Goal: Task Accomplishment & Management: Complete application form

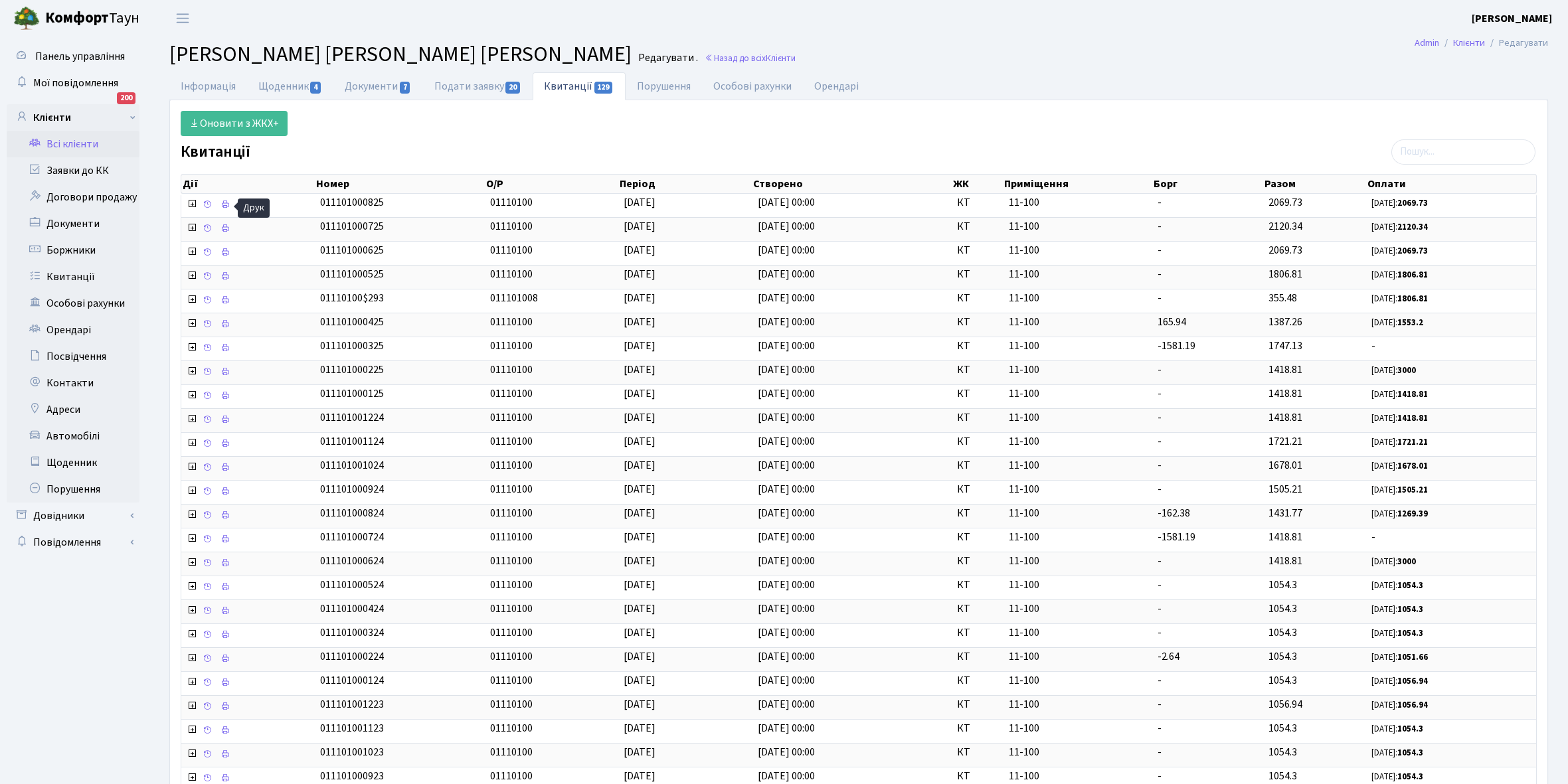
select select "25"
click at [77, 148] on link "Всі клієнти" at bounding box center [73, 143] width 133 height 27
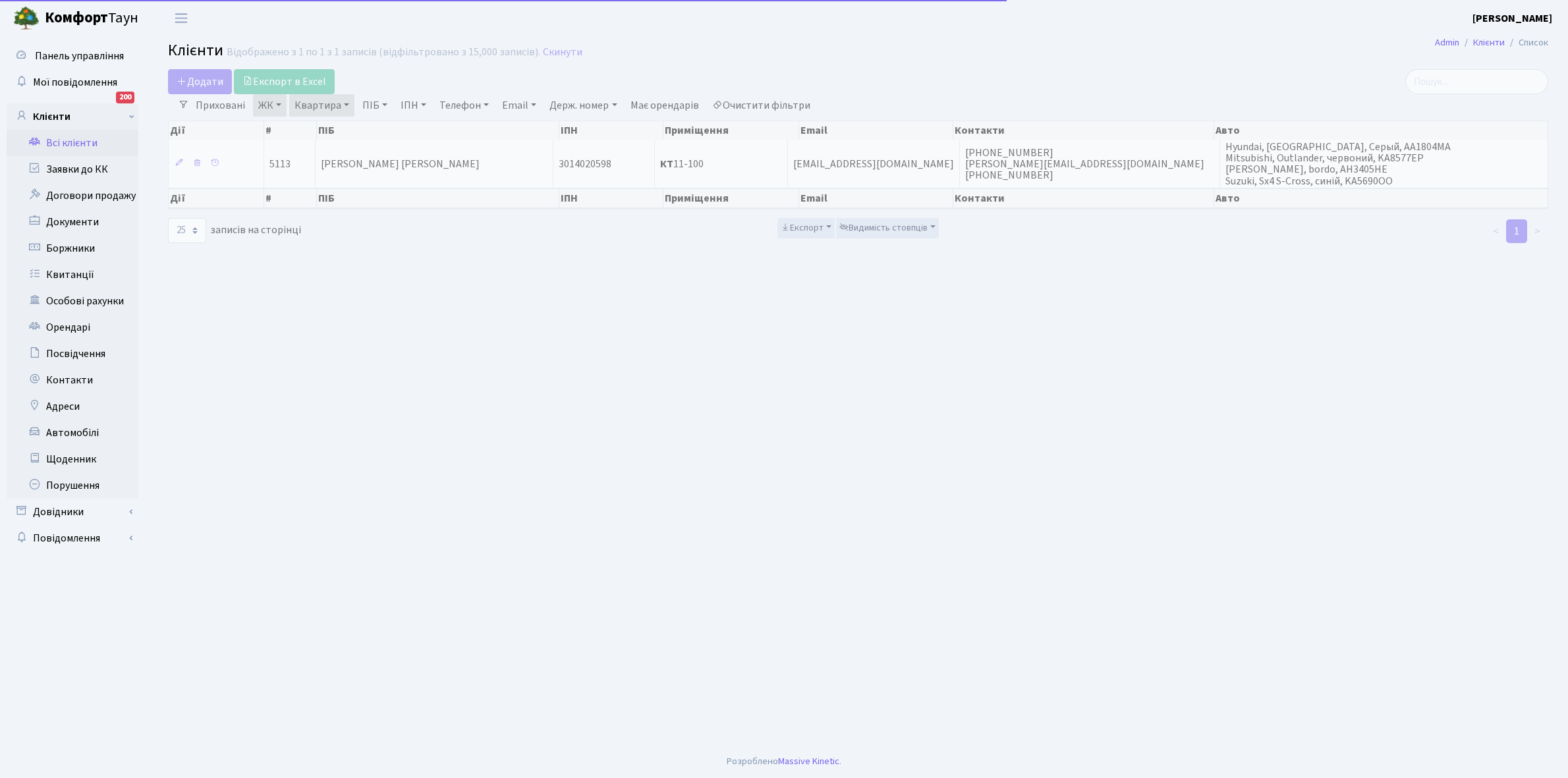
select select "25"
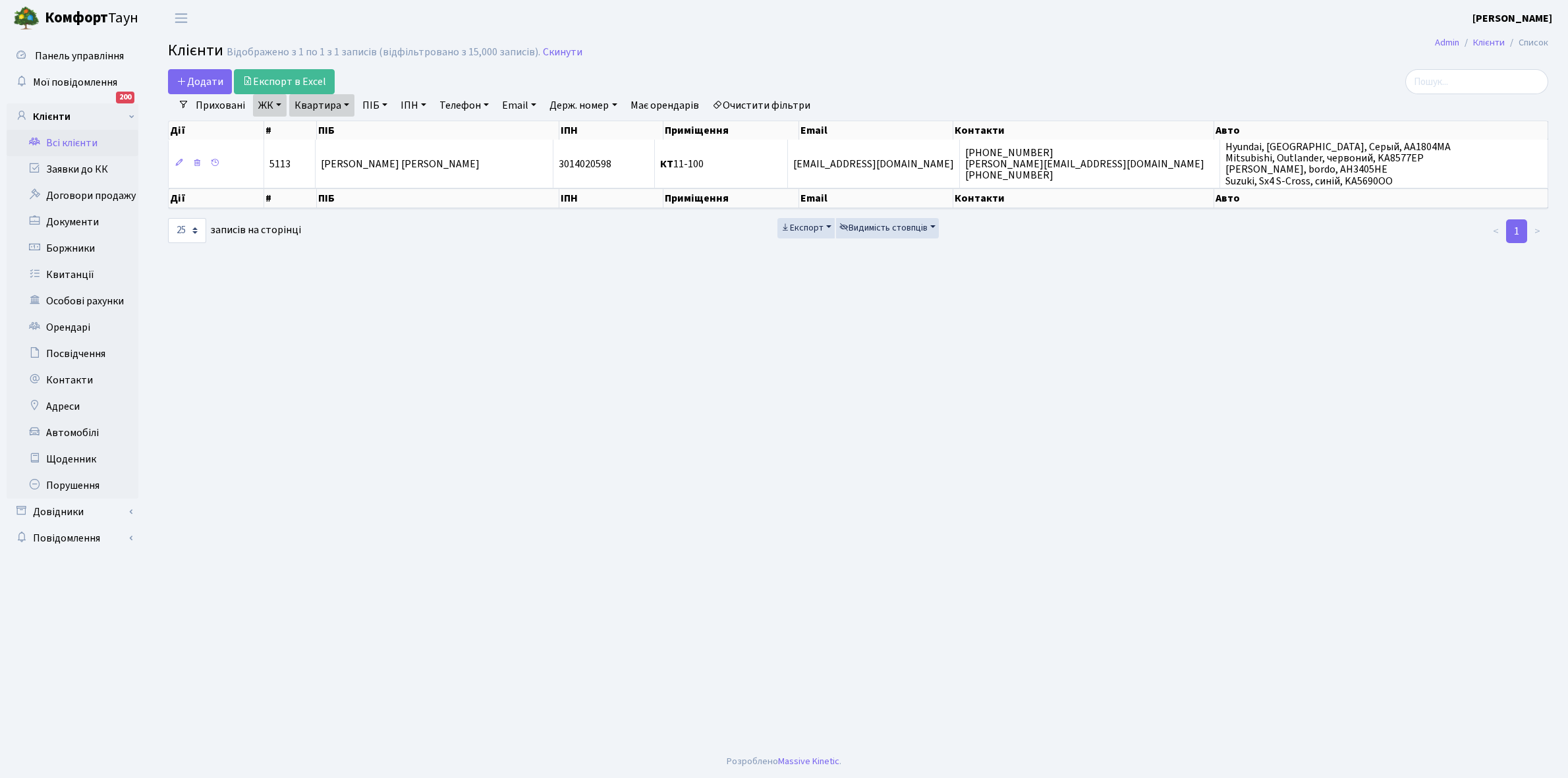
click at [350, 102] on link "Квартира" at bounding box center [322, 105] width 66 height 23
click at [338, 133] on input "11-100" at bounding box center [328, 130] width 77 height 25
type input "14-45"
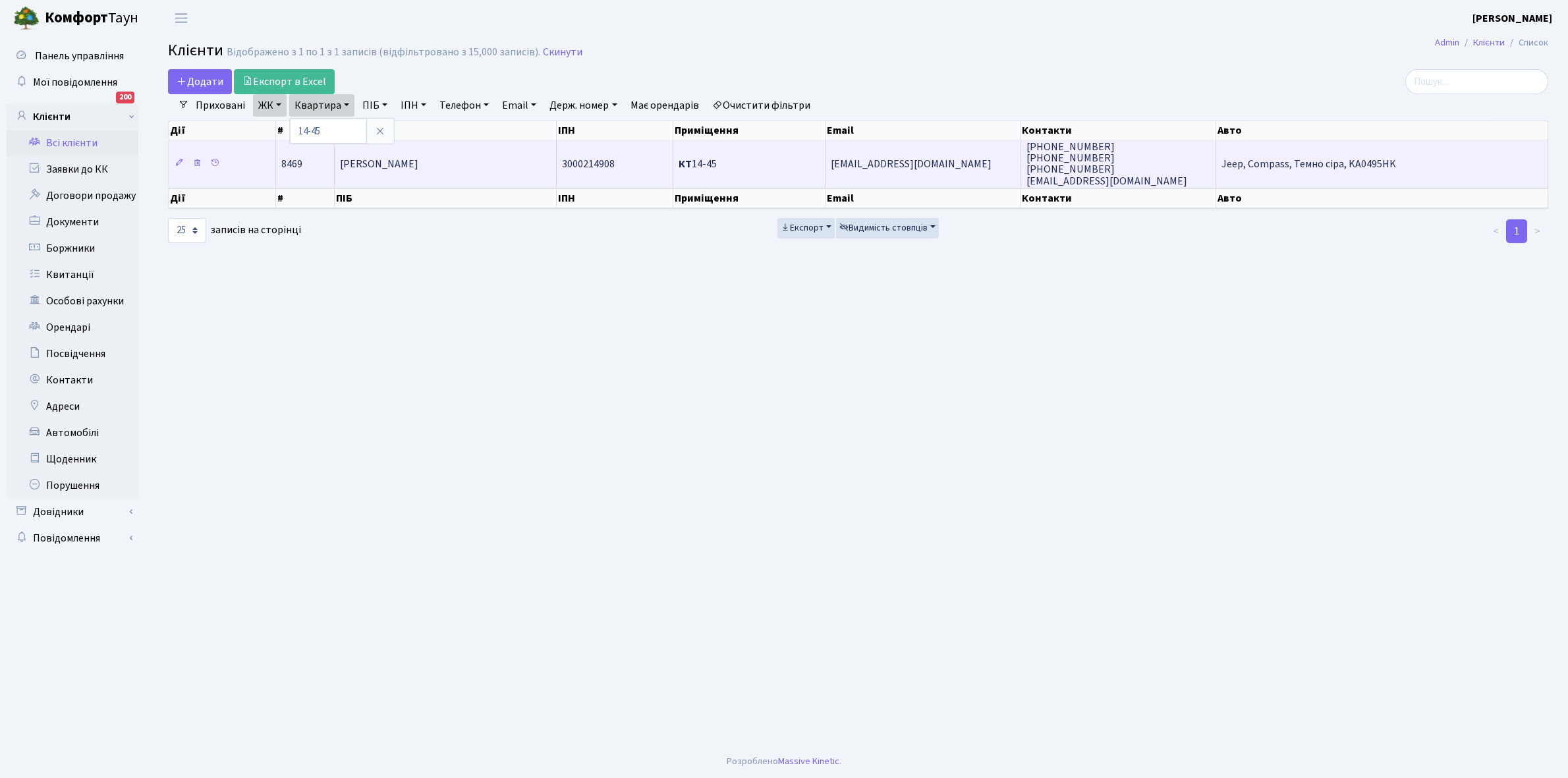
click at [419, 163] on span "Руденко Ірина Петрівна" at bounding box center [379, 163] width 78 height 14
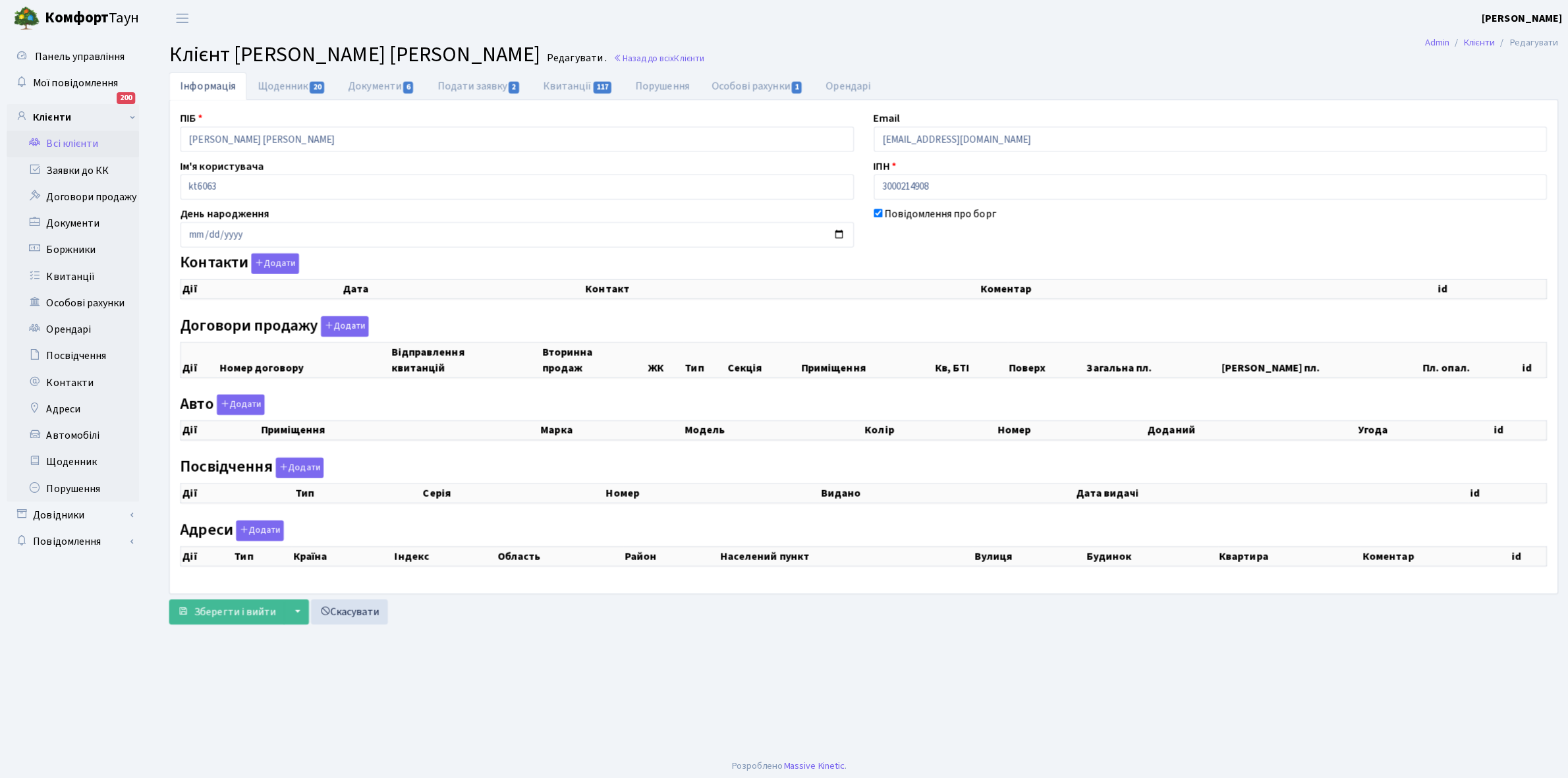
checkbox input "true"
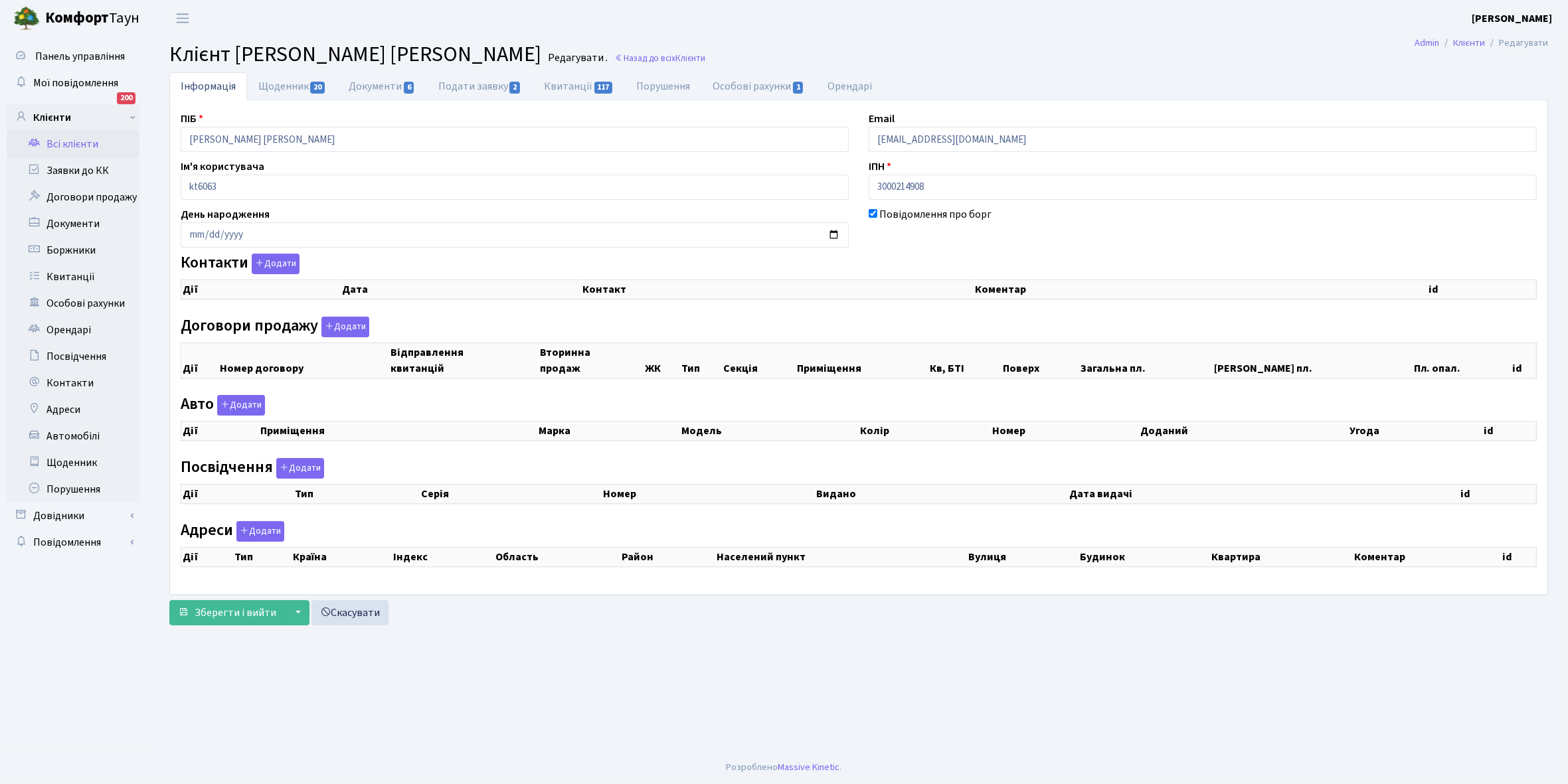
select select "25"
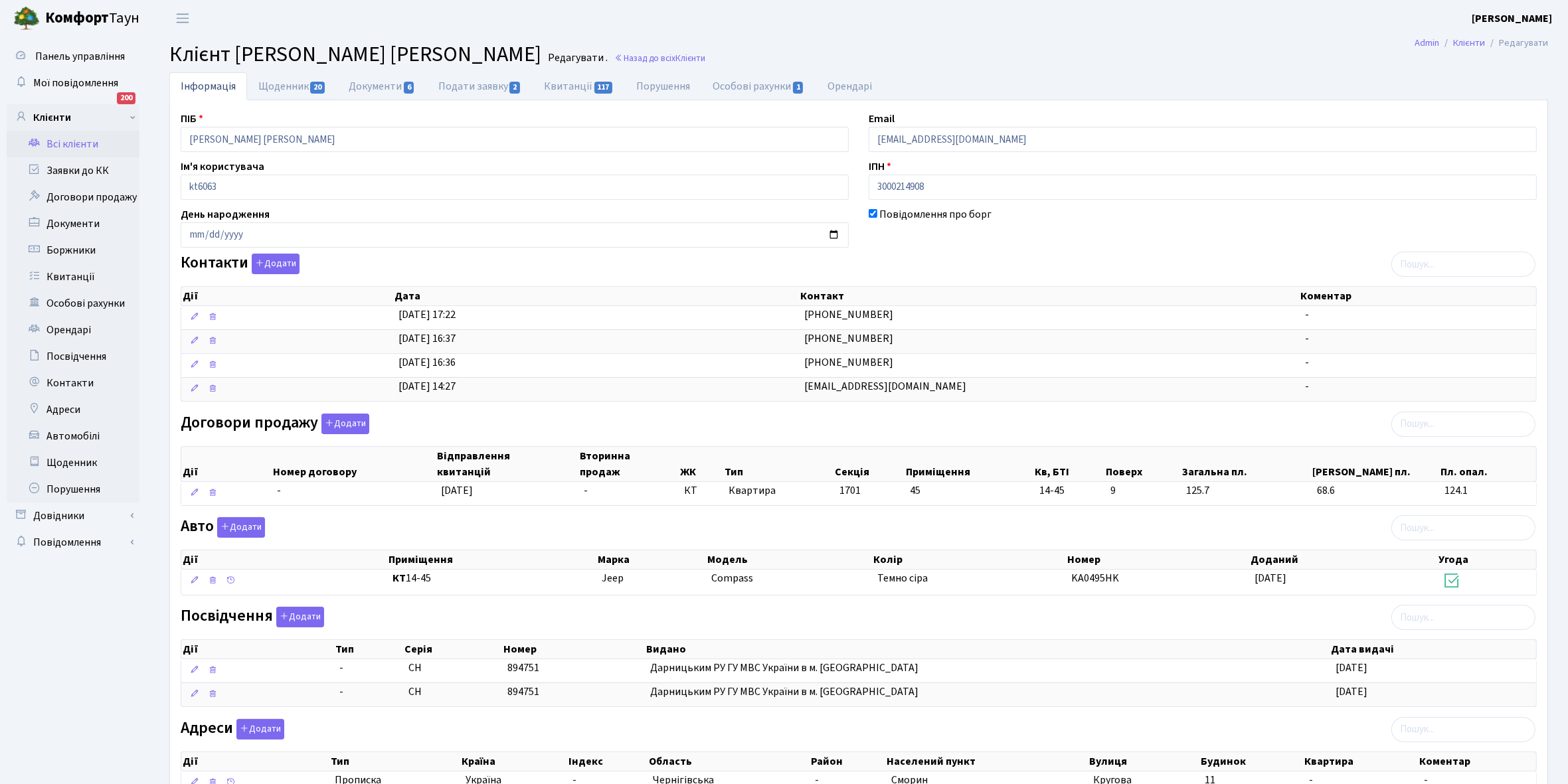
click at [270, 84] on link "Щоденник 20" at bounding box center [291, 86] width 90 height 28
select select "25"
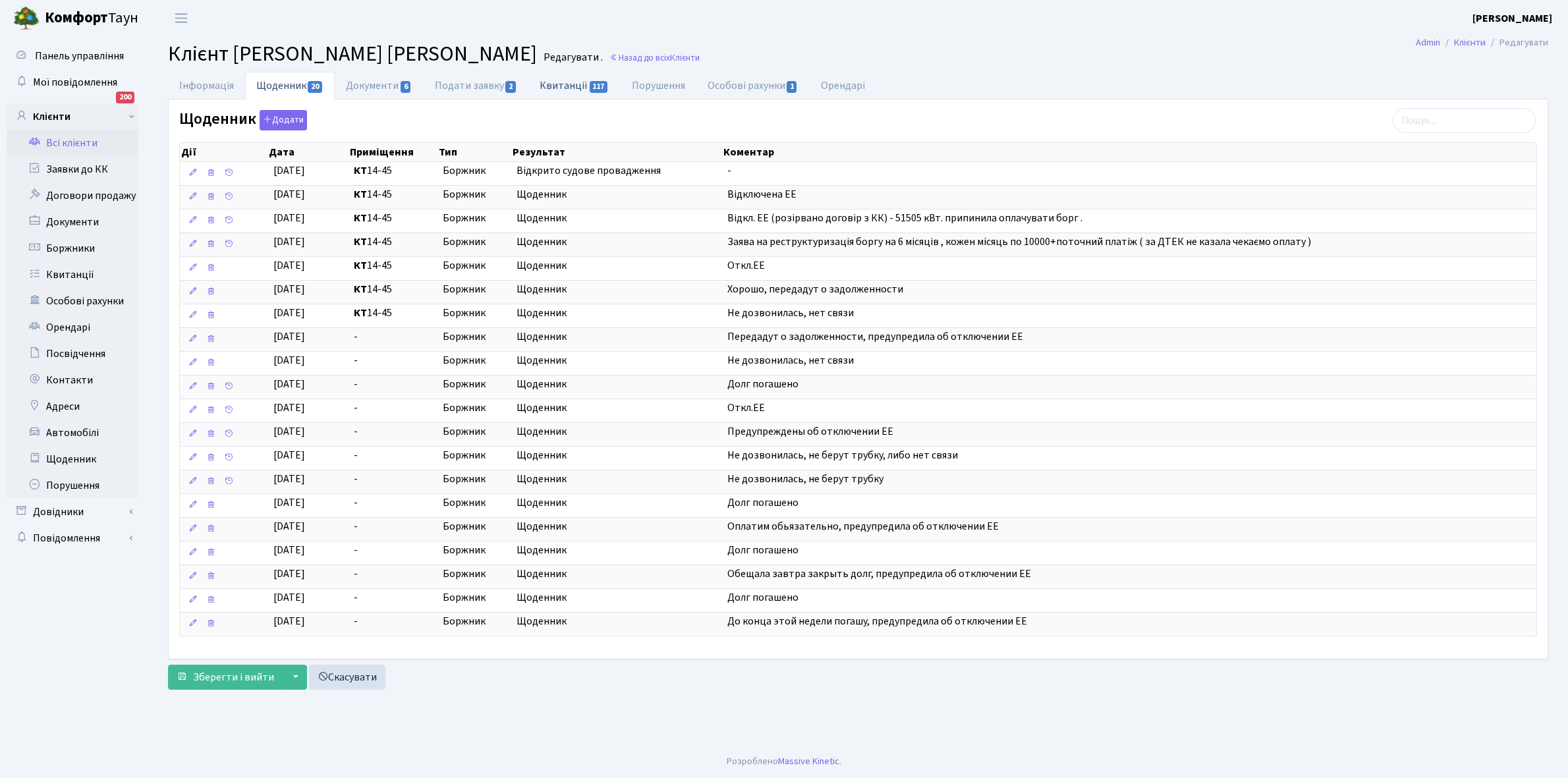
click at [561, 84] on link "Квитанції 117" at bounding box center [575, 85] width 92 height 27
select select "25"
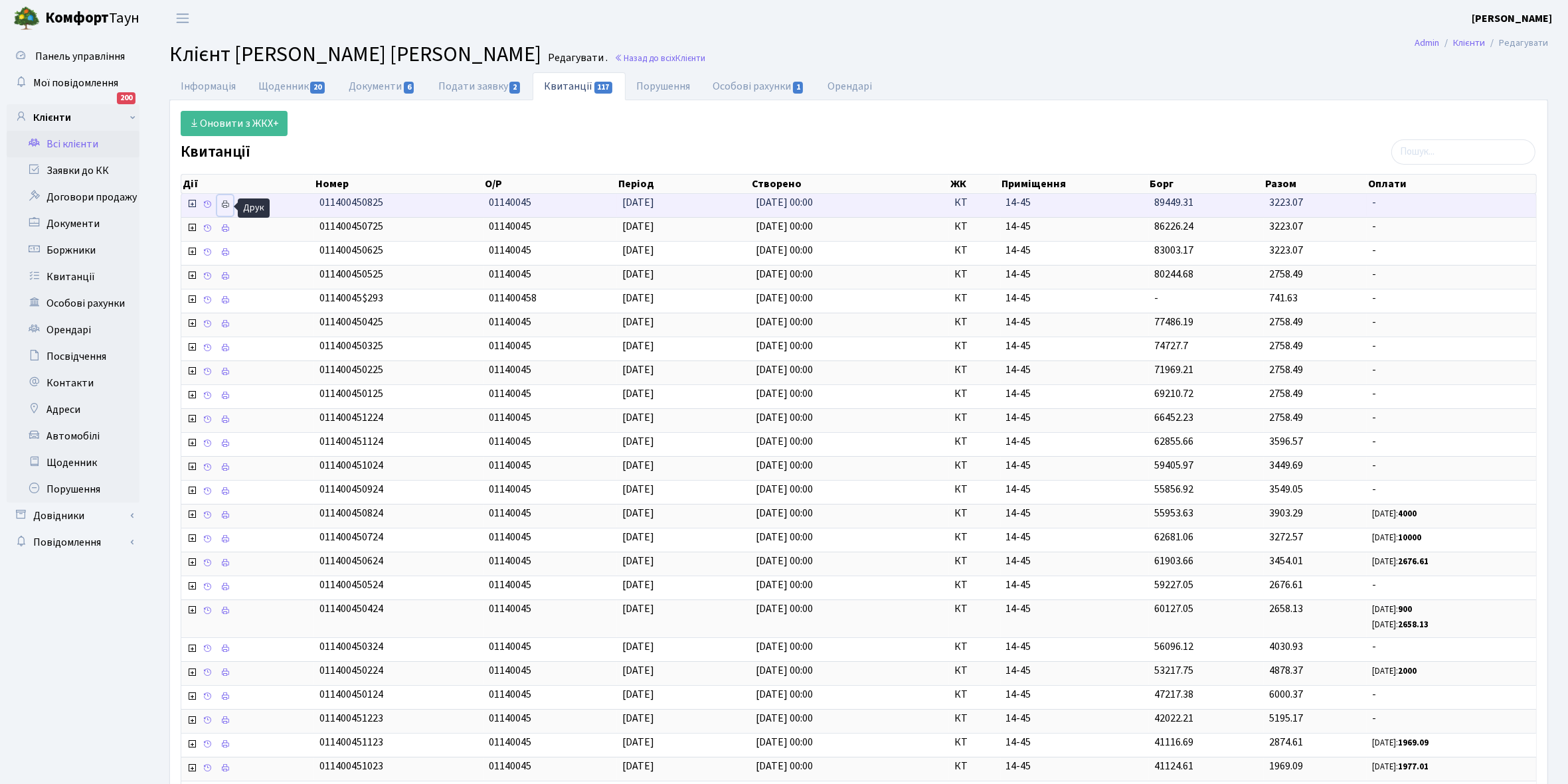
click at [223, 204] on icon at bounding box center [225, 204] width 9 height 9
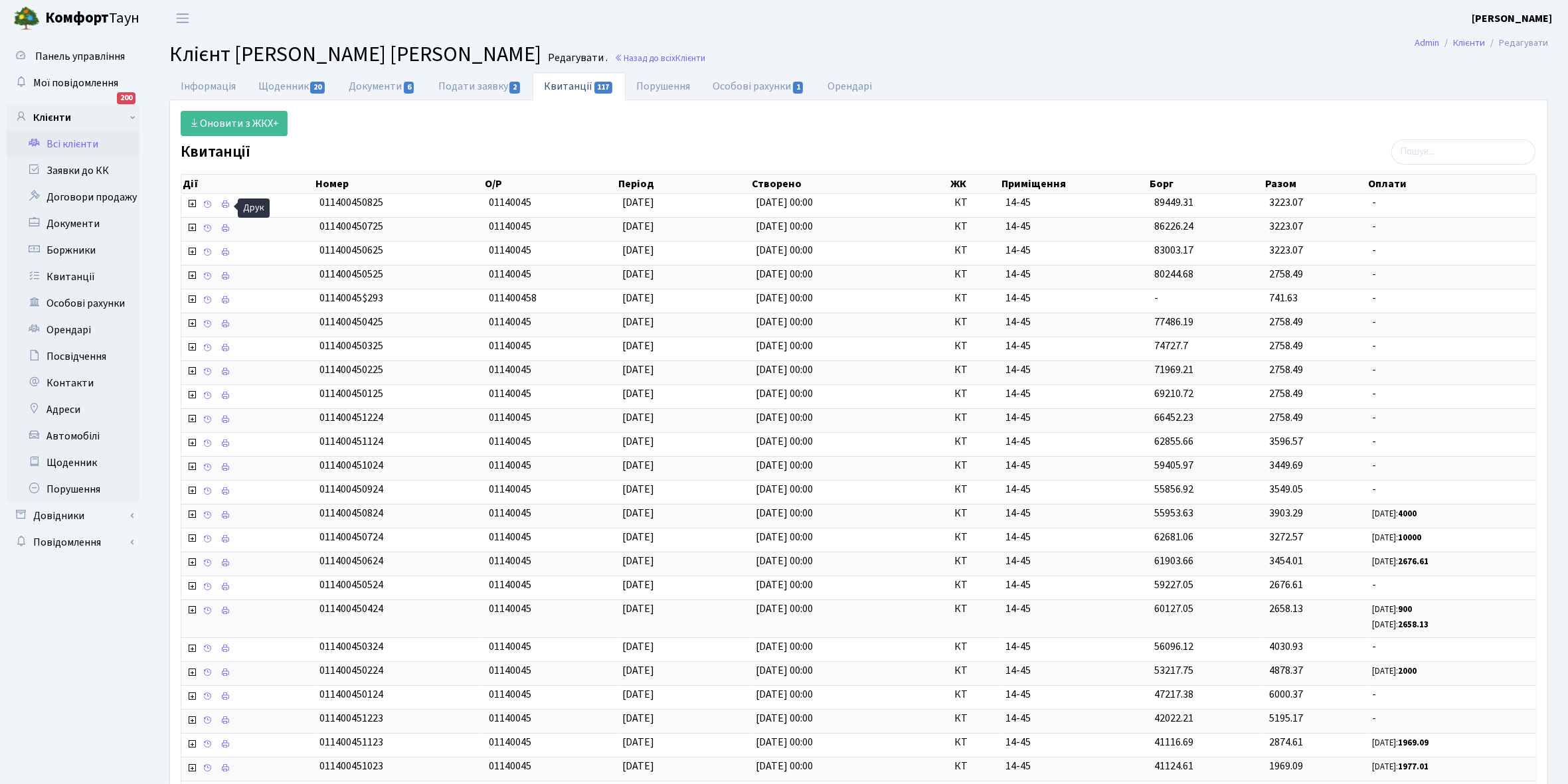
click at [87, 137] on link "Всі клієнти" at bounding box center [73, 143] width 133 height 27
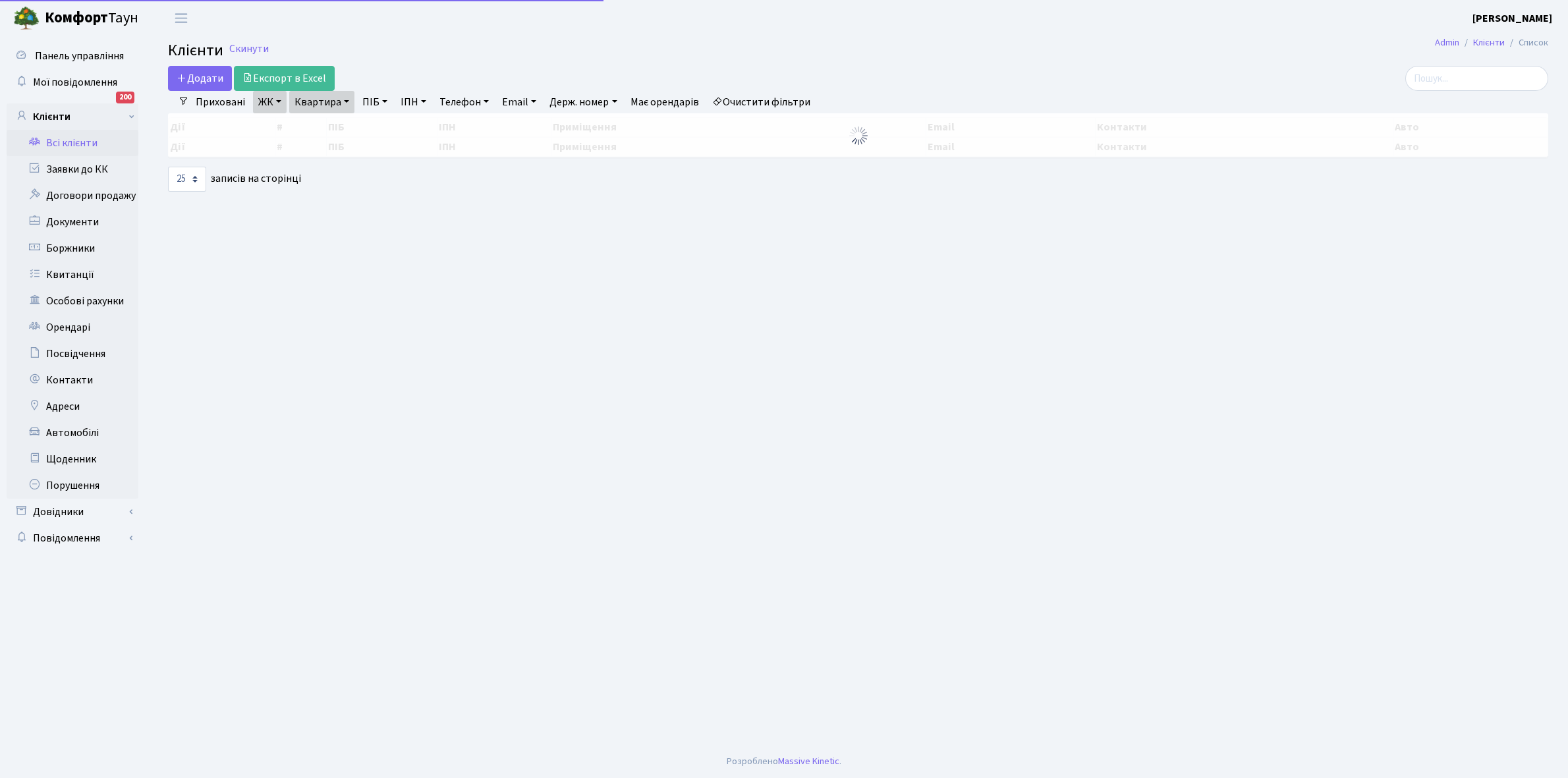
select select "25"
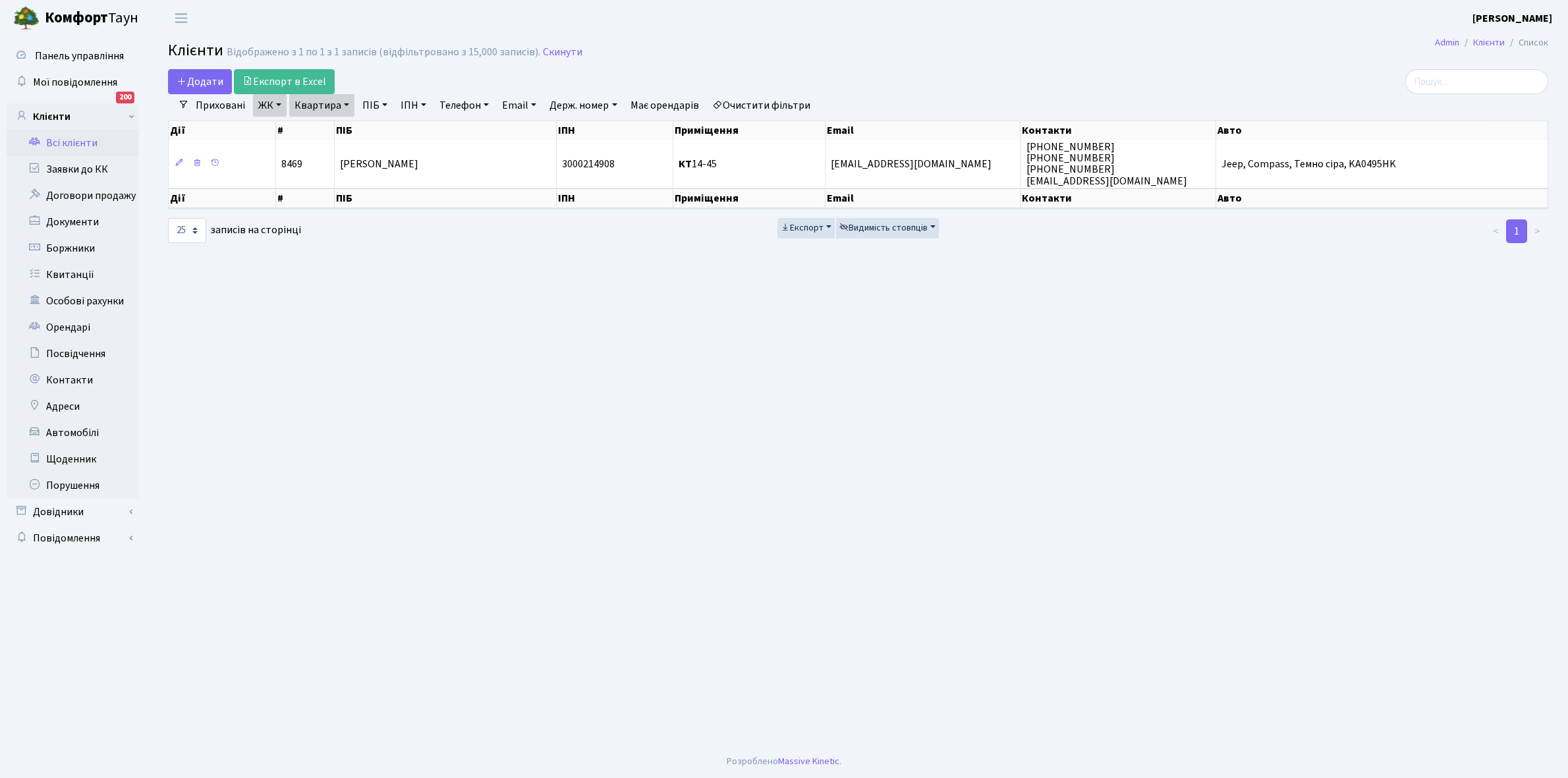
click at [347, 102] on link "Квартира" at bounding box center [322, 105] width 66 height 23
click at [341, 133] on input "14-45" at bounding box center [328, 130] width 77 height 25
type input "14-78"
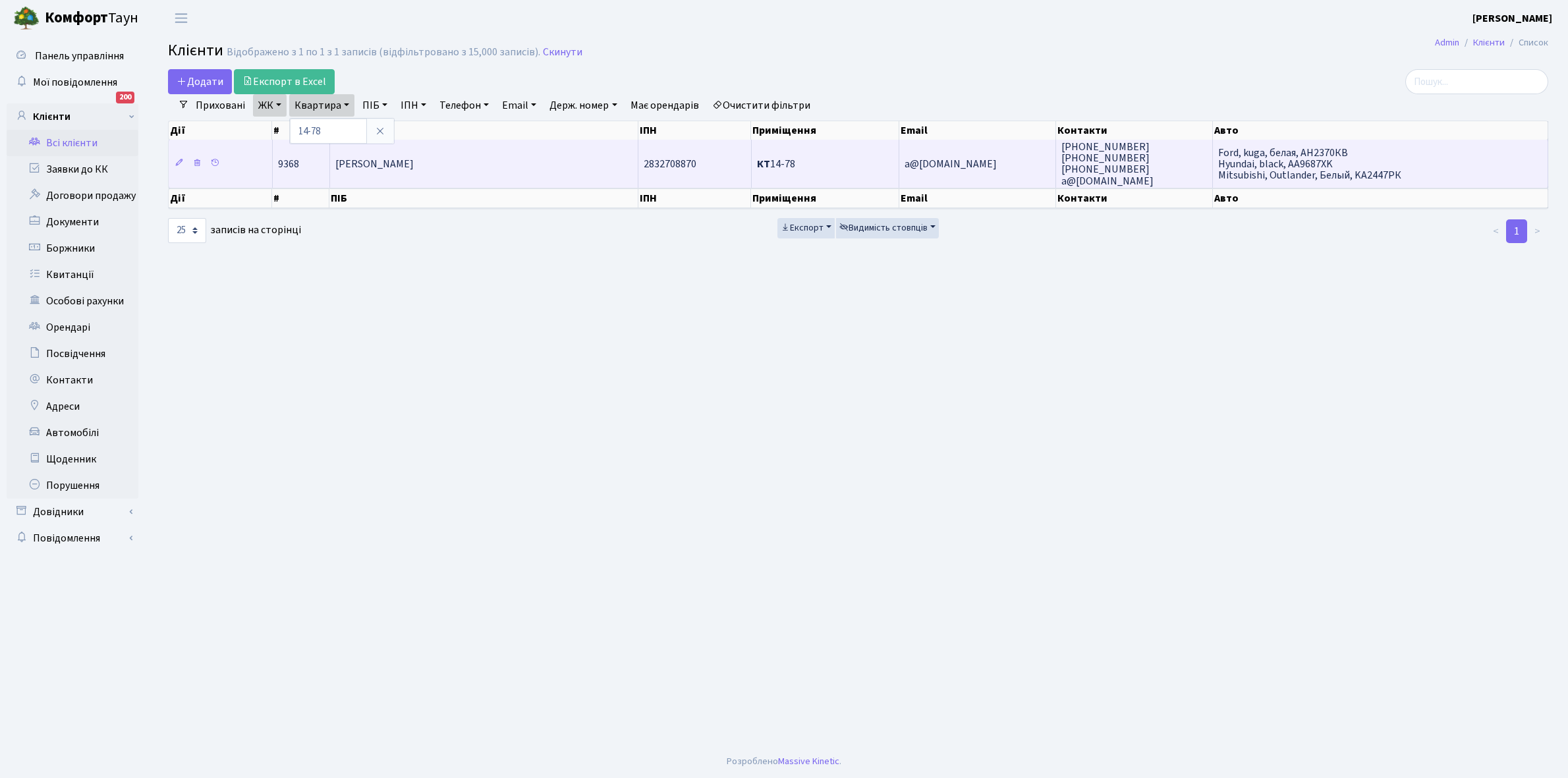
click at [413, 160] on span "[PERSON_NAME]" at bounding box center [374, 163] width 78 height 14
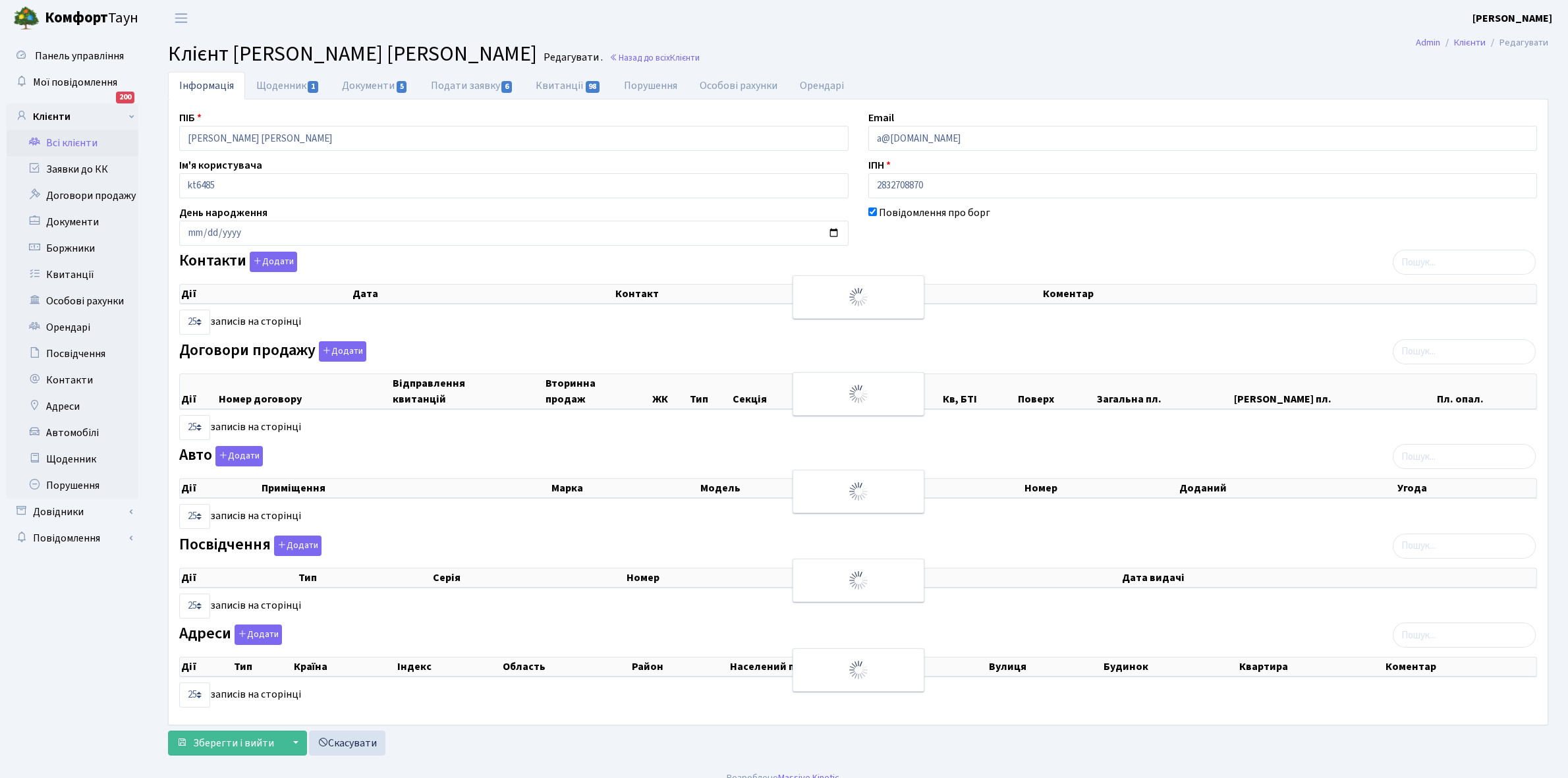
select select "25"
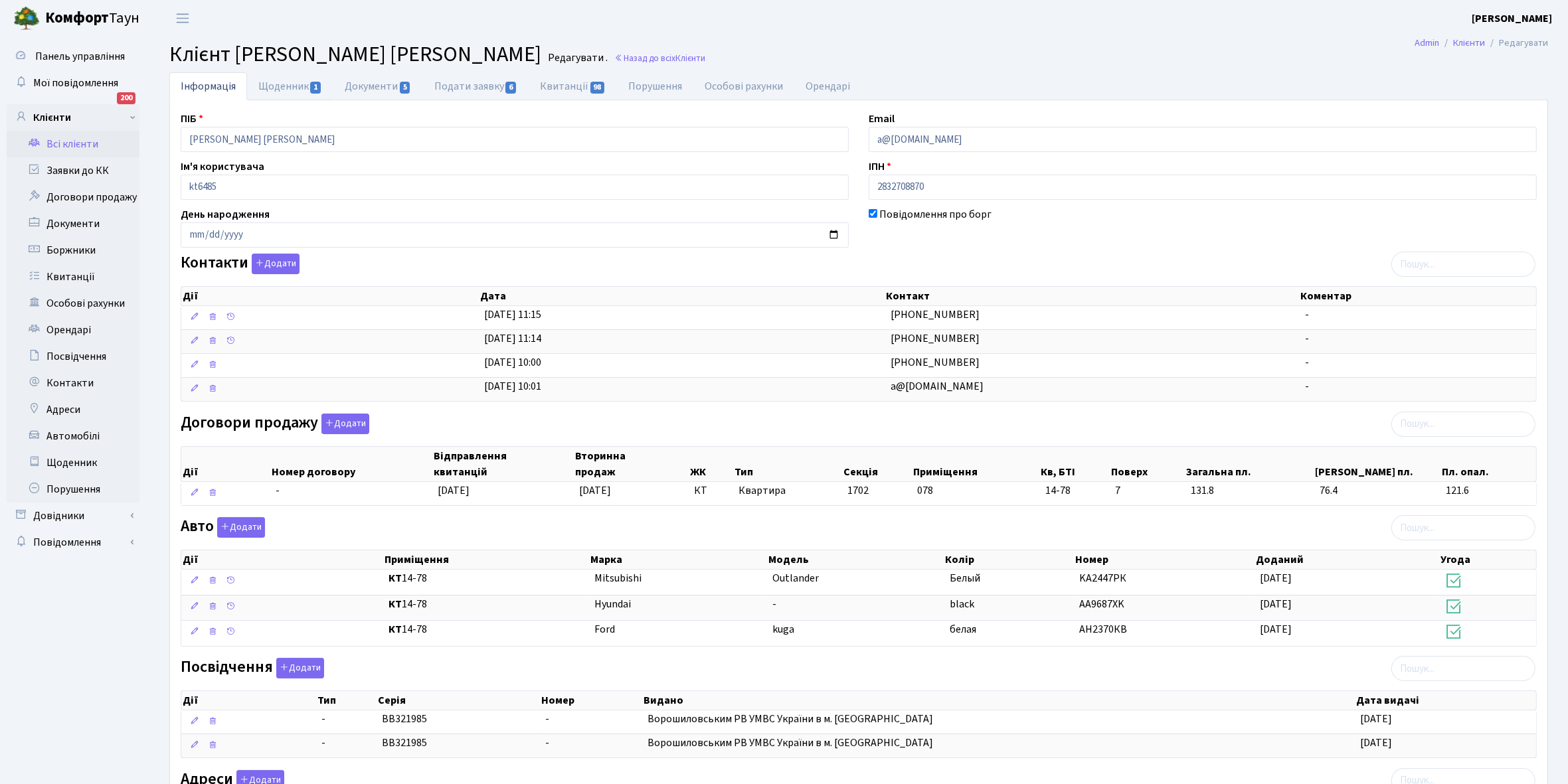
click at [276, 82] on link "Щоденник 1" at bounding box center [290, 86] width 87 height 28
select select "25"
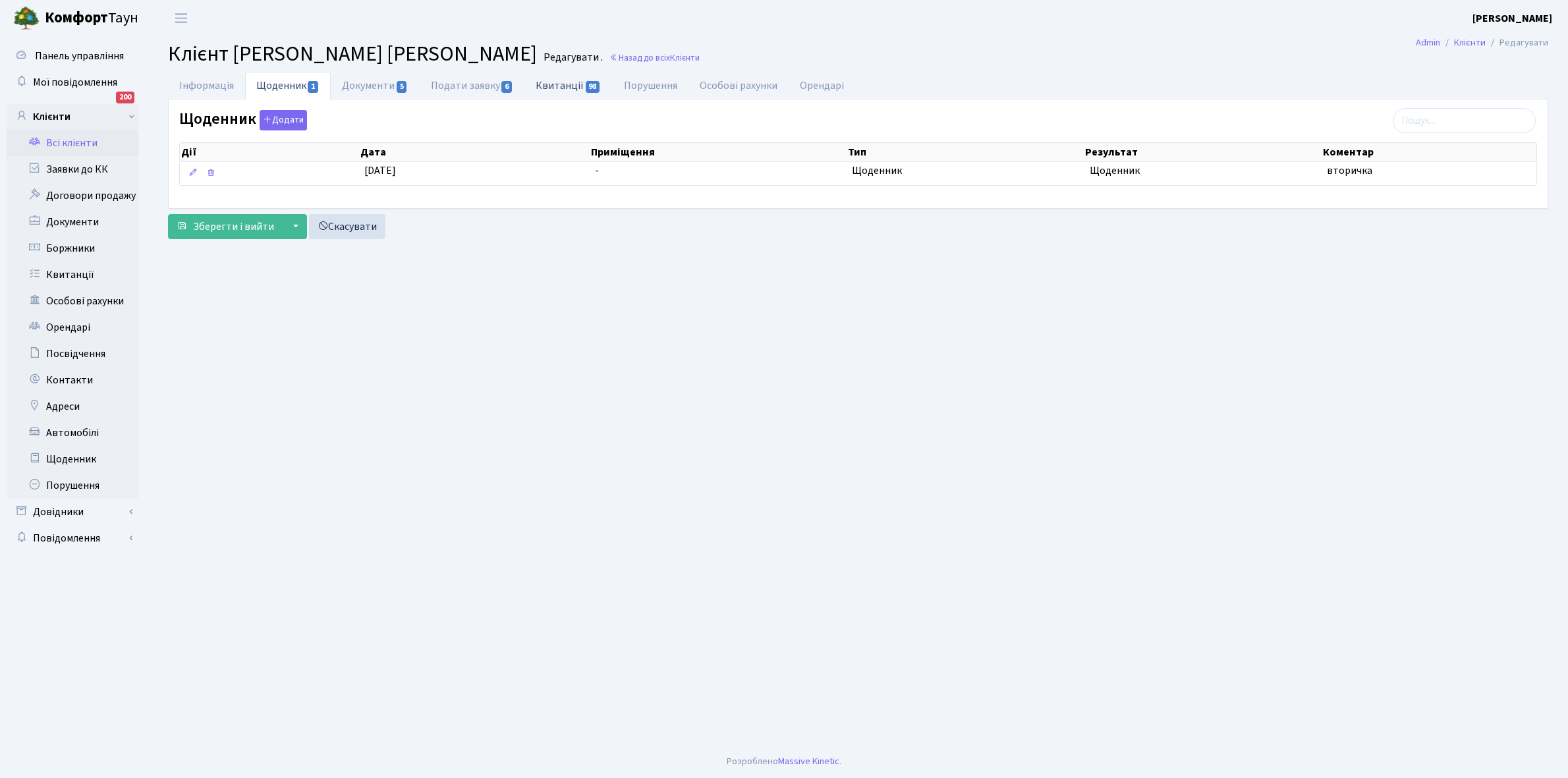
click at [551, 84] on link "Квитанції 98" at bounding box center [568, 85] width 87 height 27
select select "25"
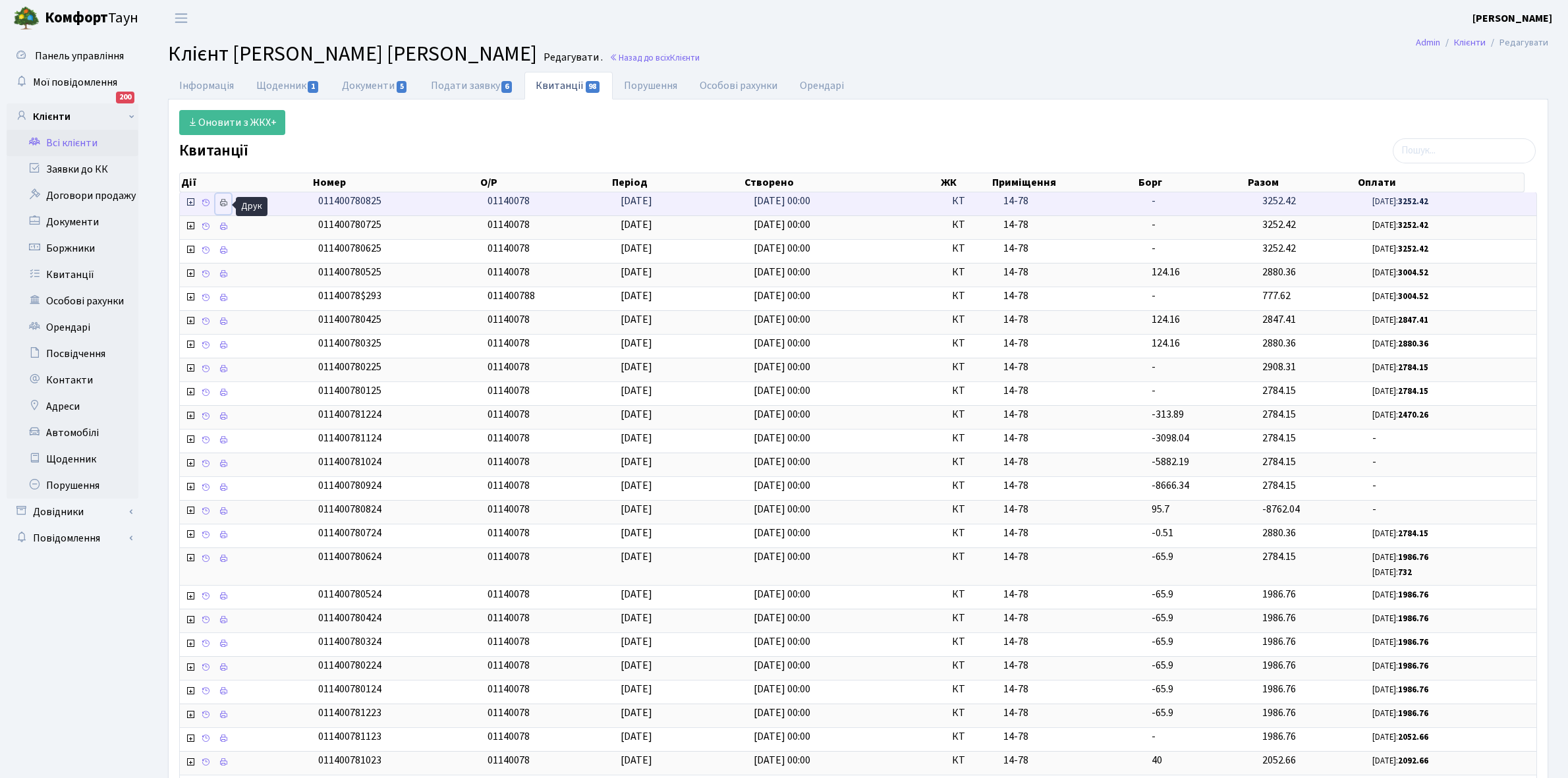
click at [221, 203] on icon at bounding box center [223, 203] width 9 height 9
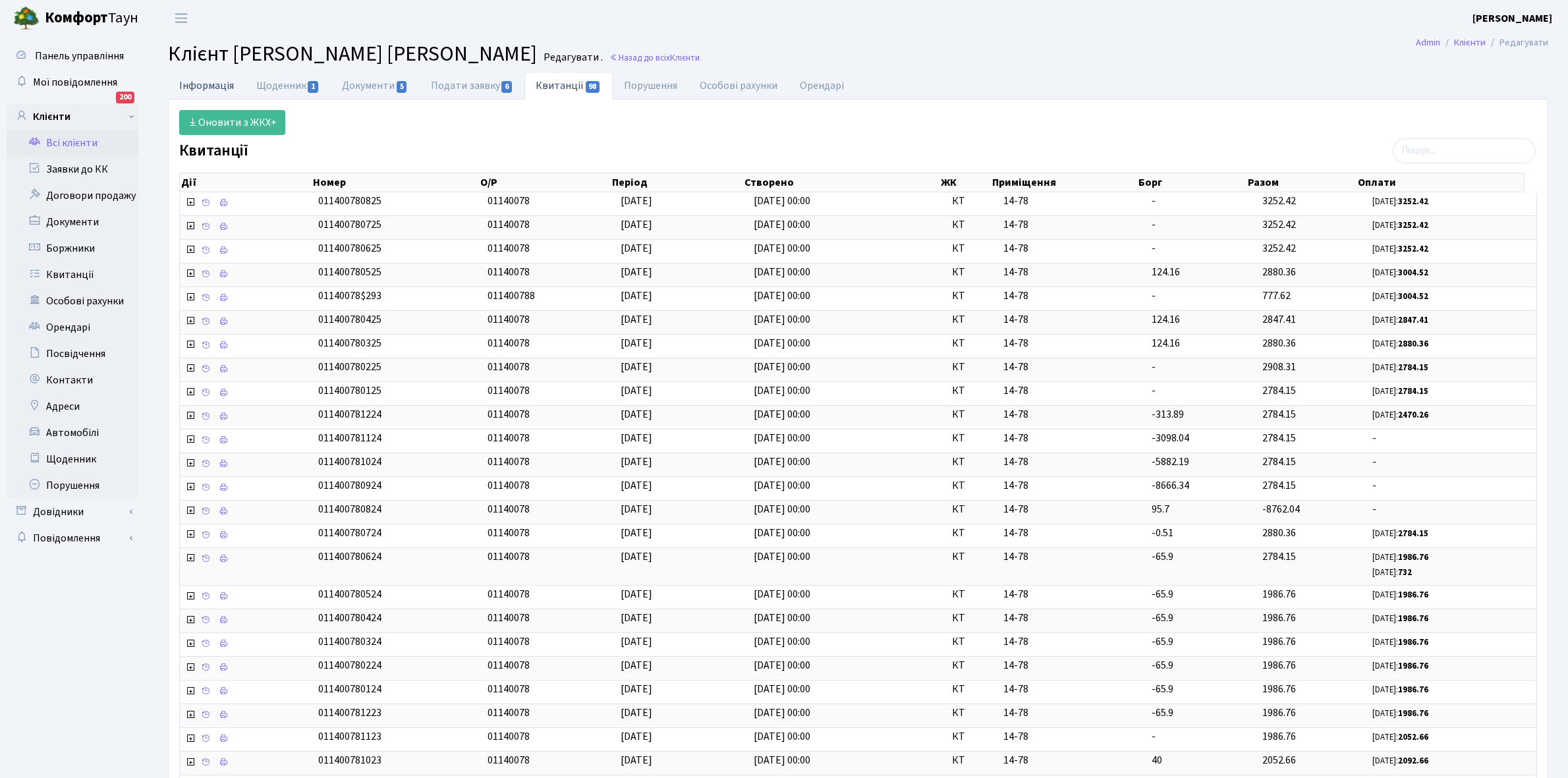
click at [214, 84] on link "Інформація" at bounding box center [206, 85] width 77 height 27
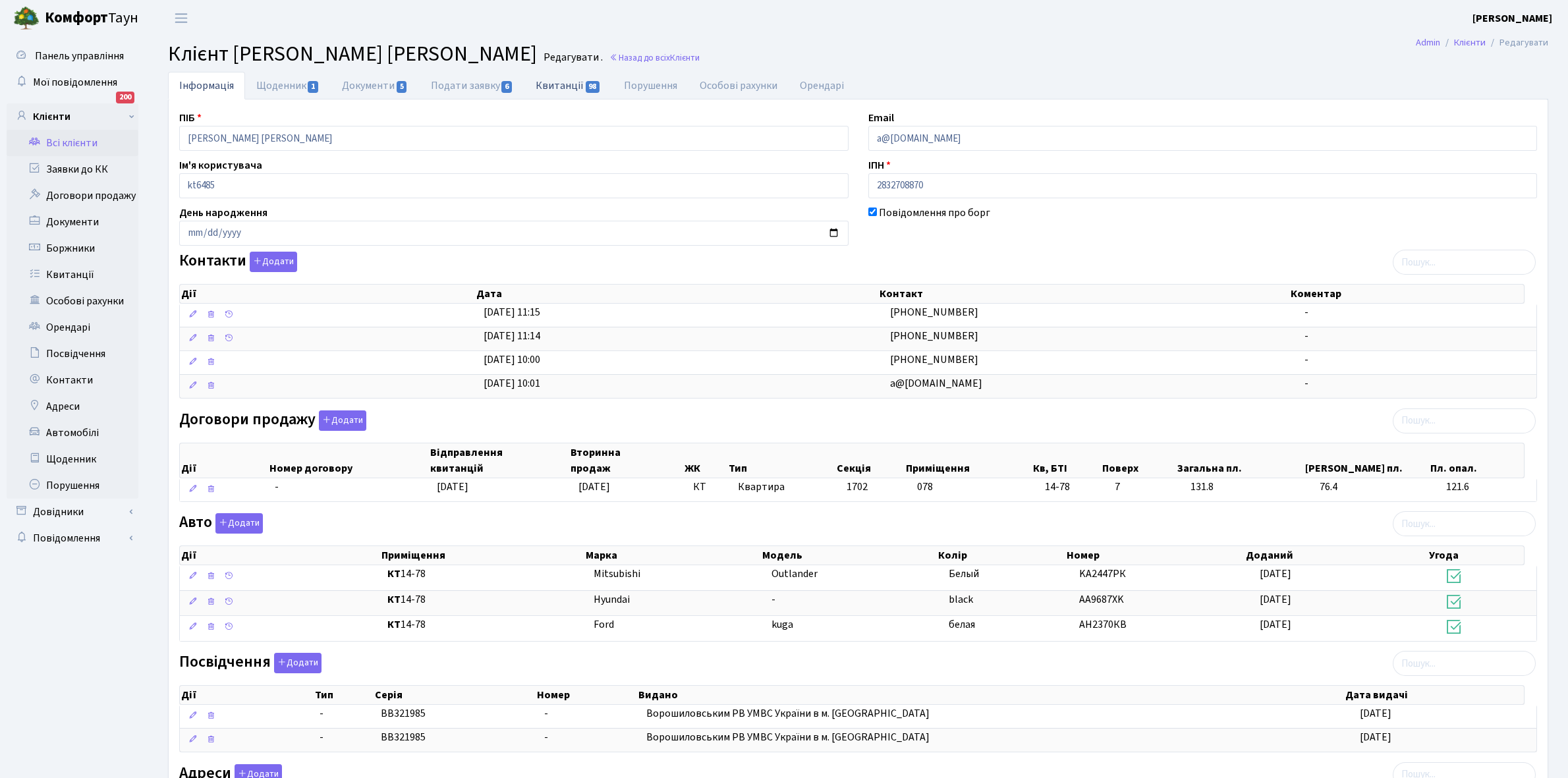
click at [551, 86] on link "Квитанції 98" at bounding box center [568, 85] width 87 height 27
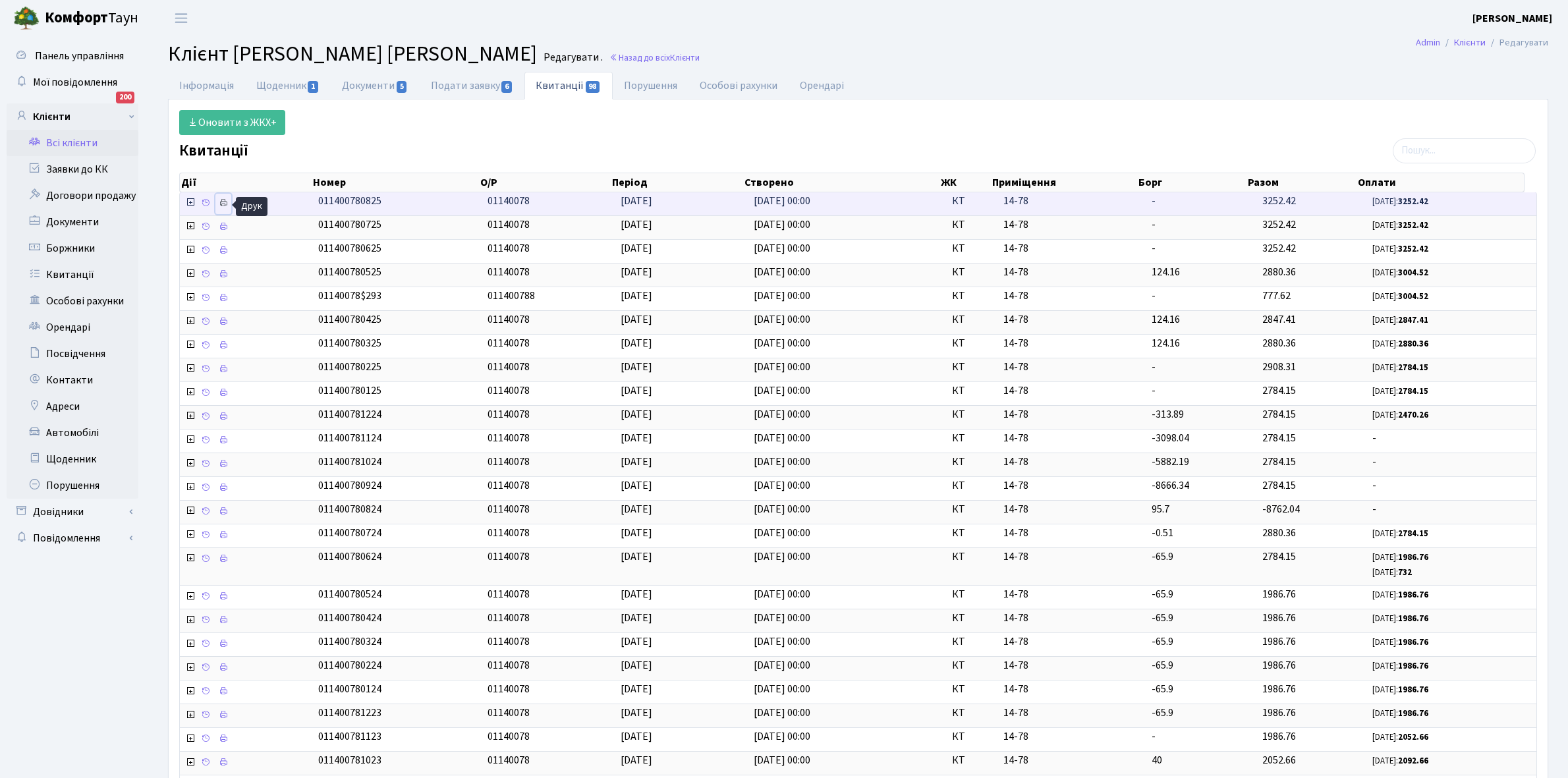
click at [225, 204] on icon at bounding box center [223, 203] width 9 height 9
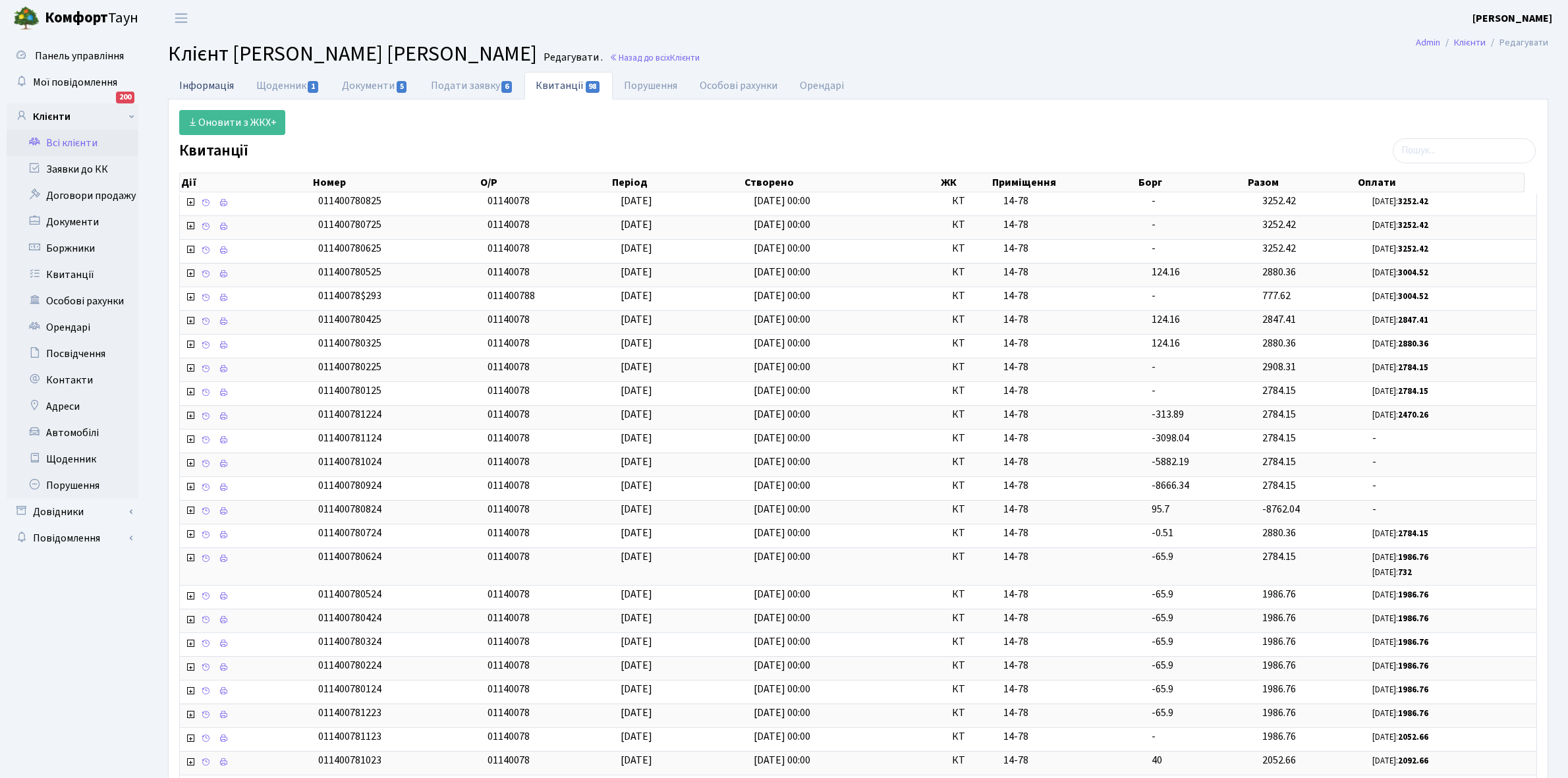
click at [193, 86] on link "Інформація" at bounding box center [206, 85] width 77 height 27
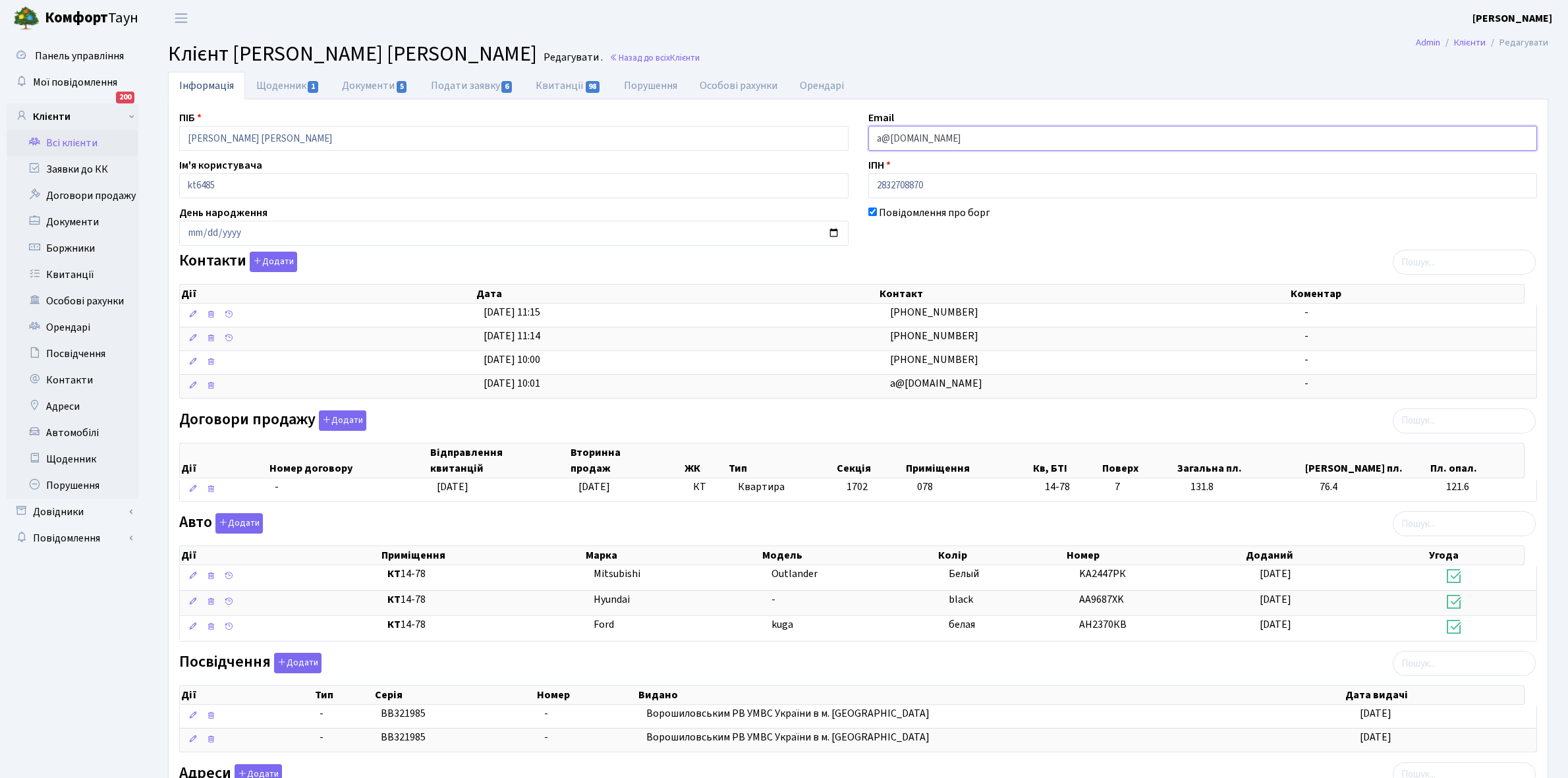
drag, startPoint x: 868, startPoint y: 134, endPoint x: 999, endPoint y: 139, distance: 131.1
click at [999, 139] on input "a@goldclub.in.ua" at bounding box center [1203, 138] width 670 height 25
click at [549, 87] on link "Квитанції 98" at bounding box center [568, 85] width 87 height 27
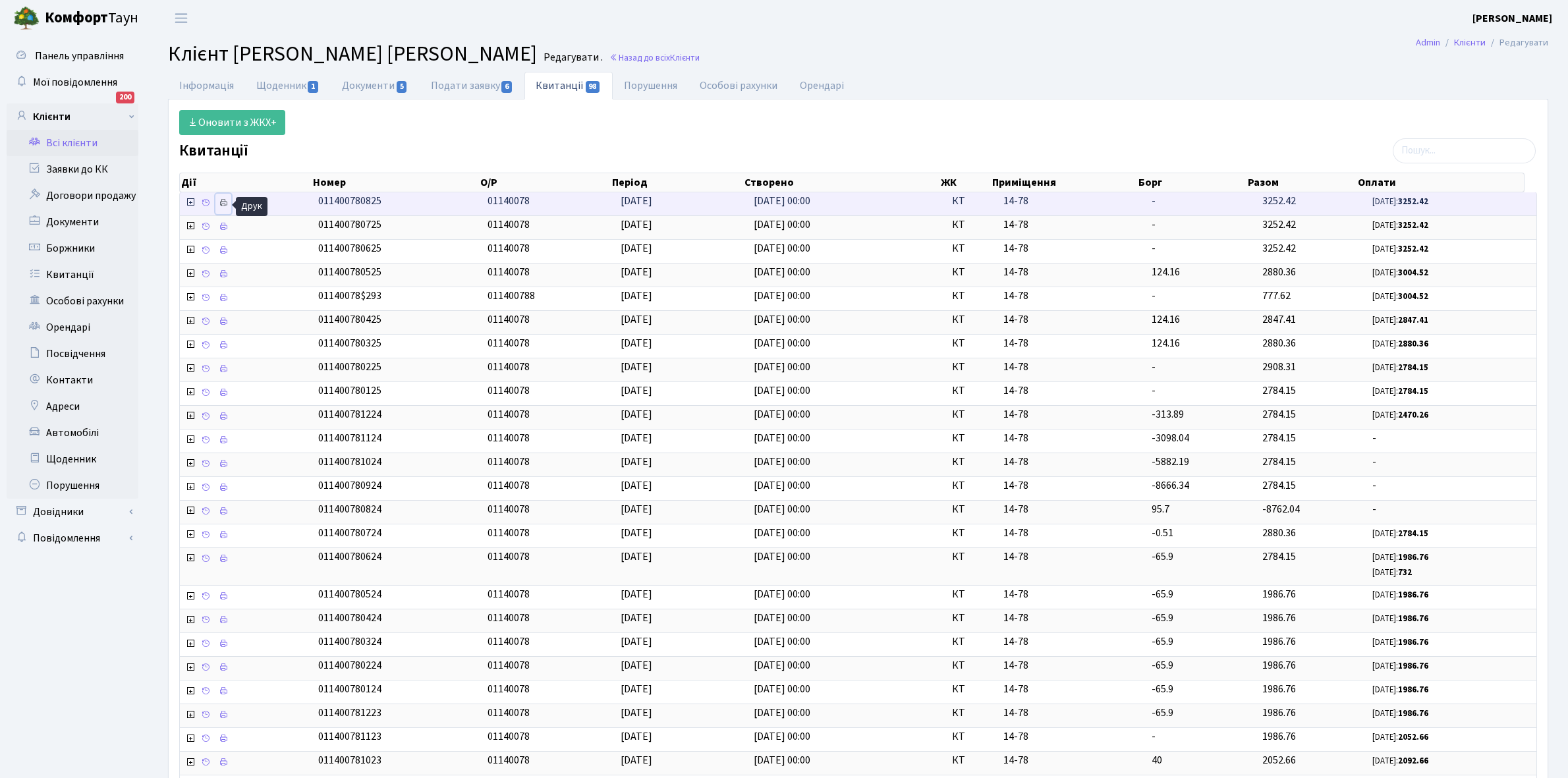
click at [224, 205] on icon at bounding box center [223, 203] width 9 height 9
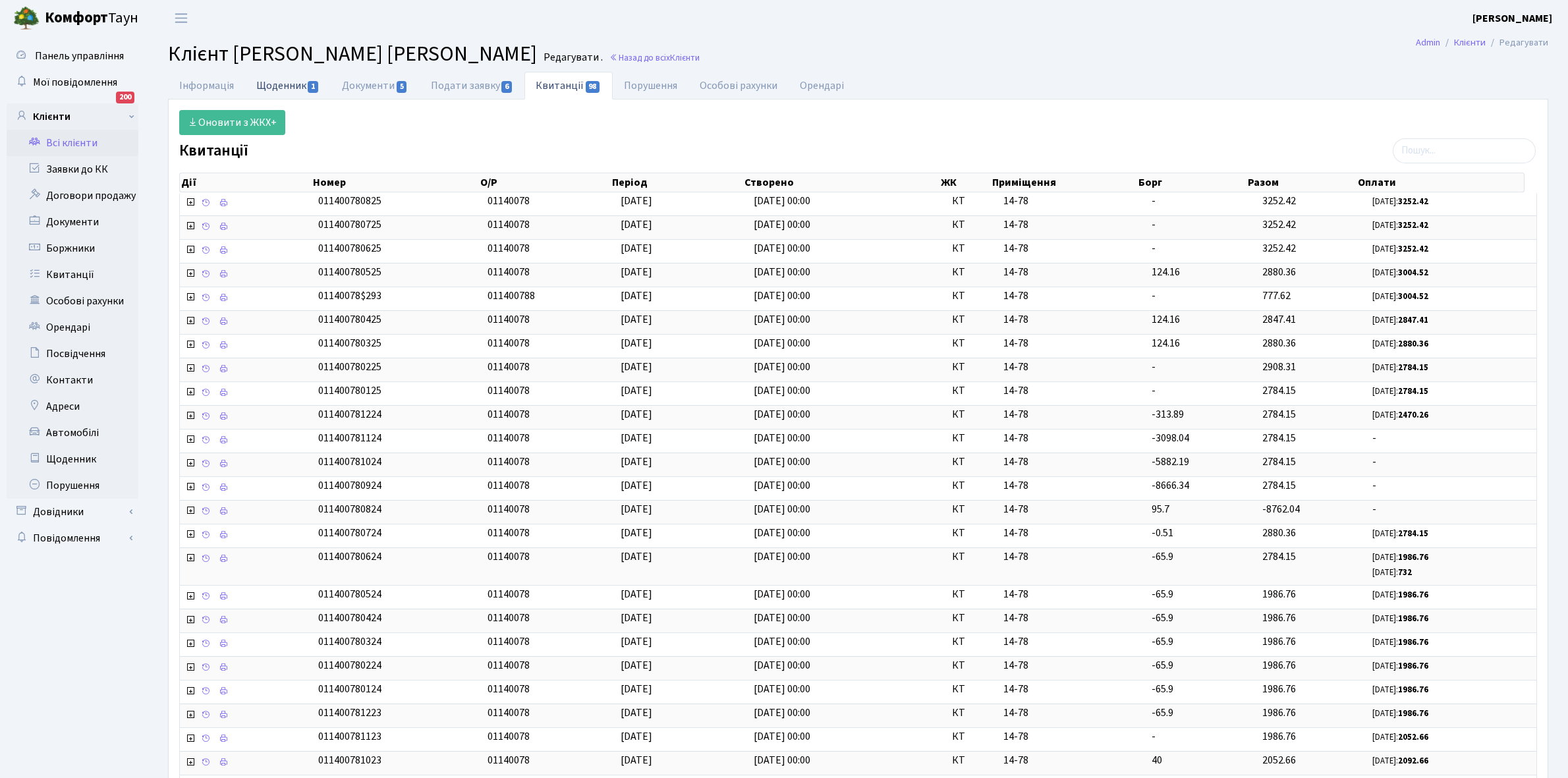
click at [281, 84] on link "Щоденник 1" at bounding box center [288, 85] width 86 height 27
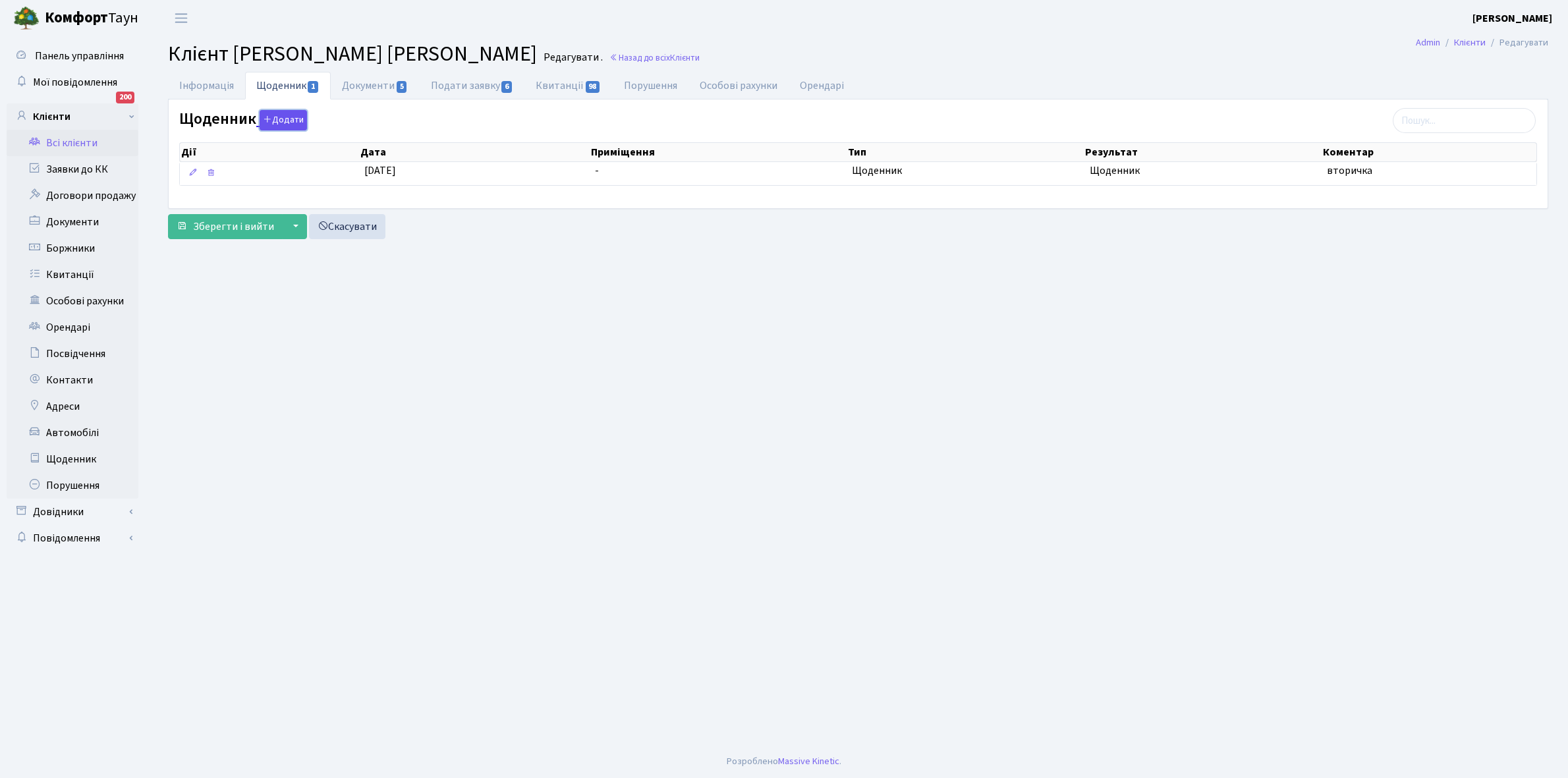
click at [275, 117] on button "Додати" at bounding box center [283, 120] width 47 height 20
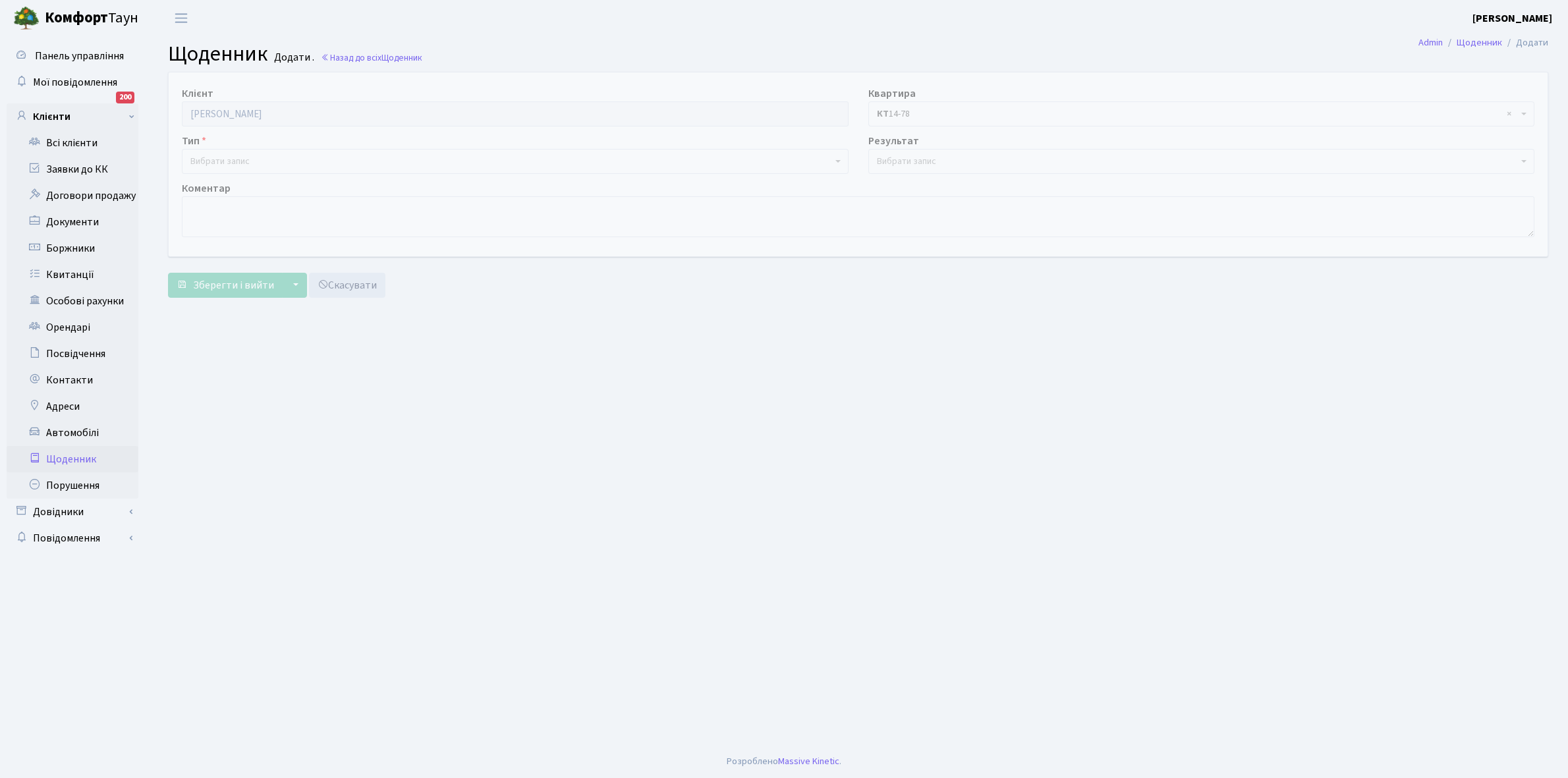
click at [224, 155] on span "Вибрати запис" at bounding box center [220, 161] width 59 height 13
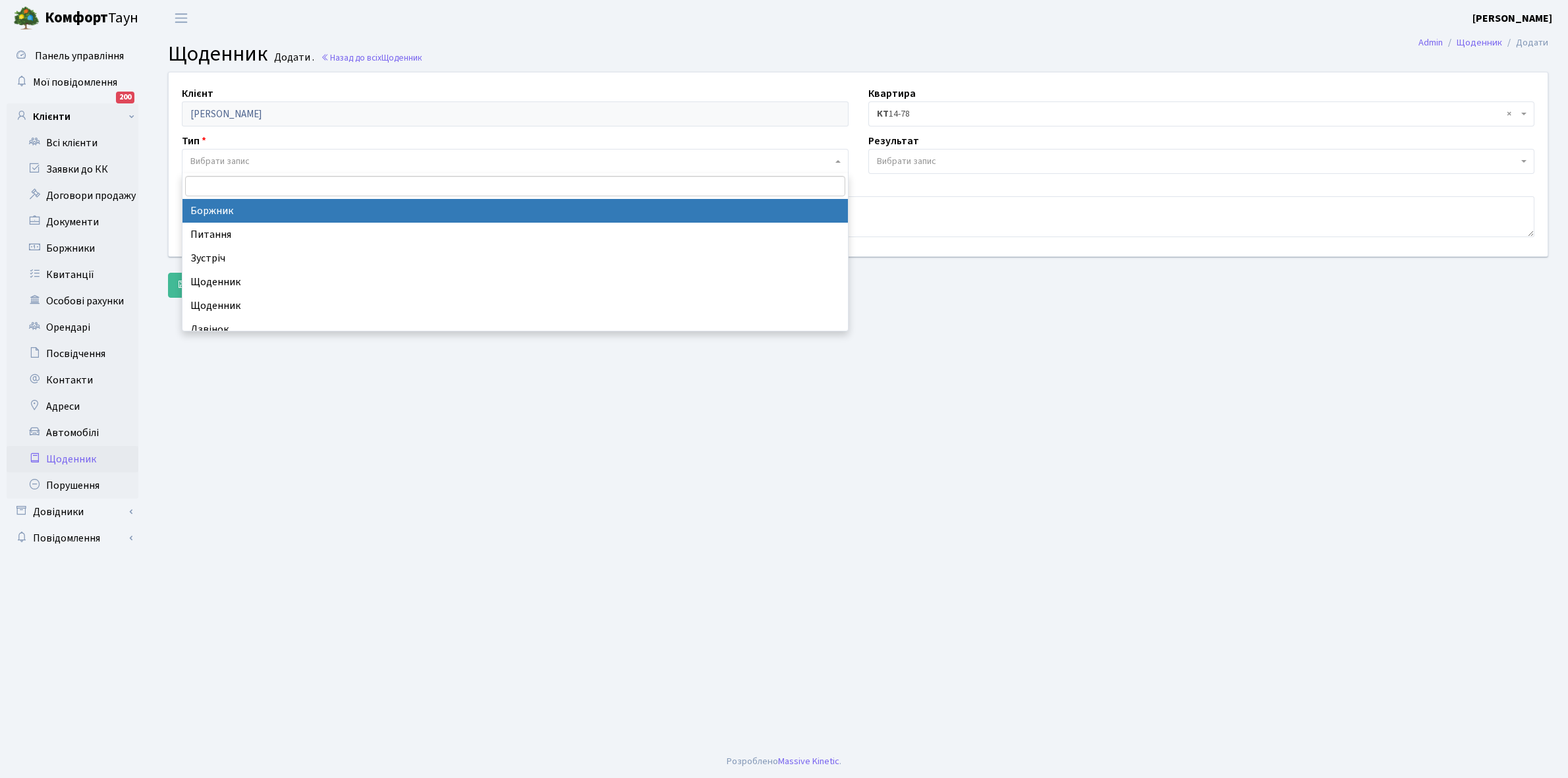
select select "189"
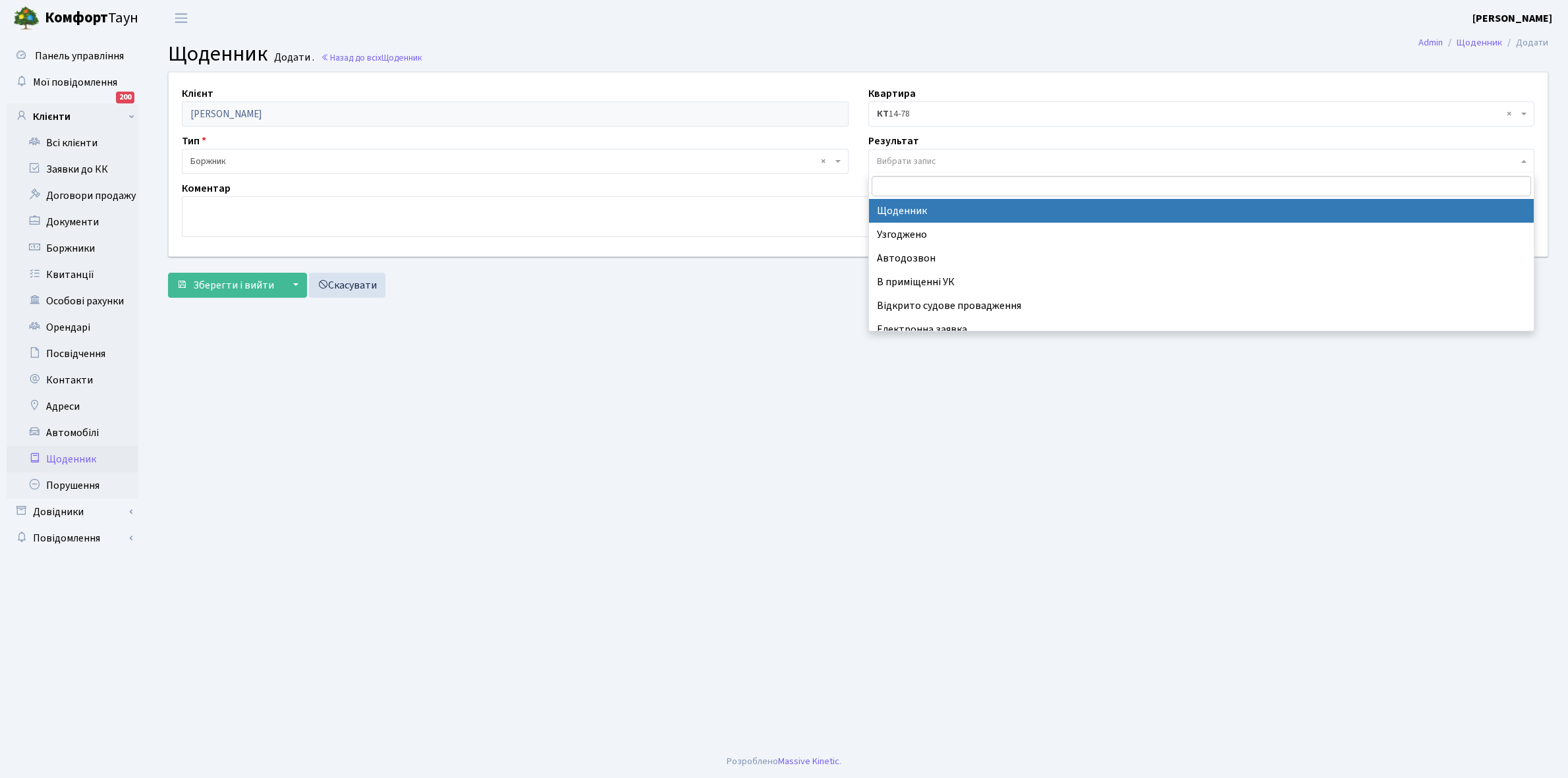
click at [947, 160] on span "Вибрати запис" at bounding box center [1198, 161] width 642 height 13
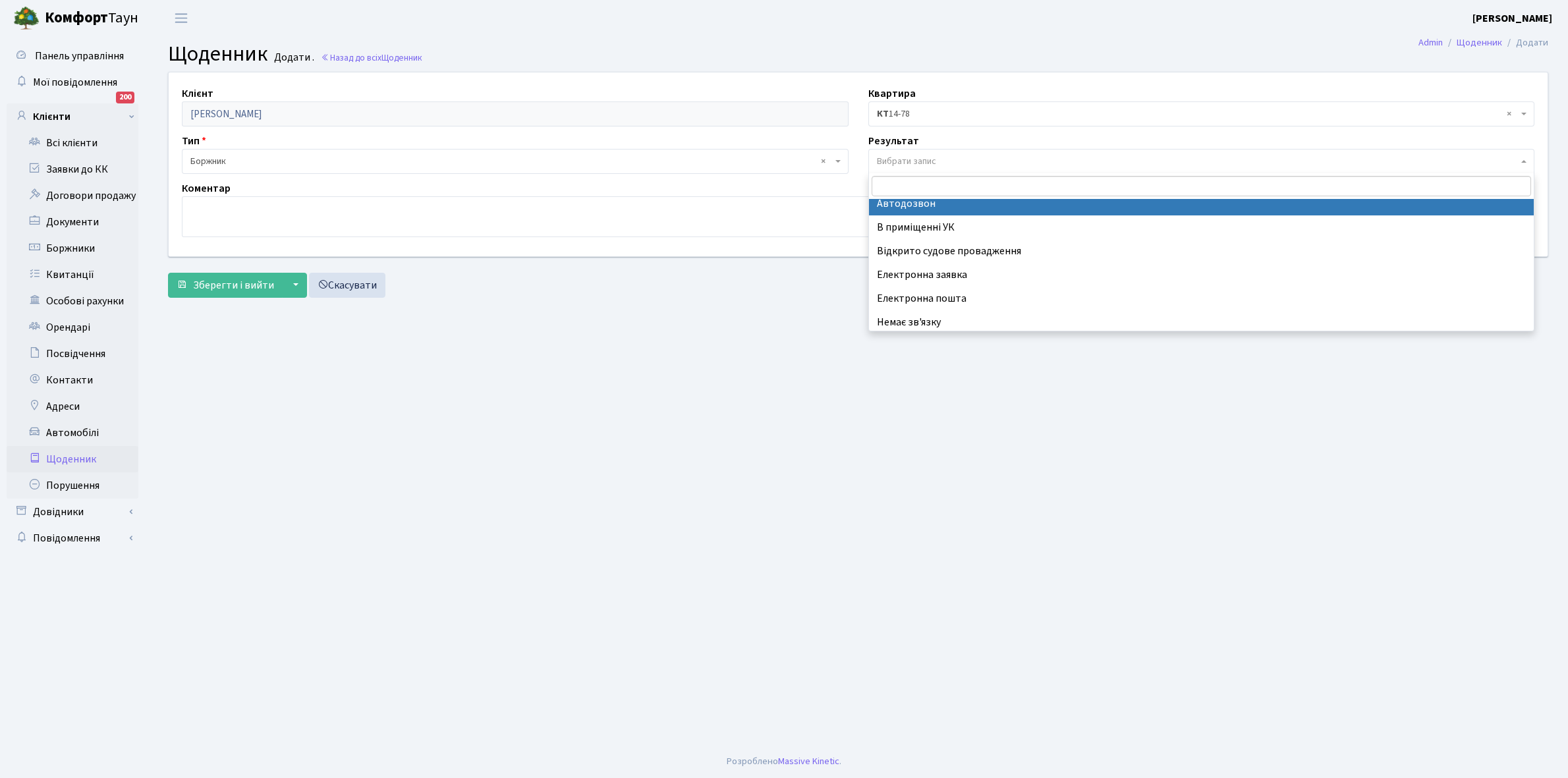
scroll to position [81, 0]
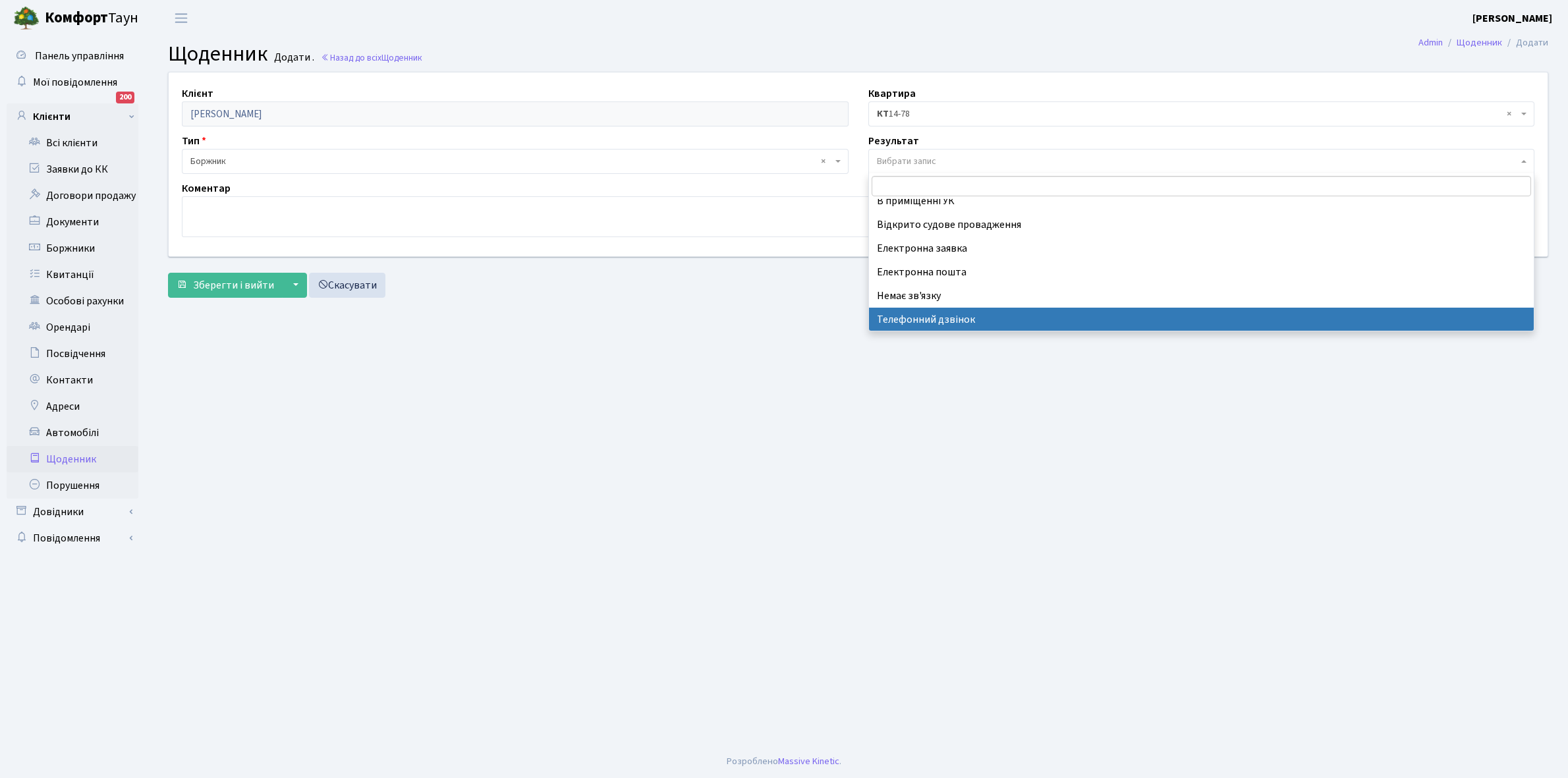
select select "196"
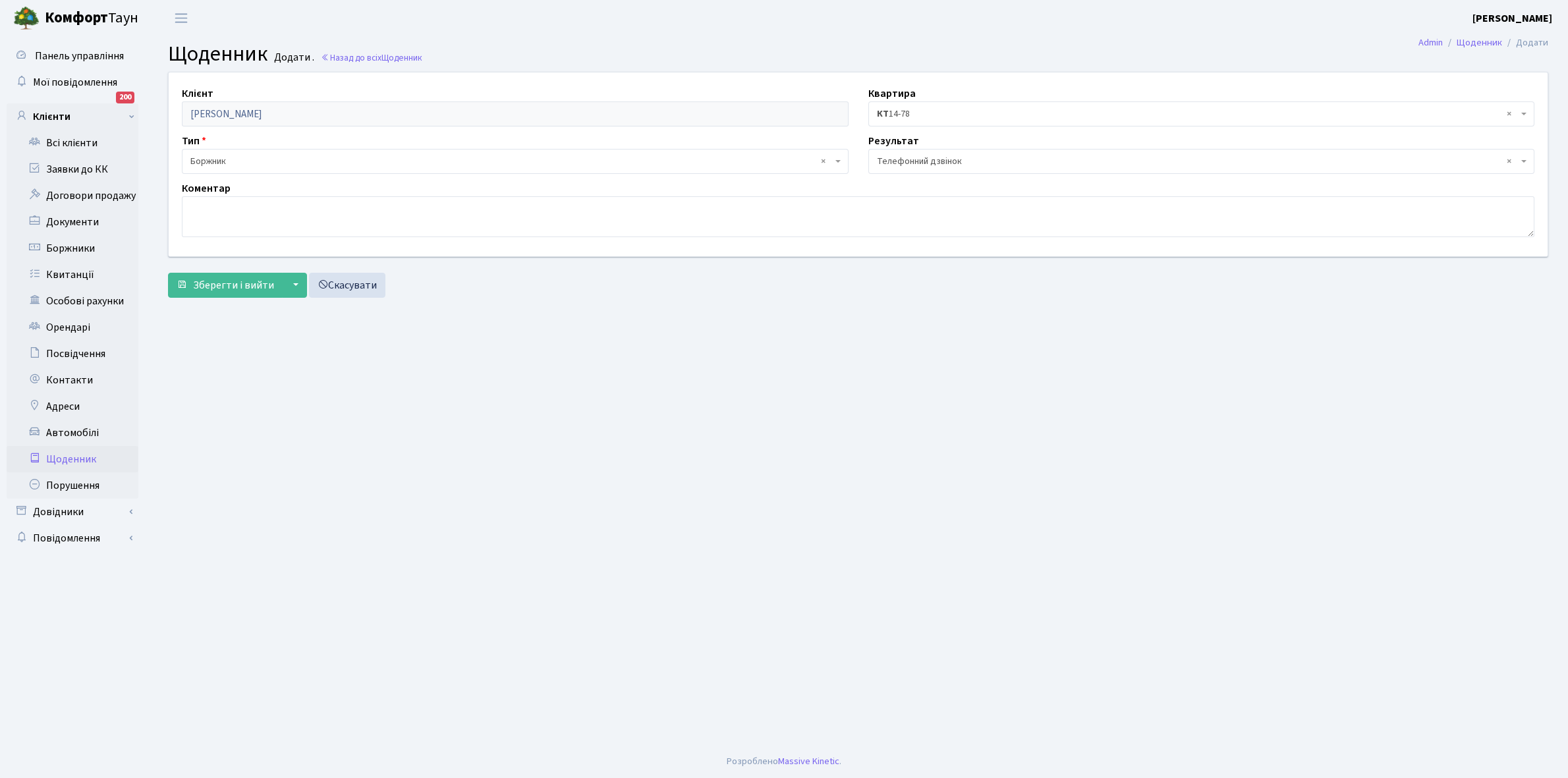
click at [234, 154] on span "× Боржник" at bounding box center [514, 161] width 667 height 25
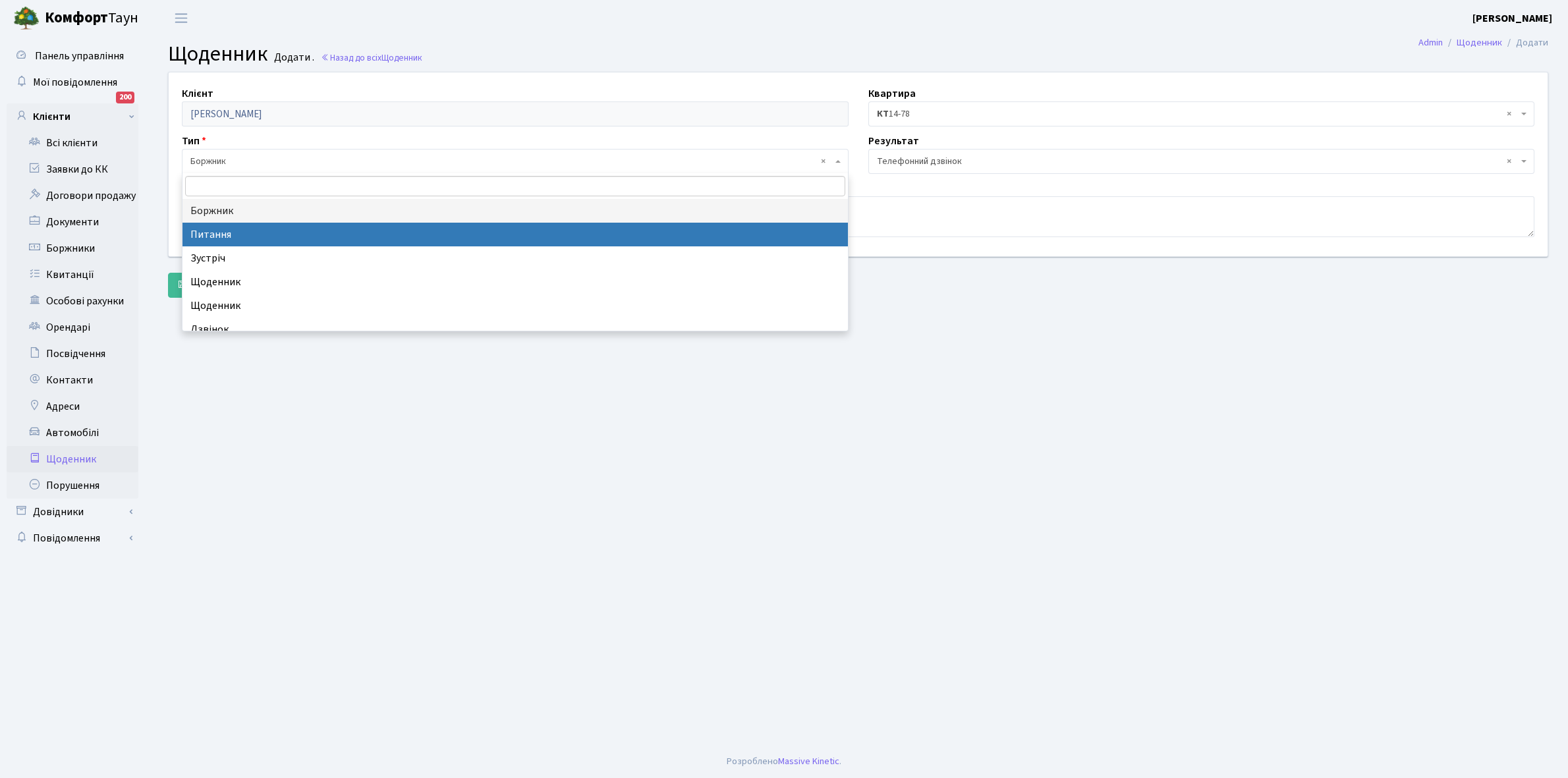
select select "9"
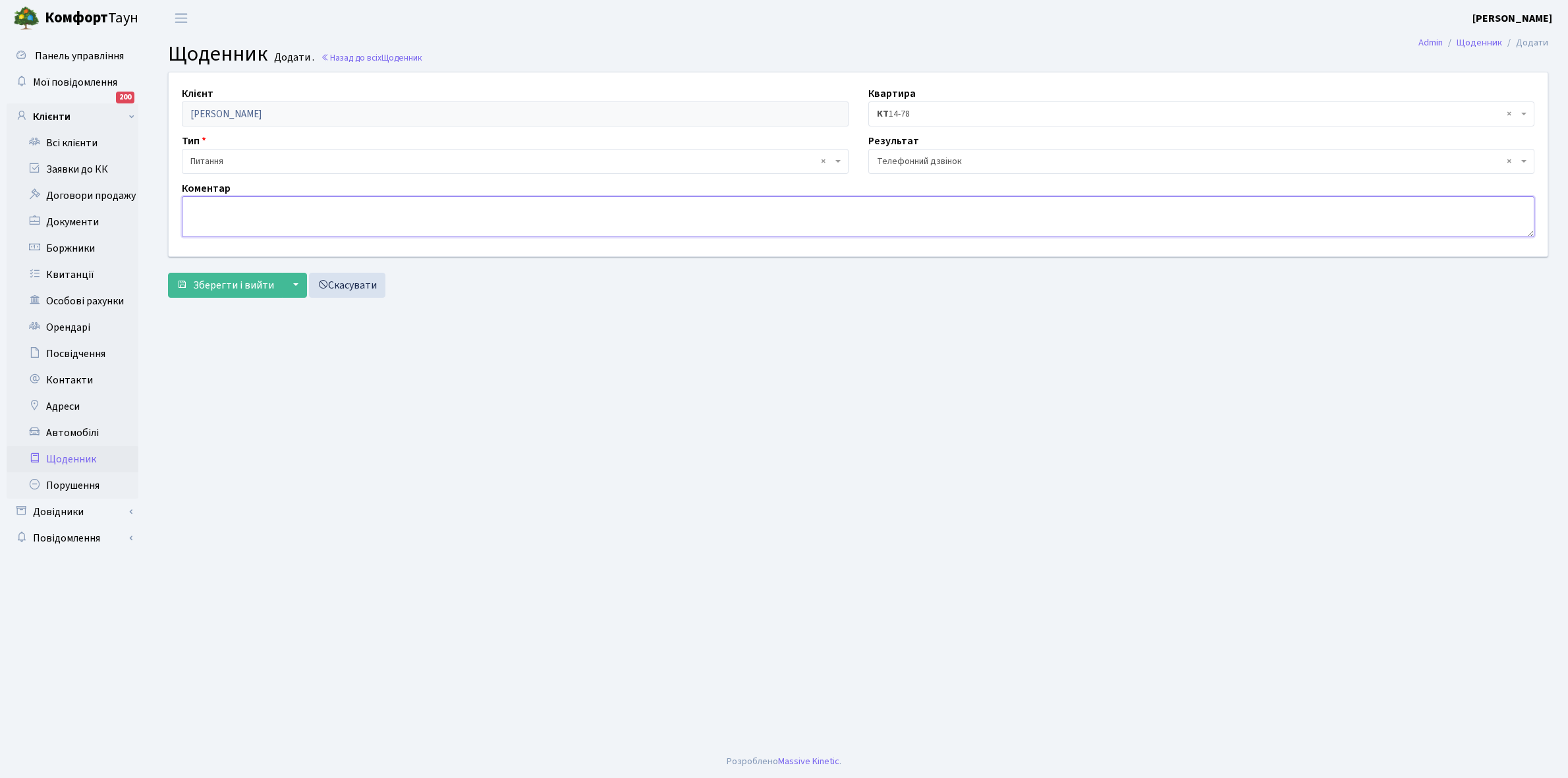
click at [204, 218] on textarea at bounding box center [858, 217] width 1353 height 41
click at [224, 208] on textarea "Пломба , заміна лічильника не знайшов акт." at bounding box center [858, 217] width 1353 height 41
click at [502, 211] on textarea "Пломба стоїть вже декілька років акту немає , ДТЕК не зміг надати акт. , заміна…" at bounding box center [858, 217] width 1353 height 41
click at [506, 204] on textarea "Пломба стоїть вже декілька років акту немає , ДТЕК не зміг надати акт. заміна л…" at bounding box center [858, 217] width 1353 height 41
click at [688, 212] on textarea "Пломба стоїть вже декілька років акту немає , ДТЕК не зміг надати акт. Була зам…" at bounding box center [858, 217] width 1353 height 41
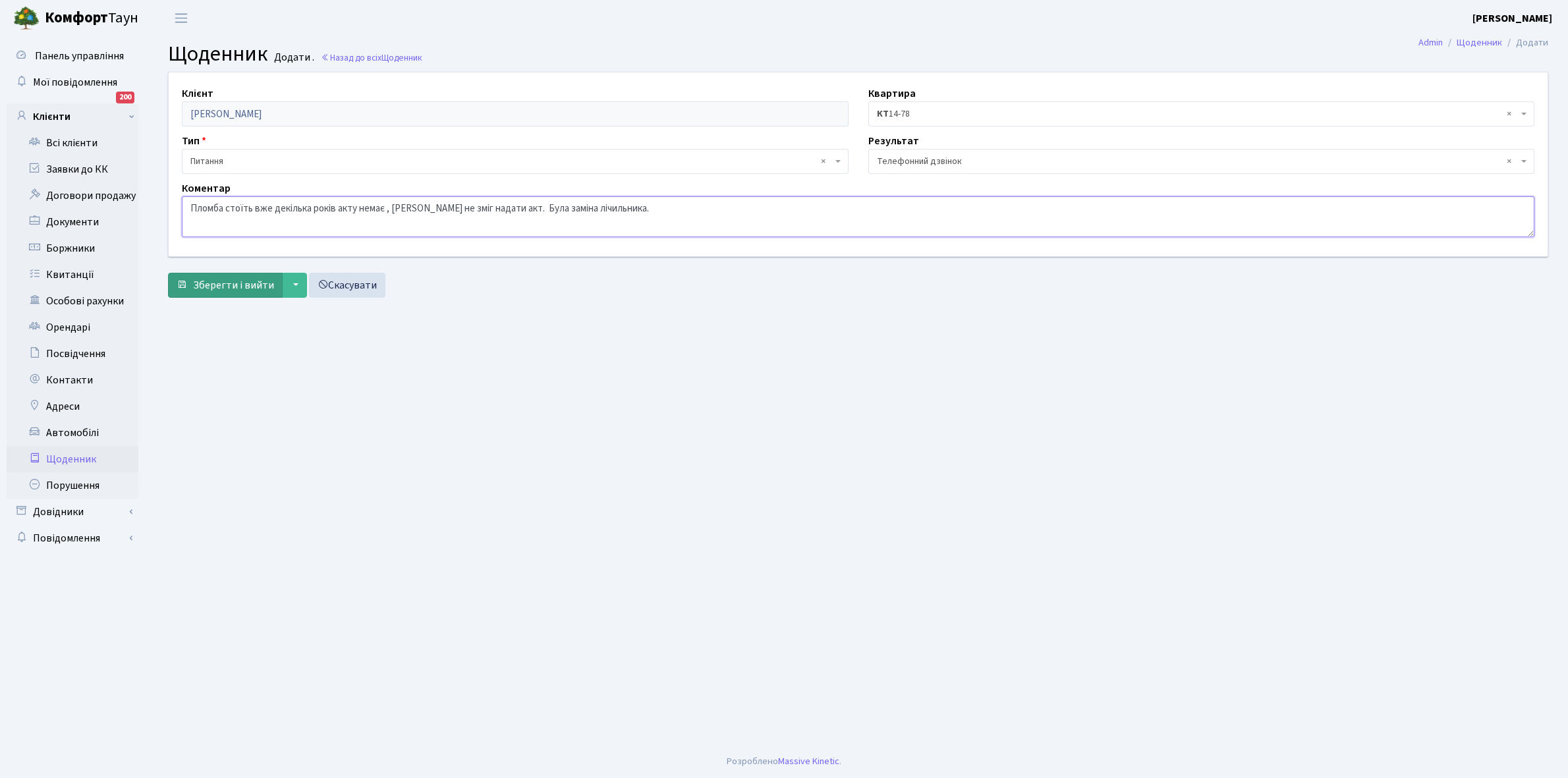
type textarea "Пломба стоїть вже декілька років акту немає , ДТЕК не зміг надати акт. Була зам…"
click at [239, 283] on span "Зберегти і вийти" at bounding box center [233, 285] width 81 height 14
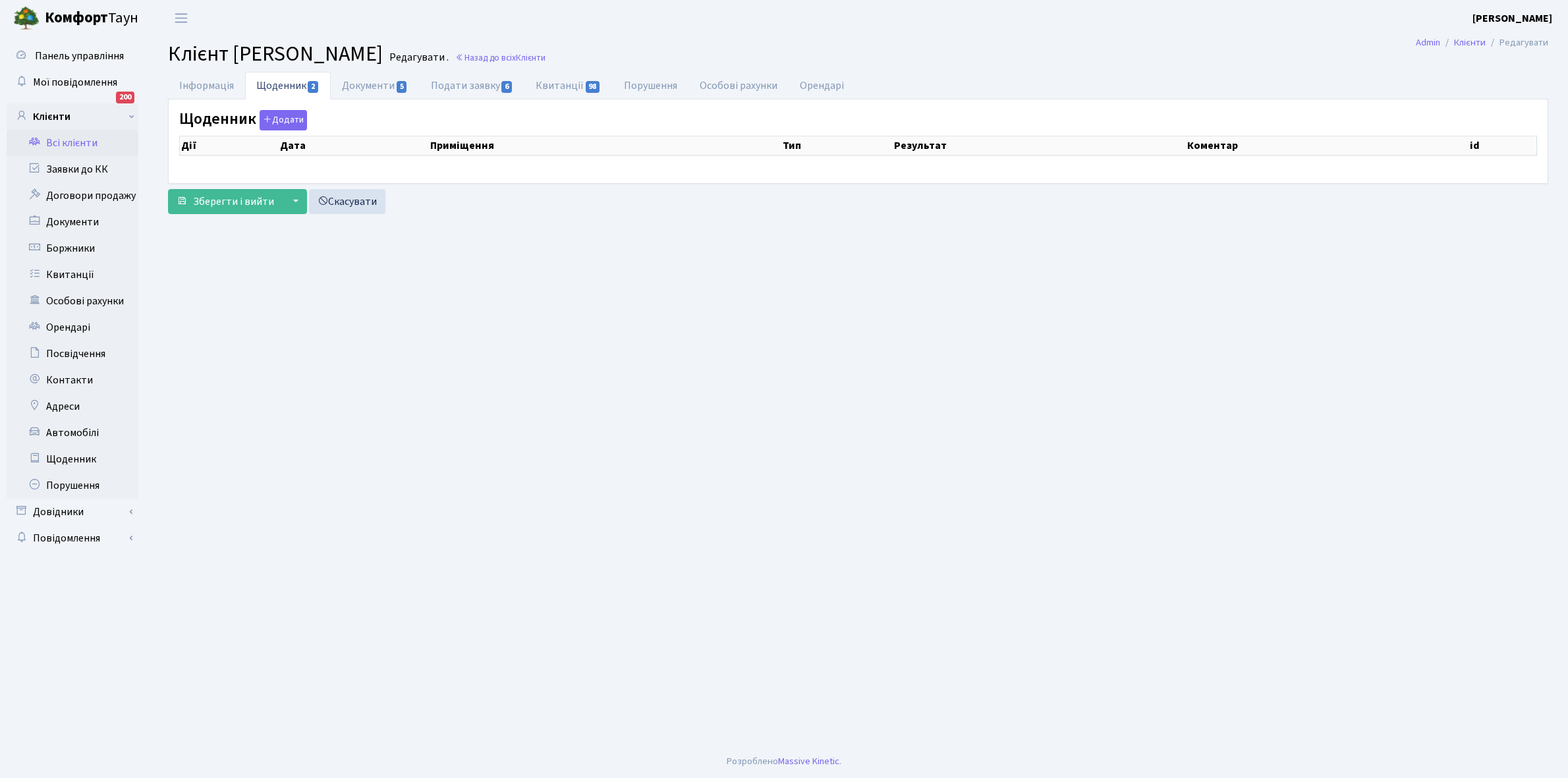
select select "25"
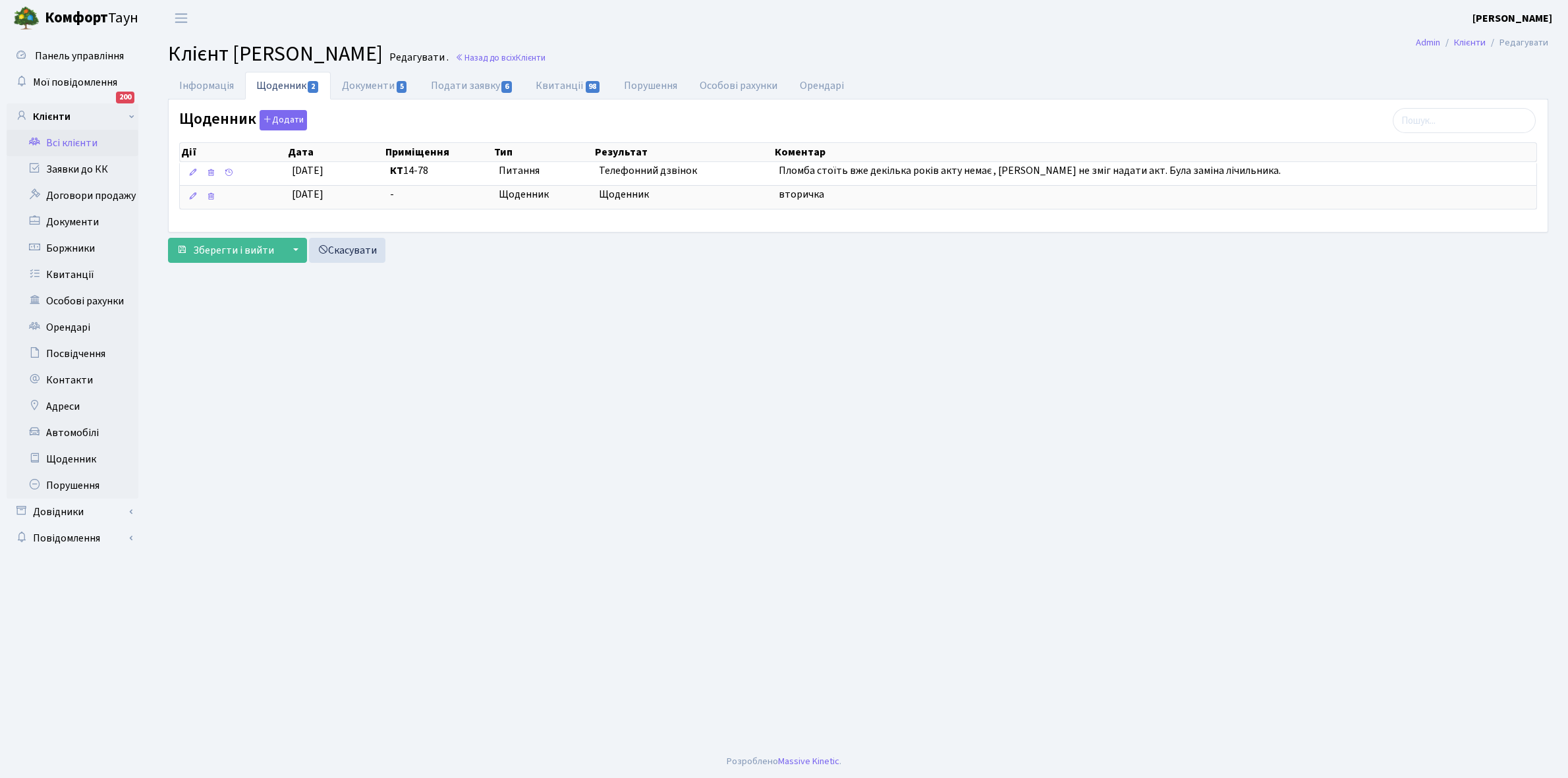
click at [72, 142] on link "Всі клієнти" at bounding box center [72, 142] width 132 height 26
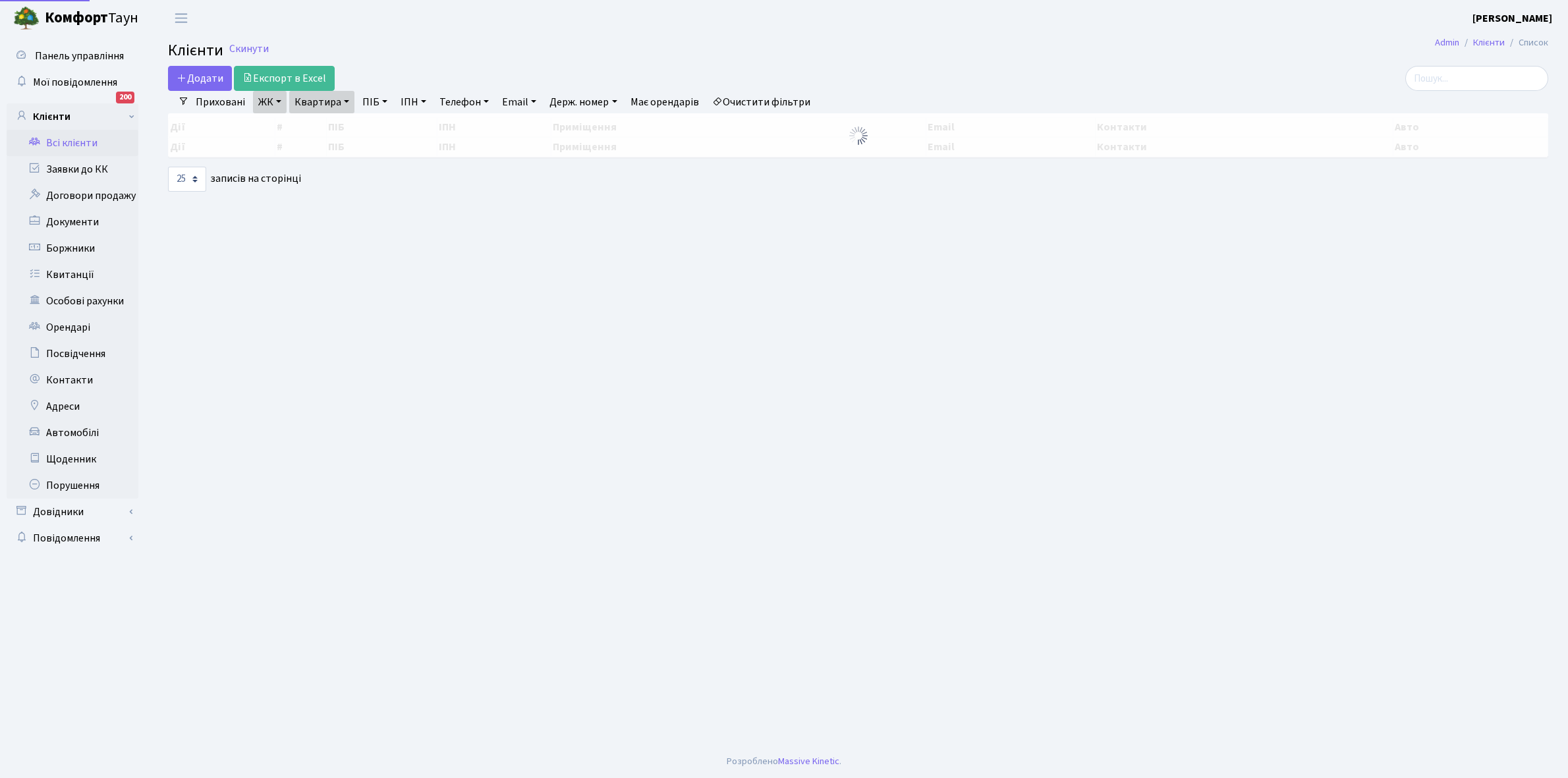
select select "25"
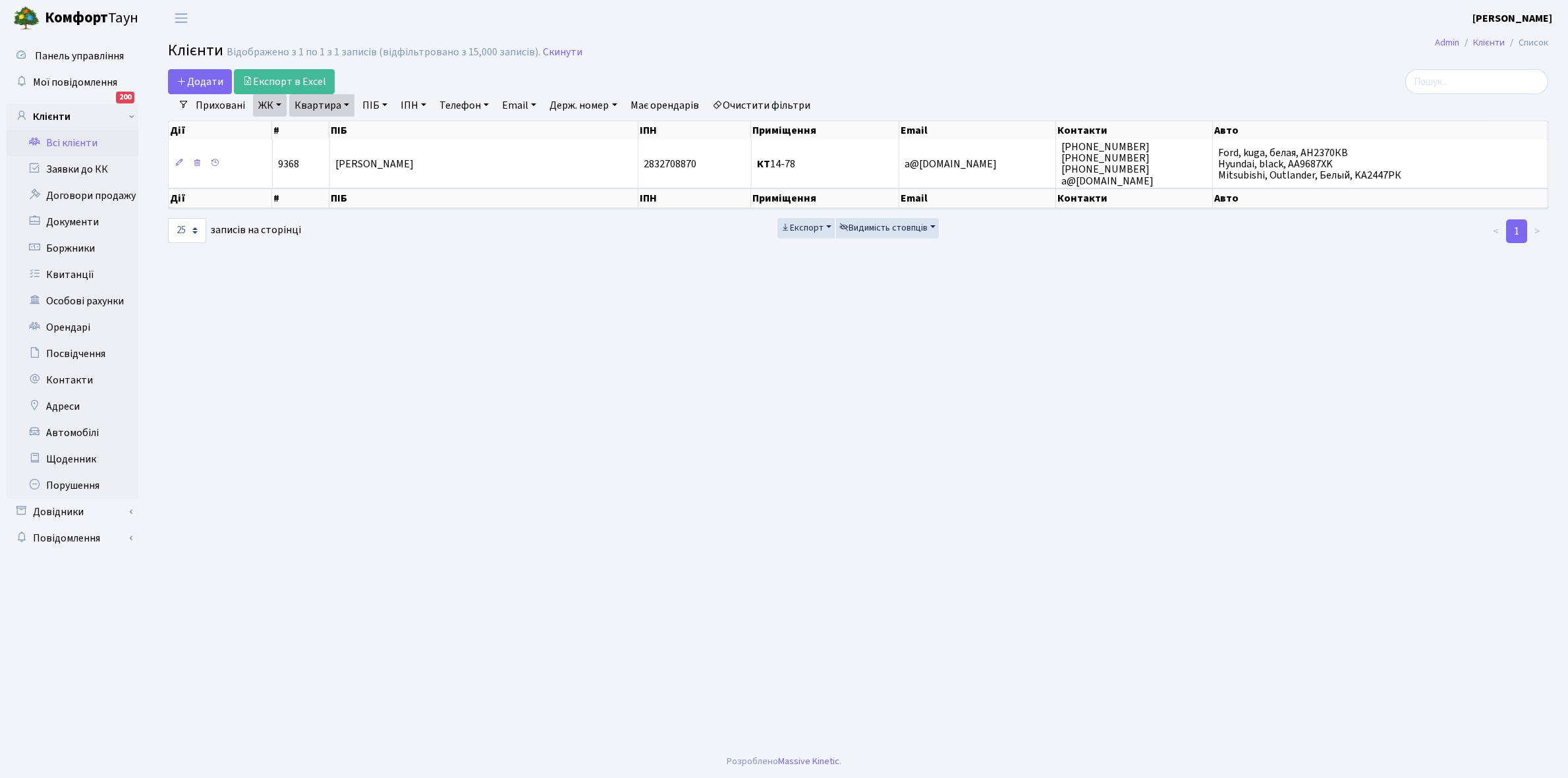
click at [346, 106] on link "Квартира" at bounding box center [322, 105] width 66 height 23
click at [341, 130] on input "14-78" at bounding box center [328, 130] width 77 height 25
type input "14-113"
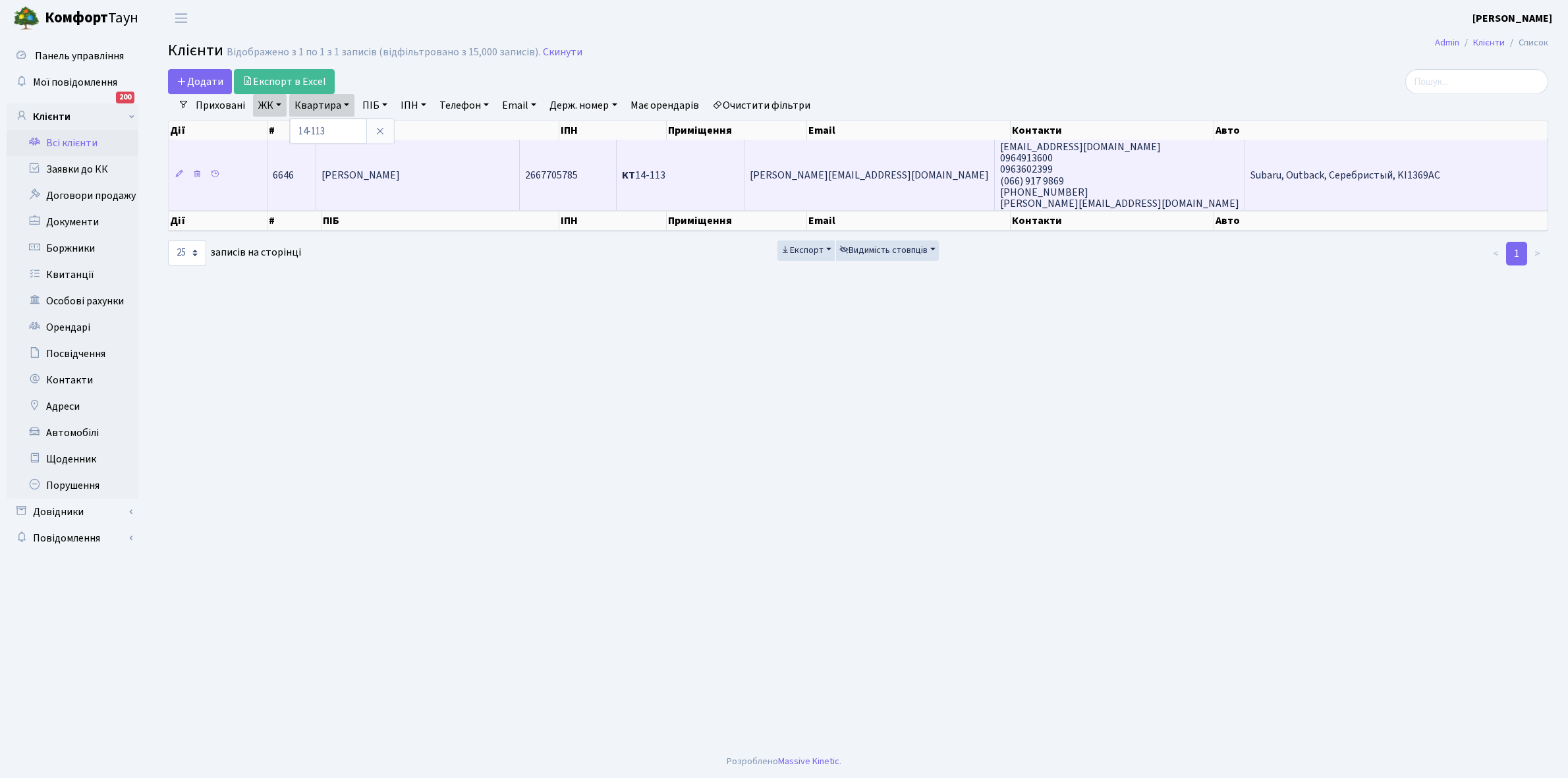
click at [386, 169] on span "Євченко Вікторія Вікторівна" at bounding box center [361, 175] width 78 height 14
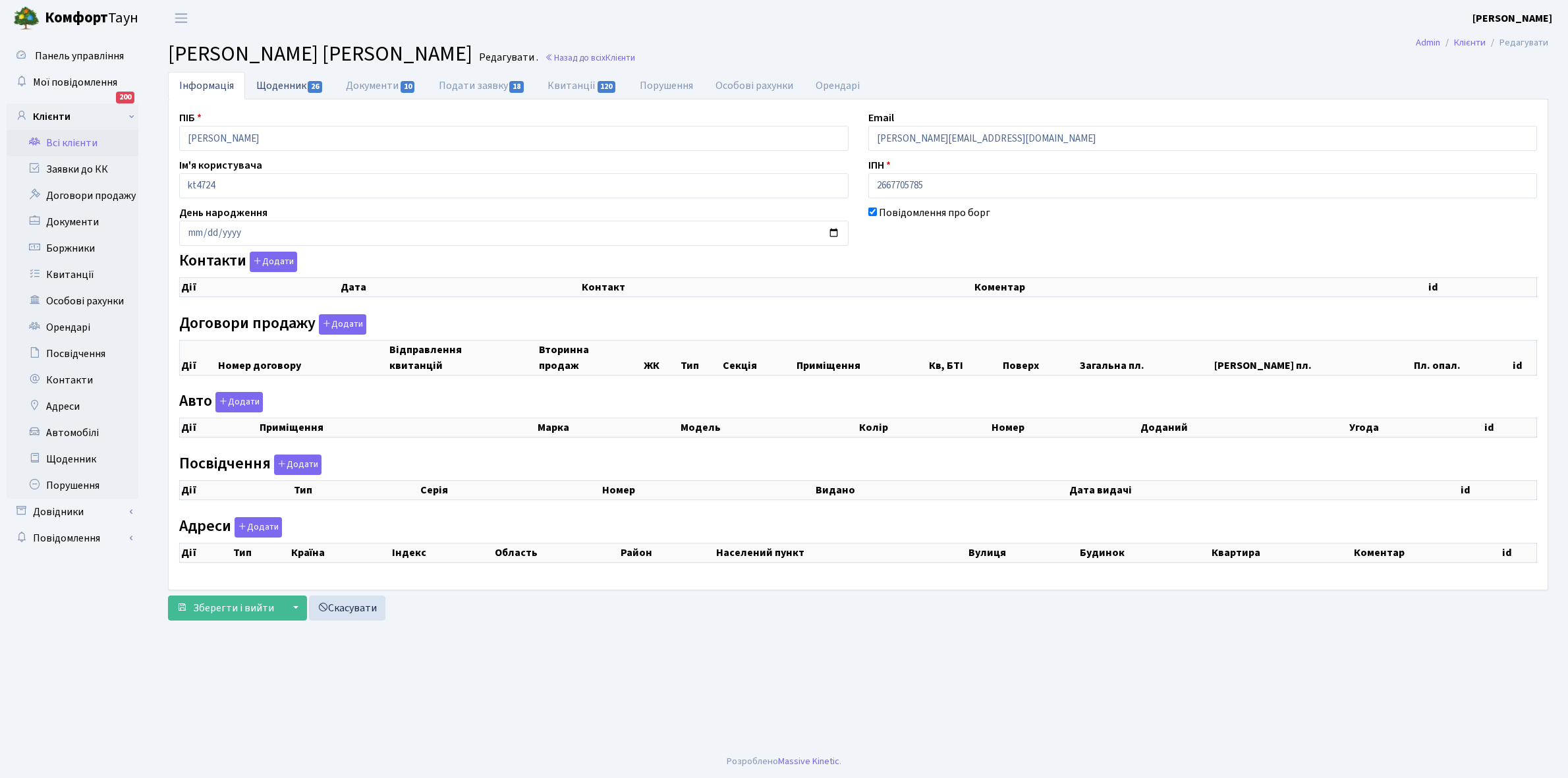
checkbox input "true"
select select "25"
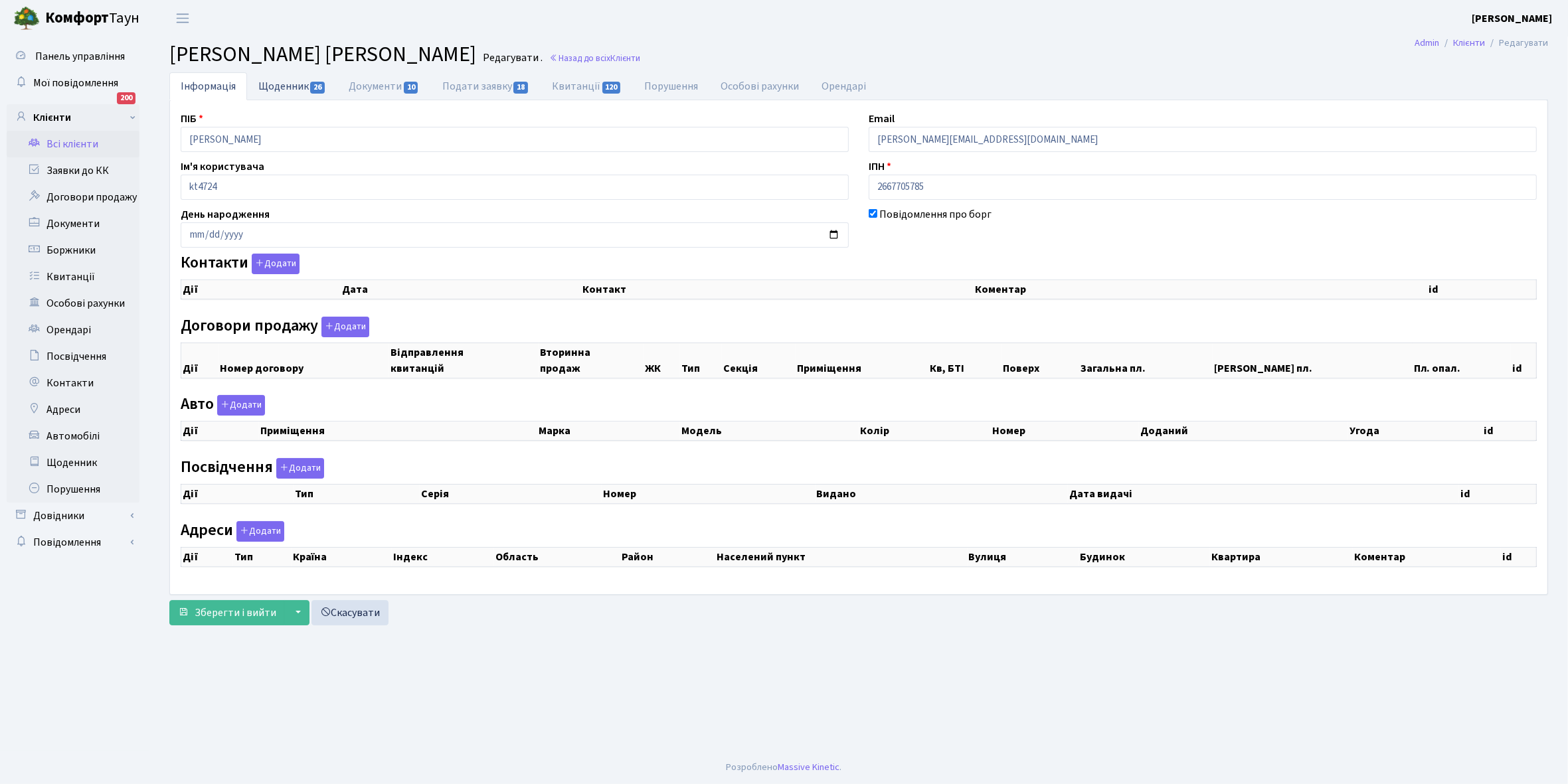
select select "25"
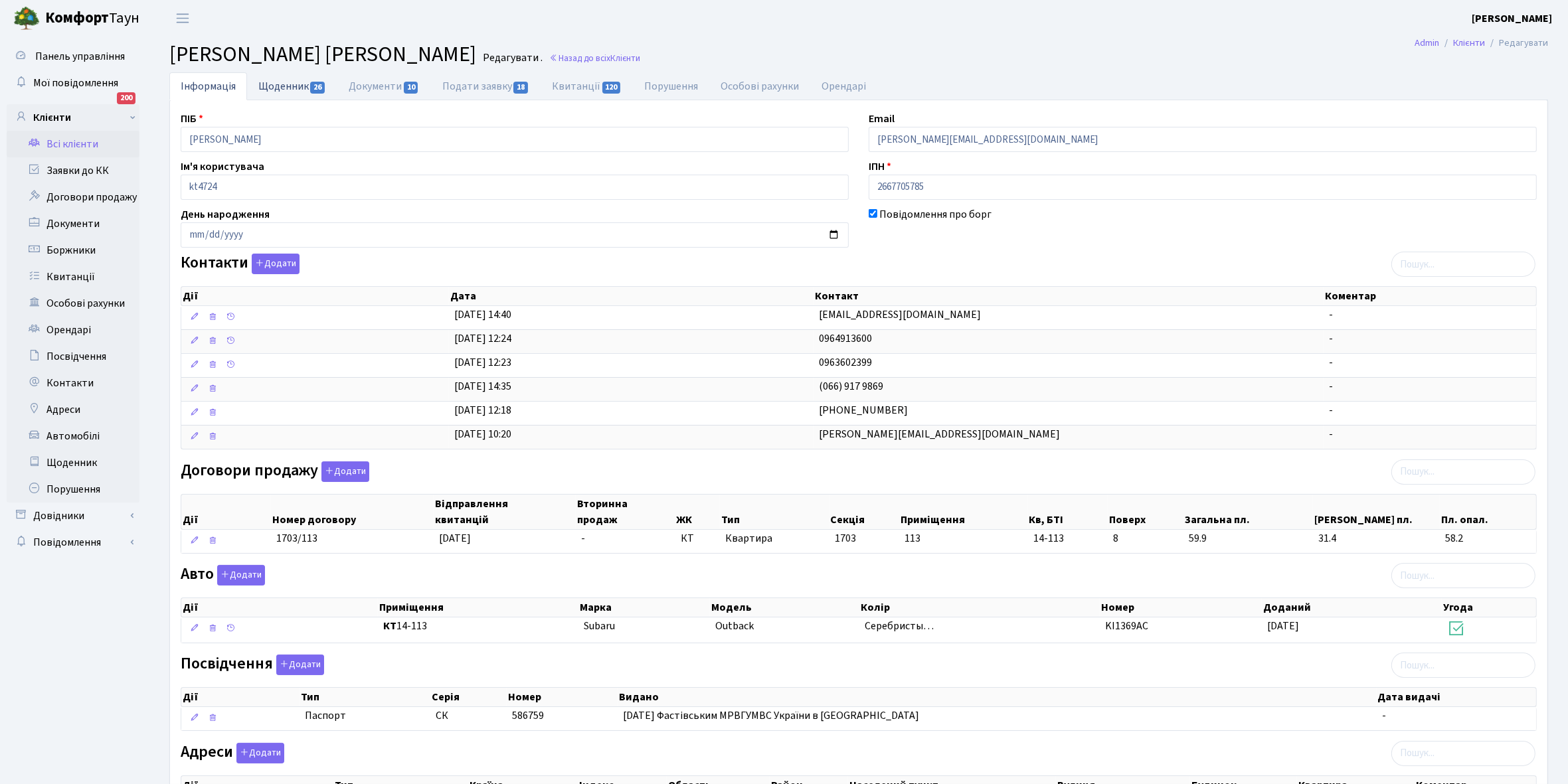
click at [291, 87] on link "Щоденник 26" at bounding box center [291, 86] width 90 height 27
select select "25"
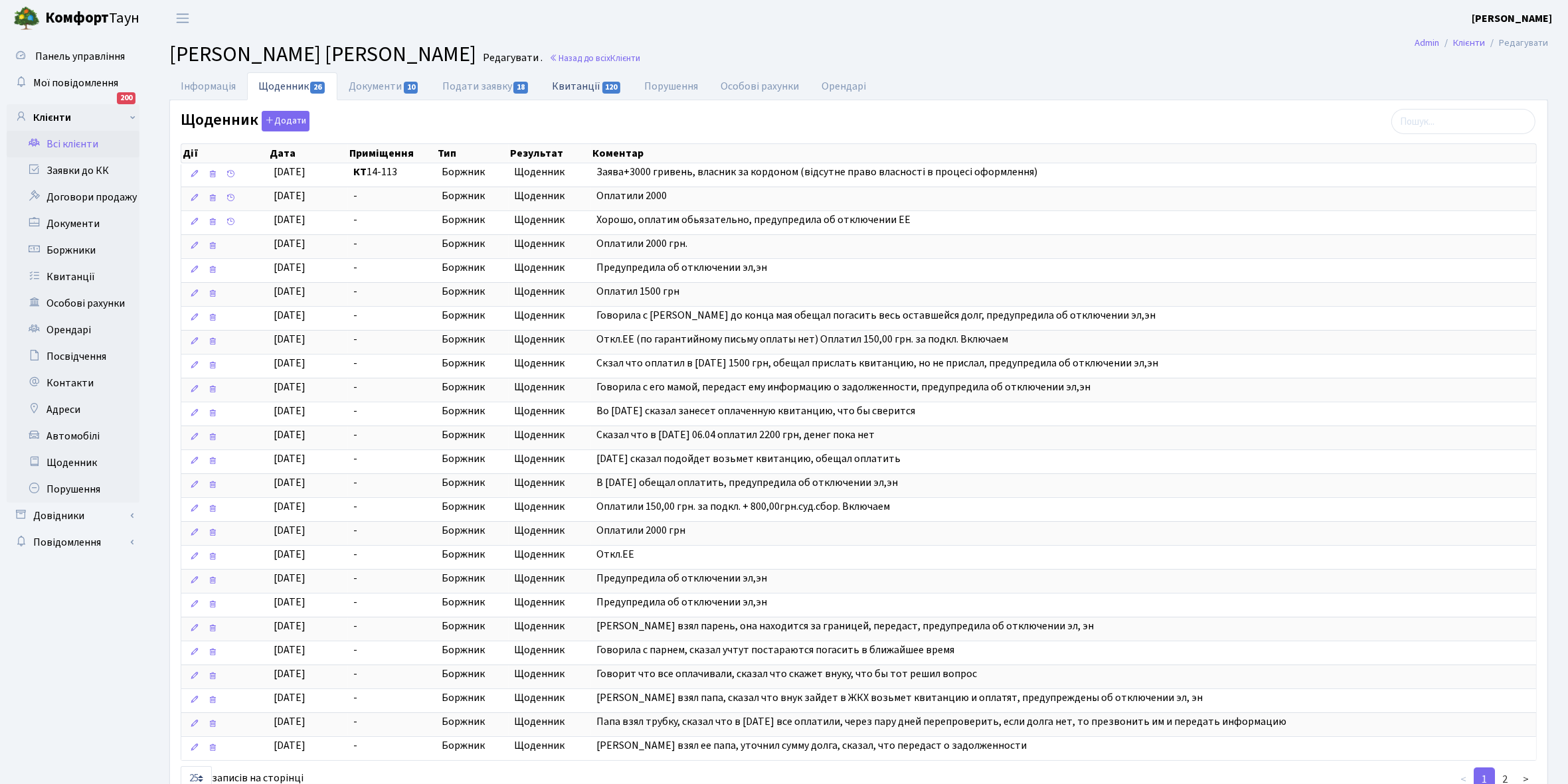
click at [566, 83] on link "Квитанції 120" at bounding box center [587, 86] width 93 height 27
select select "25"
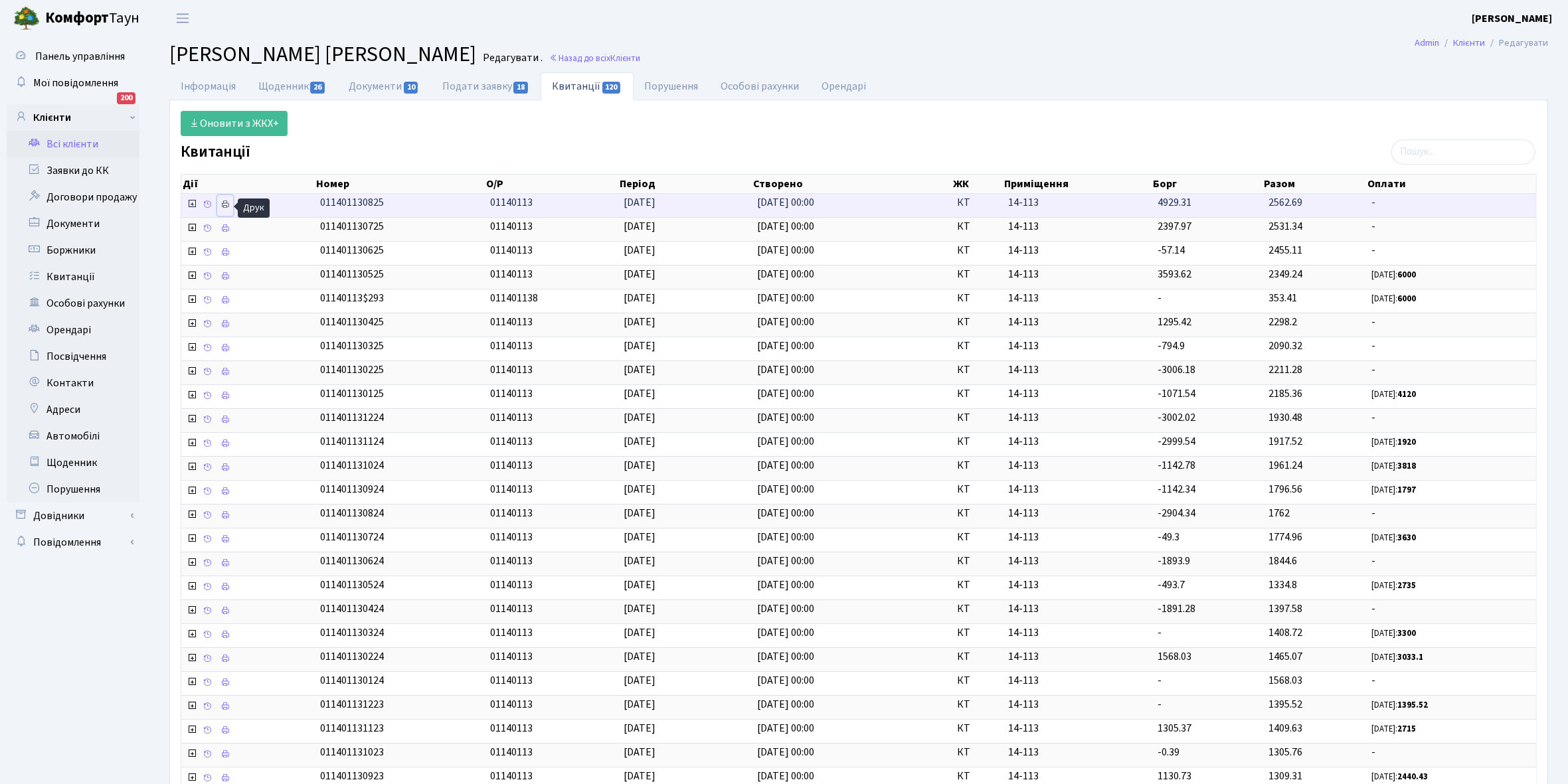
click at [227, 206] on icon at bounding box center [225, 204] width 9 height 9
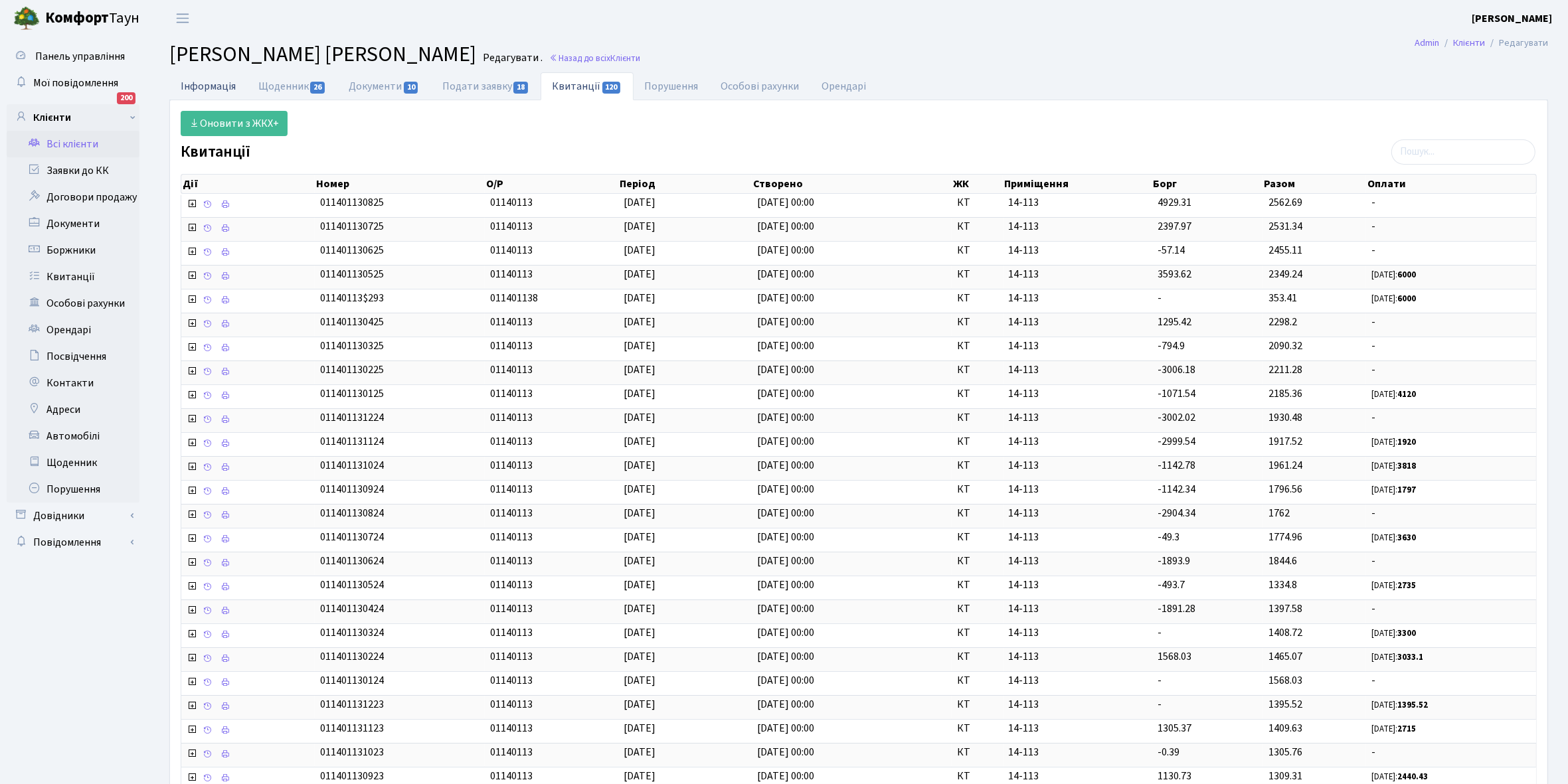
click at [200, 78] on link "Інформація" at bounding box center [208, 86] width 77 height 27
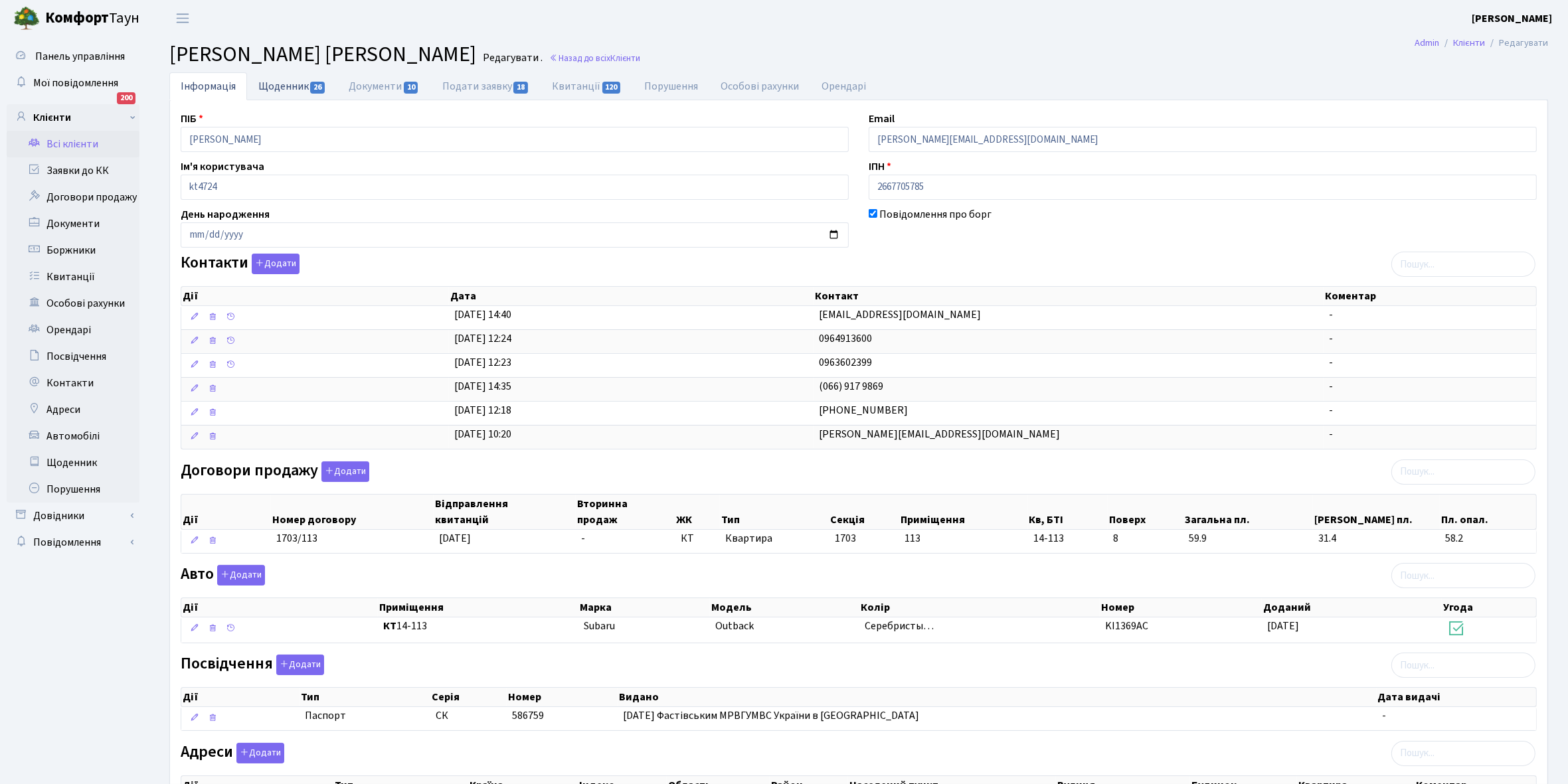
click at [276, 84] on link "Щоденник 26" at bounding box center [291, 86] width 90 height 27
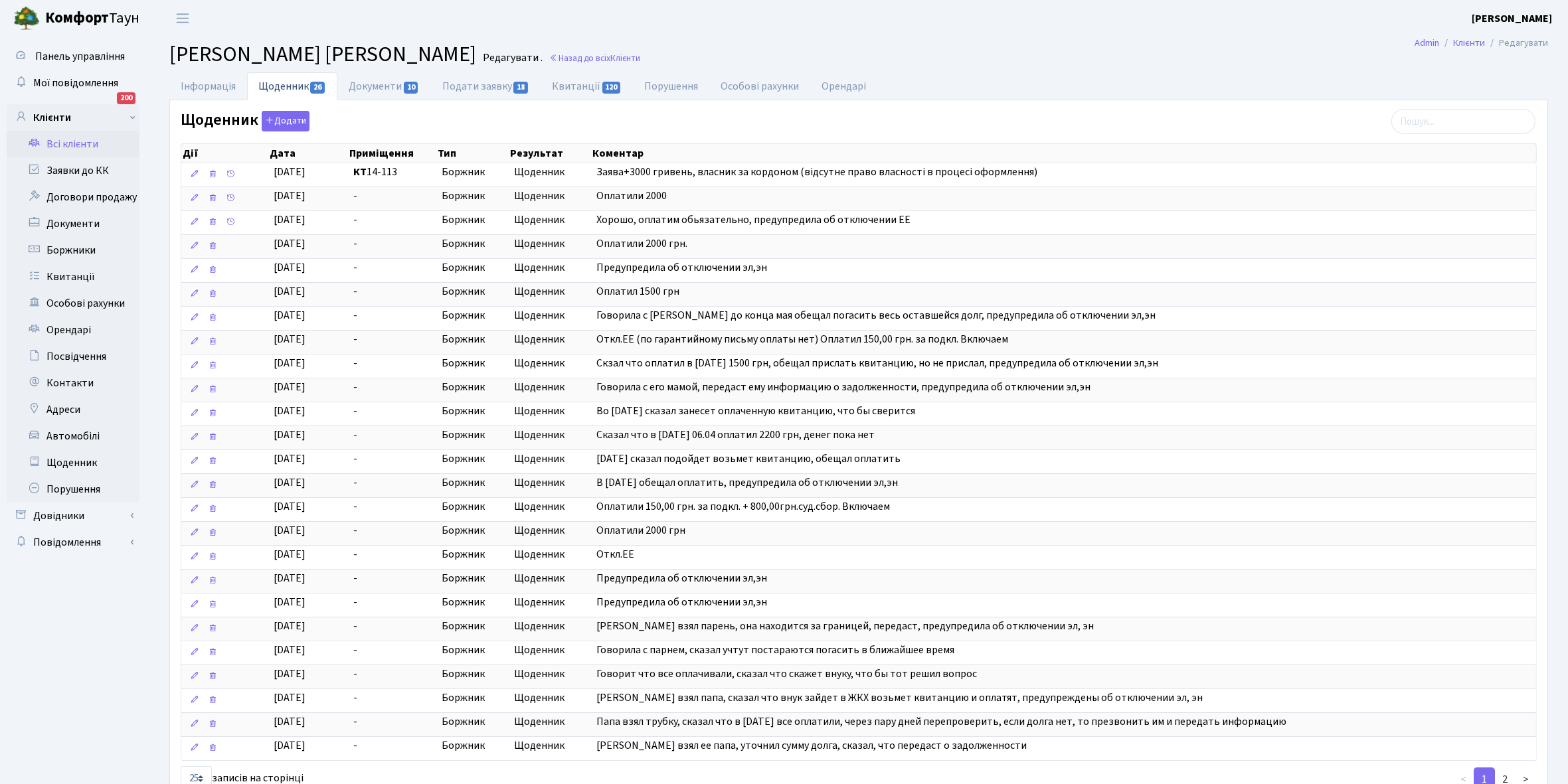
click at [68, 143] on link "Всі клієнти" at bounding box center [73, 143] width 133 height 27
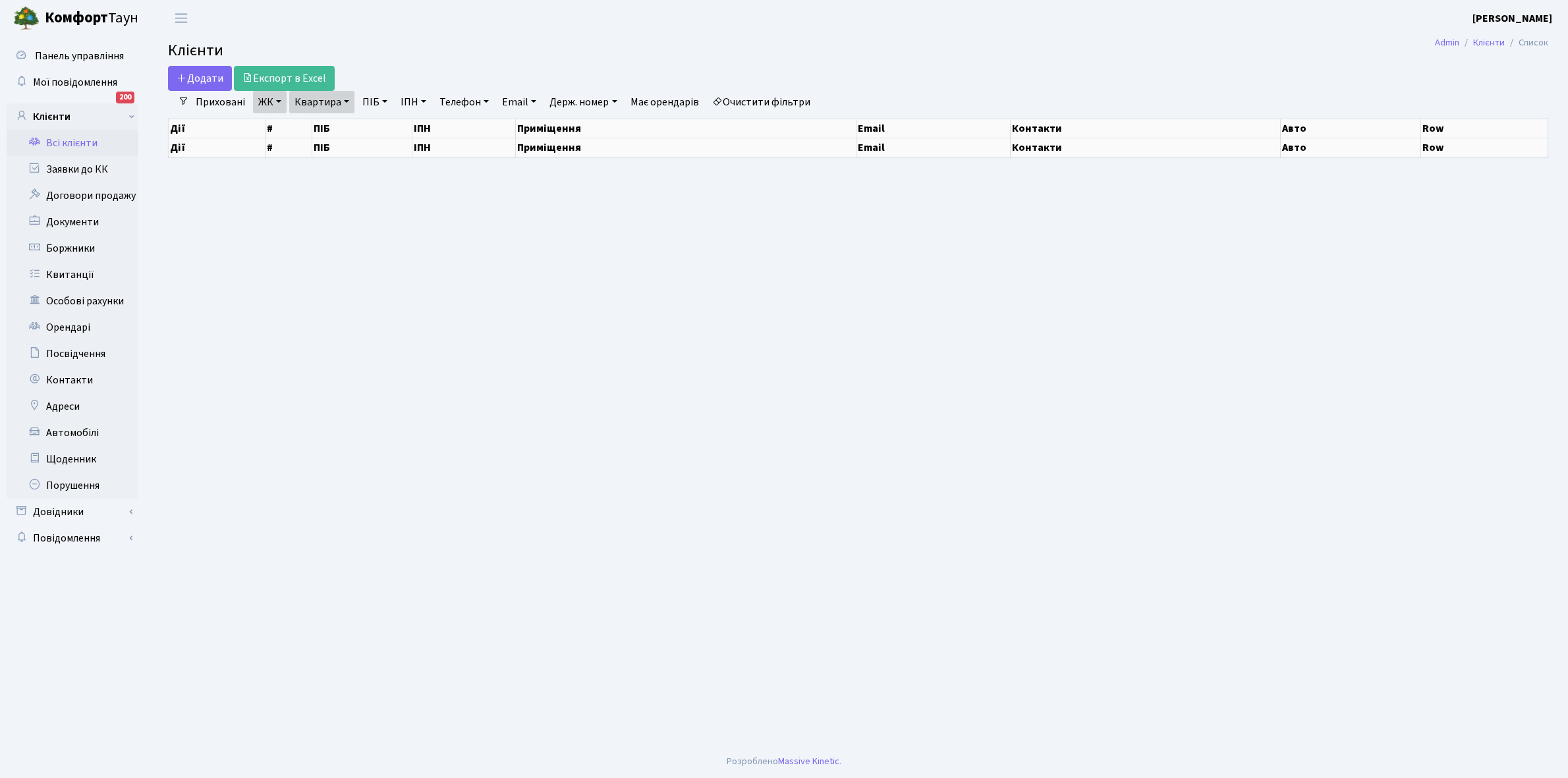
select select "25"
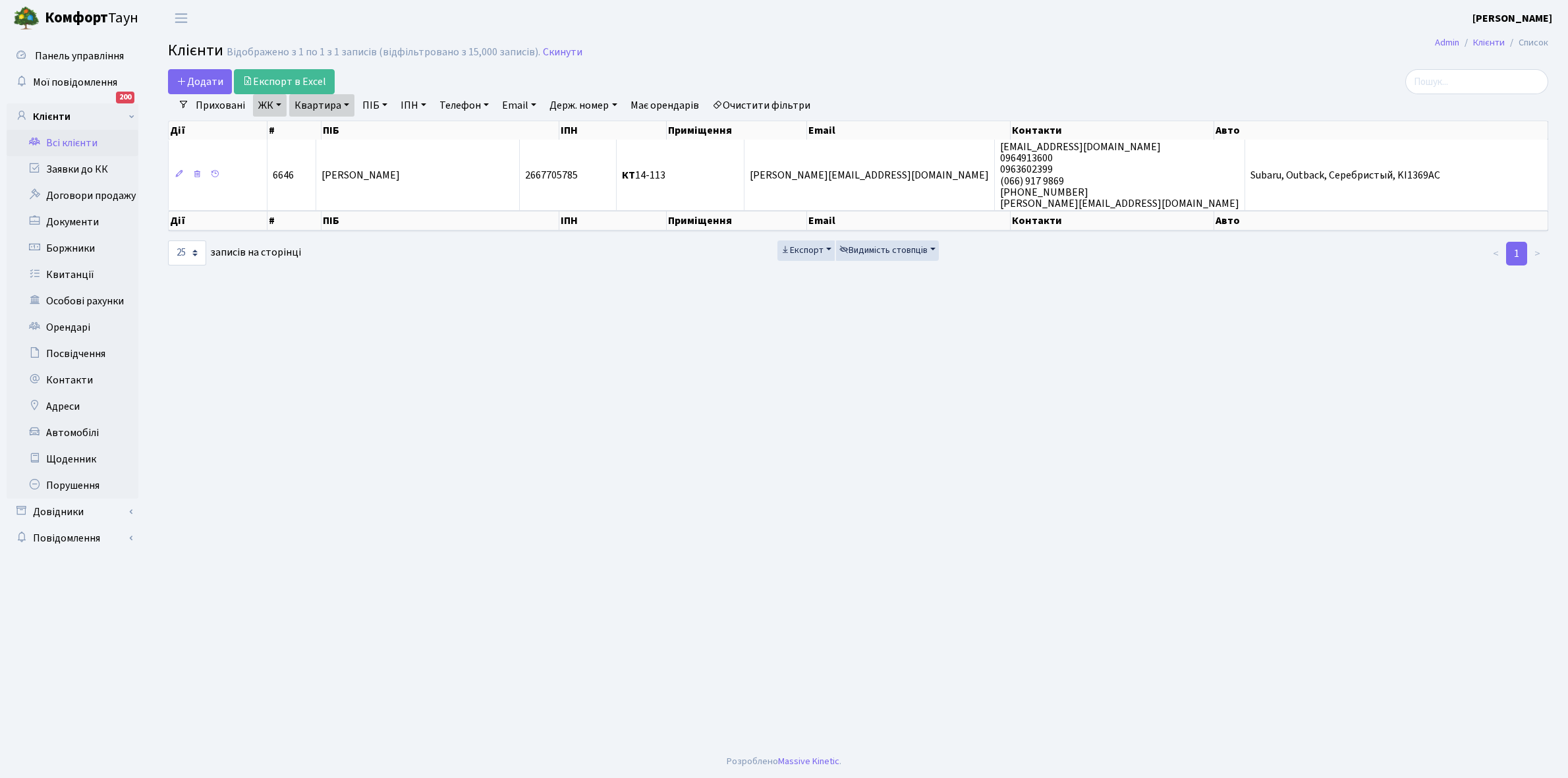
click at [344, 102] on link "Квартира" at bounding box center [322, 105] width 66 height 23
click at [351, 132] on input "14-113" at bounding box center [328, 130] width 77 height 25
type input "14-147"
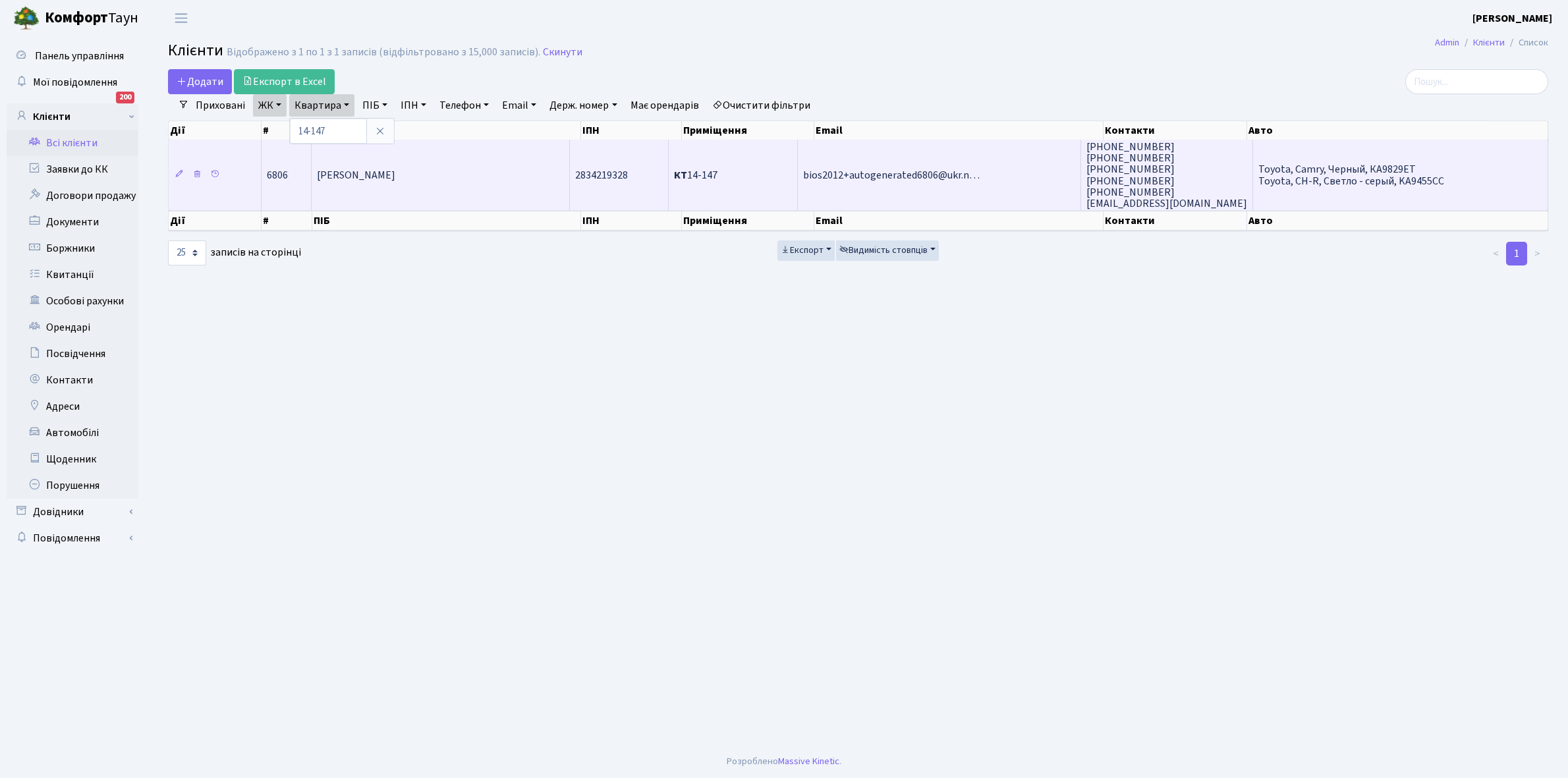
click at [360, 159] on td "[PERSON_NAME]" at bounding box center [441, 175] width 258 height 71
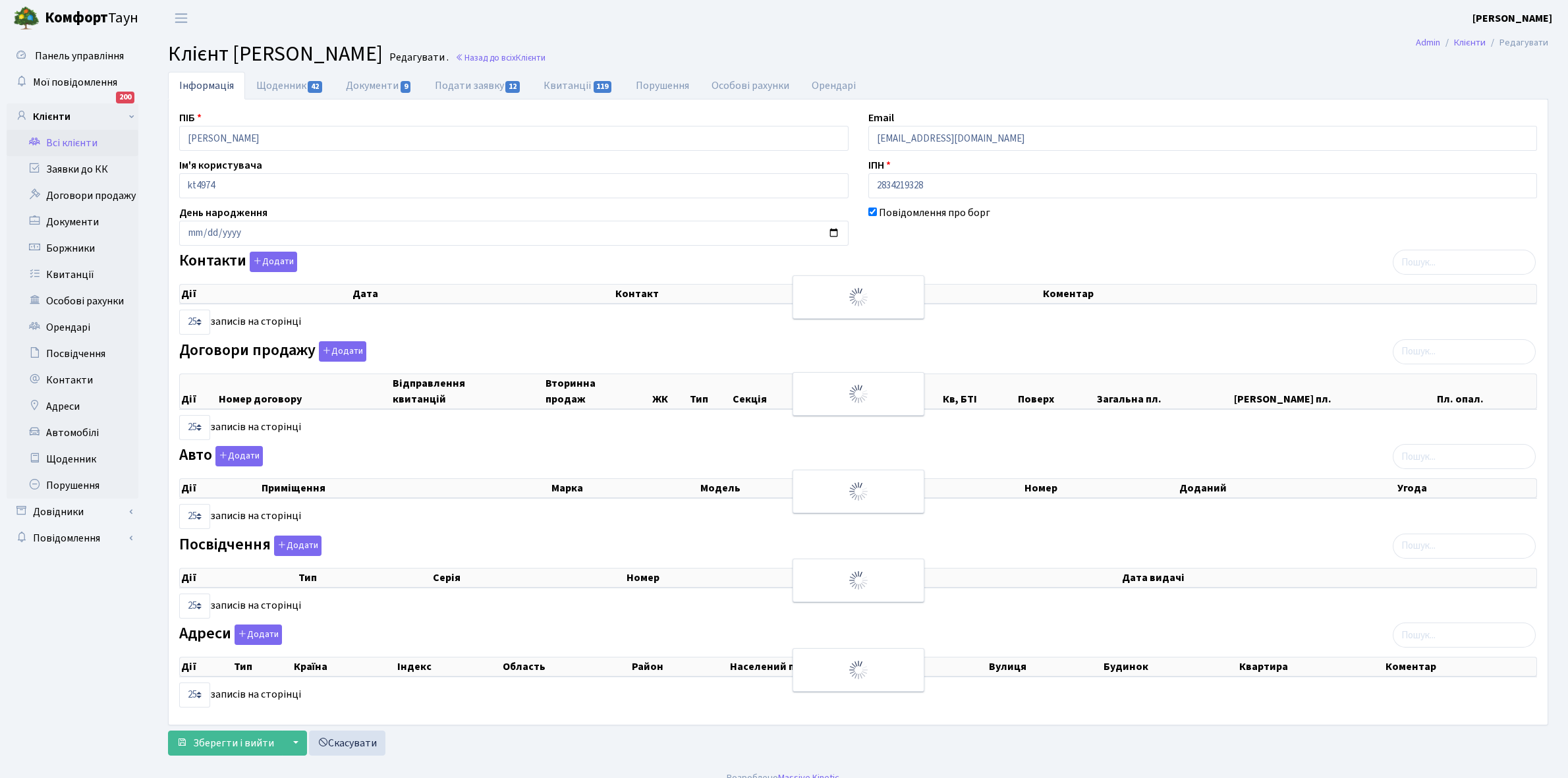
select select "25"
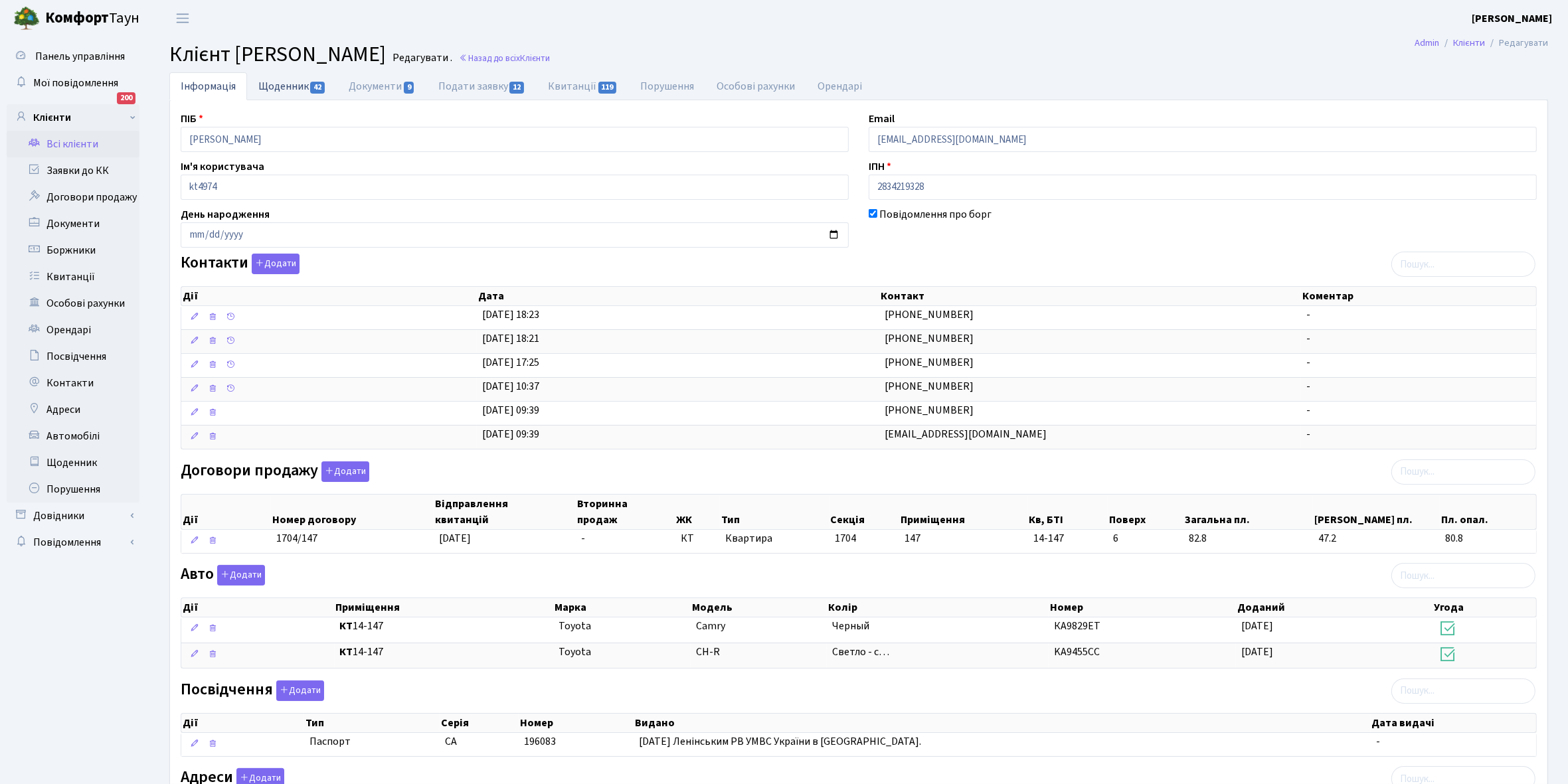
click at [273, 87] on link "Щоденник 42" at bounding box center [291, 86] width 90 height 27
select select "25"
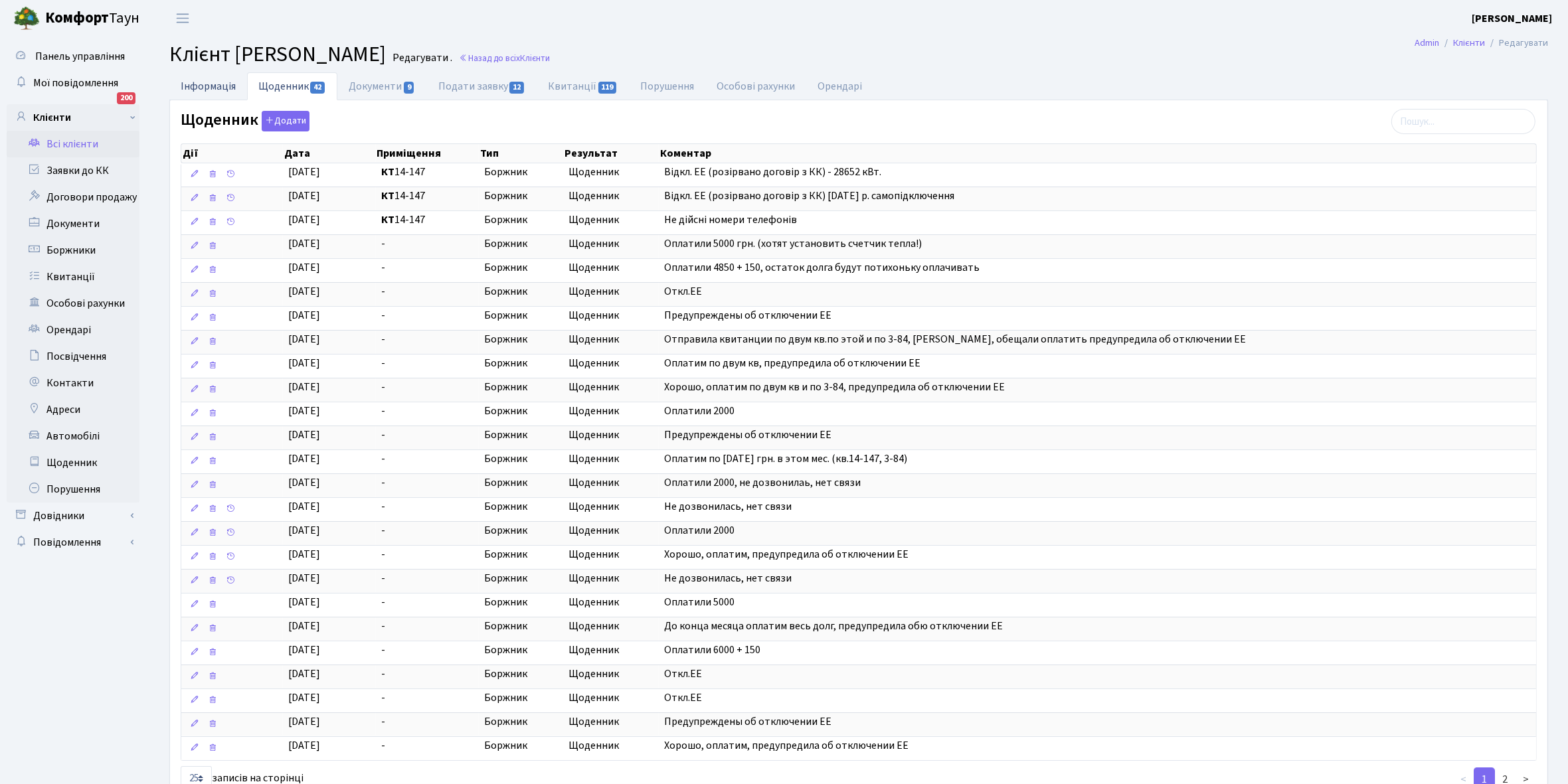
click at [201, 83] on link "Інформація" at bounding box center [208, 86] width 77 height 27
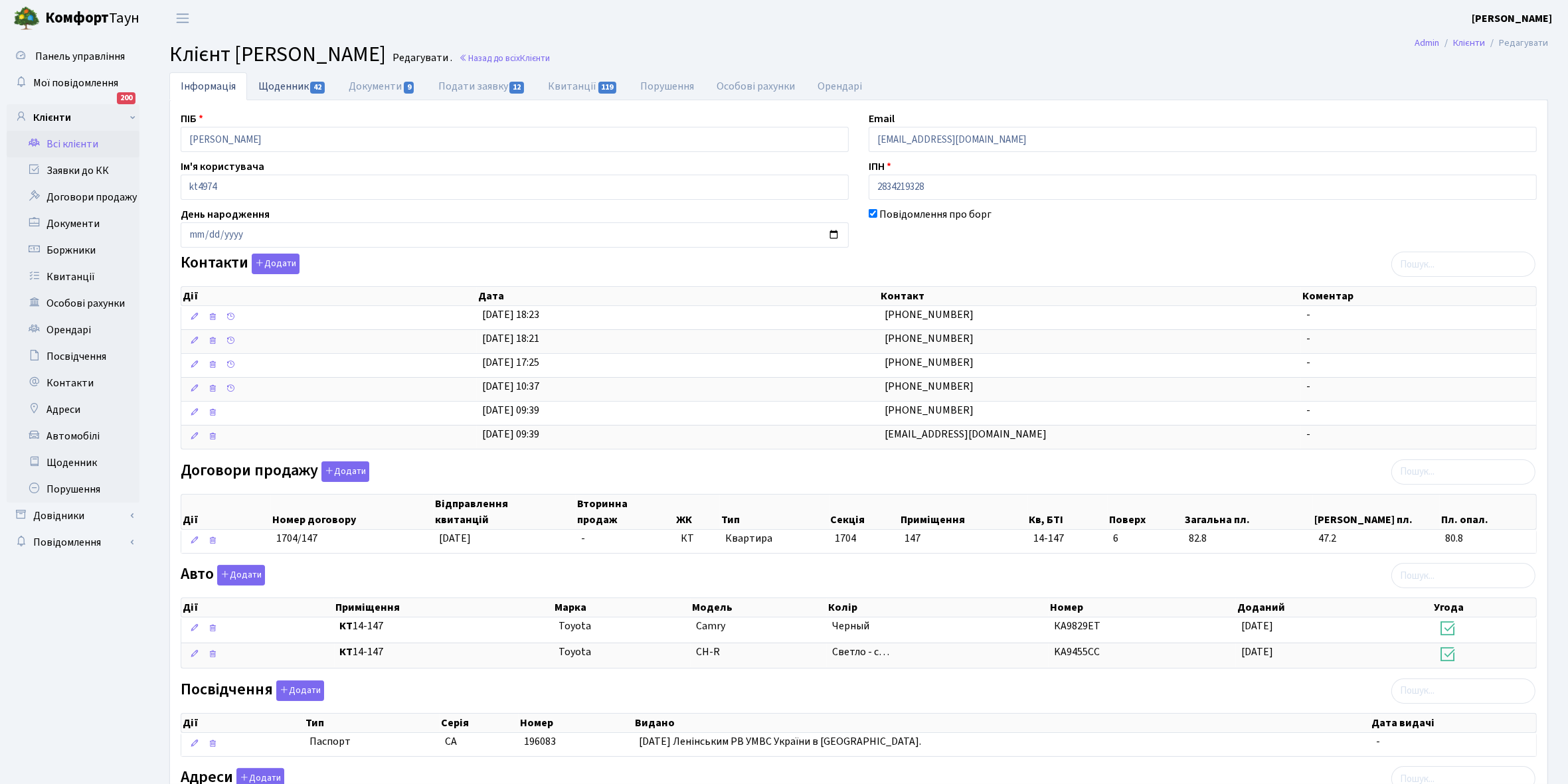
click at [276, 87] on link "Щоденник 42" at bounding box center [291, 86] width 90 height 27
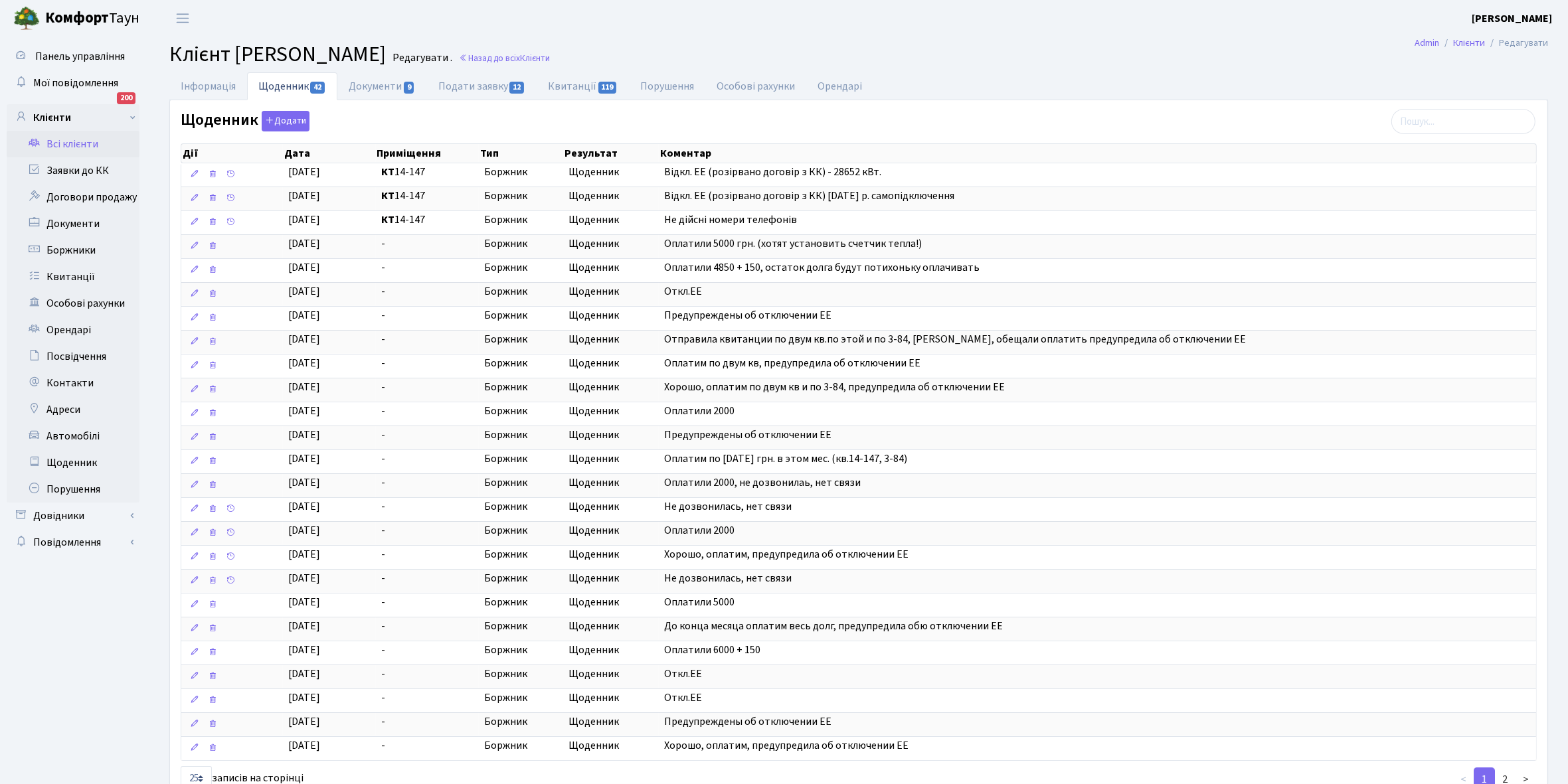
click at [87, 144] on link "Всі клієнти" at bounding box center [73, 143] width 133 height 27
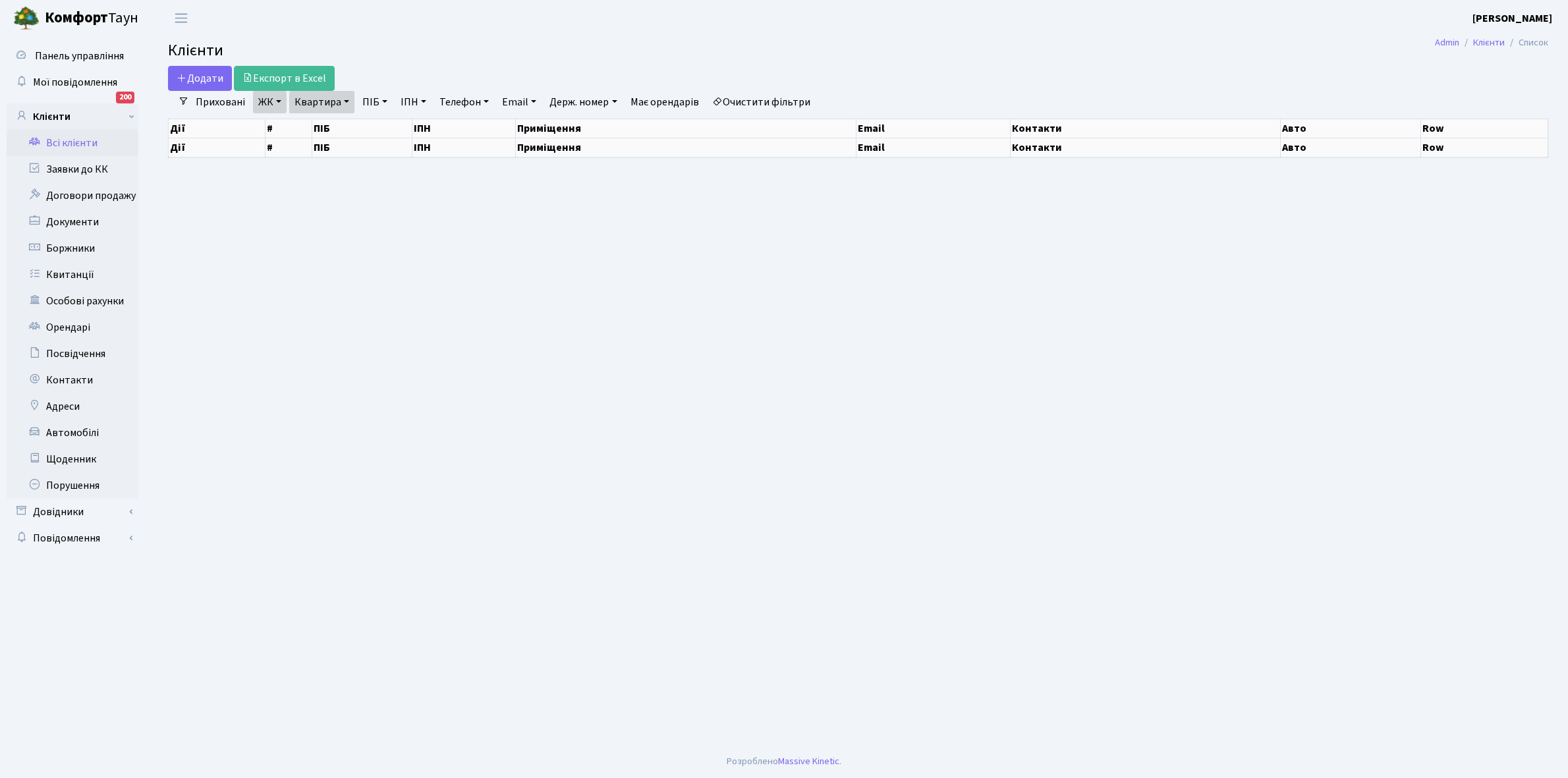
select select "25"
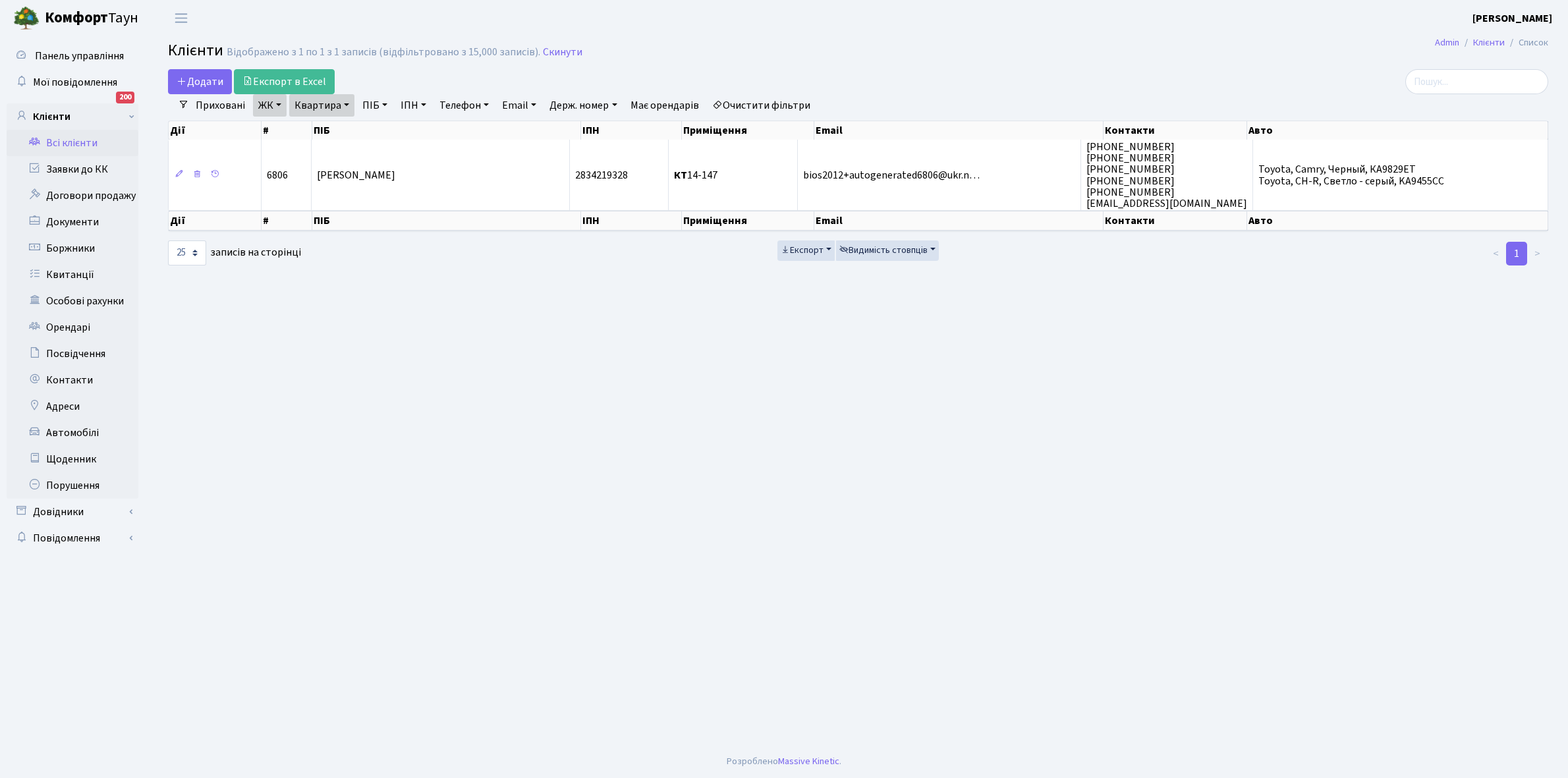
click at [343, 105] on link "Квартира" at bounding box center [322, 105] width 66 height 23
click at [338, 130] on input "14-147" at bounding box center [328, 130] width 77 height 25
type input "1"
type input "15-155"
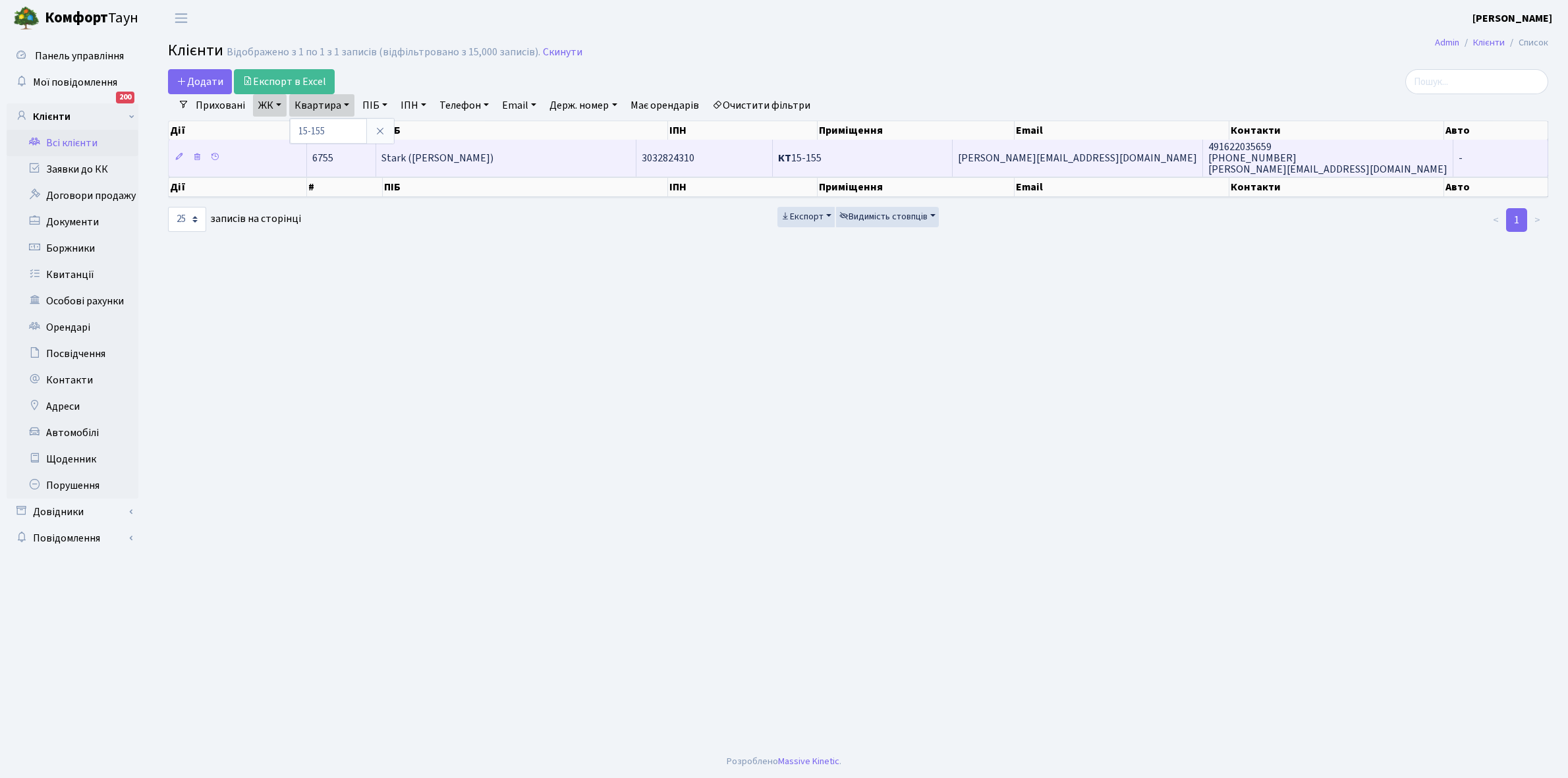
click at [487, 150] on td "[PERSON_NAME] ([PERSON_NAME])" at bounding box center [507, 157] width 261 height 36
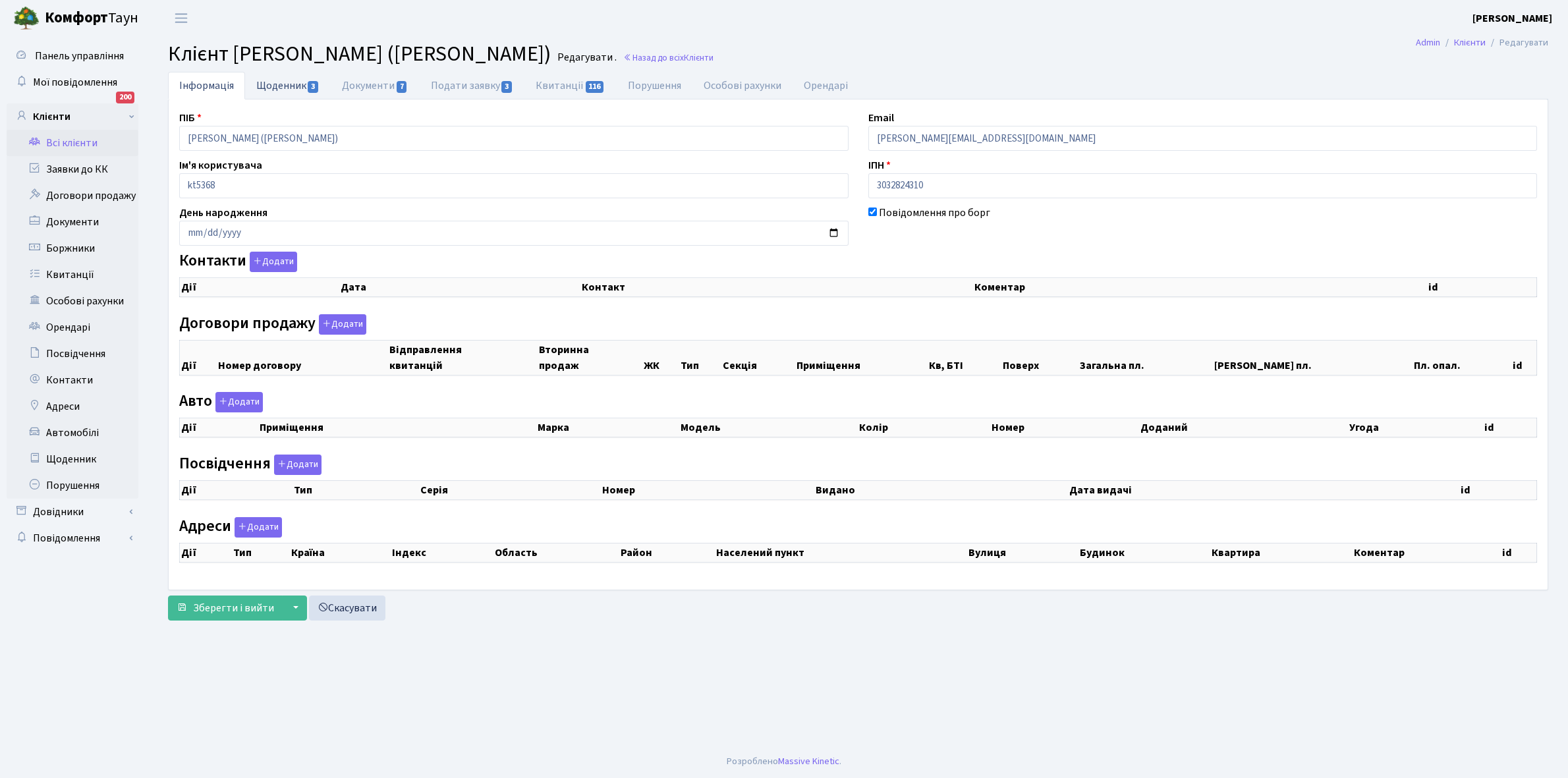
checkbox input "true"
select select "25"
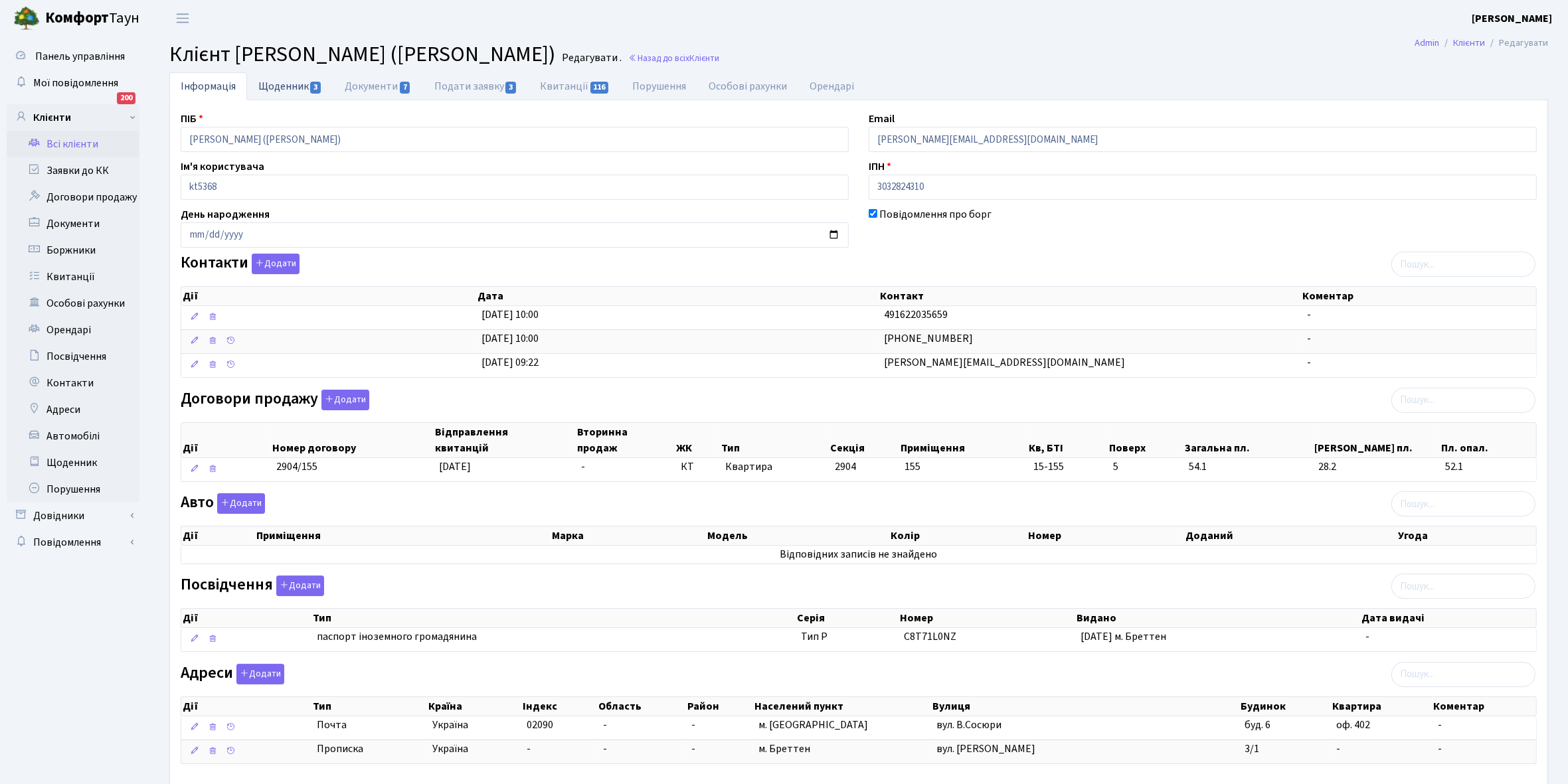
click at [272, 87] on link "Щоденник 3" at bounding box center [290, 86] width 87 height 27
select select "25"
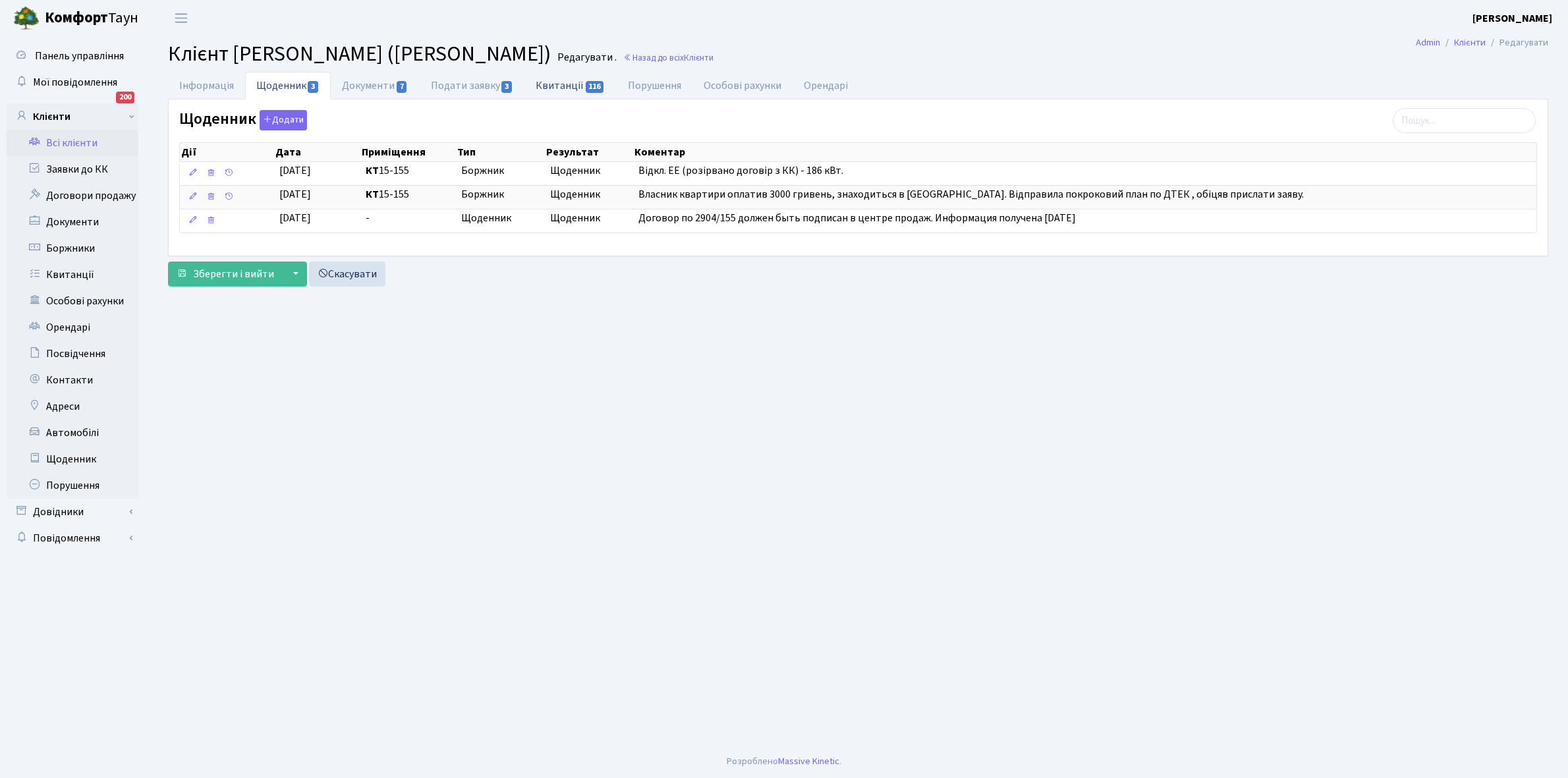
click at [551, 87] on link "Квитанції 116" at bounding box center [570, 85] width 92 height 27
select select "25"
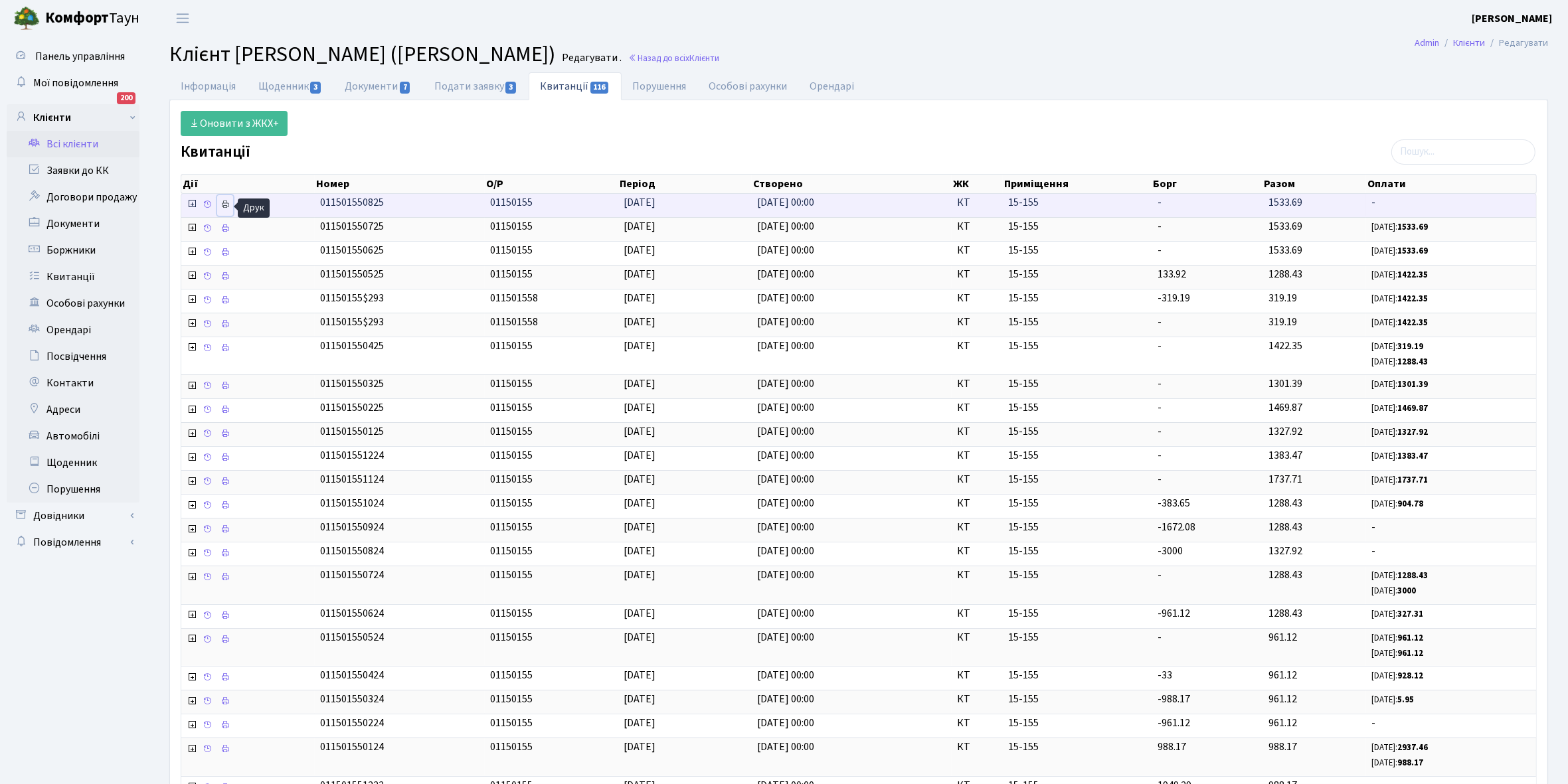
click at [228, 206] on icon at bounding box center [225, 204] width 9 height 9
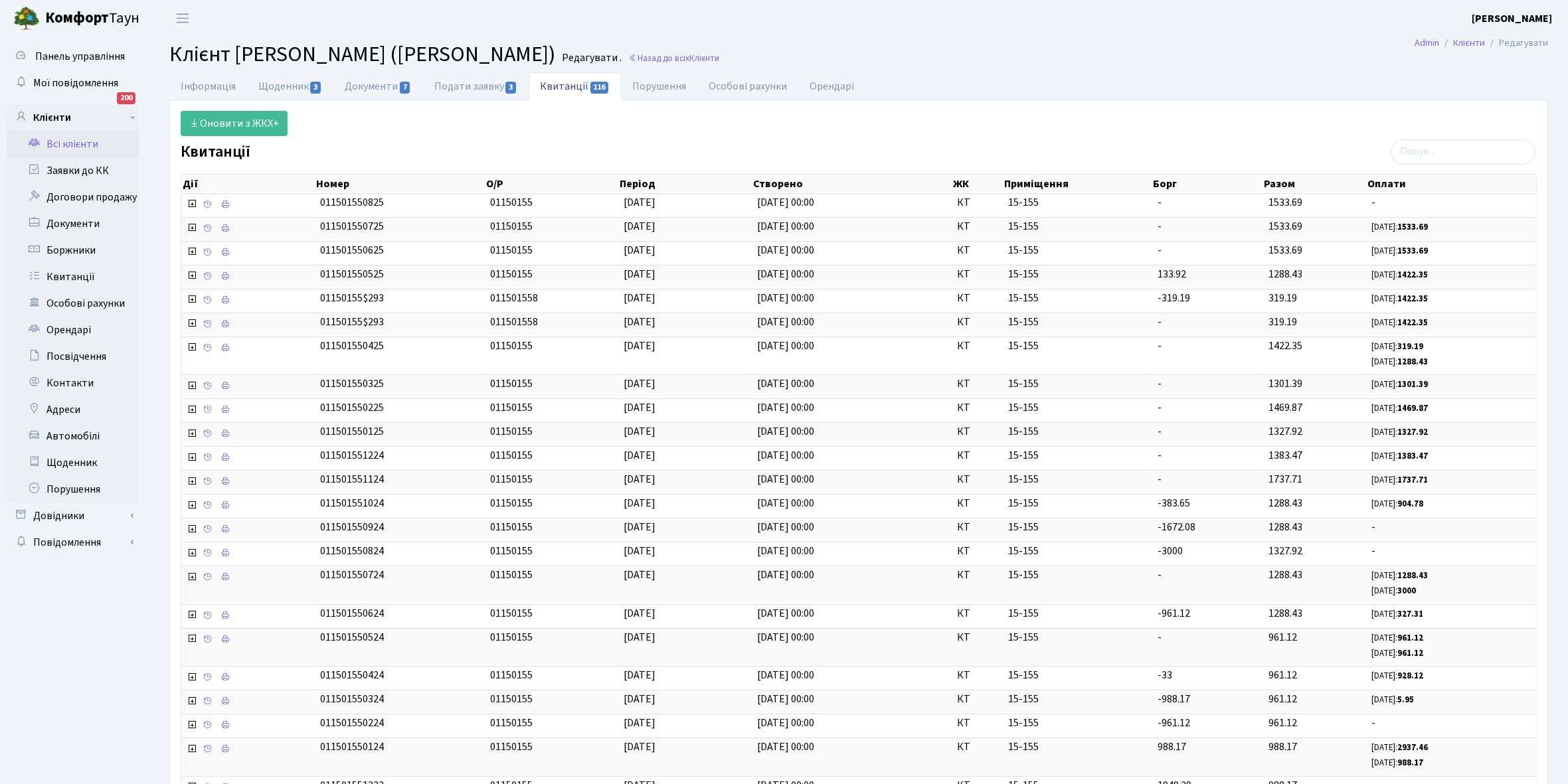
click at [71, 144] on link "Всі клієнти" at bounding box center [73, 143] width 133 height 27
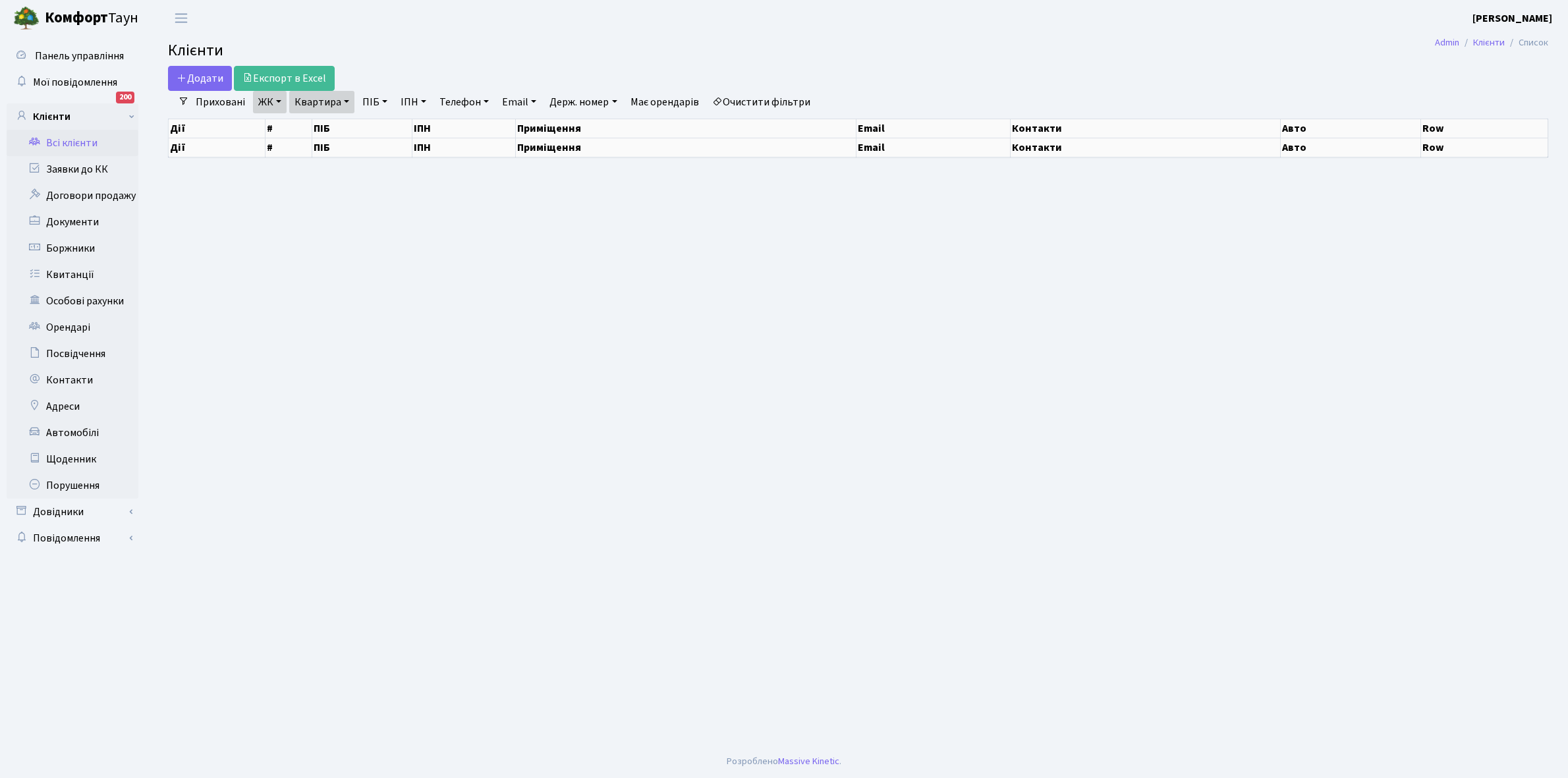
select select "25"
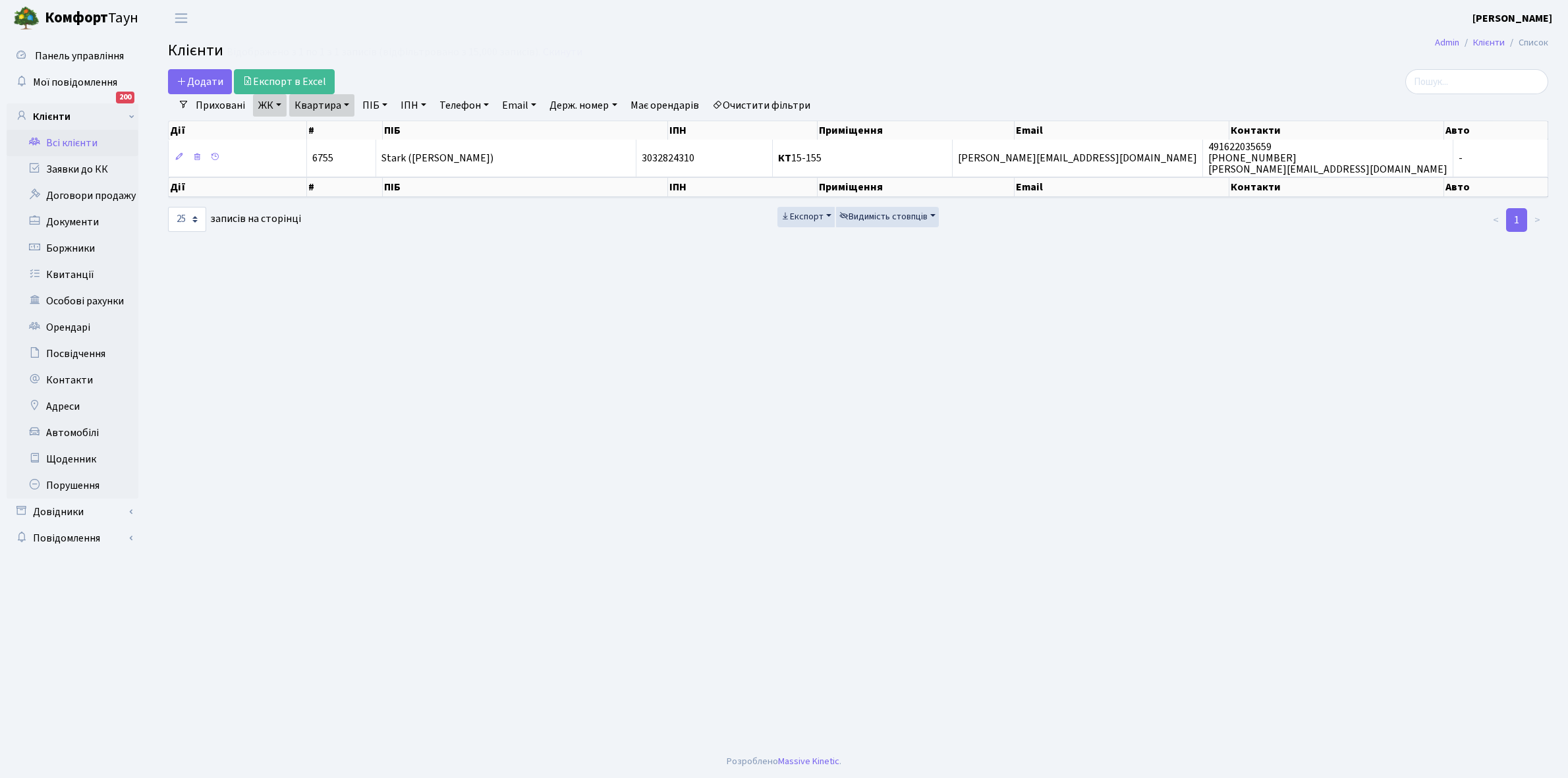
click at [774, 105] on link "Очистити фільтри" at bounding box center [761, 105] width 108 height 23
select select
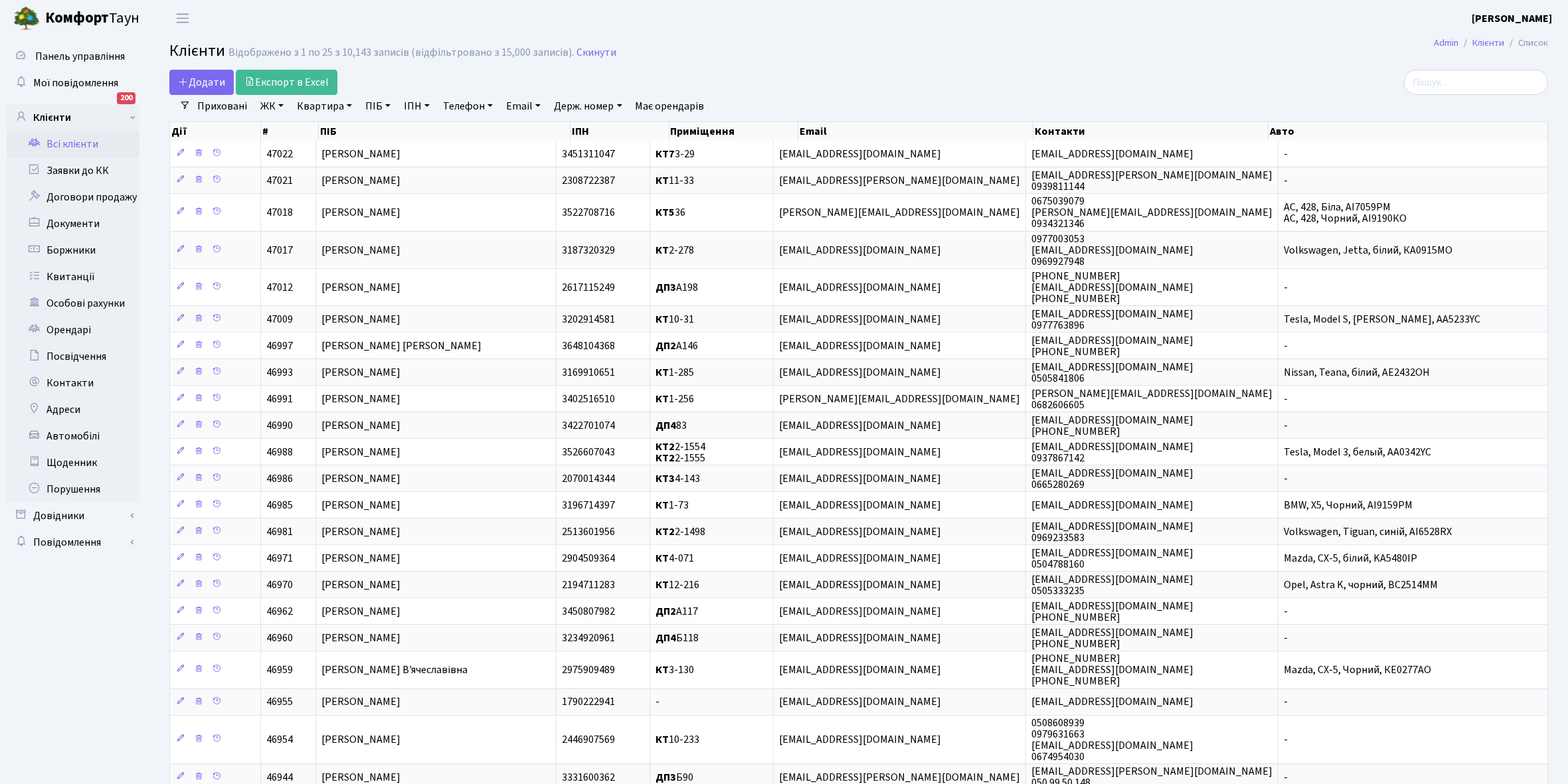
click at [280, 106] on link "ЖК" at bounding box center [272, 106] width 34 height 23
click at [321, 188] on li "КТ7, вул. Березнева, 12" at bounding box center [338, 207] width 161 height 38
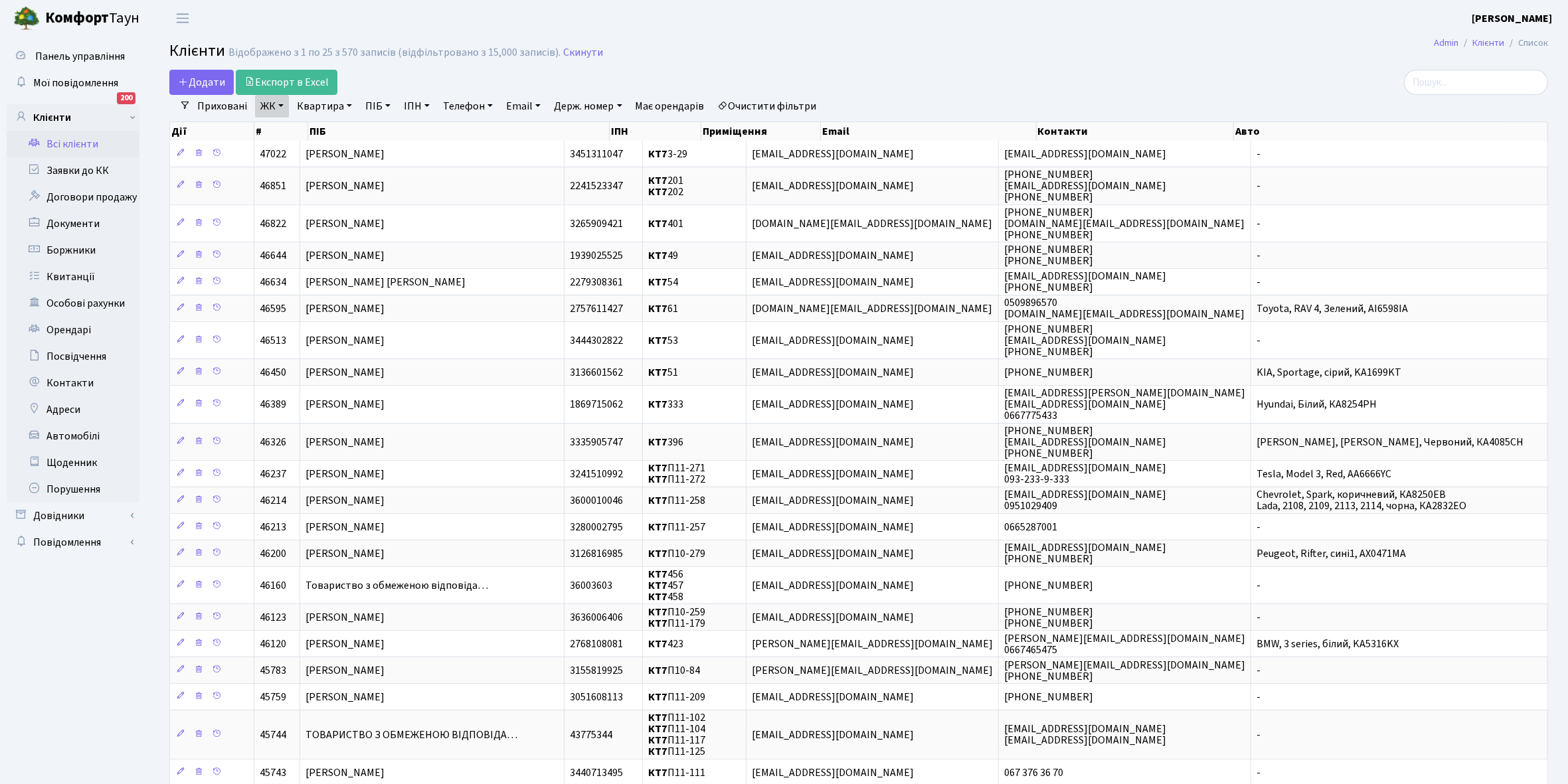
click at [350, 103] on link "Квартира" at bounding box center [324, 106] width 66 height 23
click at [324, 130] on input "text" at bounding box center [331, 131] width 77 height 25
type input "139"
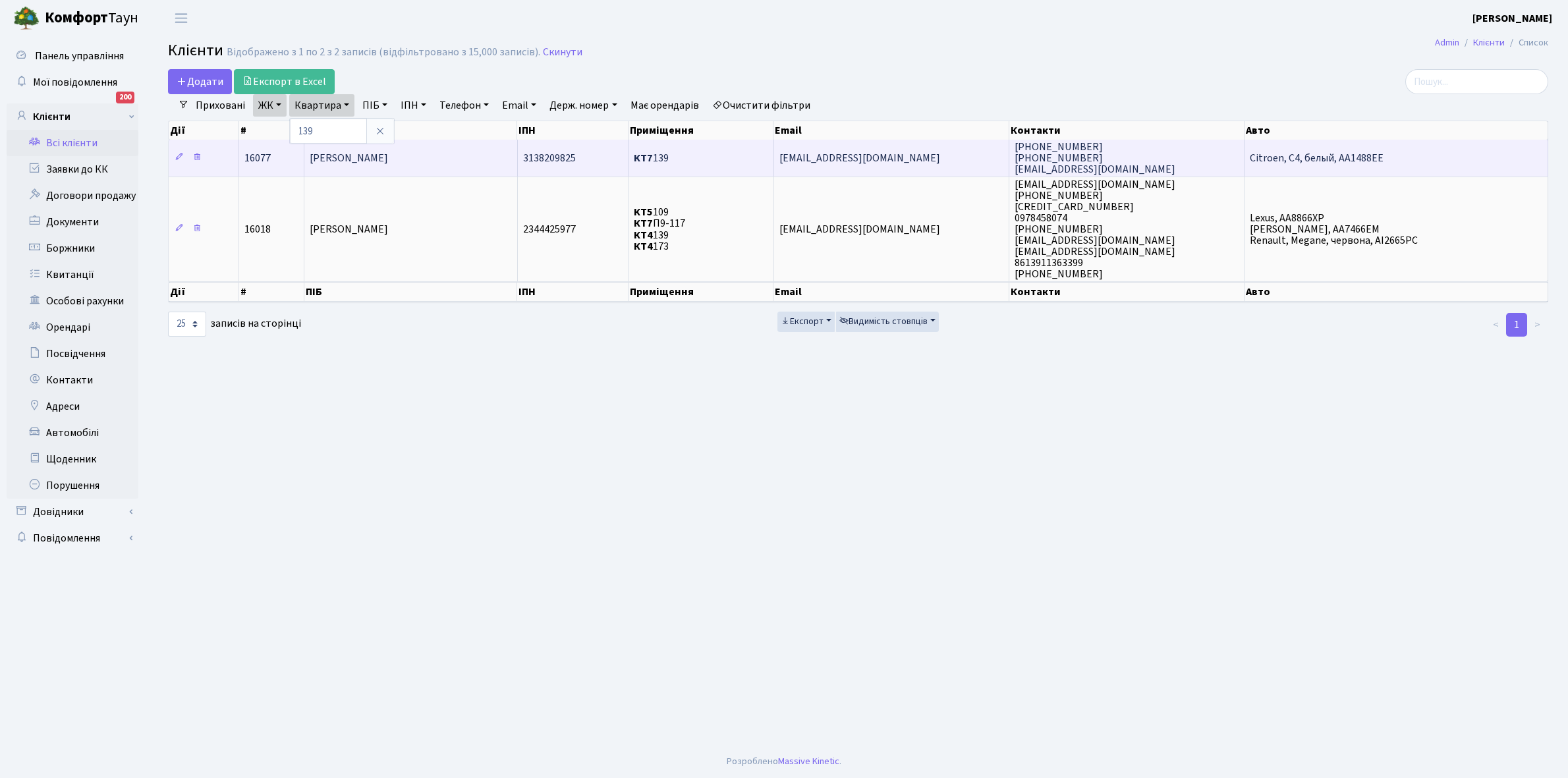
click at [455, 158] on td "[PERSON_NAME]" at bounding box center [410, 157] width 213 height 36
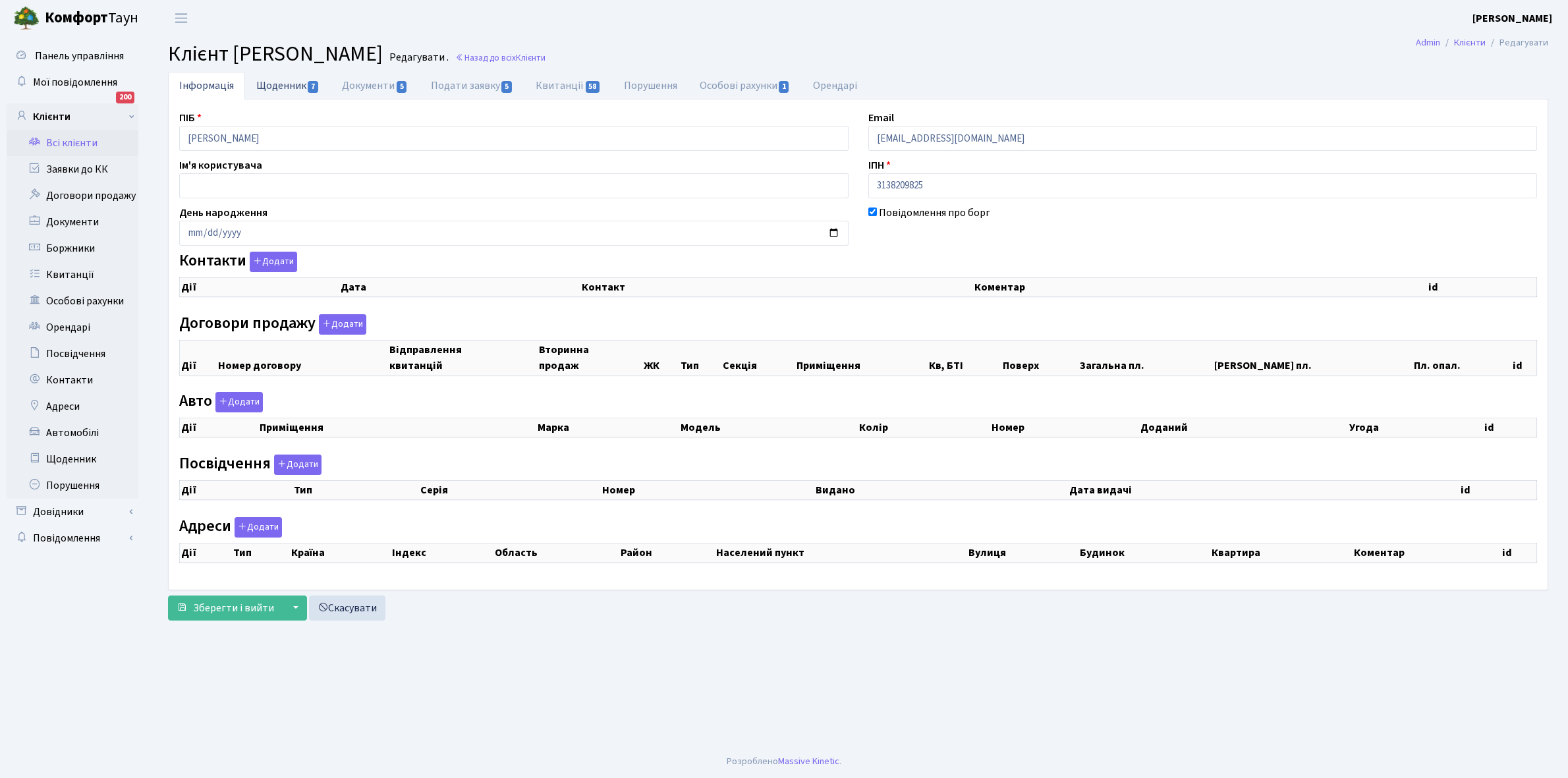
select select "25"
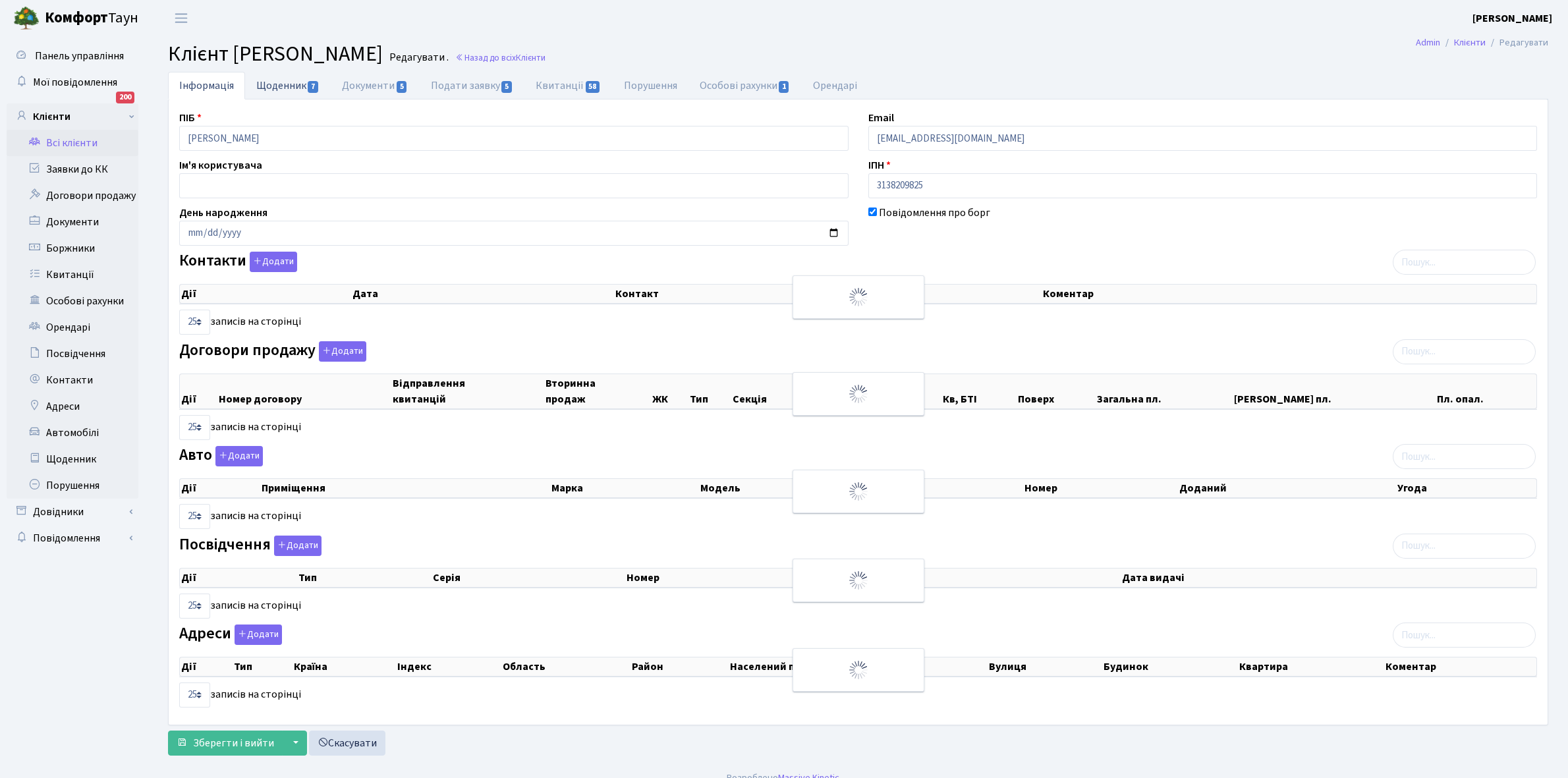
checkbox input "true"
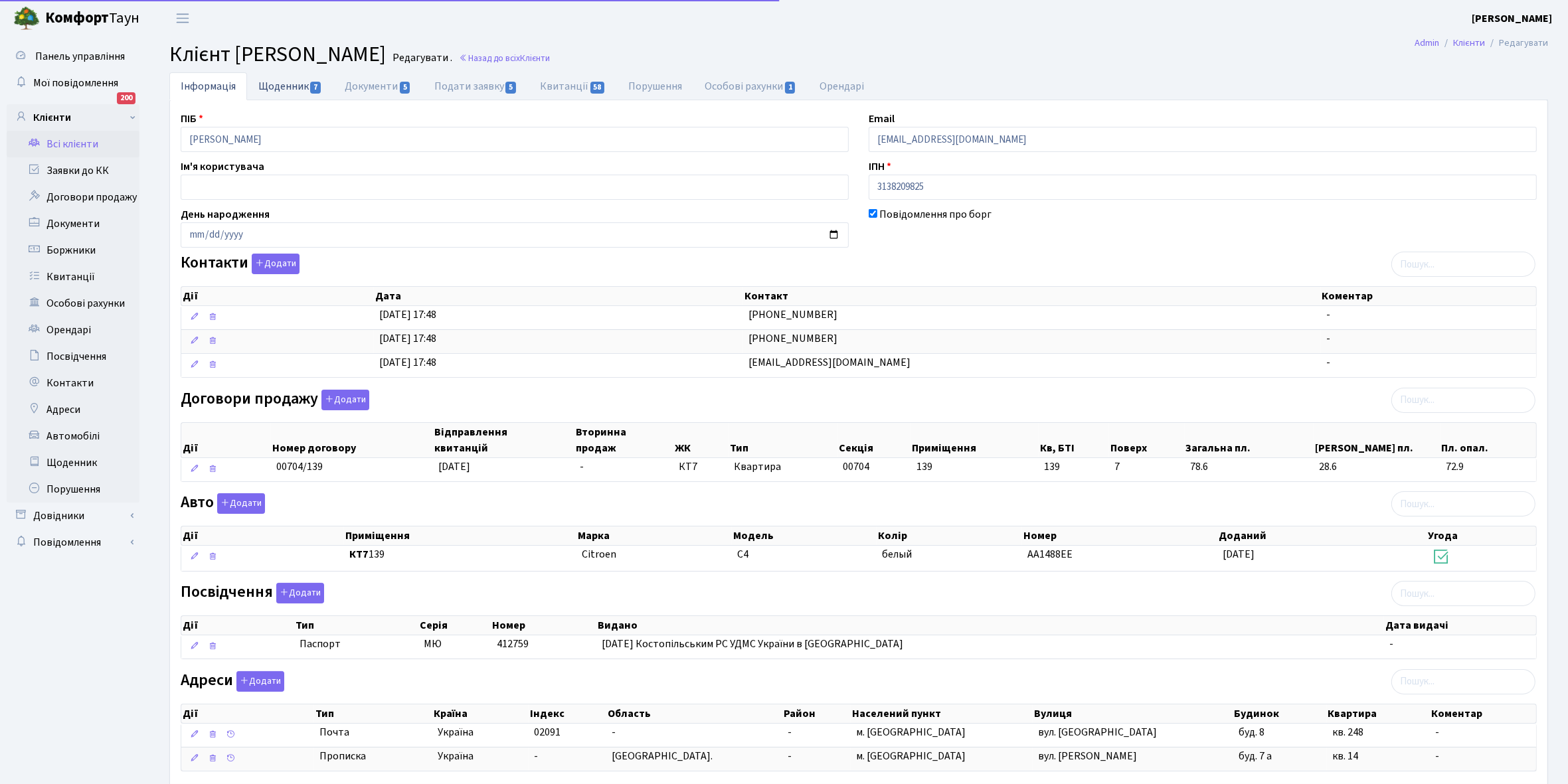
click at [277, 82] on link "Щоденник 7" at bounding box center [290, 86] width 87 height 27
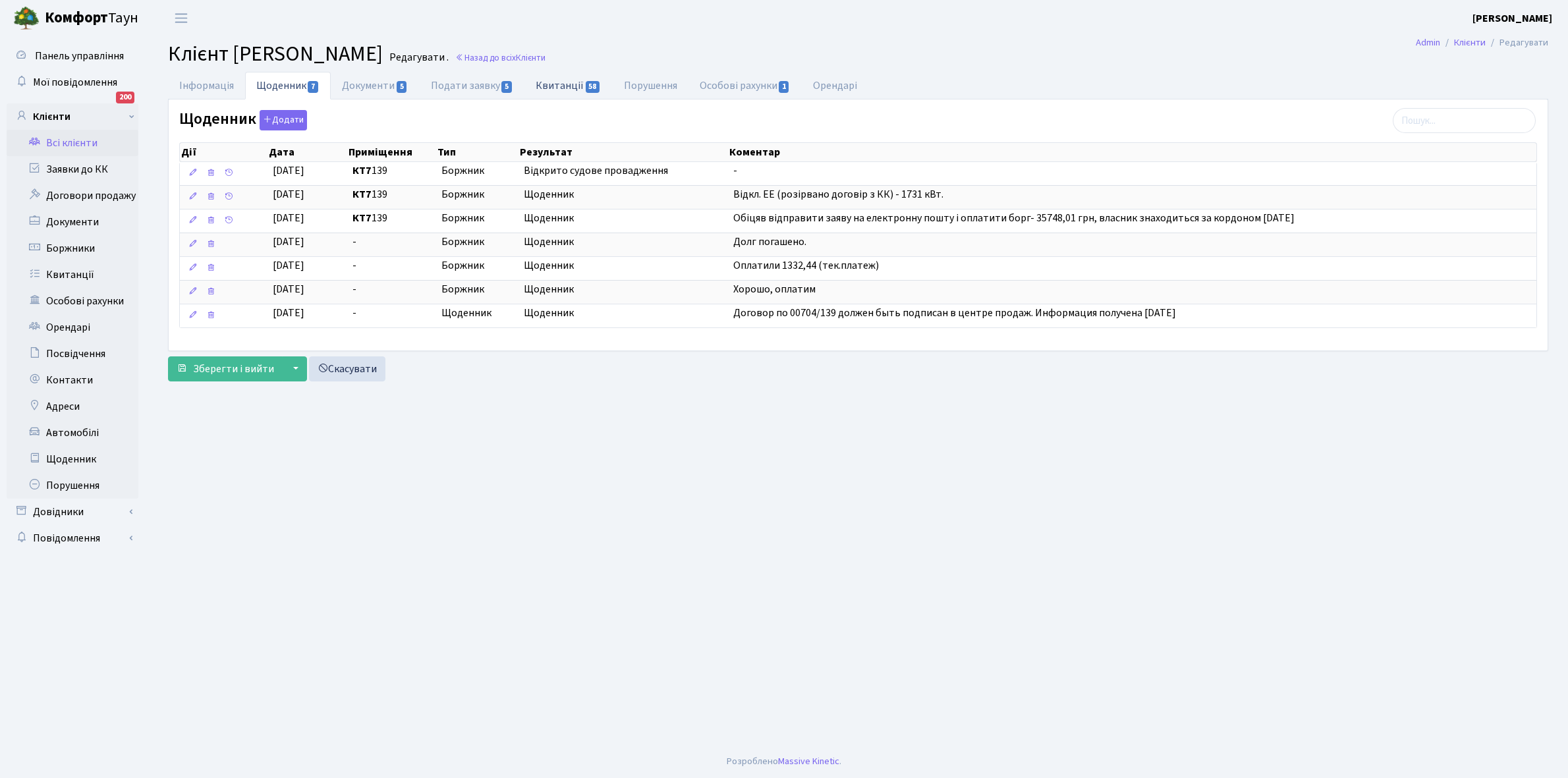
click at [560, 84] on link "Квитанції 58" at bounding box center [568, 85] width 87 height 27
select select "25"
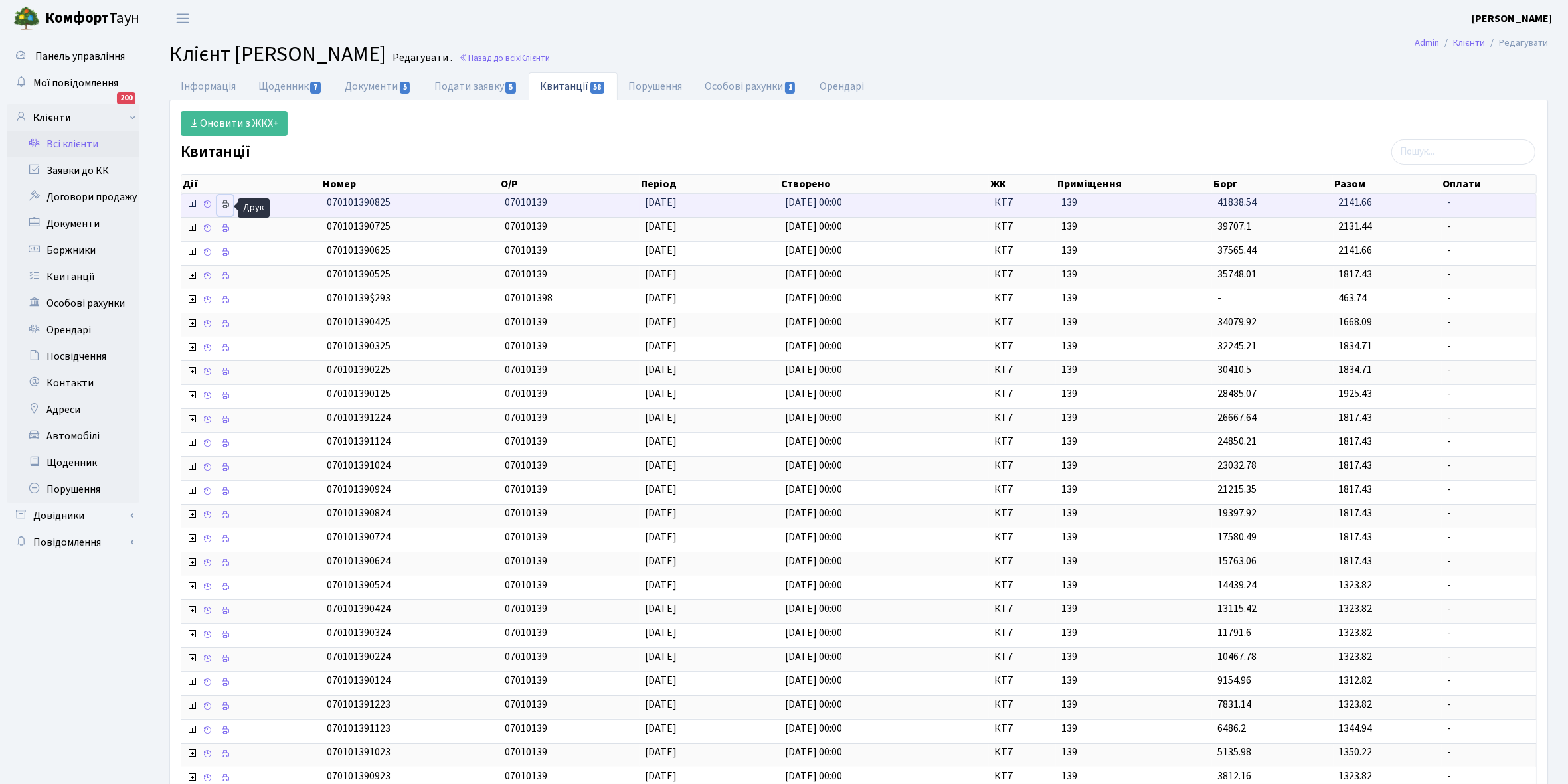
click at [227, 204] on icon at bounding box center [225, 204] width 9 height 9
click at [228, 204] on icon at bounding box center [225, 204] width 9 height 9
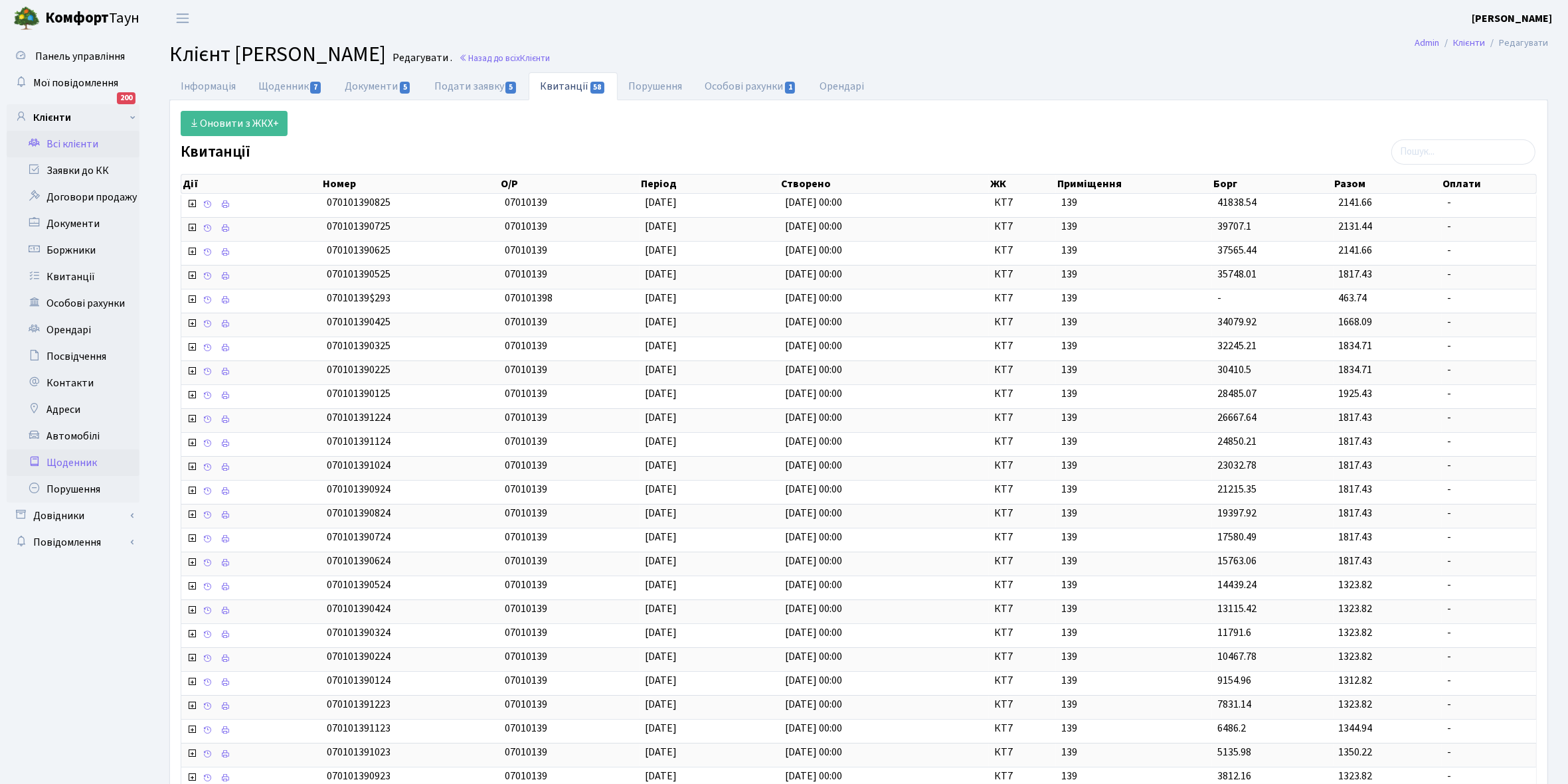
click at [75, 459] on link "Щоденник" at bounding box center [73, 462] width 133 height 27
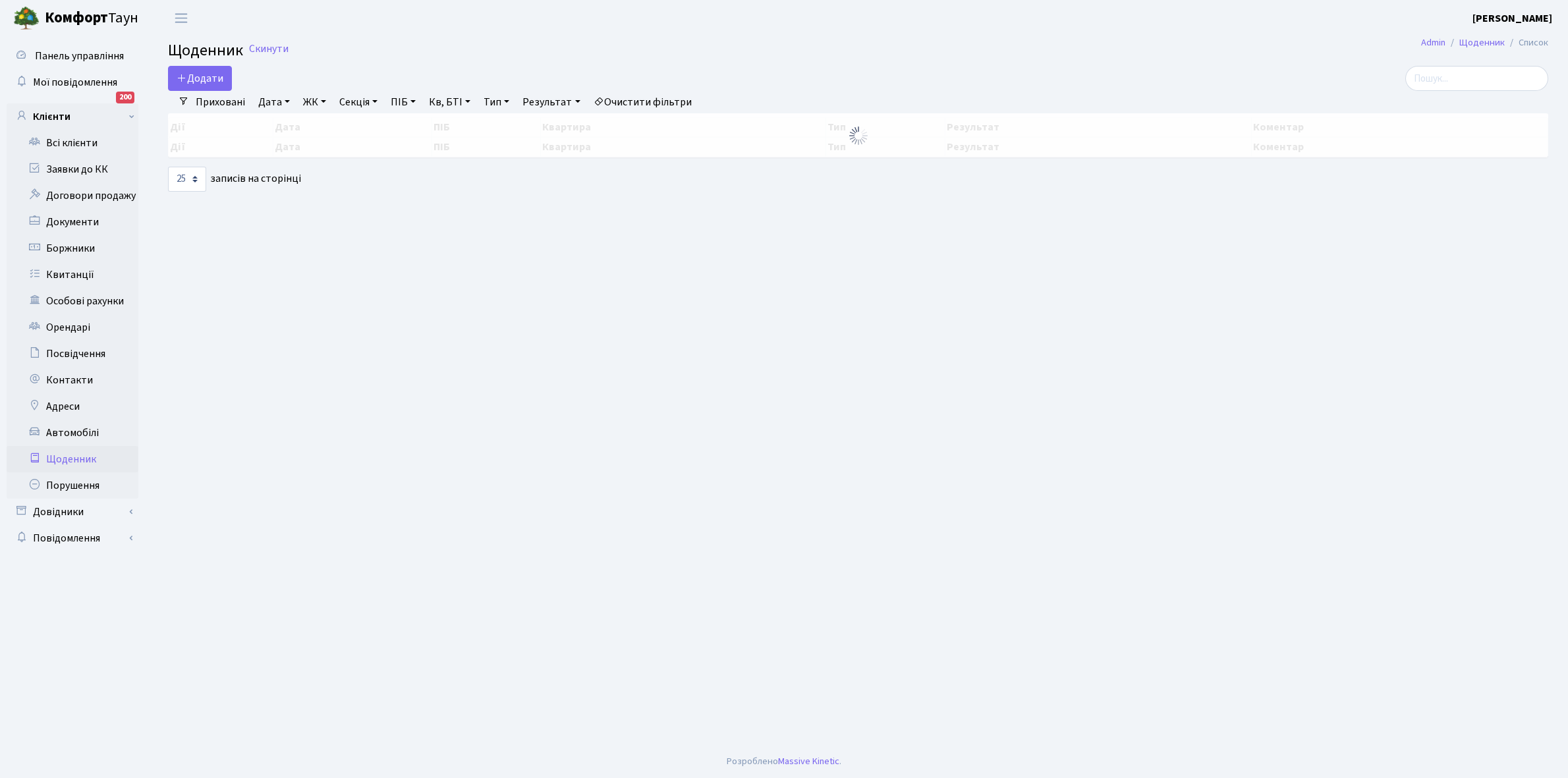
select select "25"
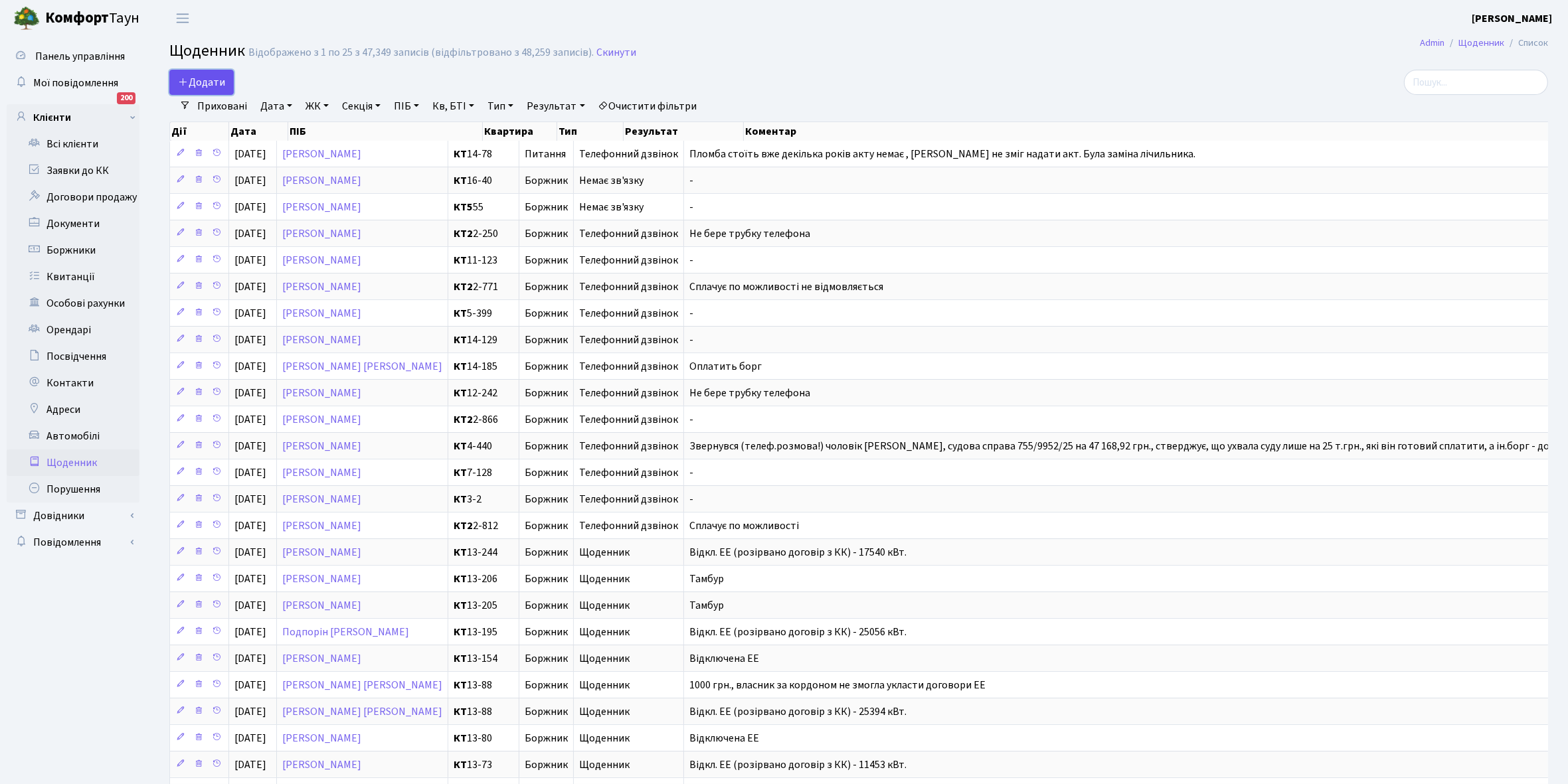
click at [201, 77] on span "Додати" at bounding box center [201, 82] width 47 height 14
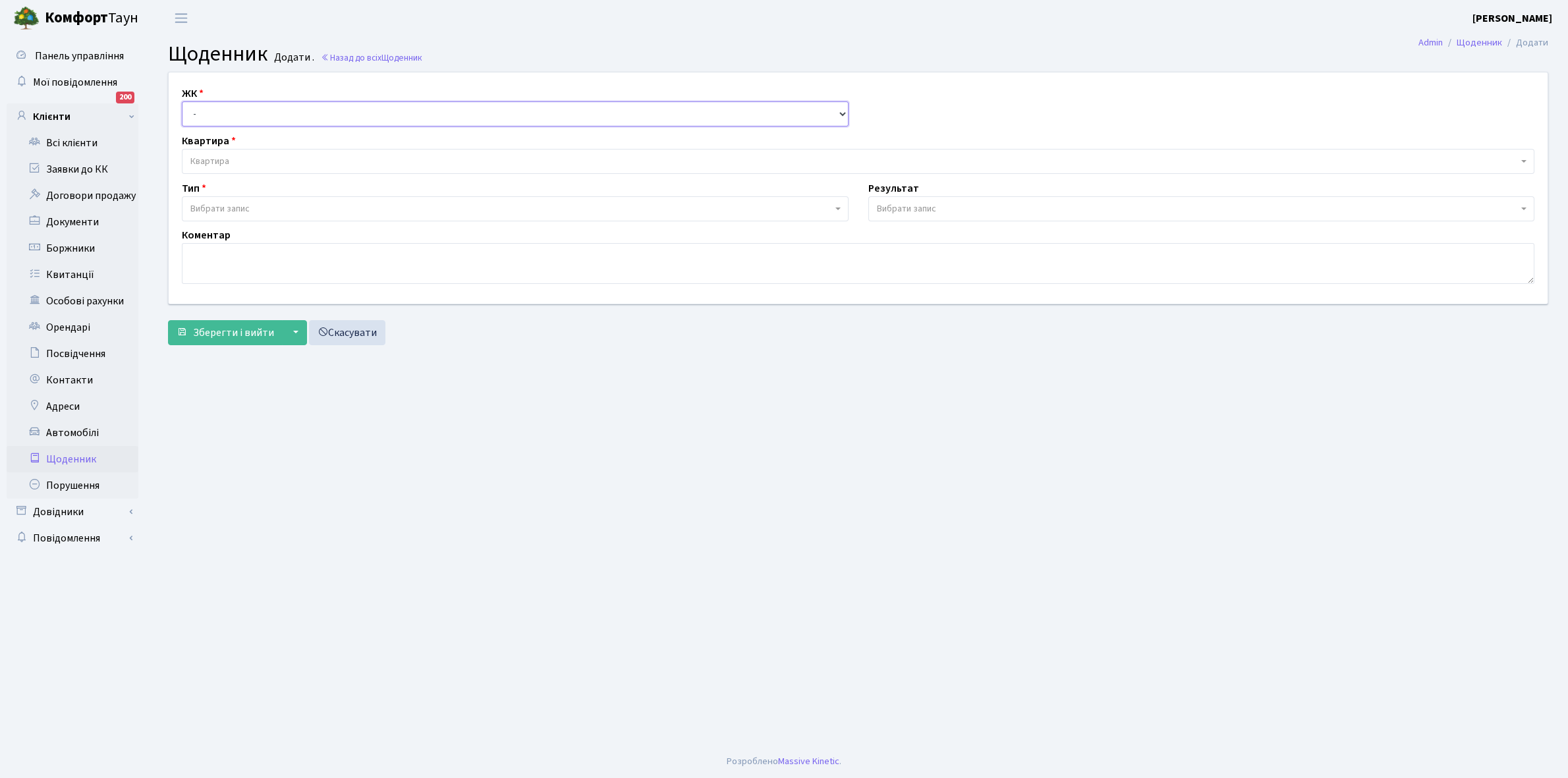
click at [212, 112] on select "- КТ, вул. Регенераторна, 4 КТ2, просп. [STREET_ADDRESS] [STREET_ADDRESS] [PERS…" at bounding box center [514, 114] width 667 height 25
select select "271"
click at [182, 102] on select "- КТ, вул. Регенераторна, 4 КТ2, просп. [STREET_ADDRESS] [STREET_ADDRESS] [PERS…" at bounding box center [514, 114] width 667 height 25
select select
click at [231, 160] on span "Квартира" at bounding box center [854, 161] width 1328 height 13
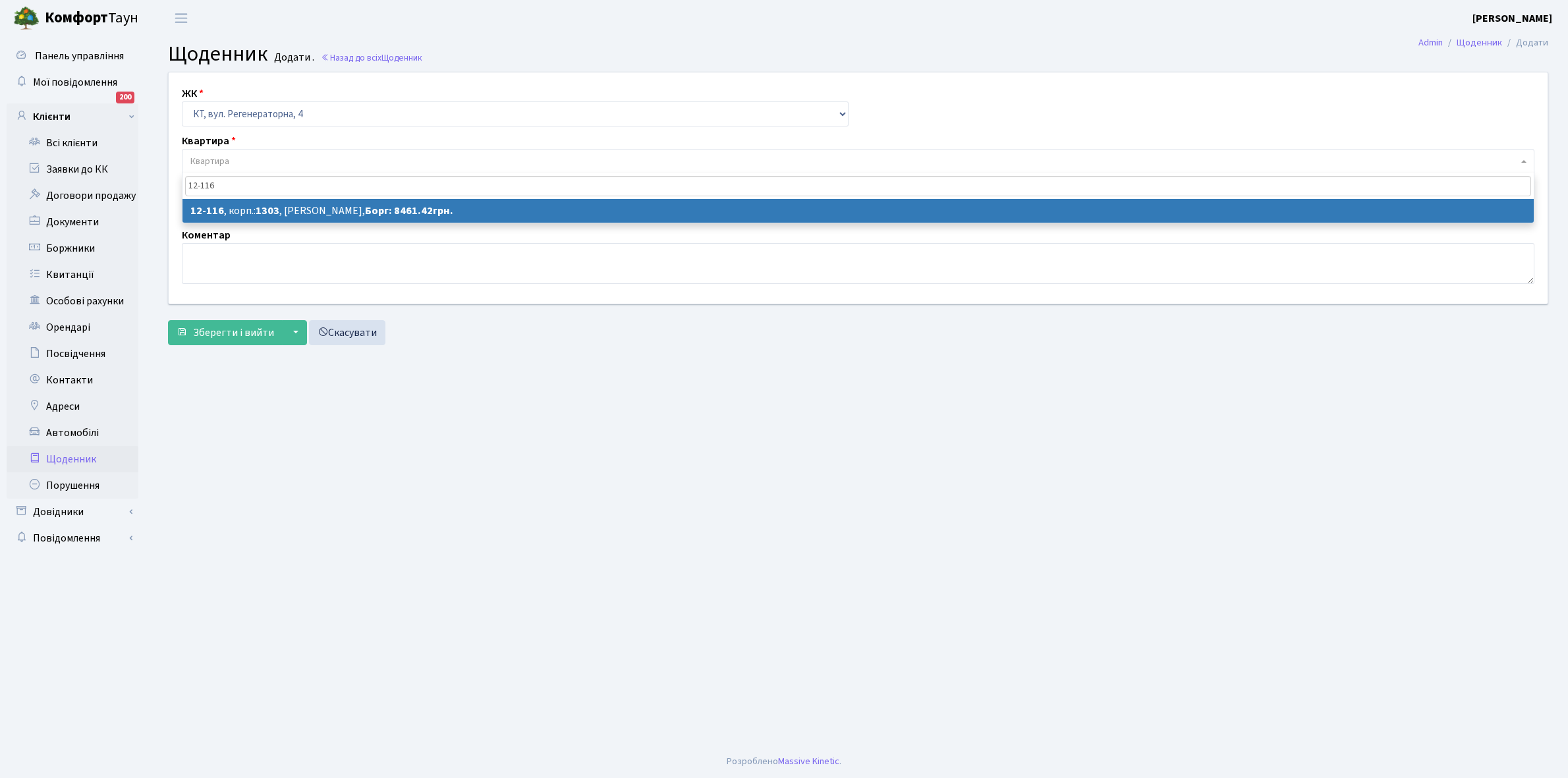
type input "12-116"
select select "7223"
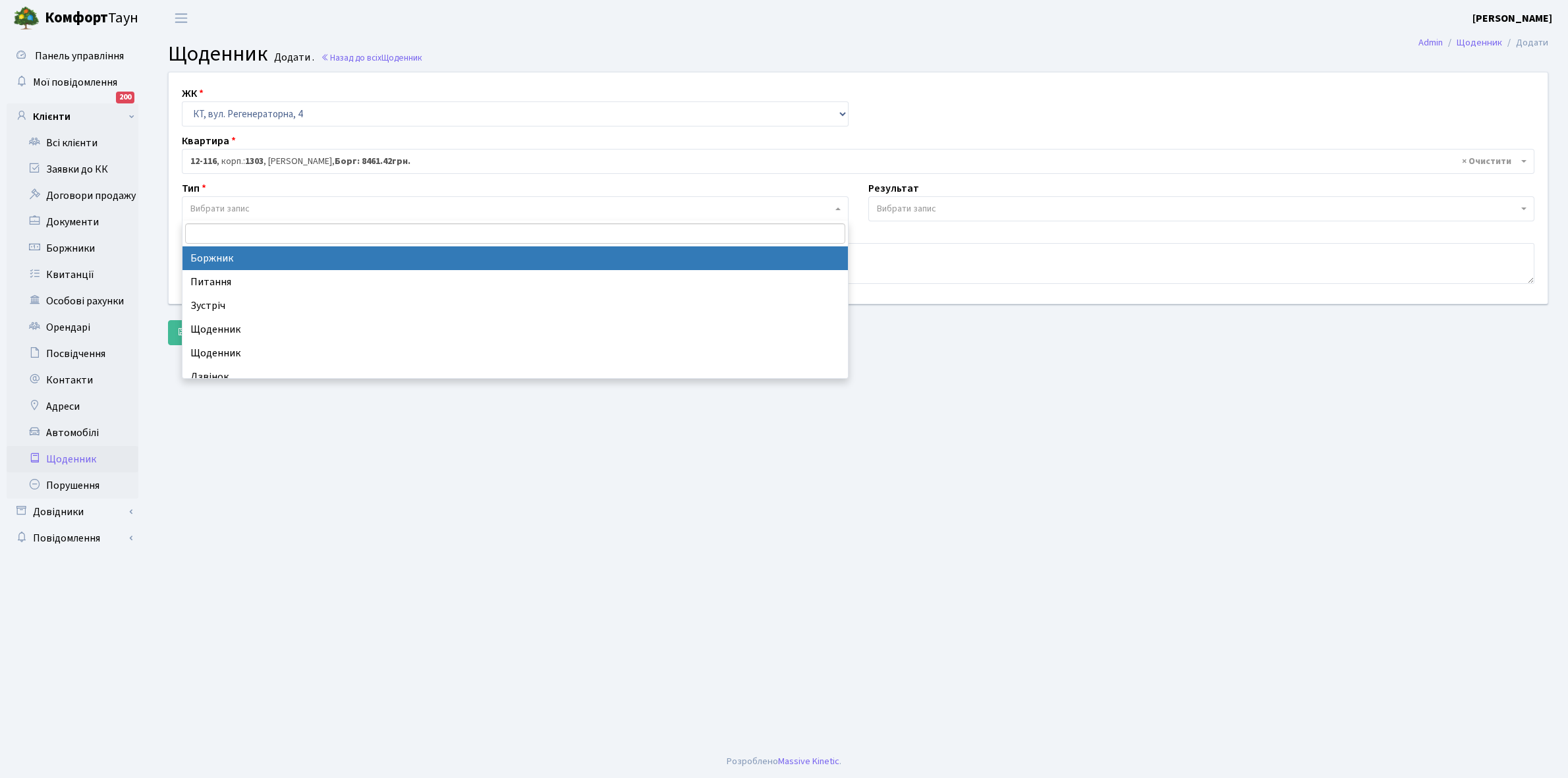
click at [245, 203] on span "Вибрати запис" at bounding box center [220, 209] width 59 height 13
select select "189"
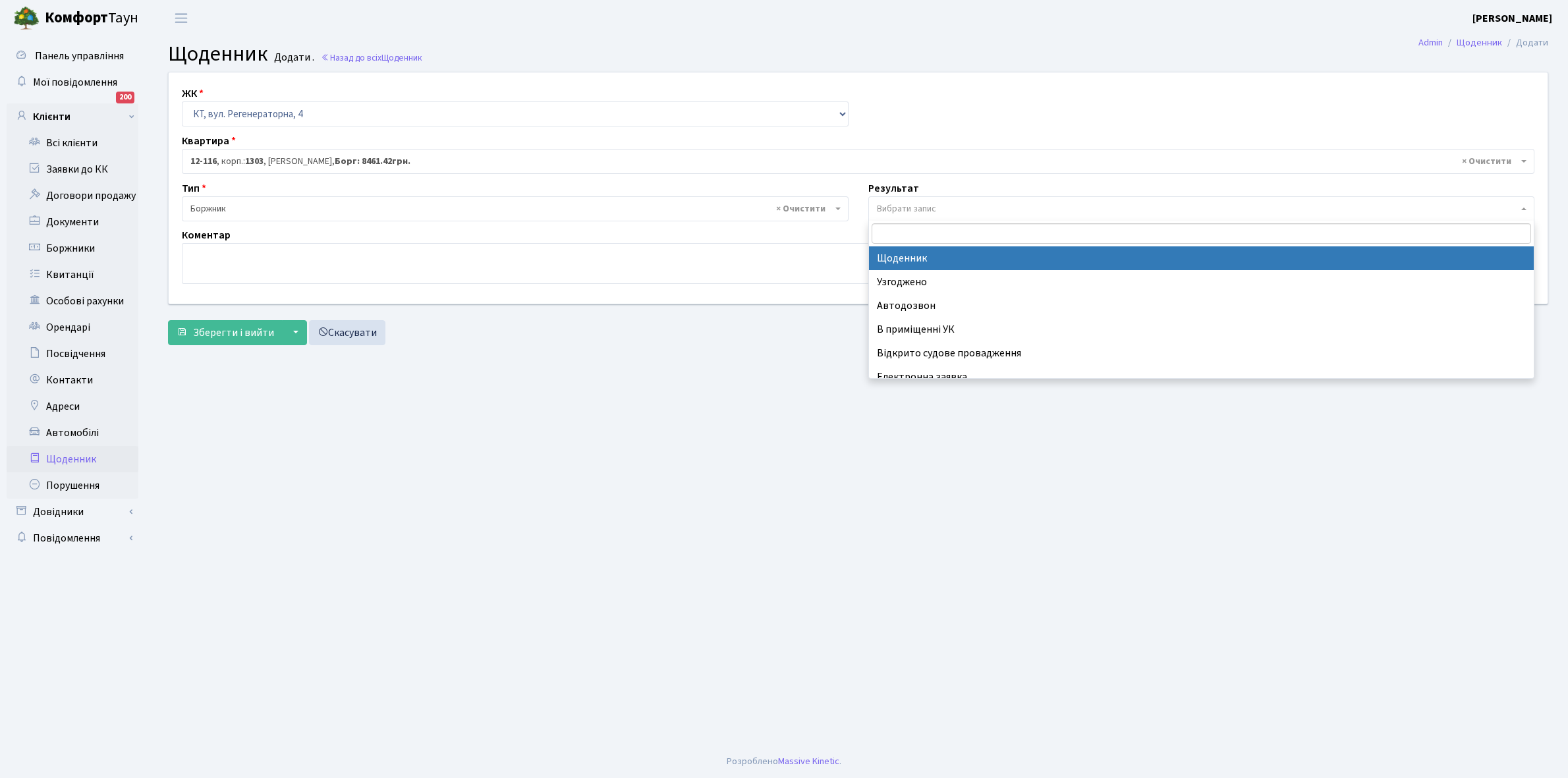
click at [925, 205] on span "Вибрати запис" at bounding box center [907, 209] width 59 height 13
select select "14"
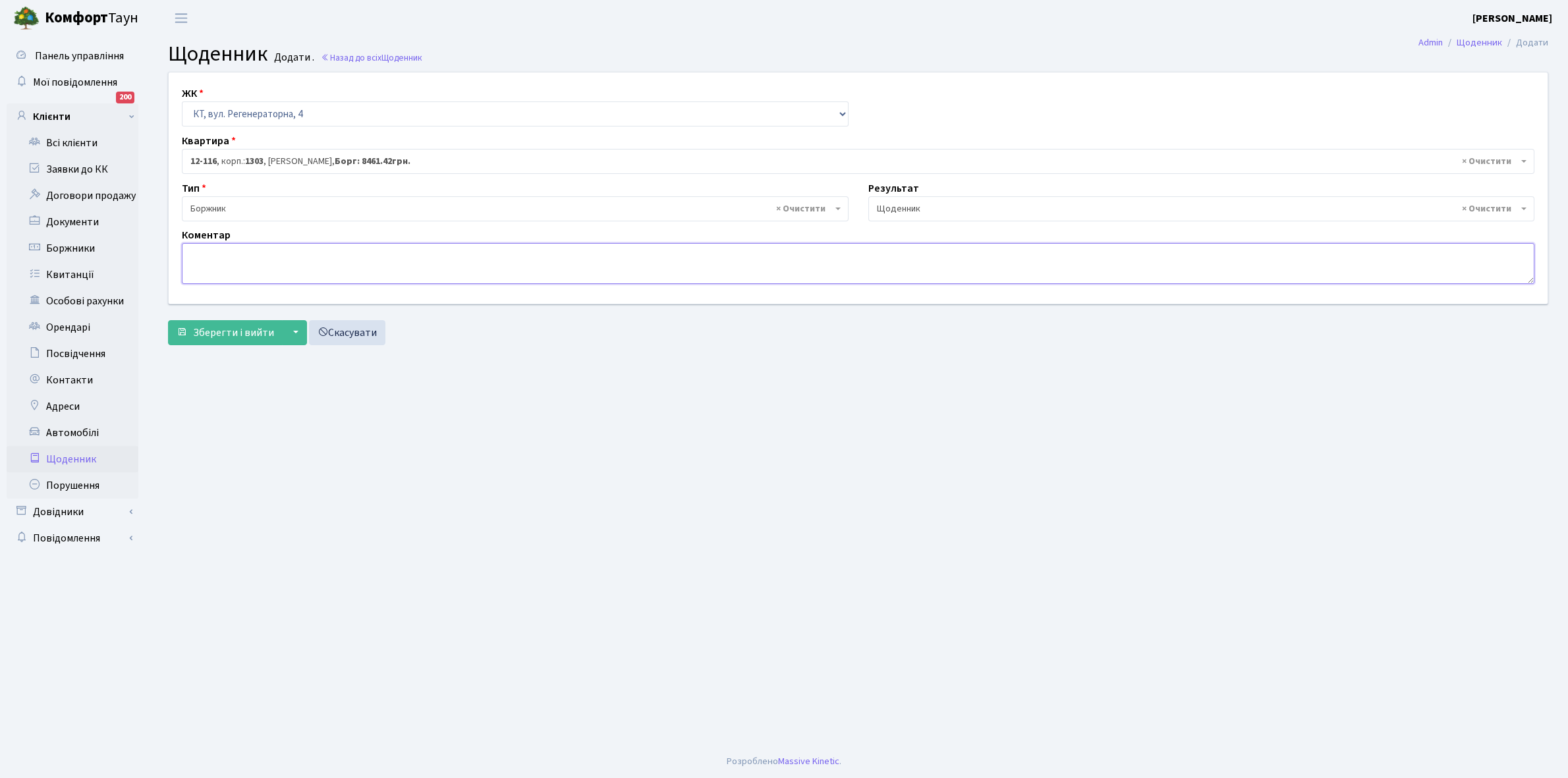
click at [215, 269] on textarea at bounding box center [858, 264] width 1353 height 41
type textarea "11461+1000 грн, забув укласти договори ЕЕ"
click at [215, 331] on span "Зберегти і вийти" at bounding box center [233, 332] width 81 height 14
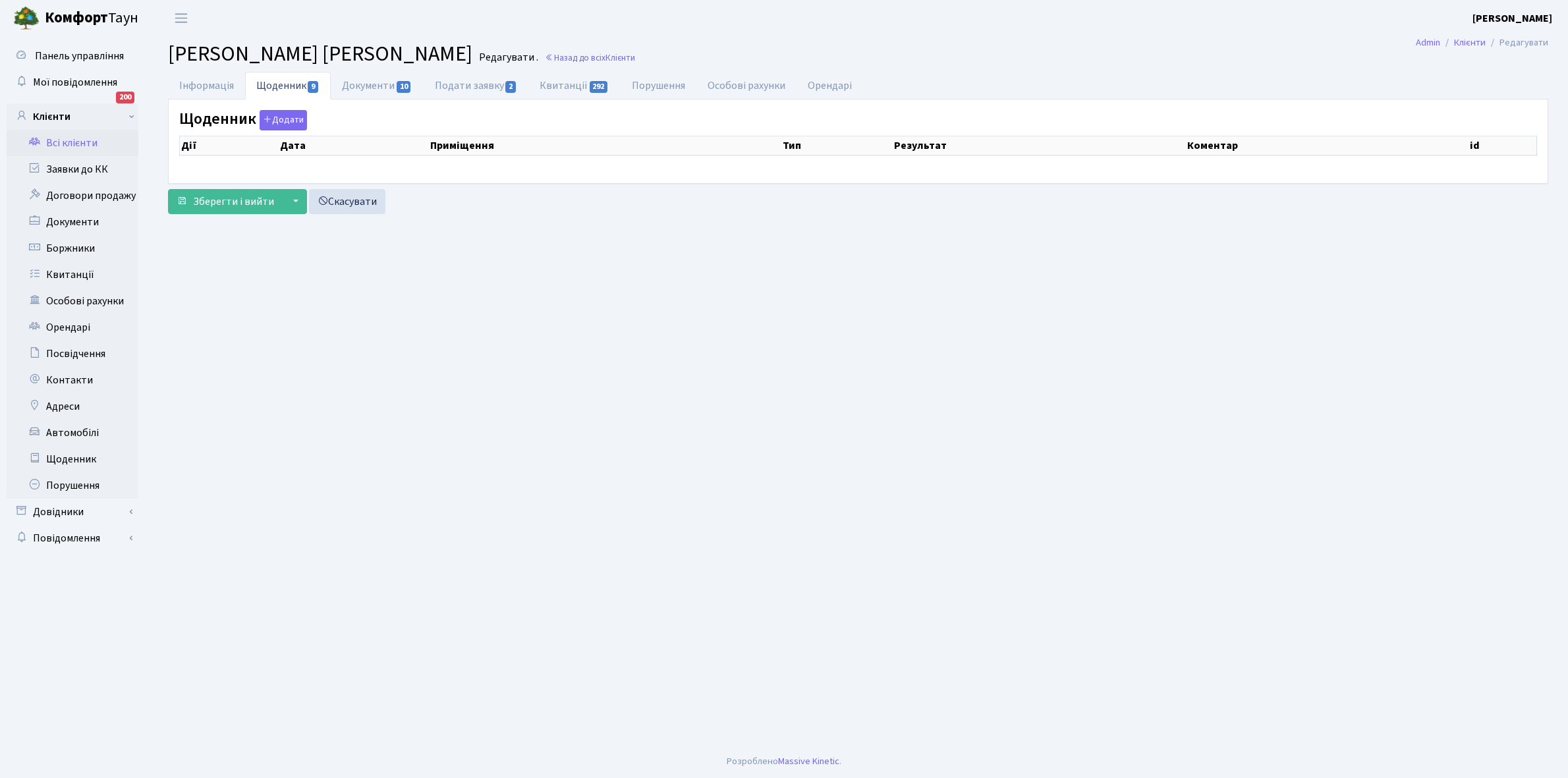
select select "25"
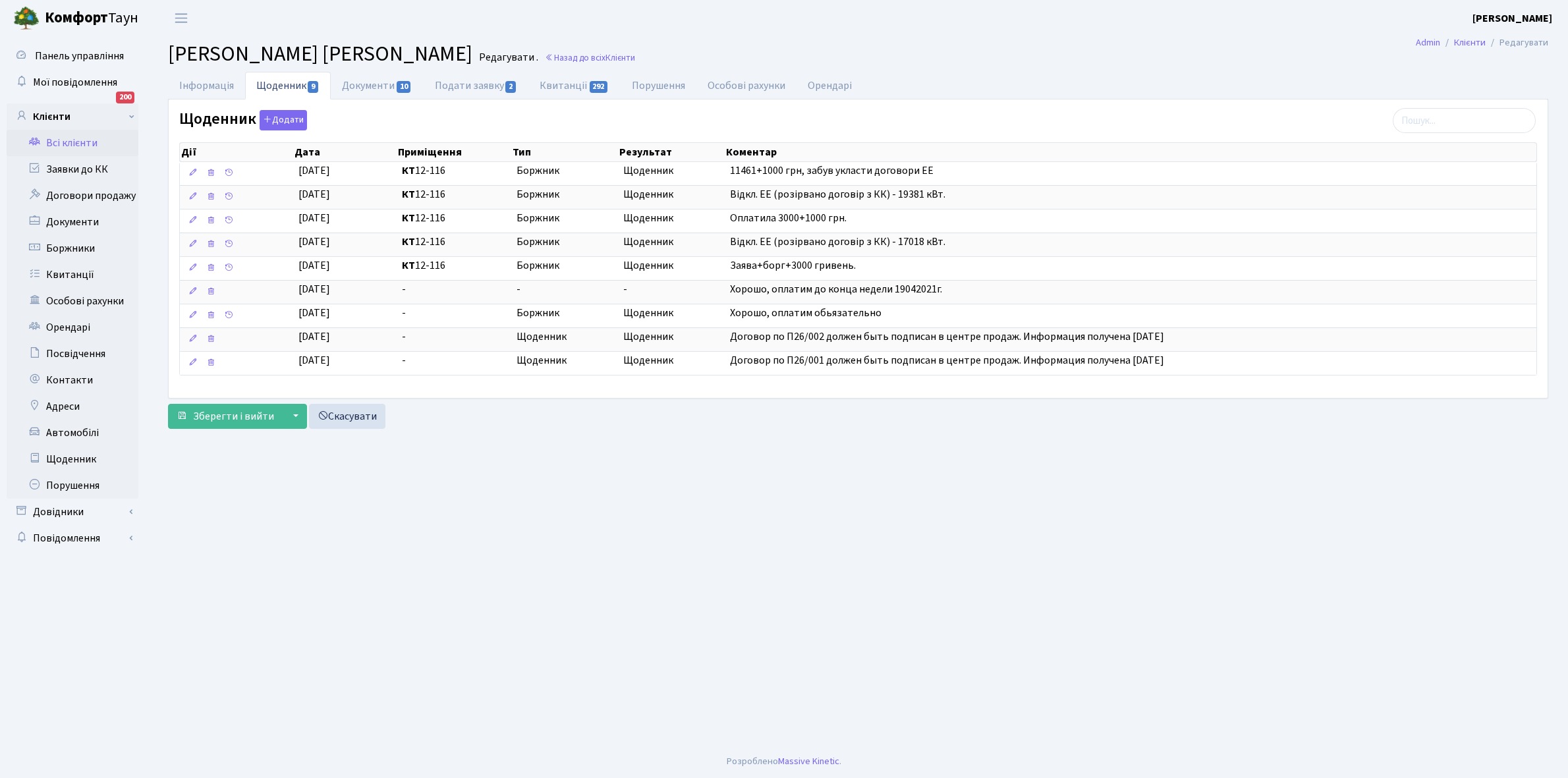
click at [69, 135] on link "Всі клієнти" at bounding box center [72, 142] width 132 height 26
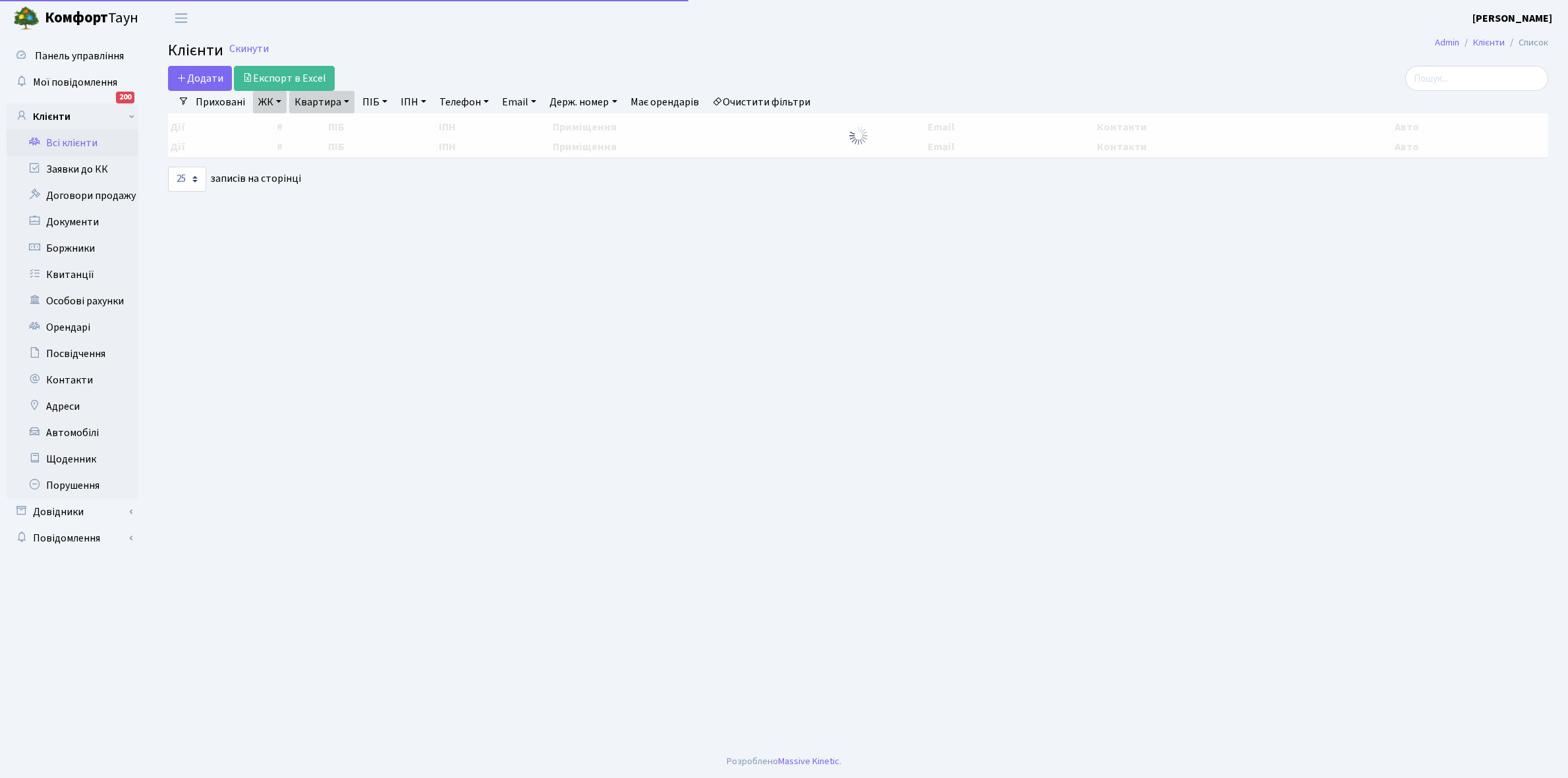
select select "25"
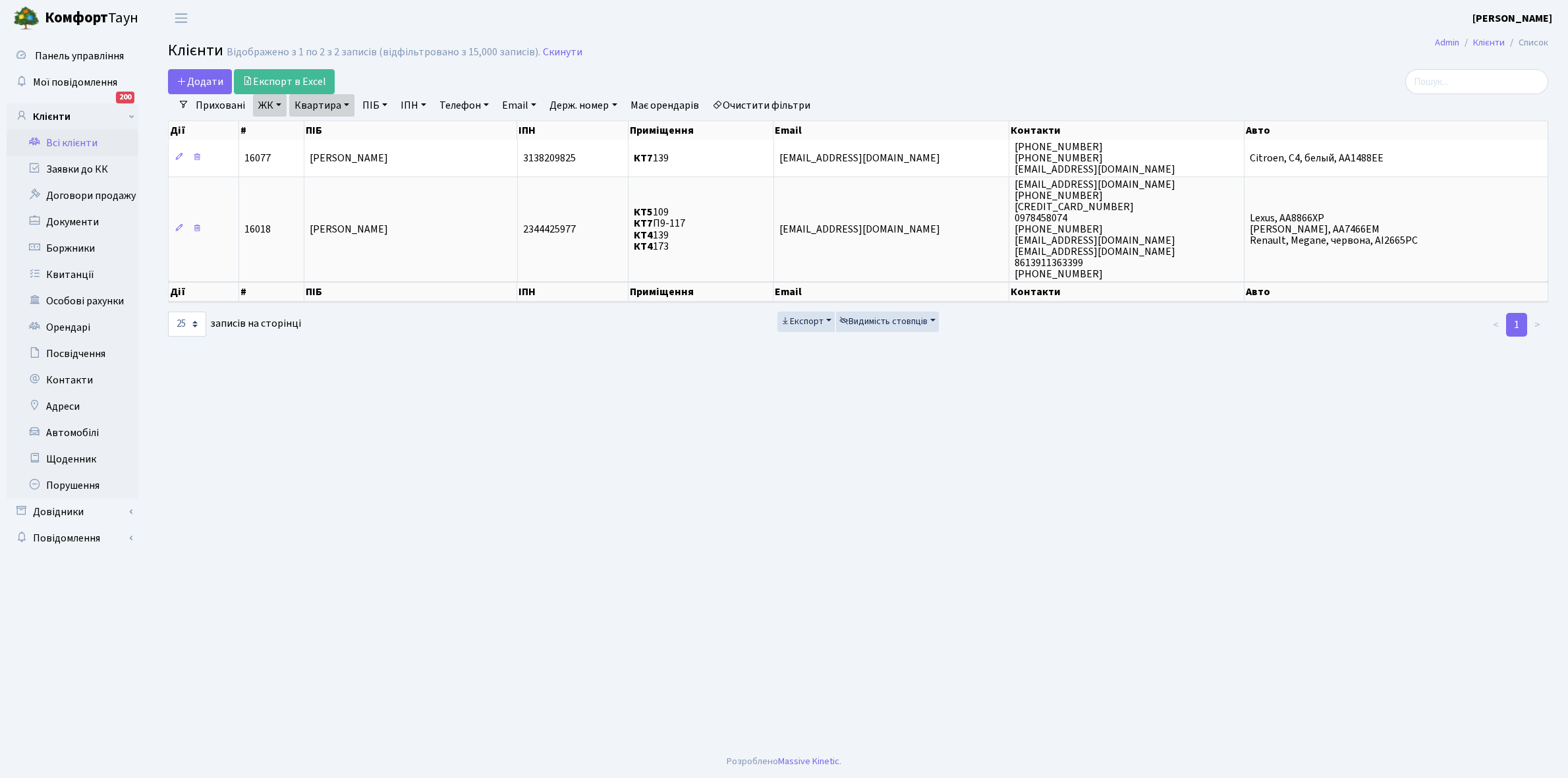
click at [347, 106] on link "Квартира" at bounding box center [322, 105] width 66 height 23
click at [337, 129] on input "139" at bounding box center [328, 130] width 77 height 25
type input "1"
click at [761, 105] on link "Очистити фільтри" at bounding box center [761, 105] width 108 height 23
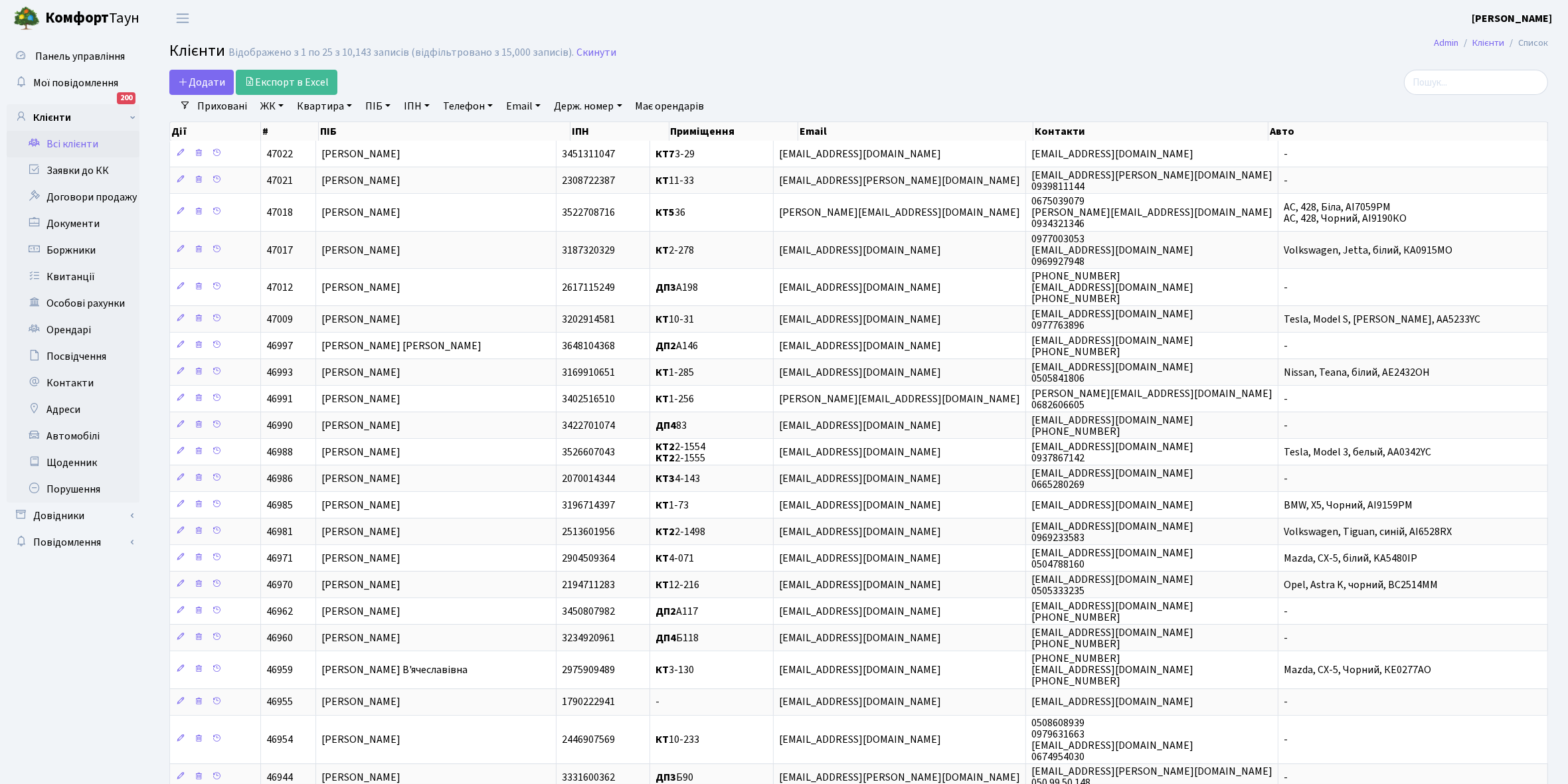
click at [279, 107] on link "ЖК" at bounding box center [272, 106] width 34 height 23
click at [293, 155] on li "КТ, вул. Регенераторна, 4" at bounding box center [338, 152] width 161 height 24
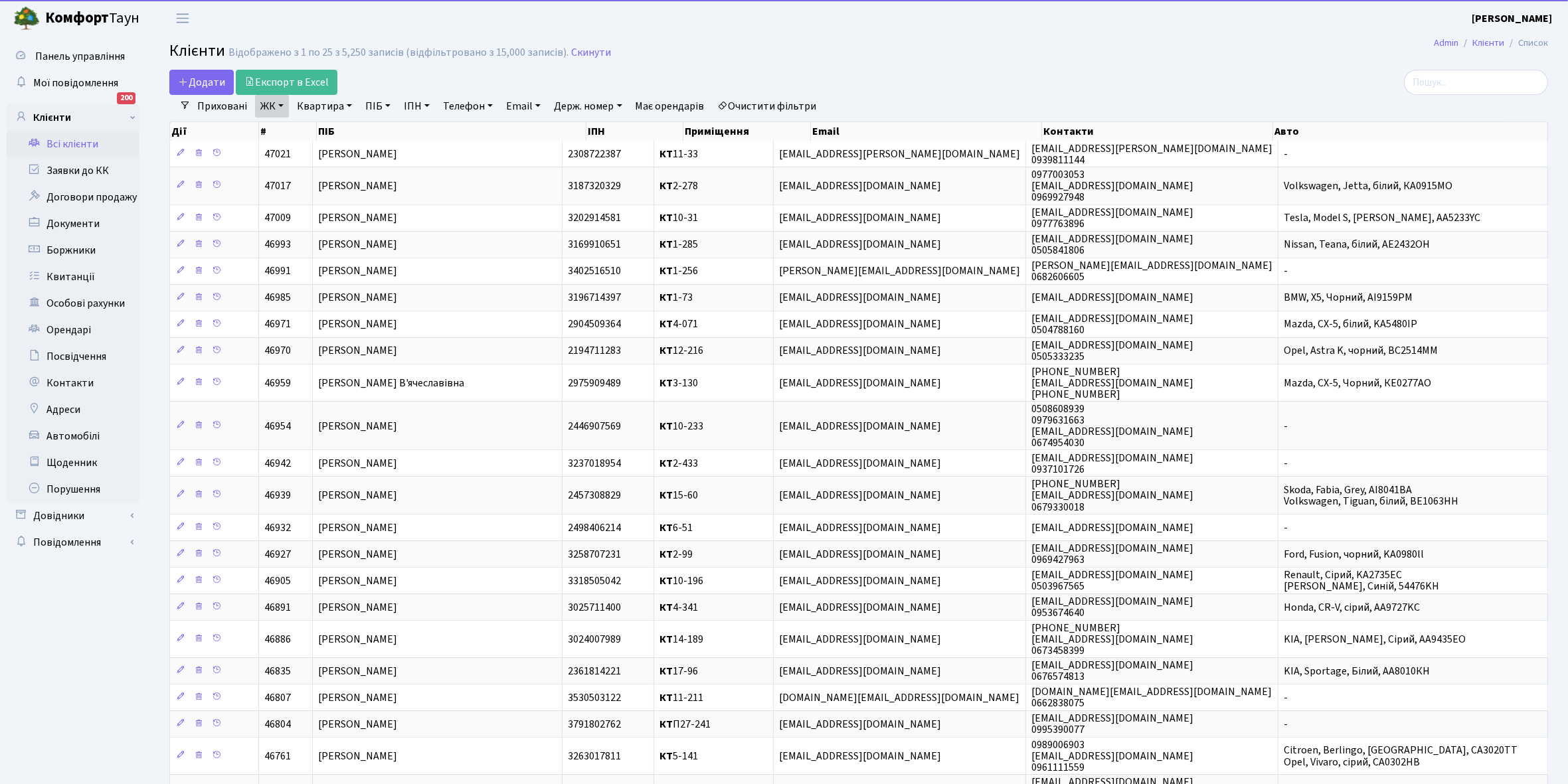
click at [348, 105] on link "Квартира" at bounding box center [324, 106] width 66 height 23
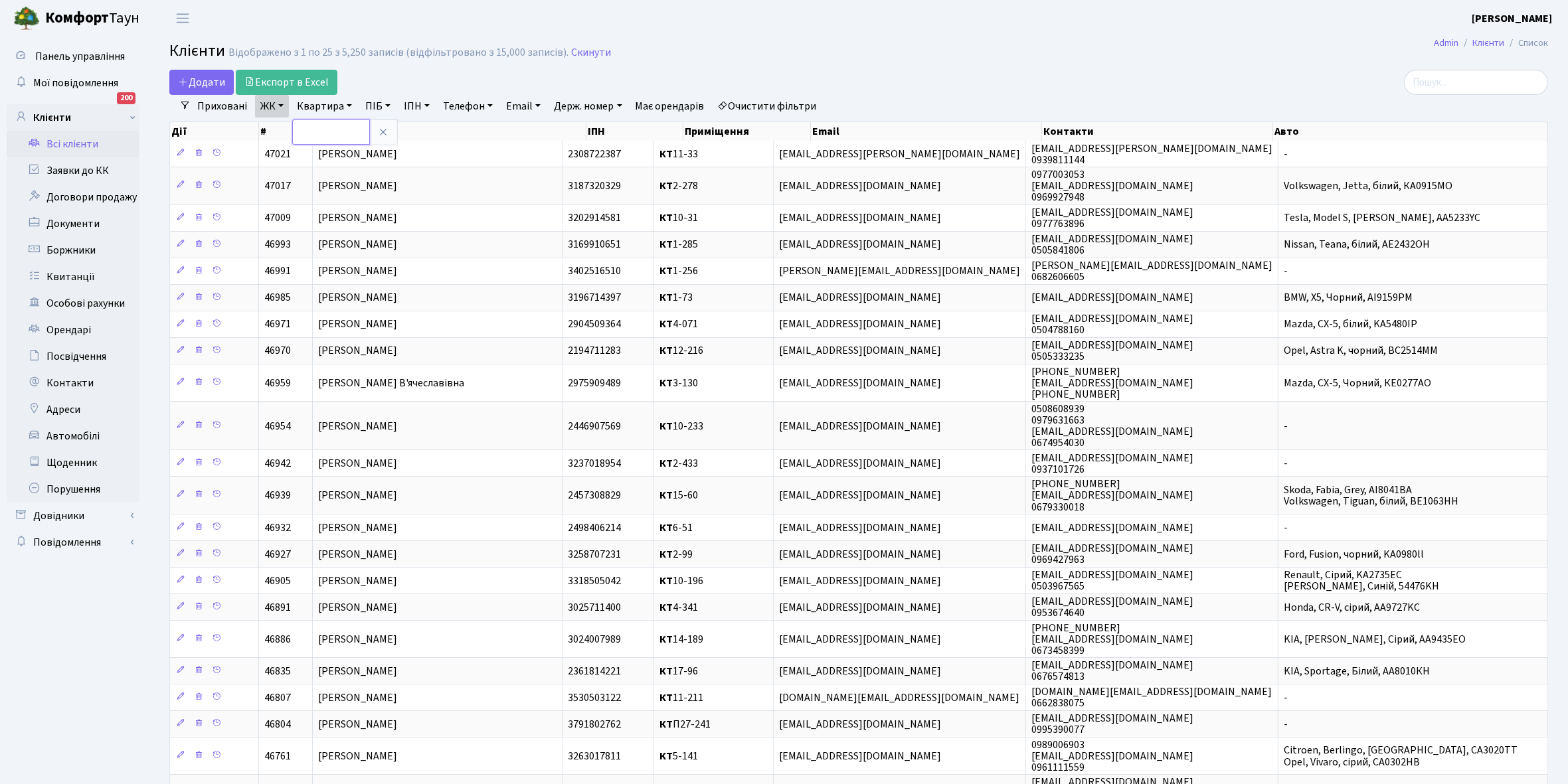
click at [326, 135] on input "text" at bounding box center [331, 131] width 77 height 25
type input "11-164"
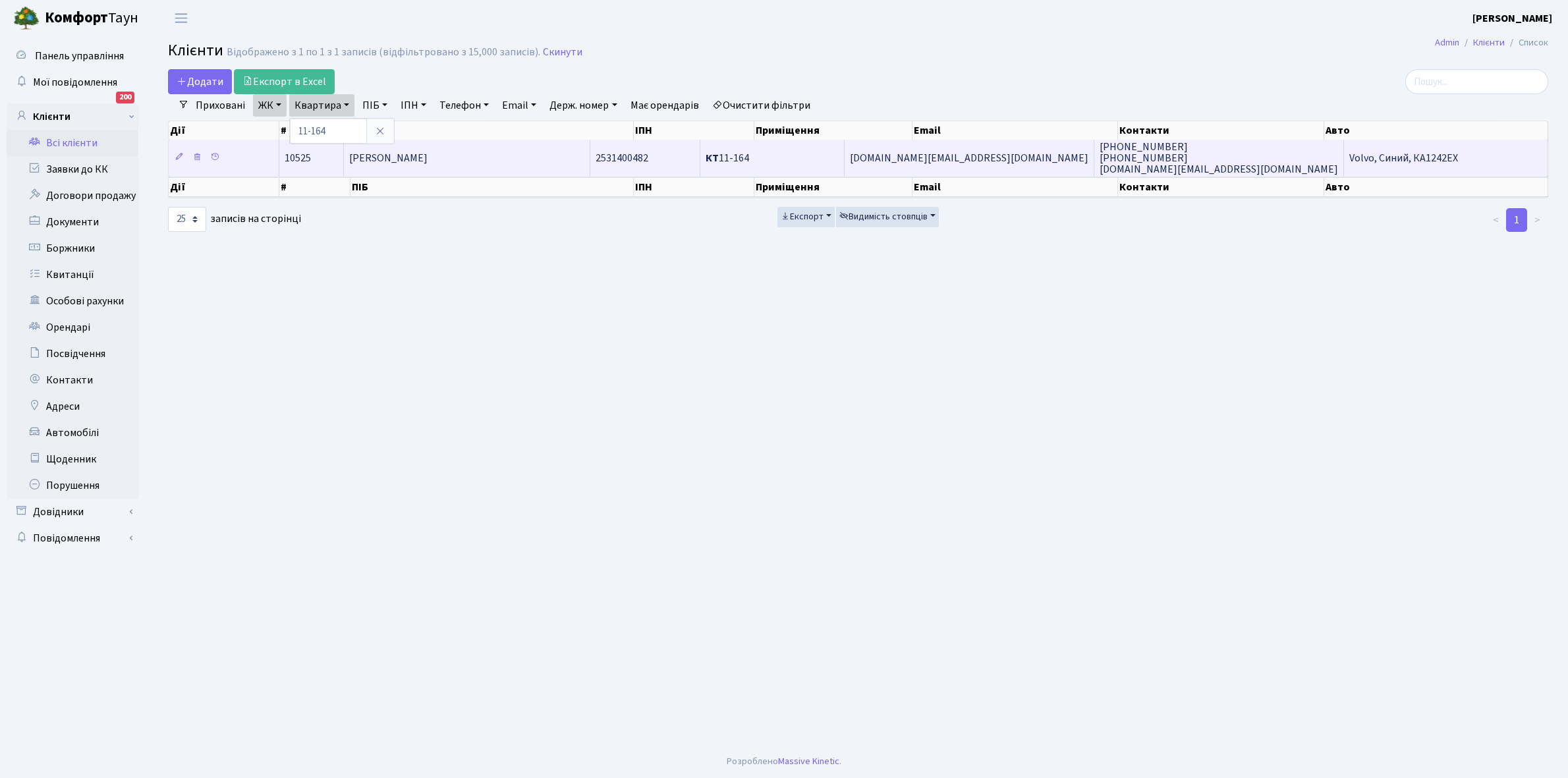
click at [428, 152] on span "[PERSON_NAME]" at bounding box center [389, 157] width 78 height 14
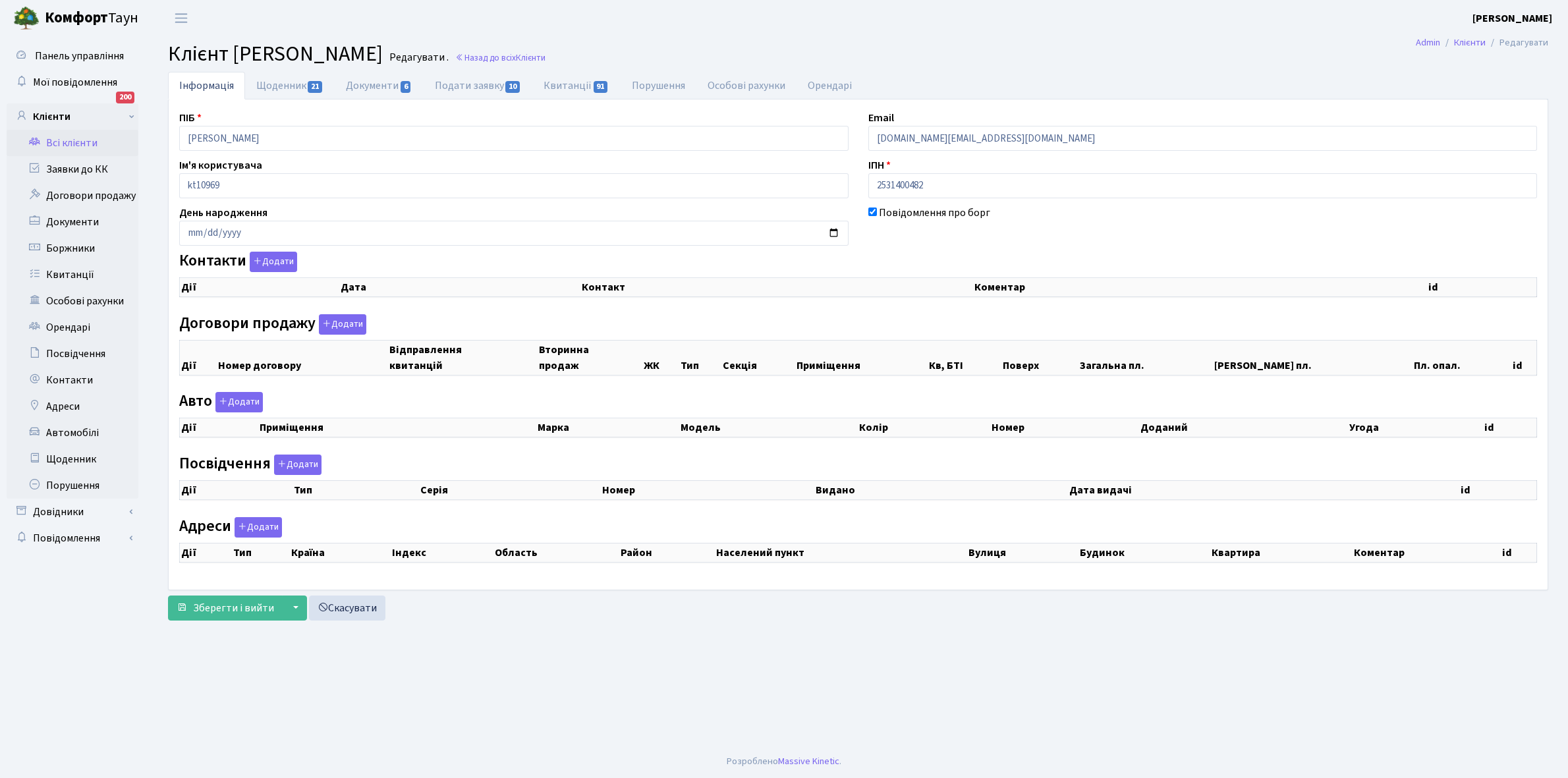
checkbox input "true"
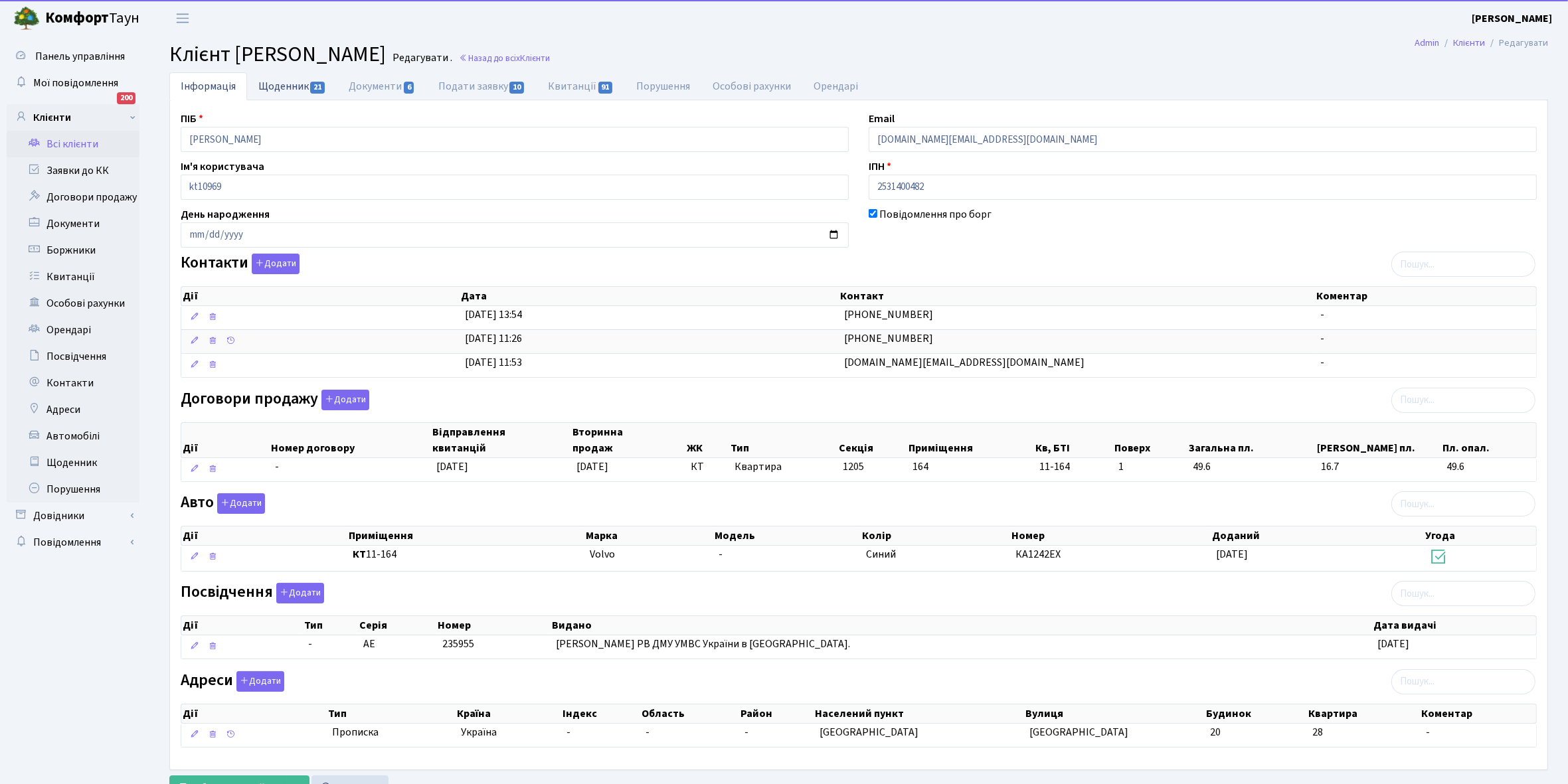
click at [278, 83] on link "Щоденник 21" at bounding box center [291, 86] width 90 height 27
select select "25"
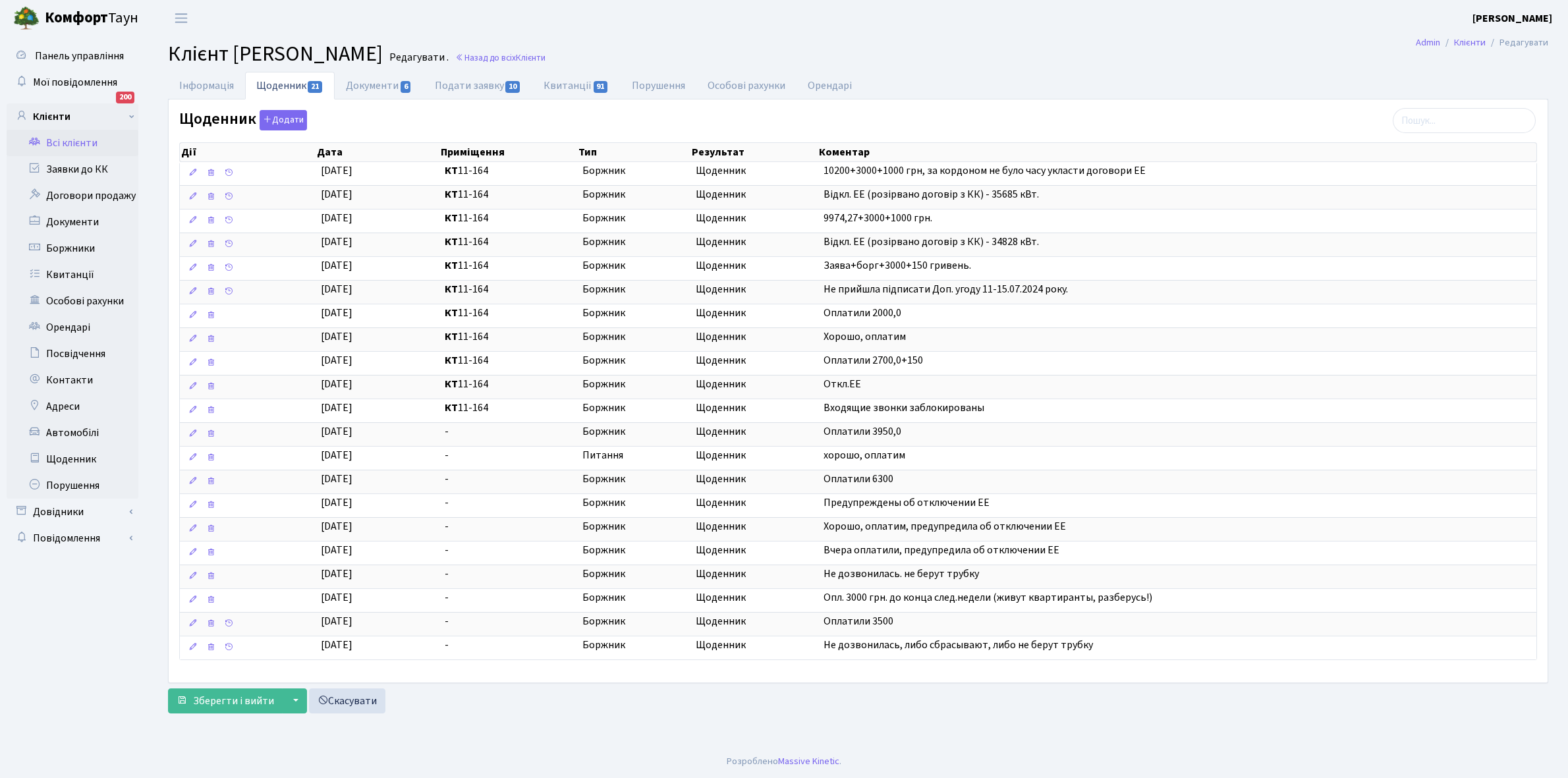
click at [63, 144] on link "Всі клієнти" at bounding box center [72, 142] width 132 height 26
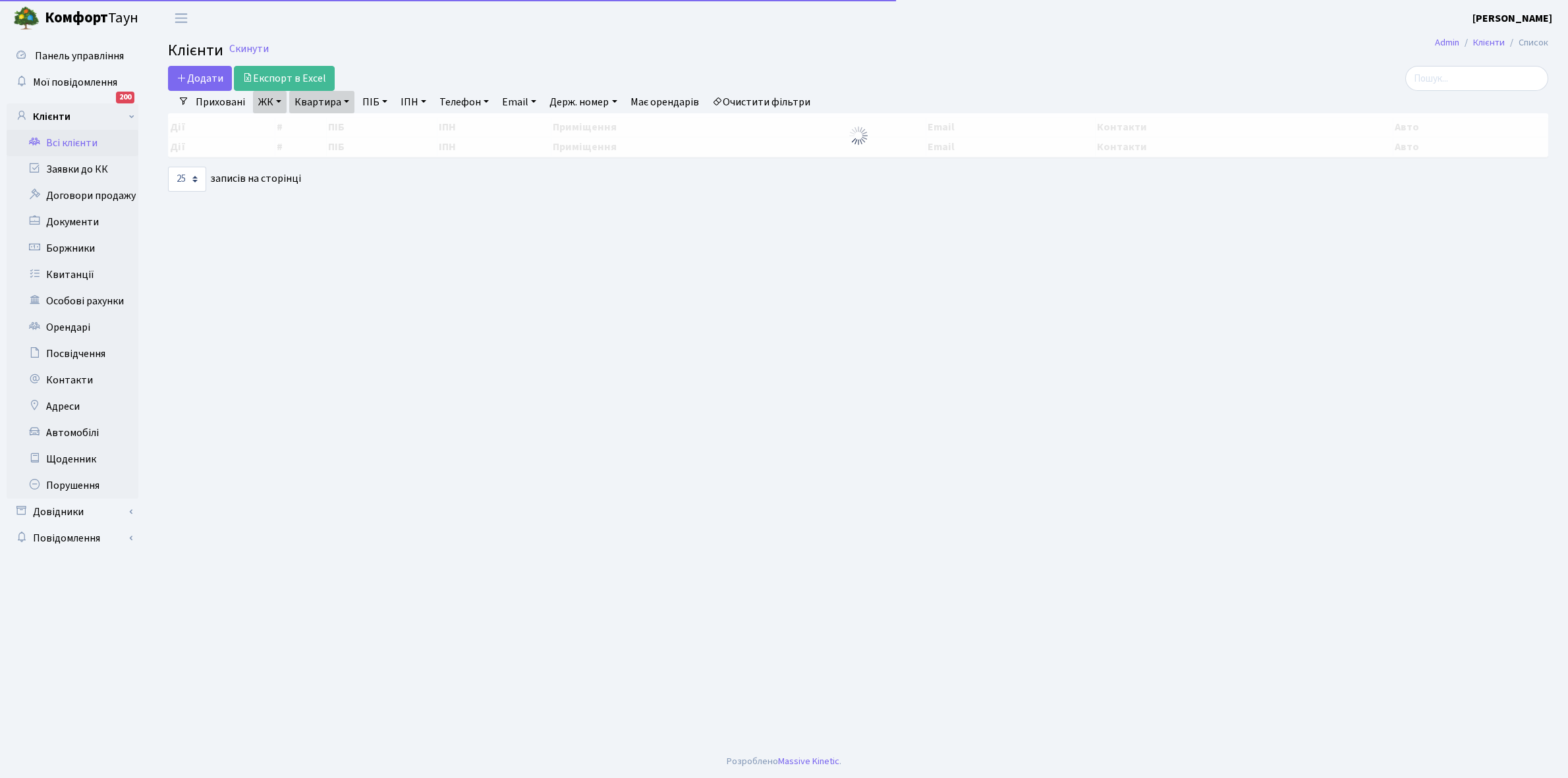
select select "25"
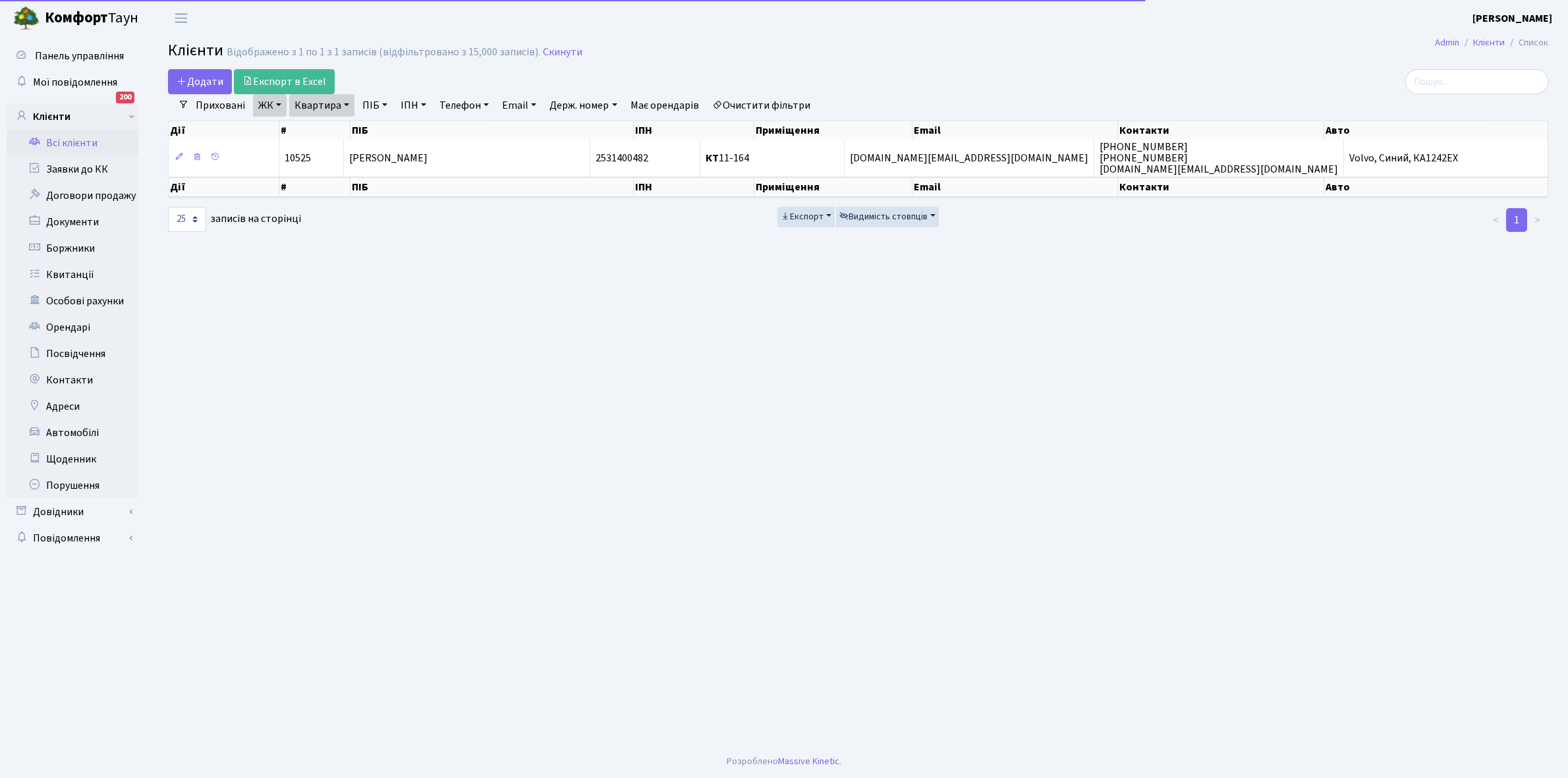
click at [346, 100] on link "Квартира" at bounding box center [322, 105] width 66 height 23
click at [340, 132] on input "11-164" at bounding box center [328, 130] width 77 height 25
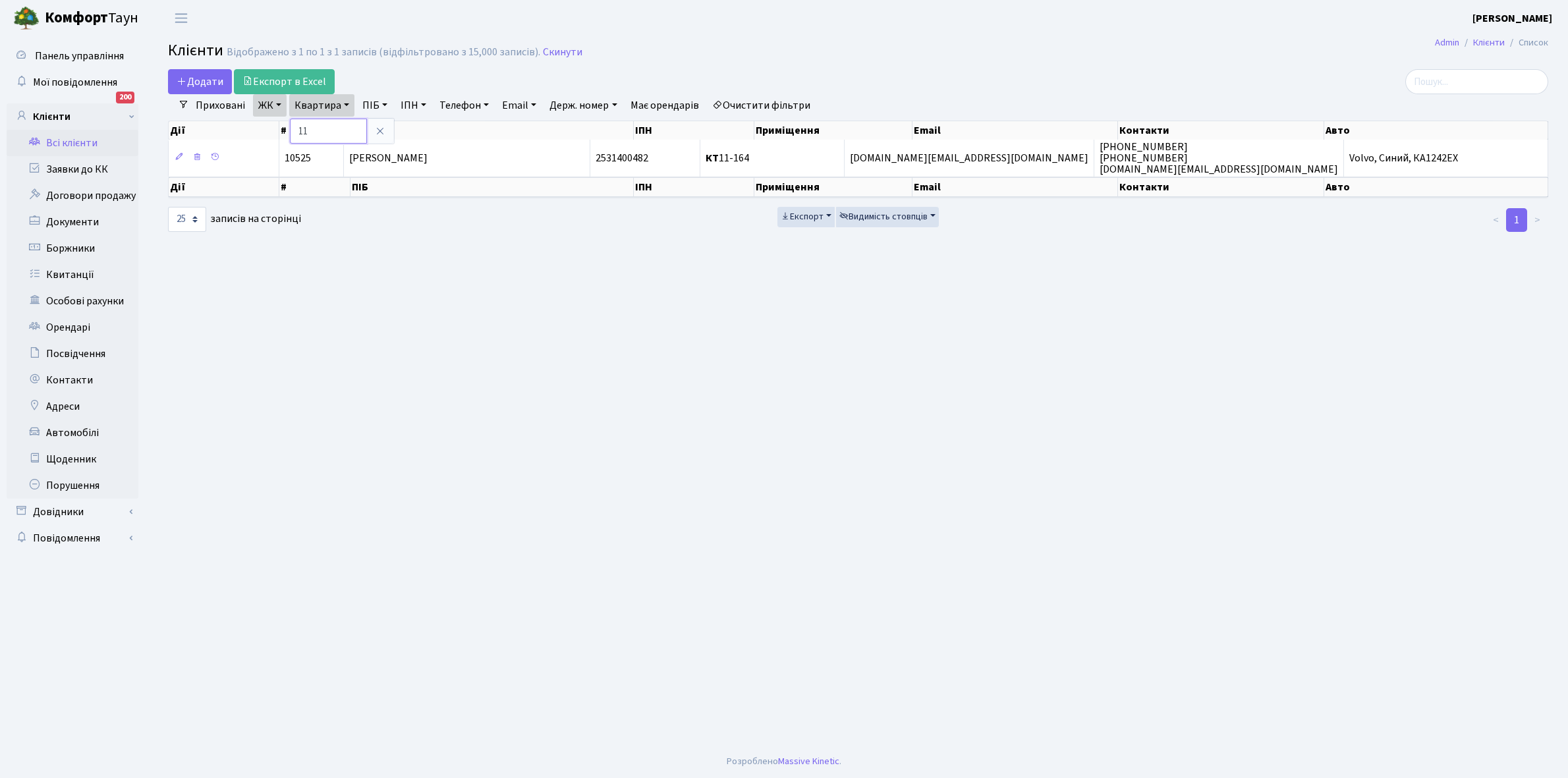
type input "1"
type input "12-88"
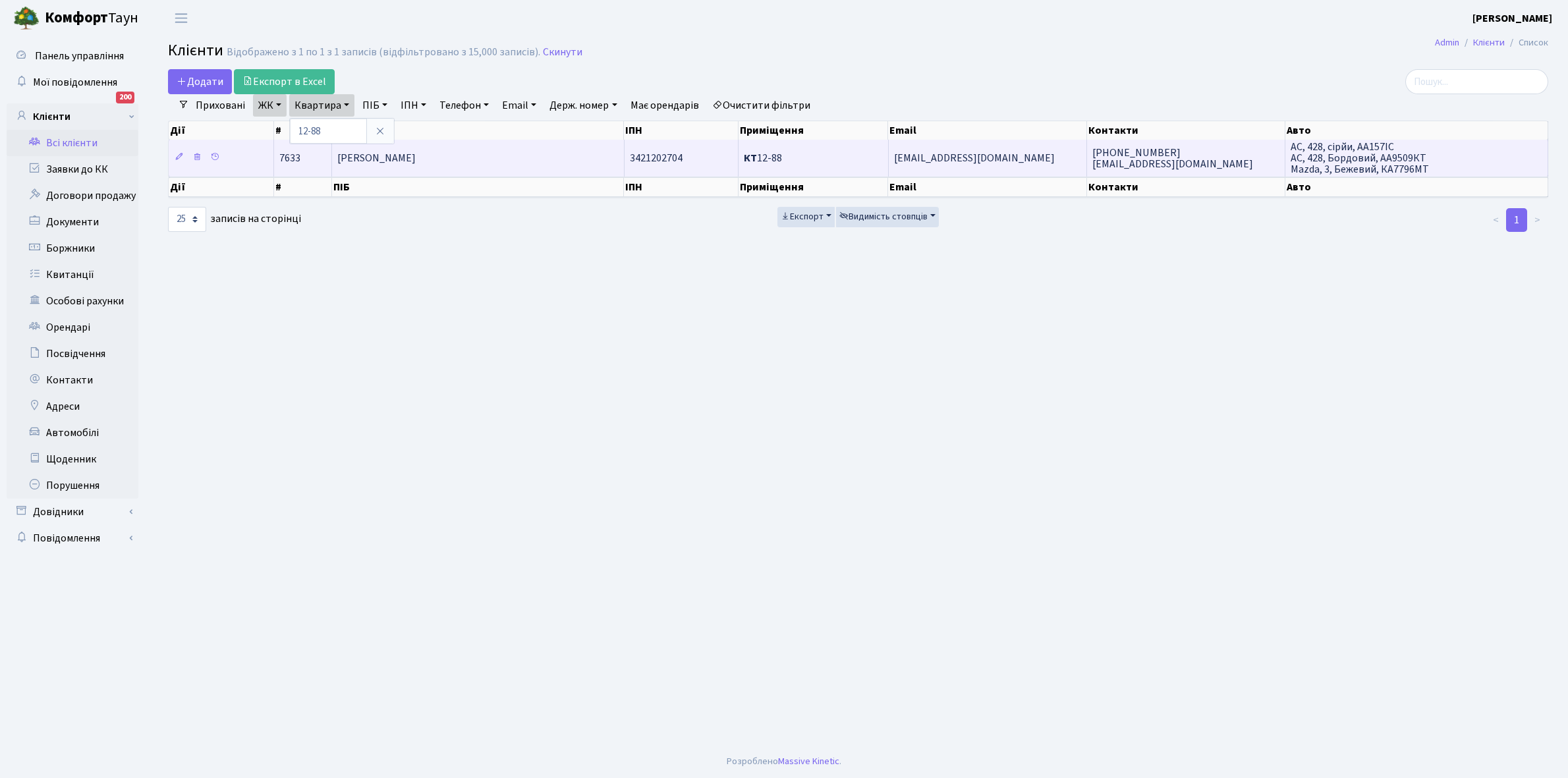
click at [496, 162] on td "Черепанська Вікторія Вадимівна" at bounding box center [478, 157] width 292 height 36
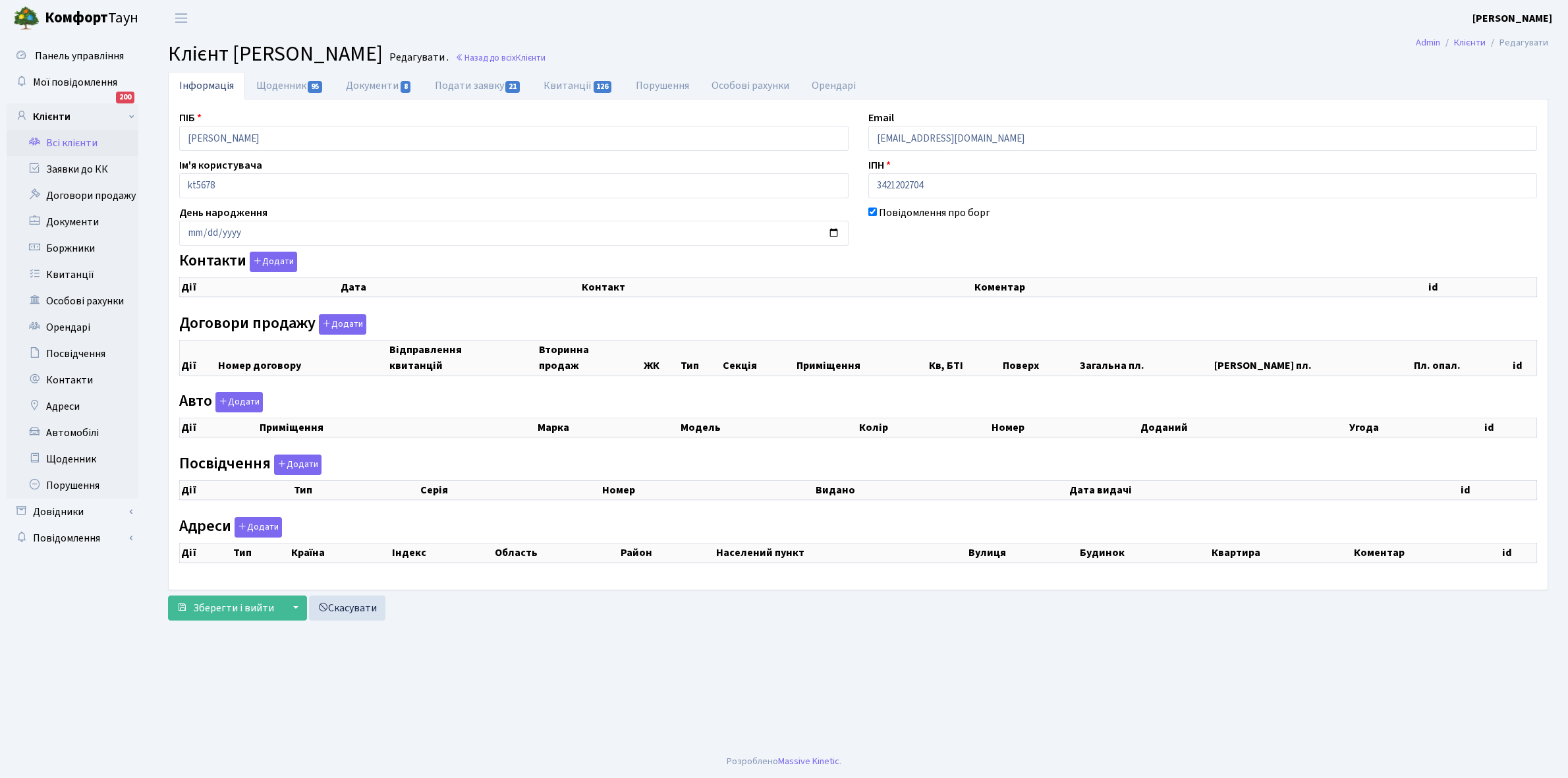
checkbox input "true"
select select "25"
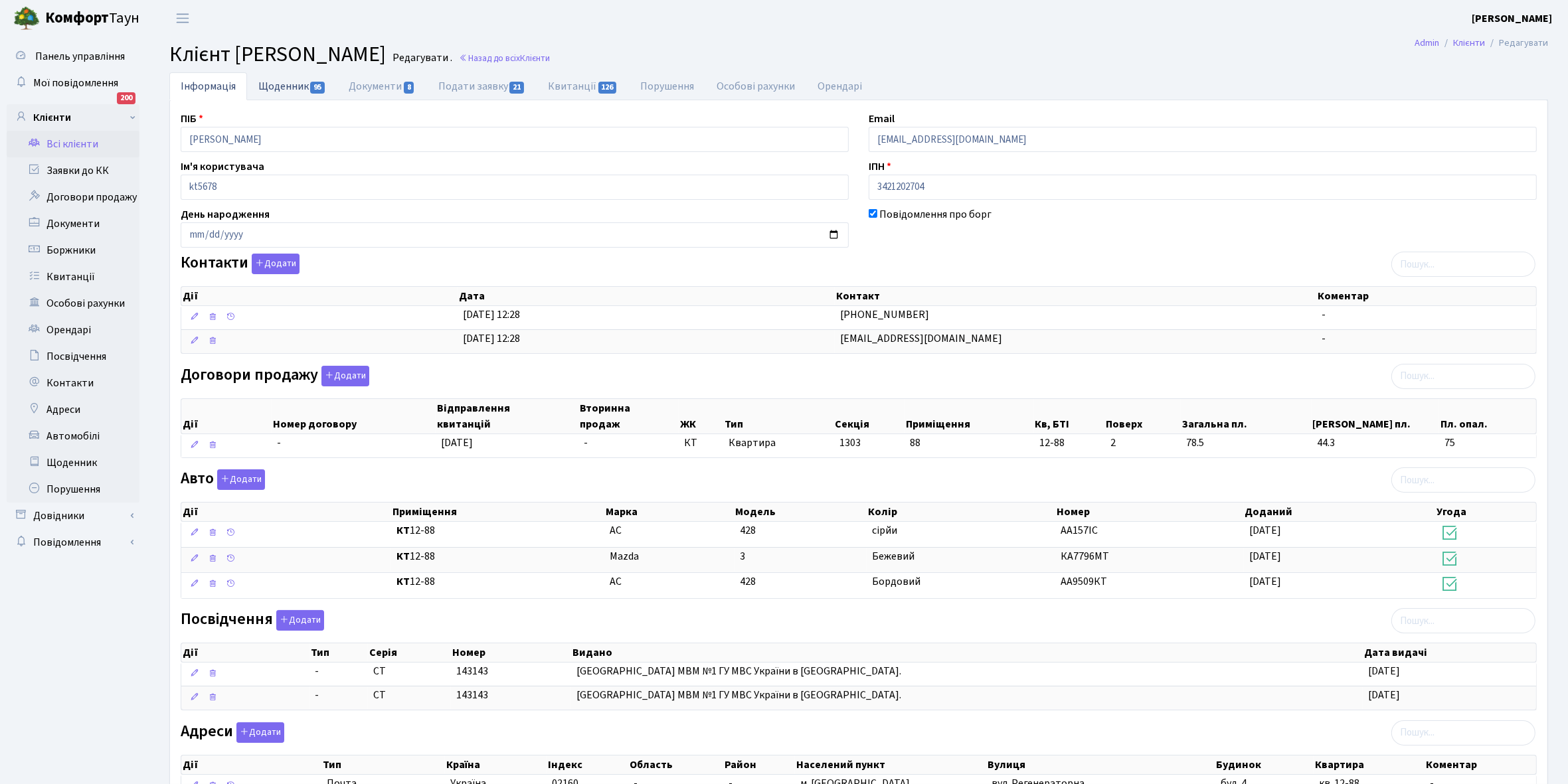
click at [288, 87] on link "Щоденник 95" at bounding box center [291, 86] width 90 height 27
select select "25"
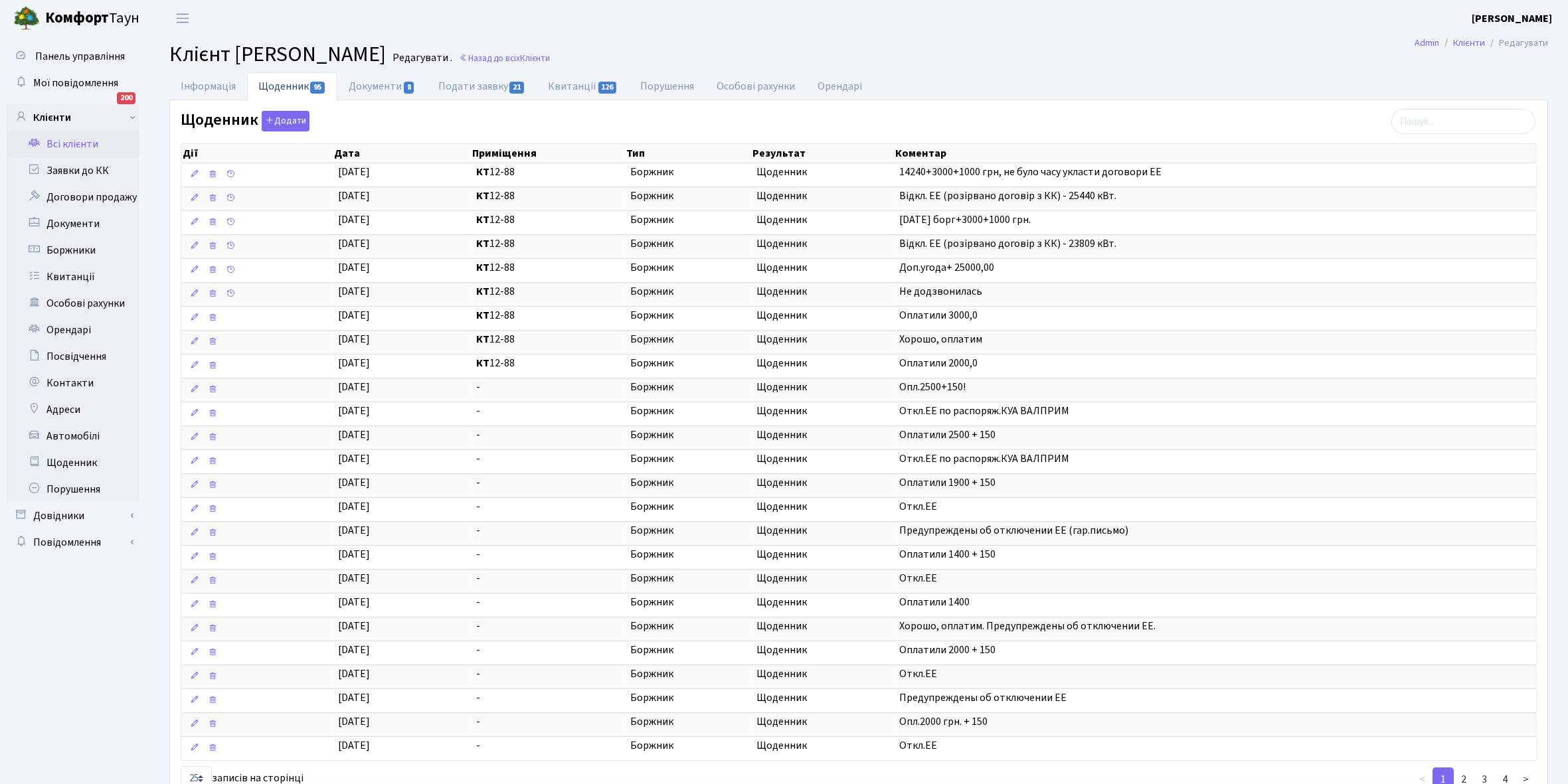
click at [73, 136] on link "Всі клієнти" at bounding box center [73, 143] width 133 height 27
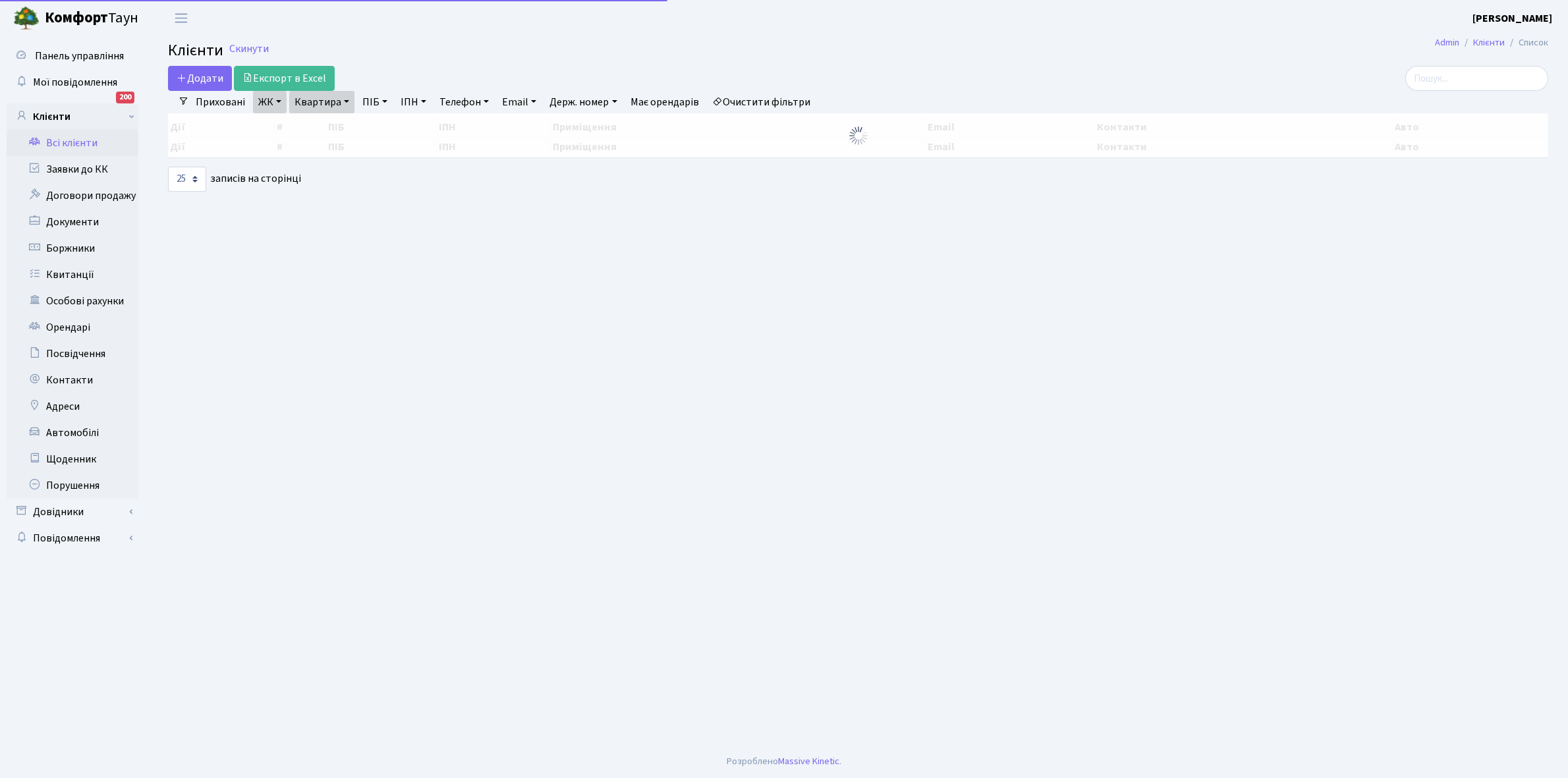
select select "25"
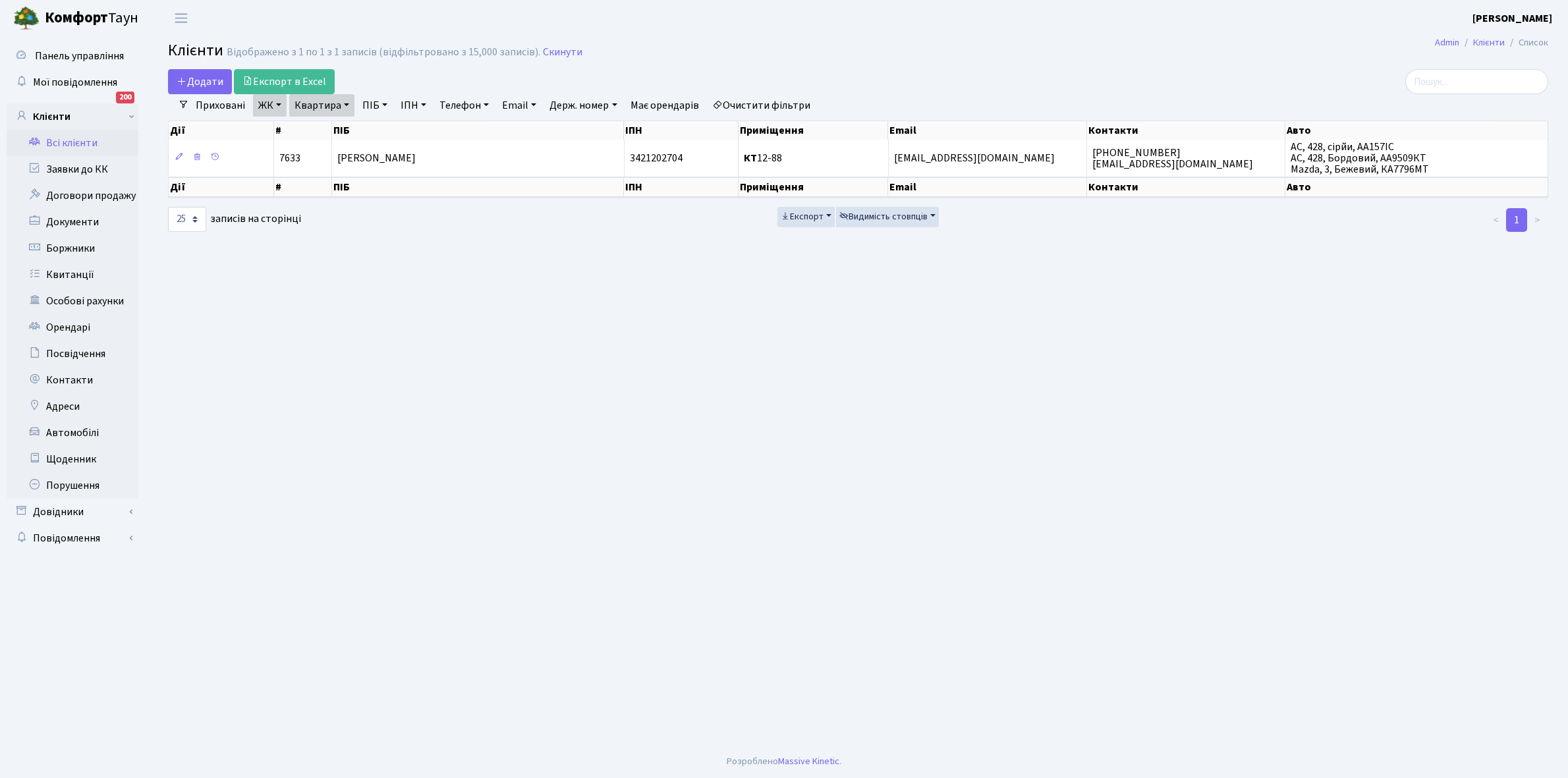
click at [346, 101] on link "Квартира" at bounding box center [322, 105] width 66 height 23
click at [340, 126] on input "12-88" at bounding box center [328, 130] width 77 height 25
type input "12-103"
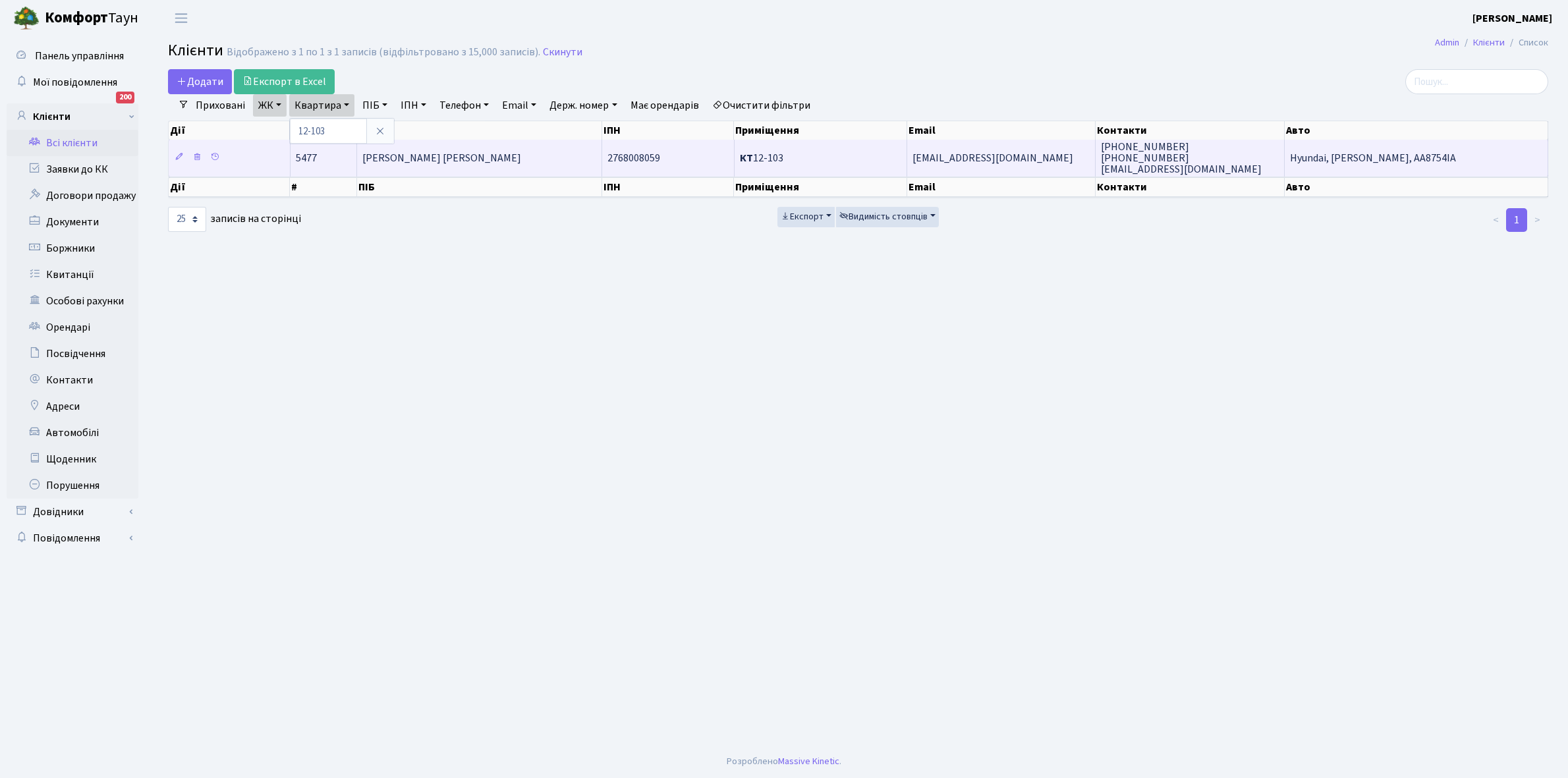
click at [482, 156] on td "[PERSON_NAME] [PERSON_NAME]" at bounding box center [479, 157] width 245 height 36
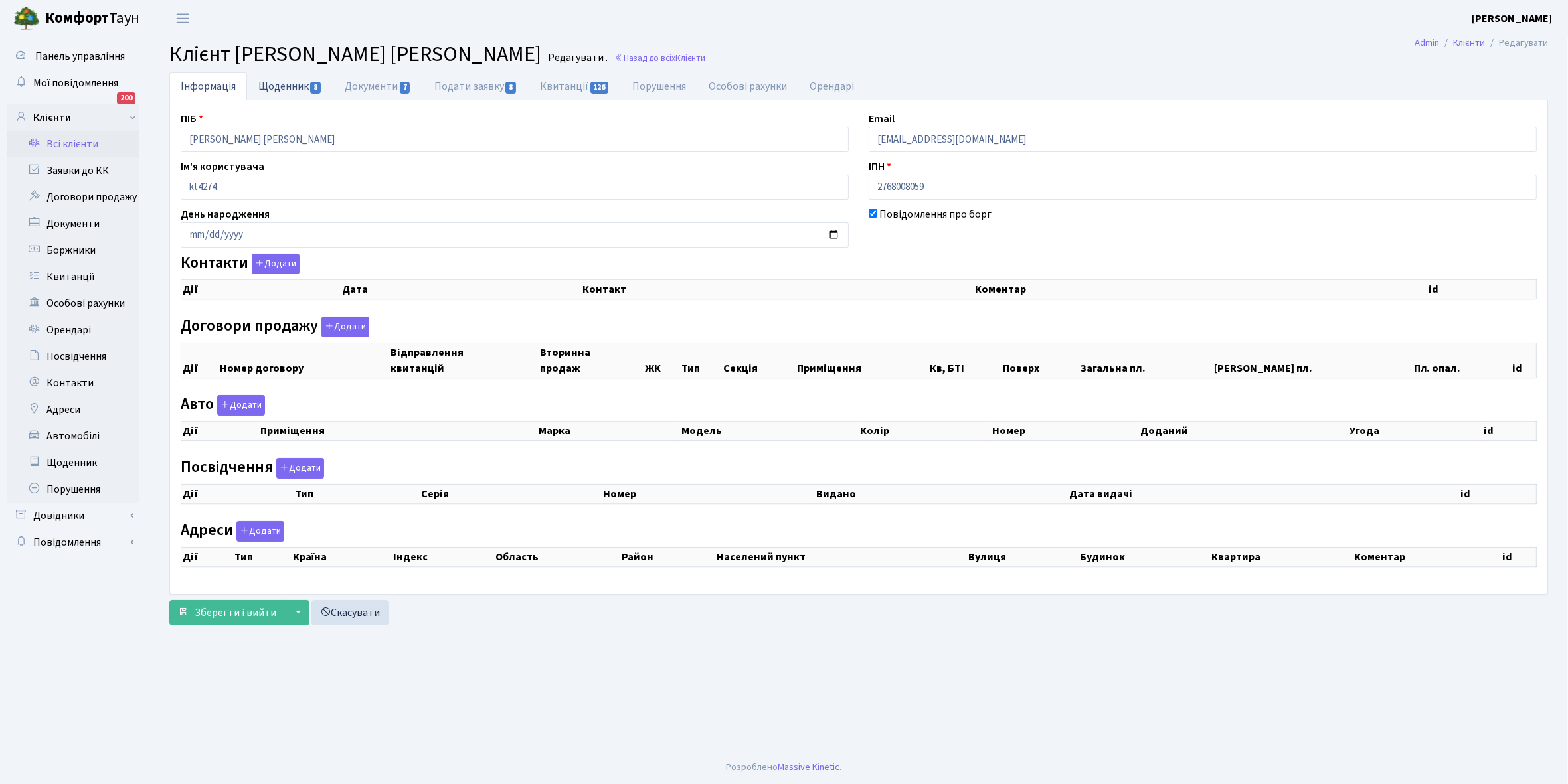
checkbox input "true"
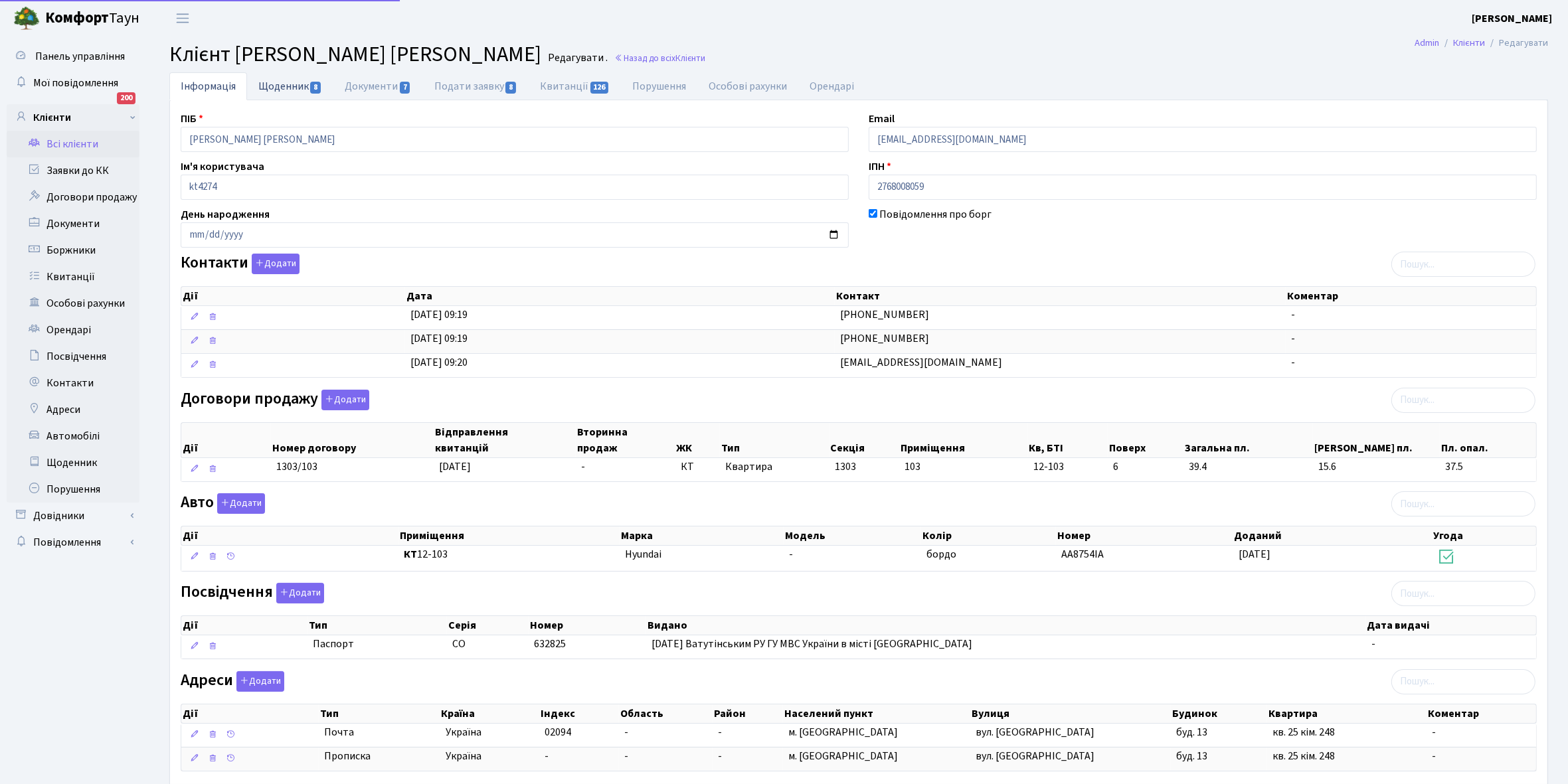
click at [279, 87] on link "Щоденник 8" at bounding box center [290, 86] width 87 height 27
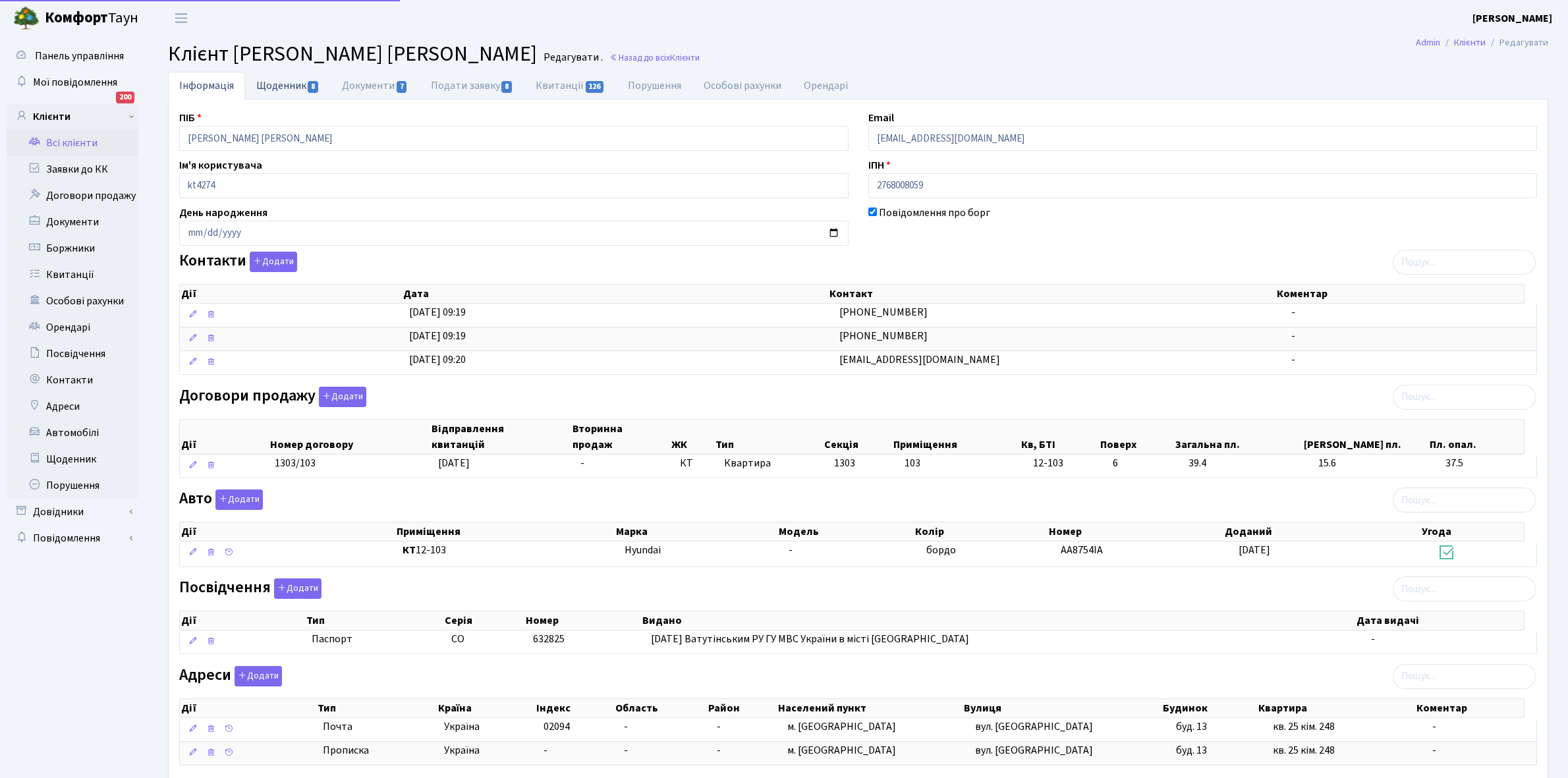
select select "25"
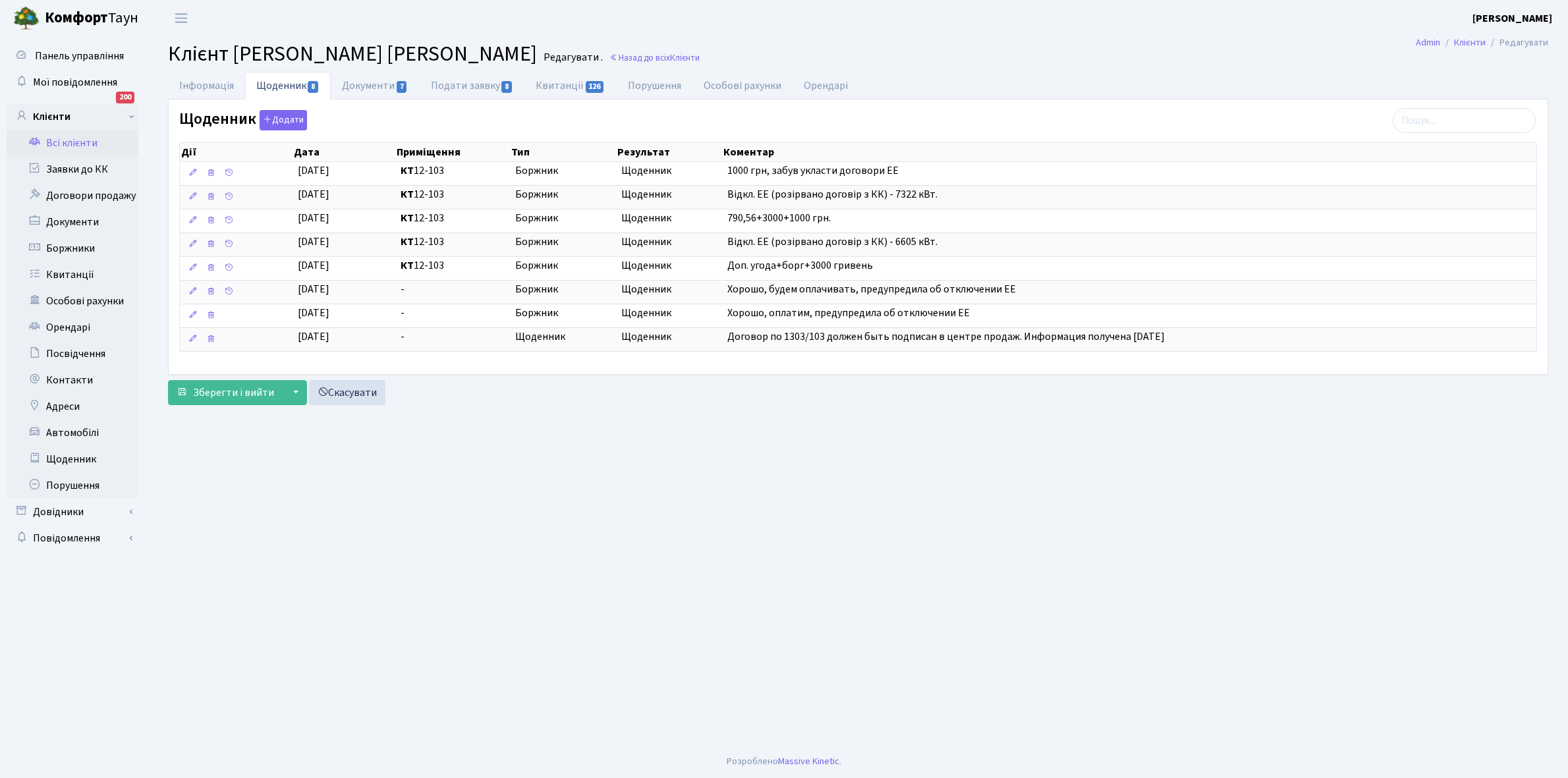
click at [76, 142] on link "Всі клієнти" at bounding box center [72, 142] width 132 height 26
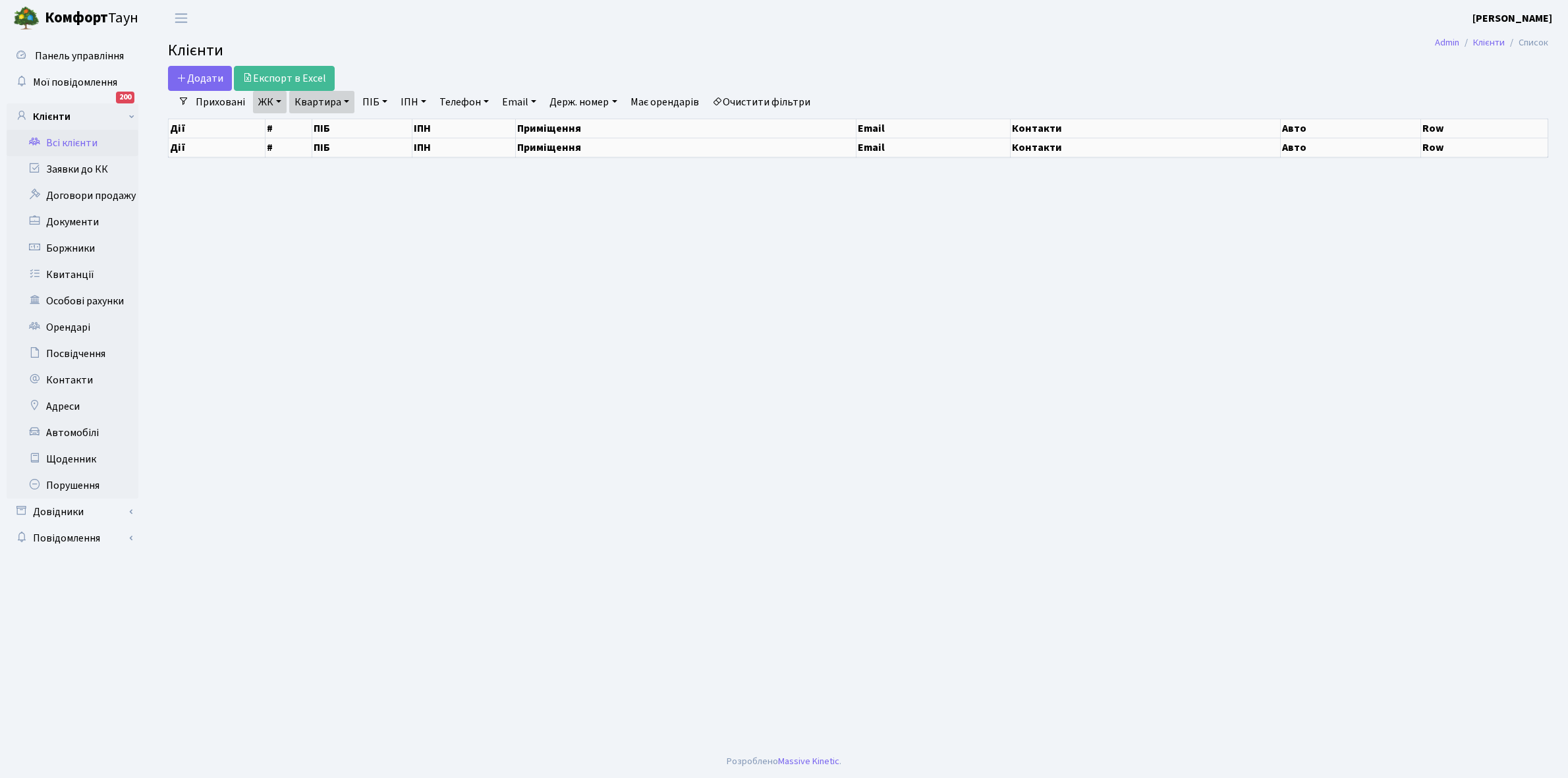
select select "25"
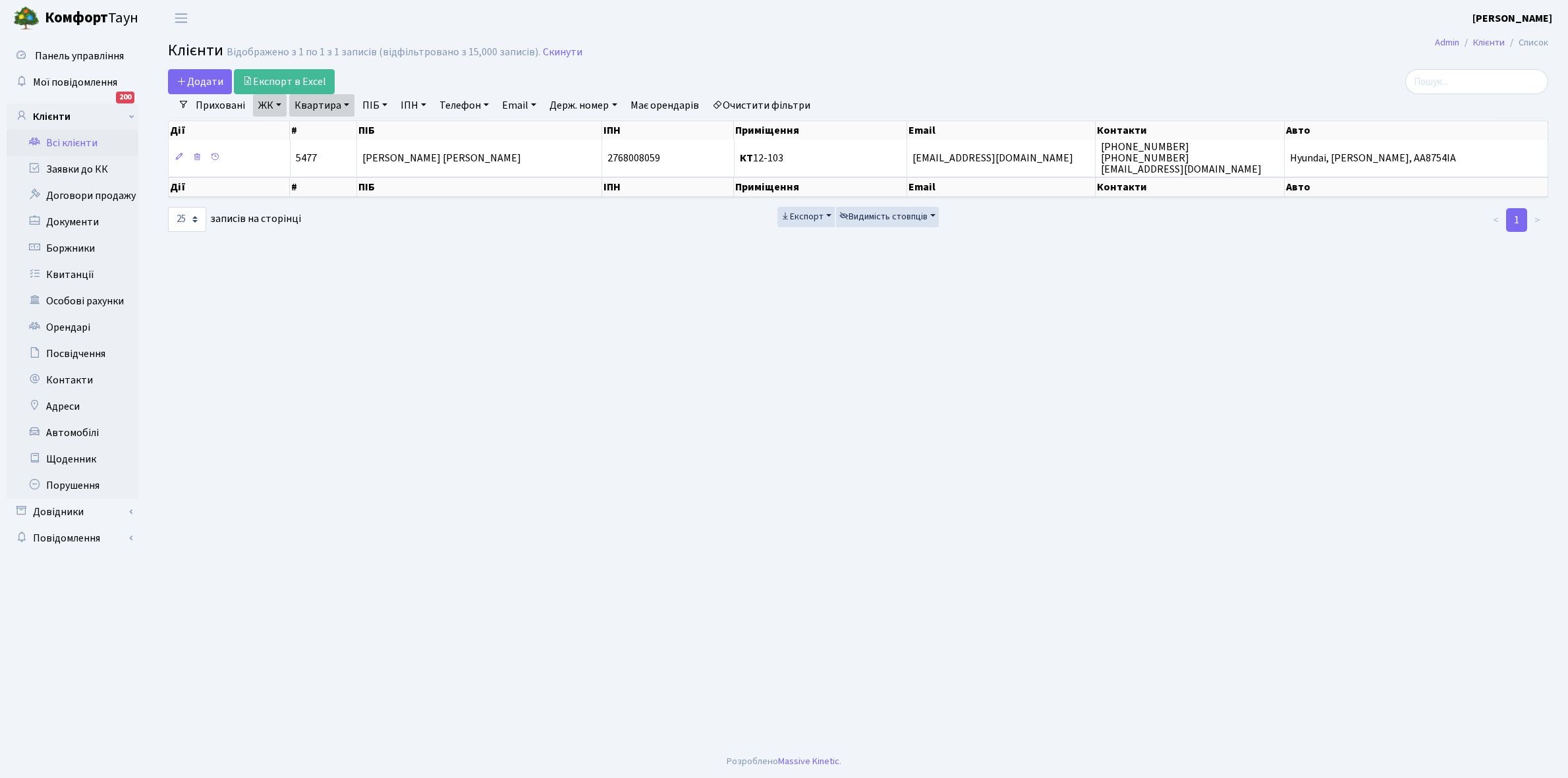
click at [346, 102] on link "Квартира" at bounding box center [322, 105] width 66 height 23
click at [340, 123] on input "12-103" at bounding box center [328, 130] width 77 height 25
type input "13-49"
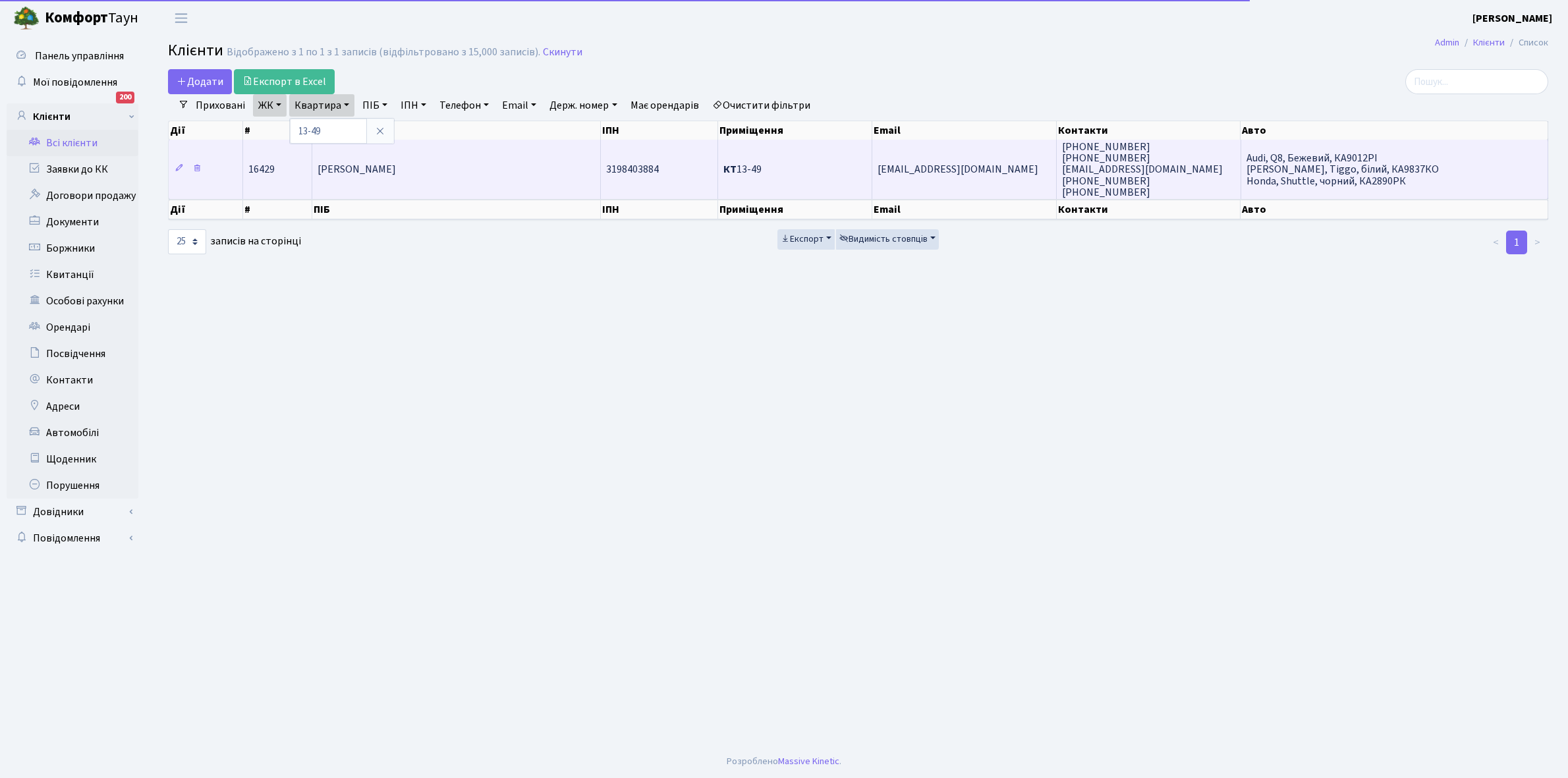
click at [396, 166] on span "[PERSON_NAME]" at bounding box center [357, 169] width 78 height 14
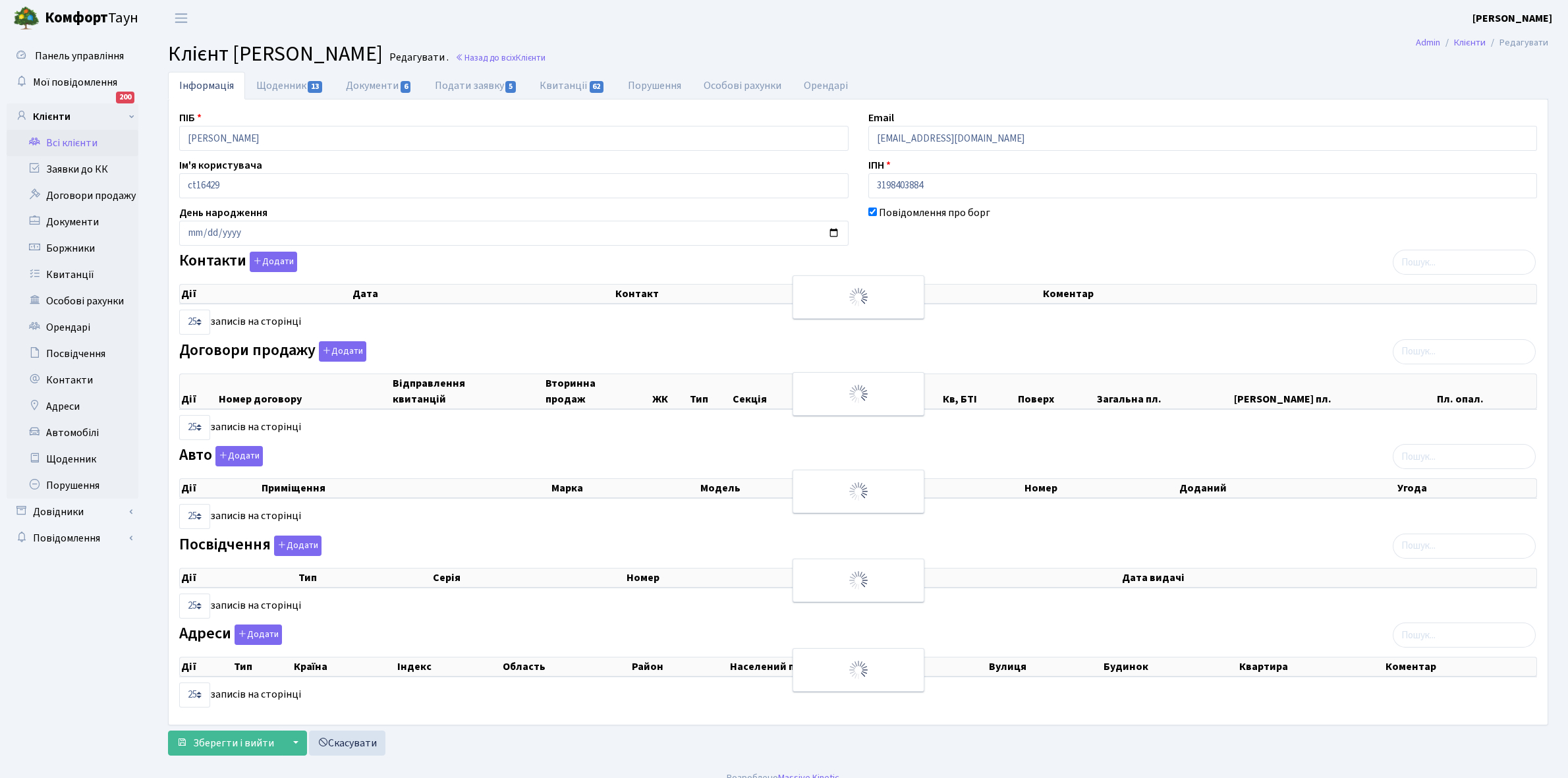
select select "25"
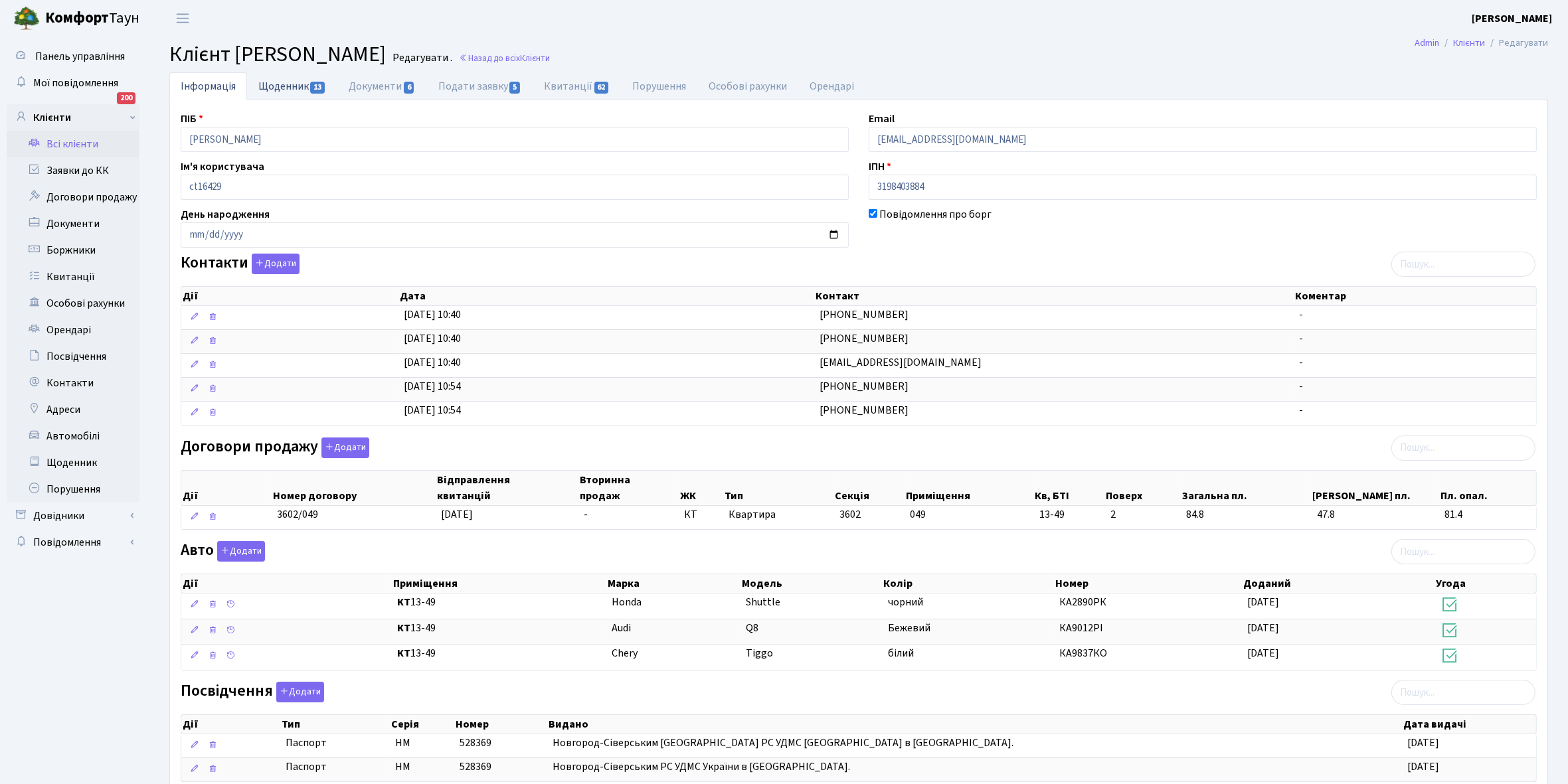
click at [274, 87] on link "Щоденник 13" at bounding box center [291, 86] width 90 height 27
select select "25"
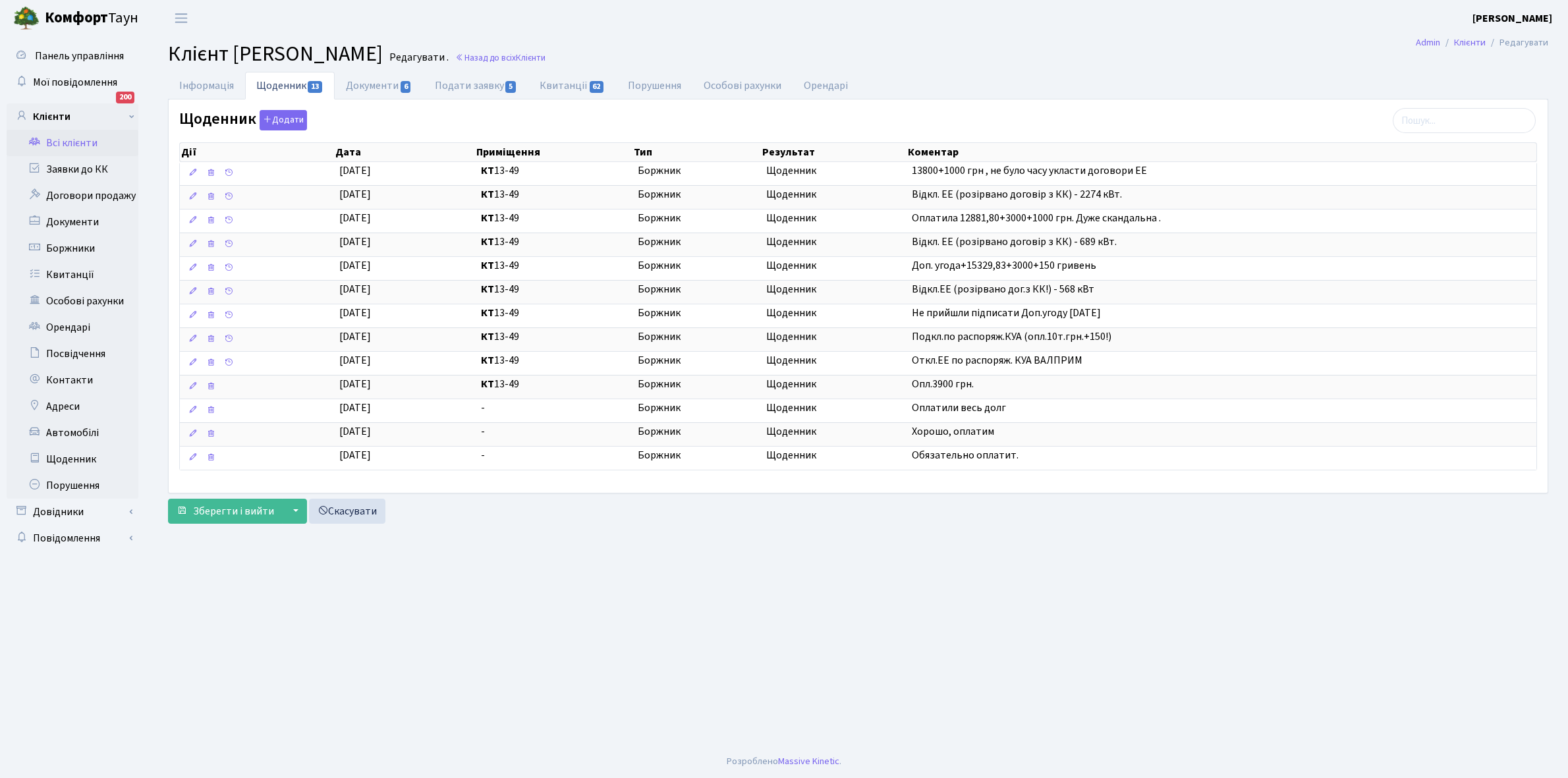
click at [84, 142] on link "Всі клієнти" at bounding box center [72, 142] width 132 height 26
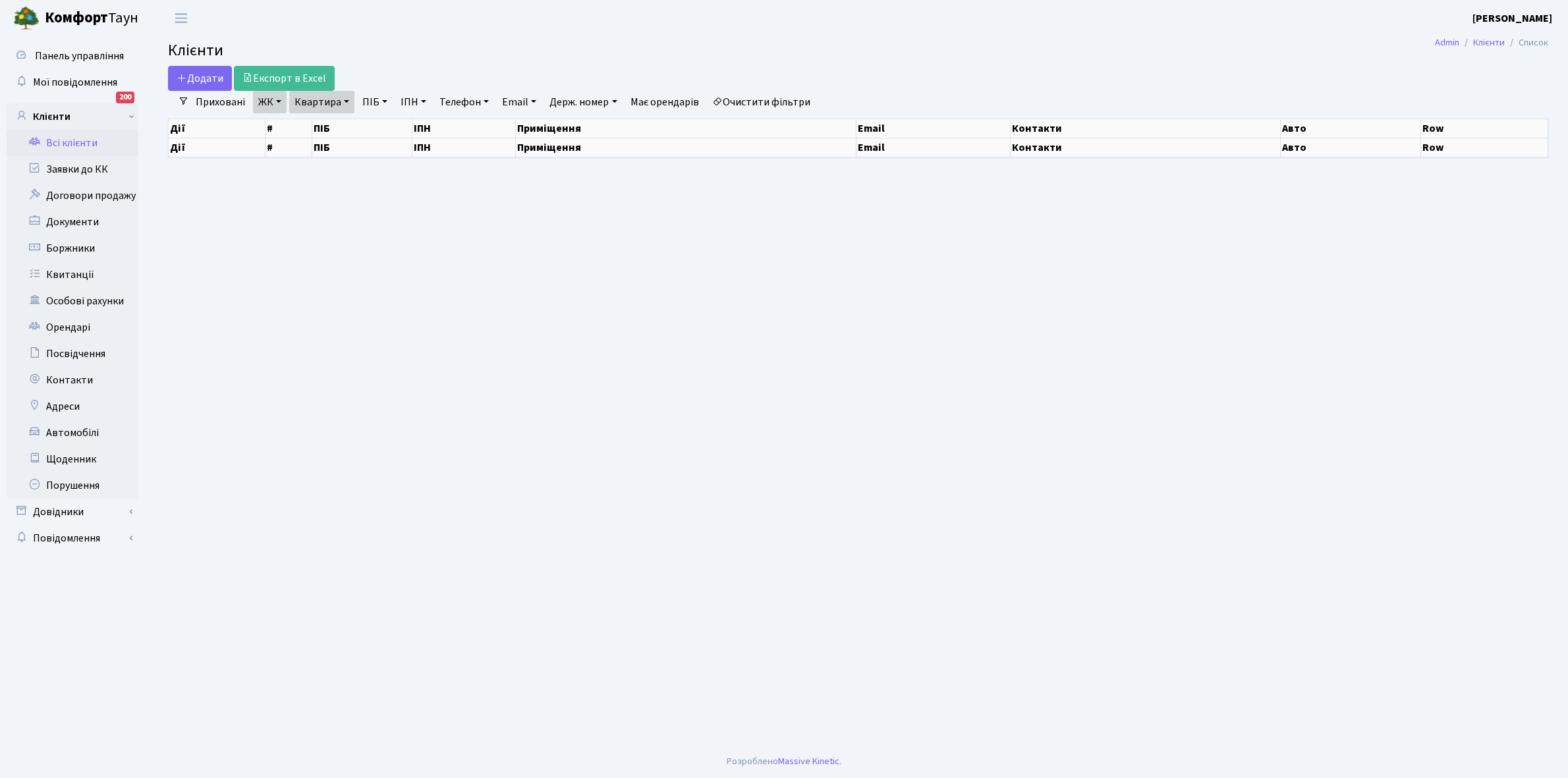
select select "25"
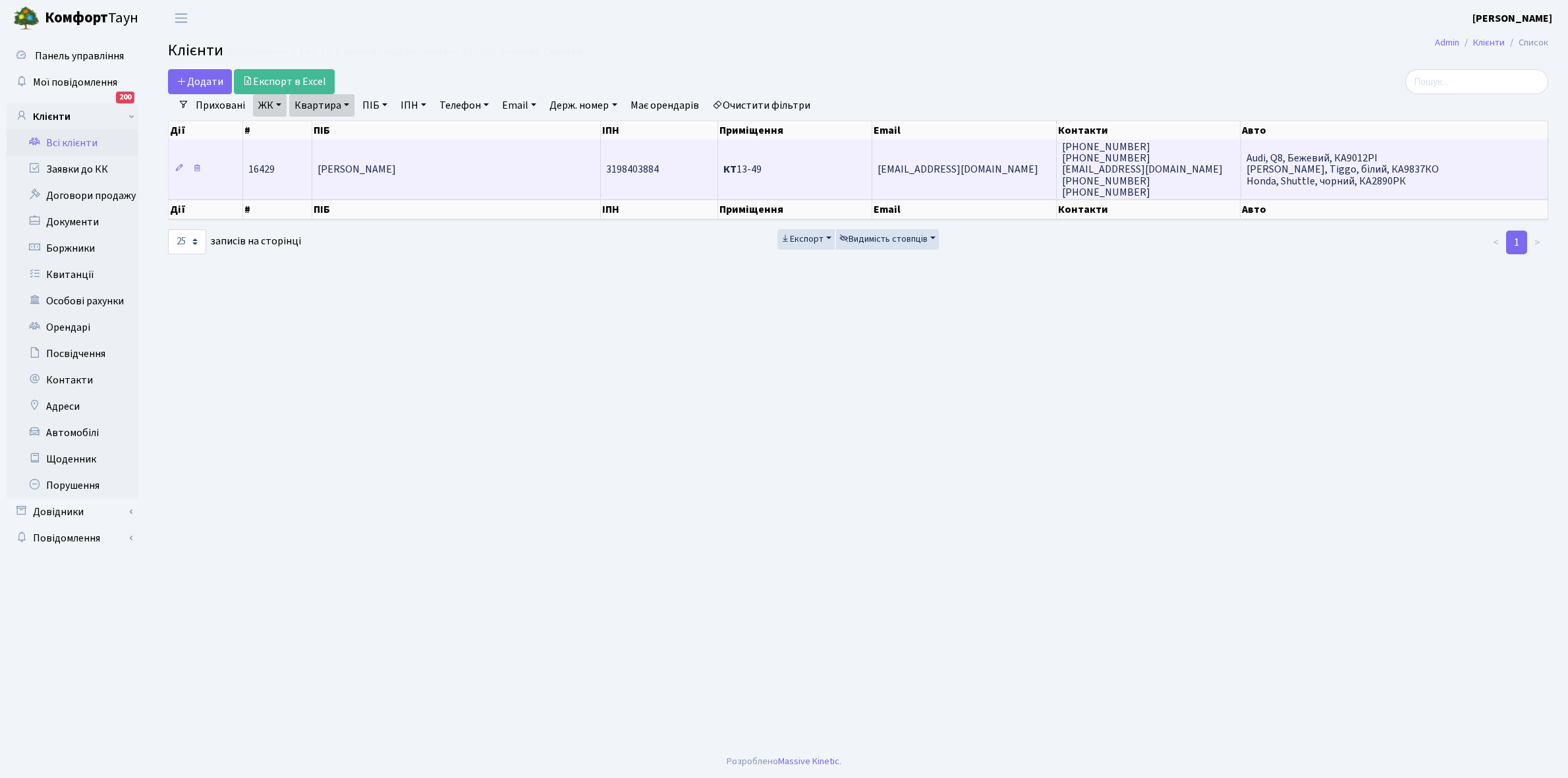
click at [493, 155] on td "[PERSON_NAME]" at bounding box center [456, 169] width 288 height 59
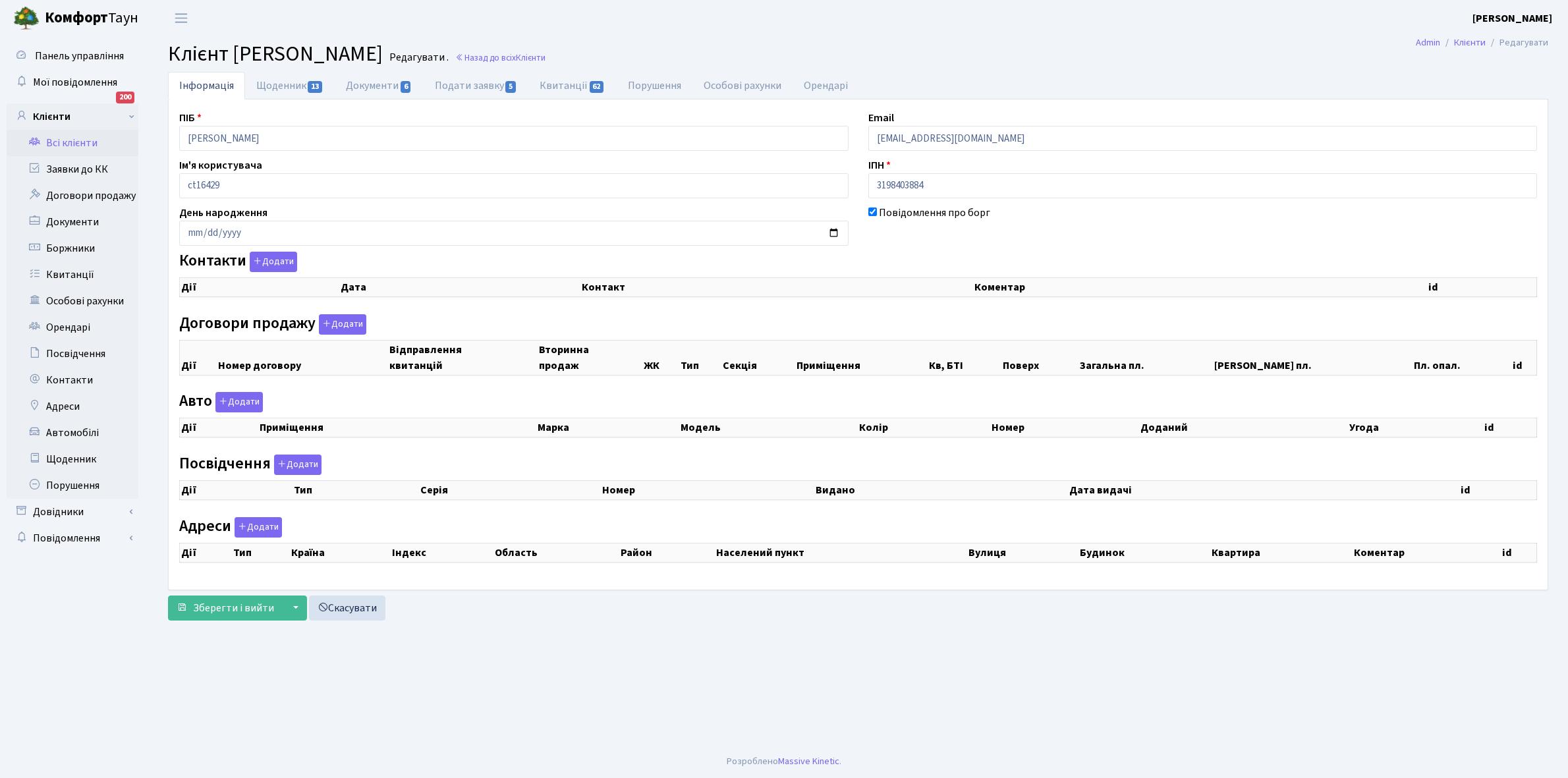
checkbox input "true"
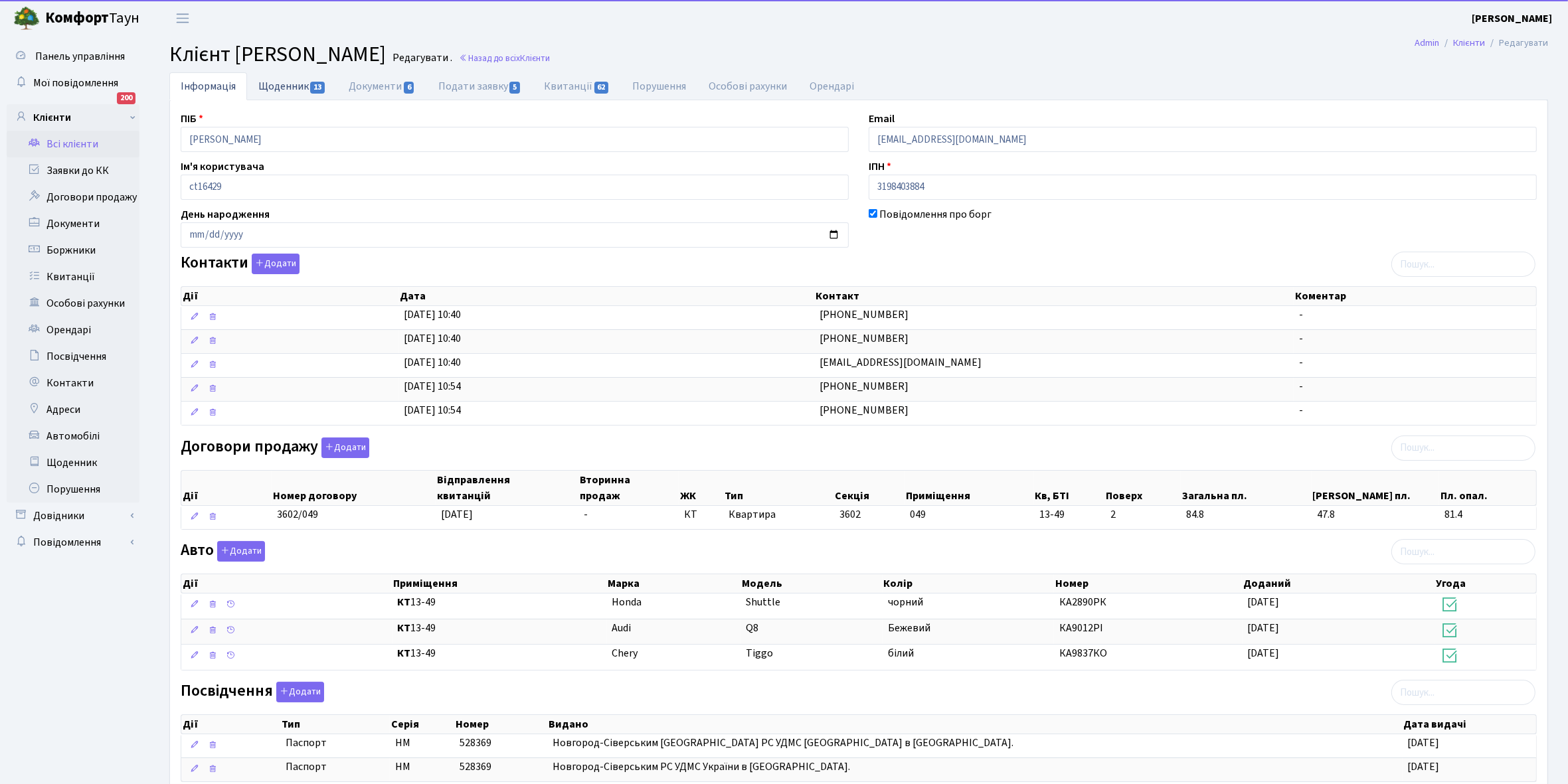
click at [278, 85] on link "Щоденник 13" at bounding box center [291, 86] width 90 height 27
select select "25"
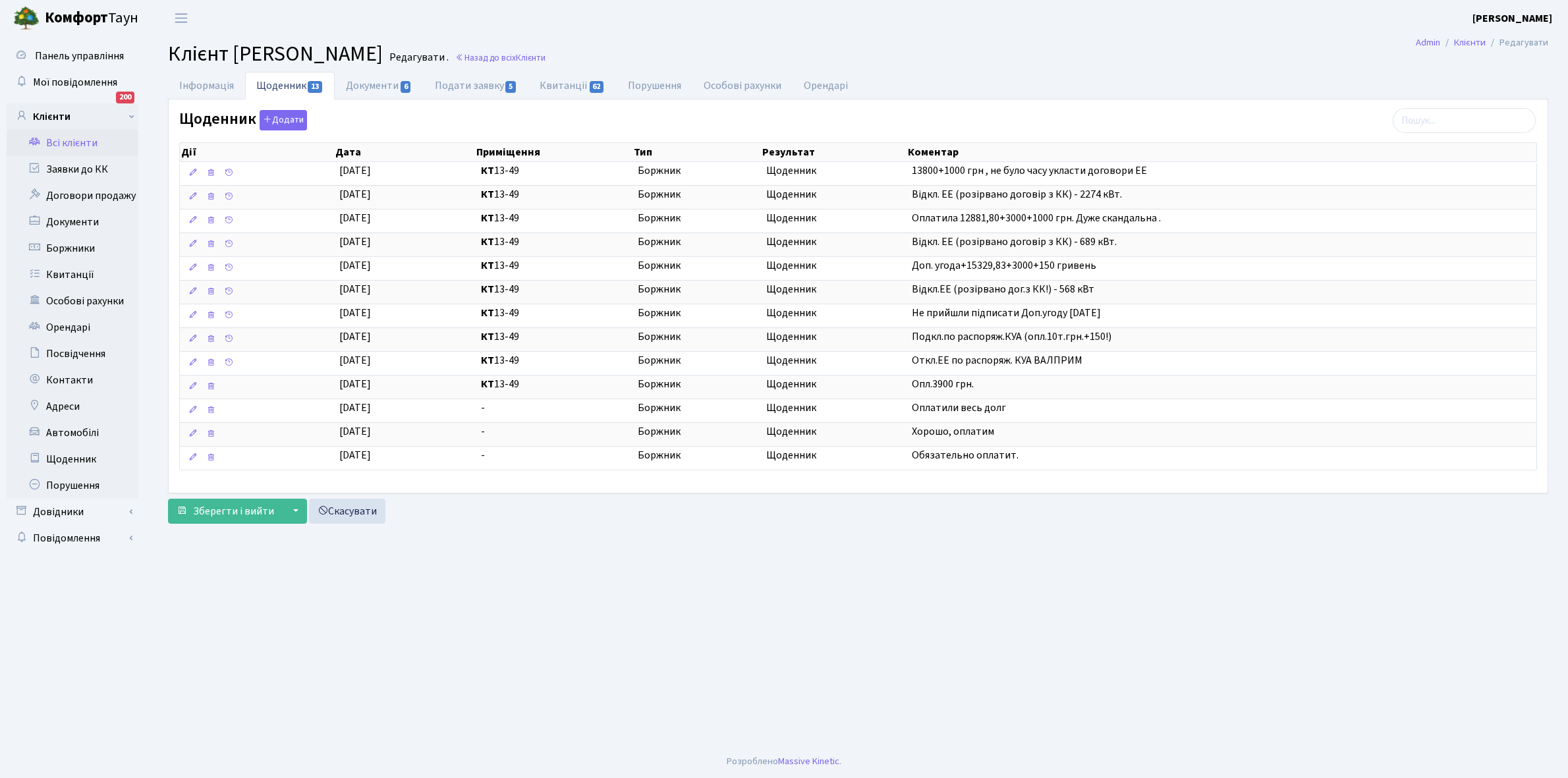
click at [65, 144] on link "Всі клієнти" at bounding box center [72, 142] width 132 height 26
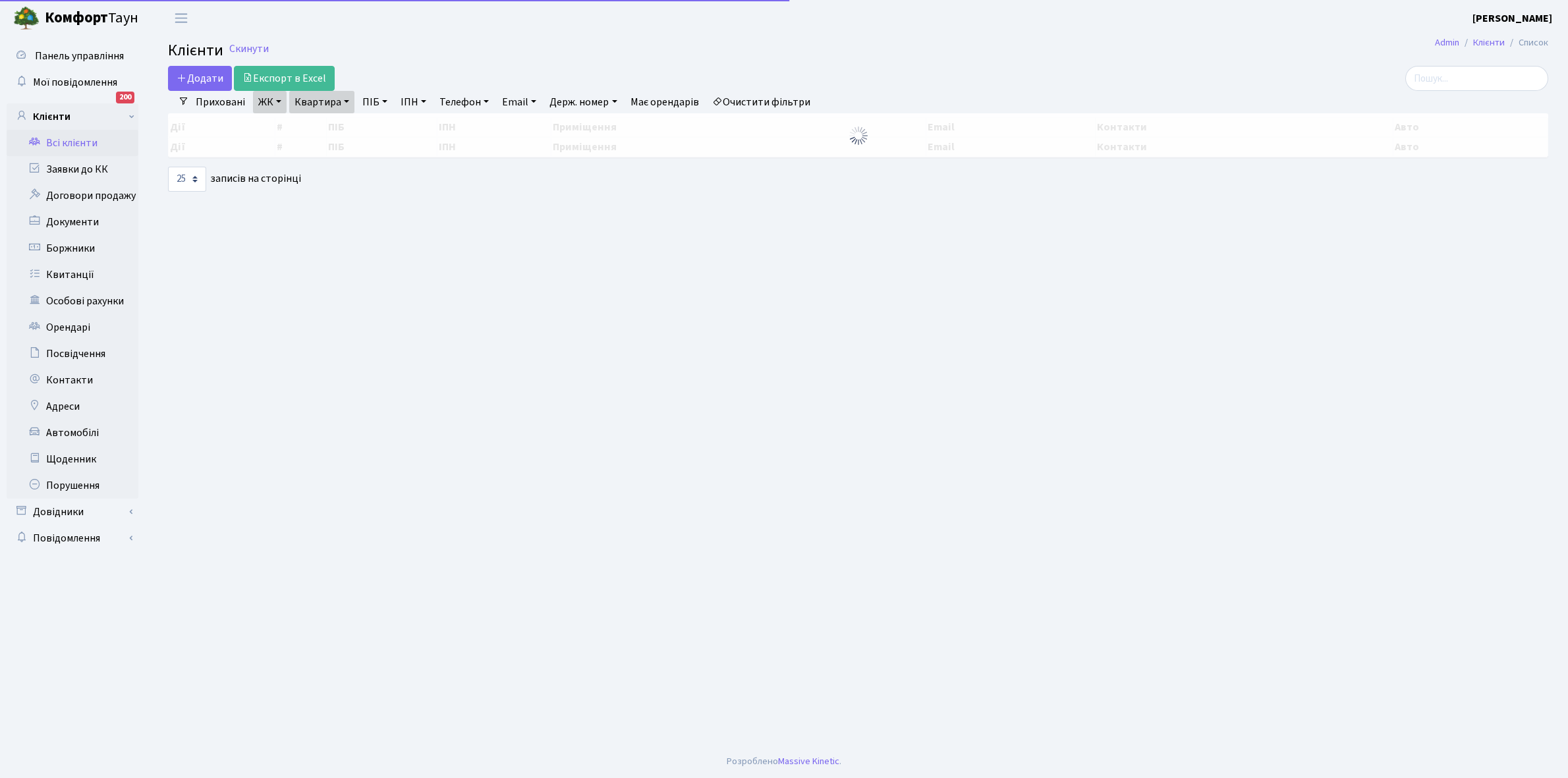
select select "25"
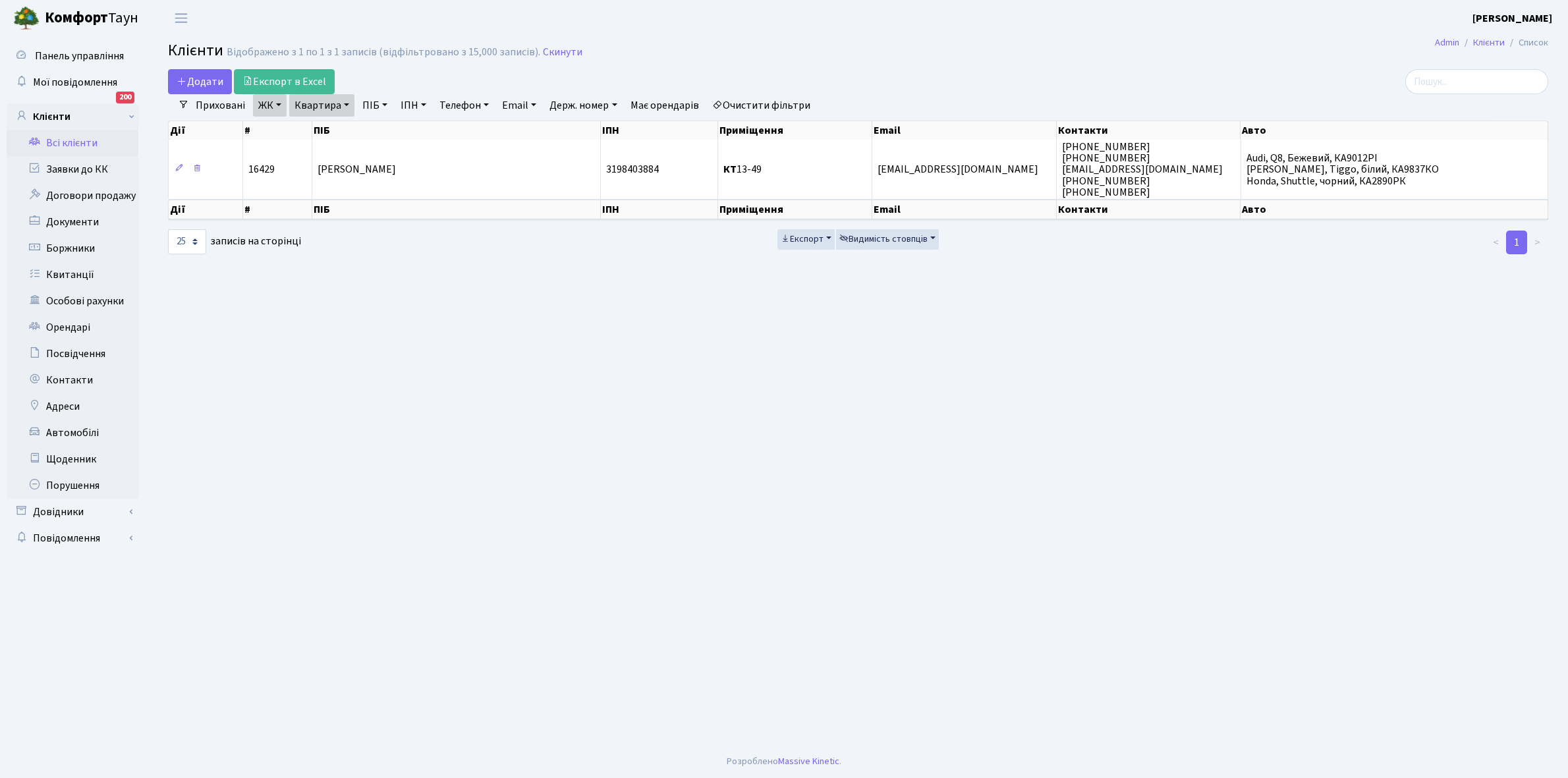
click at [346, 105] on link "Квартира" at bounding box center [322, 105] width 66 height 23
click at [340, 124] on input "13-49" at bounding box center [328, 130] width 77 height 25
type input "13-88"
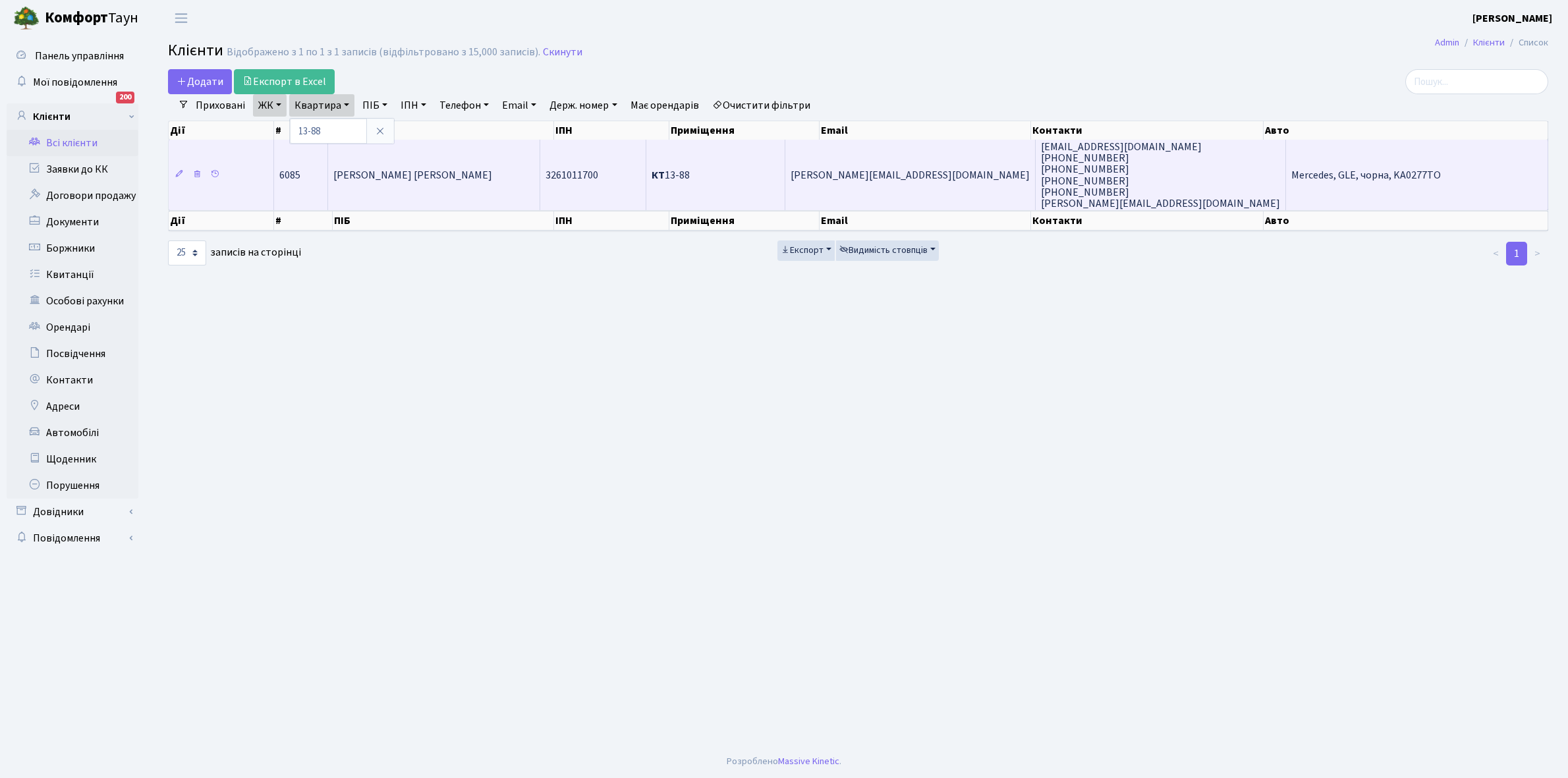
click at [481, 170] on td "[PERSON_NAME] [PERSON_NAME]" at bounding box center [435, 175] width 212 height 71
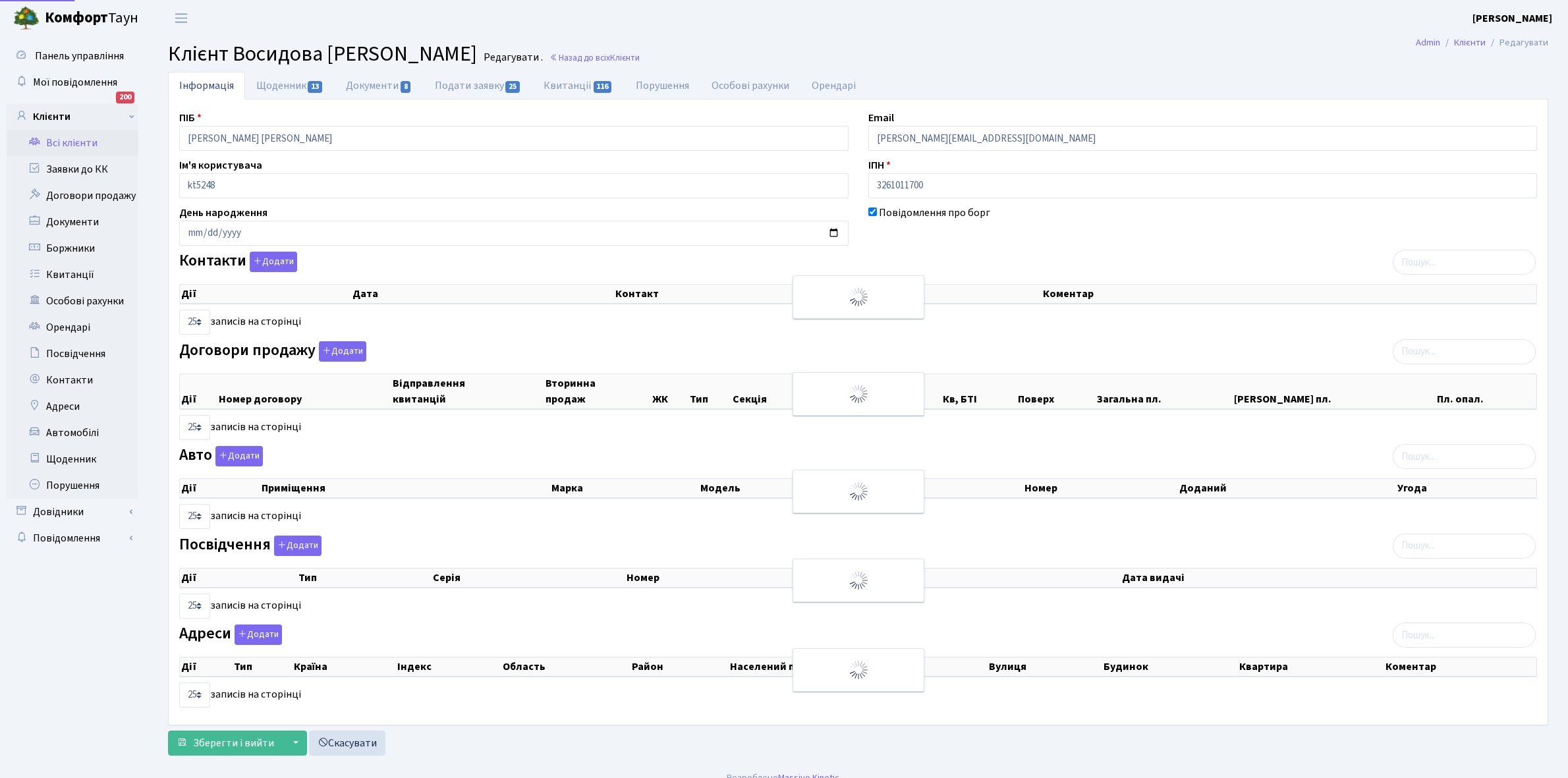
select select "25"
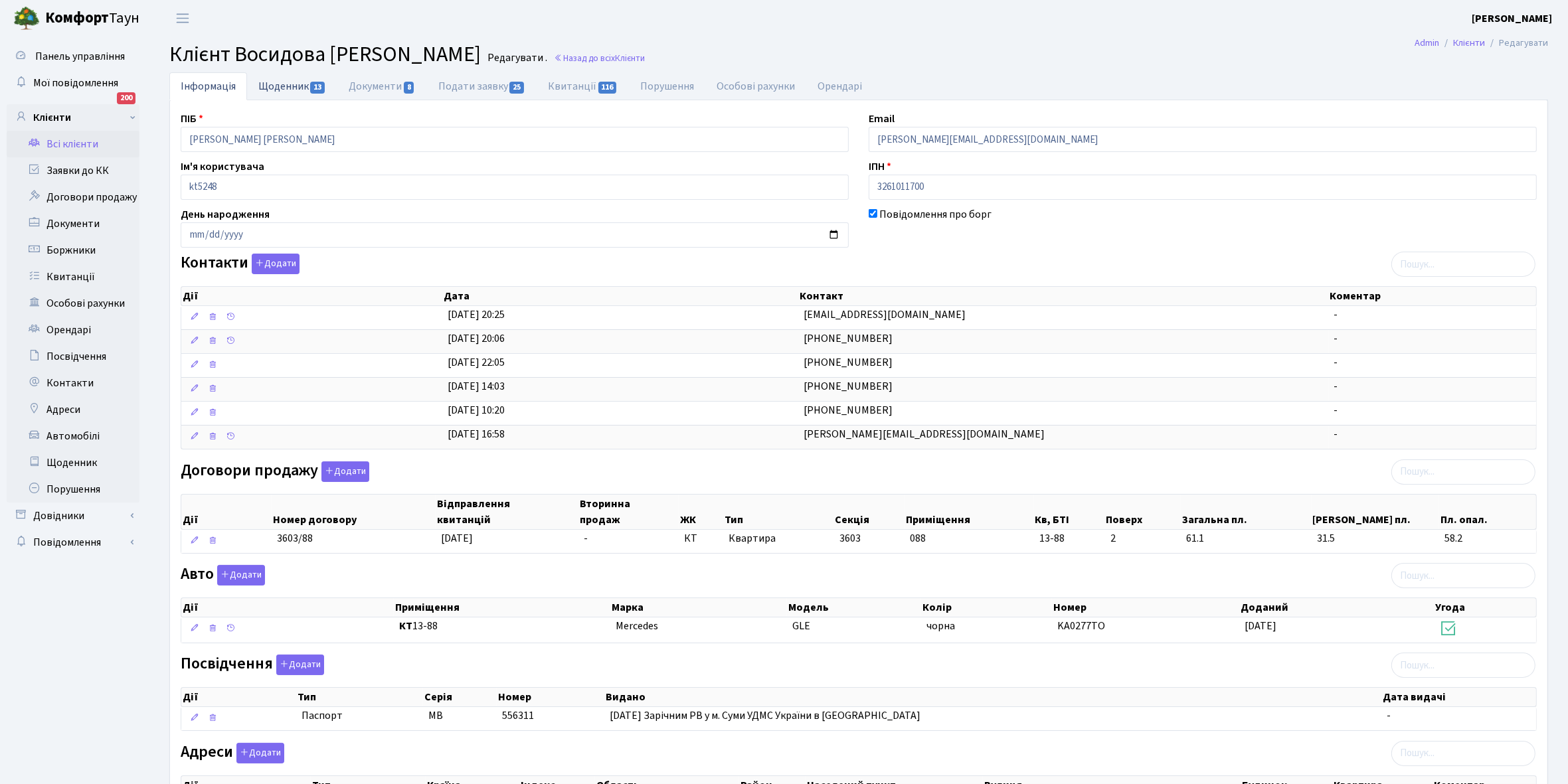
click at [272, 85] on link "Щоденник 13" at bounding box center [291, 86] width 90 height 27
select select "25"
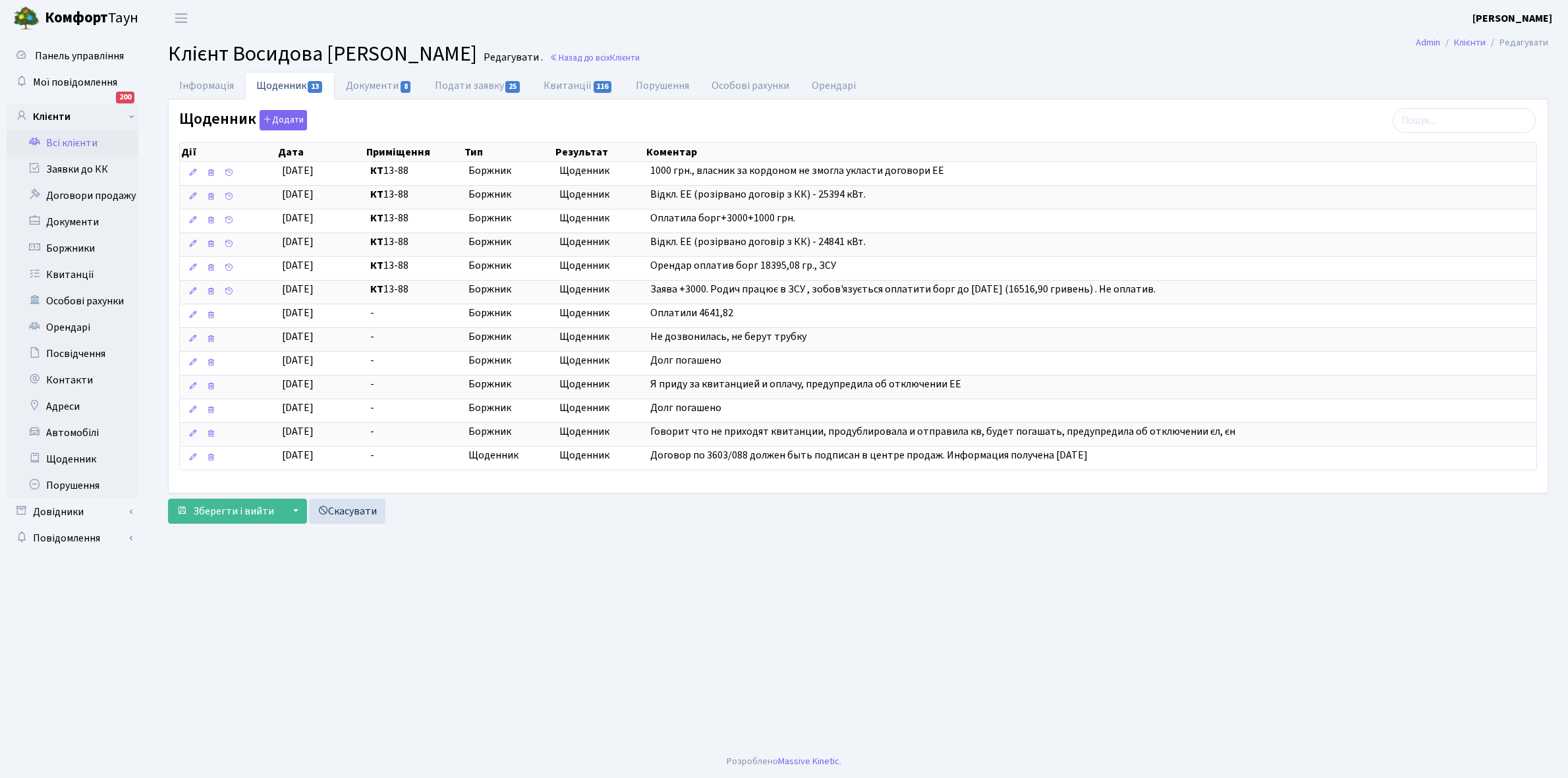
click at [70, 140] on link "Всі клієнти" at bounding box center [72, 142] width 132 height 26
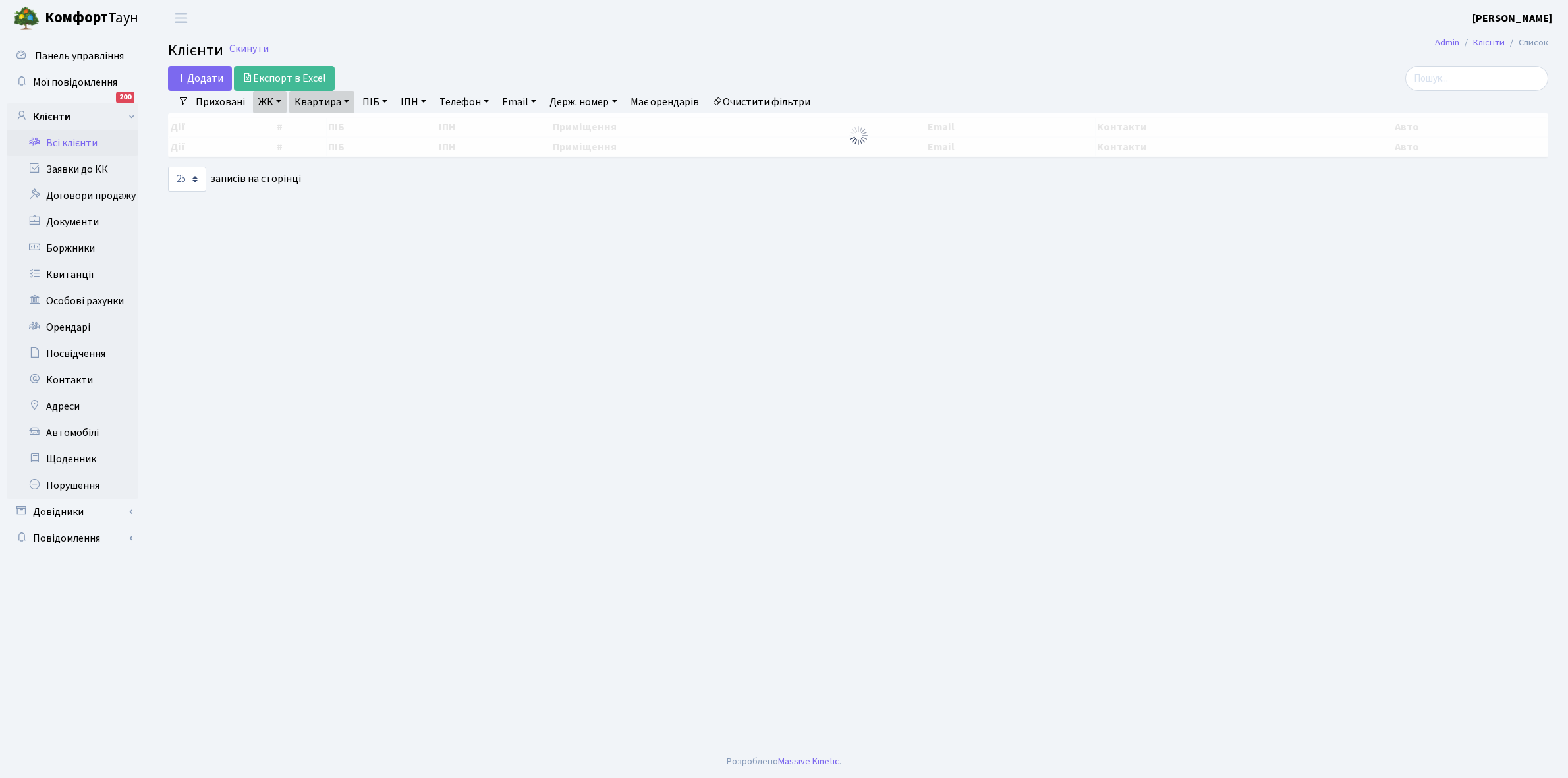
select select "25"
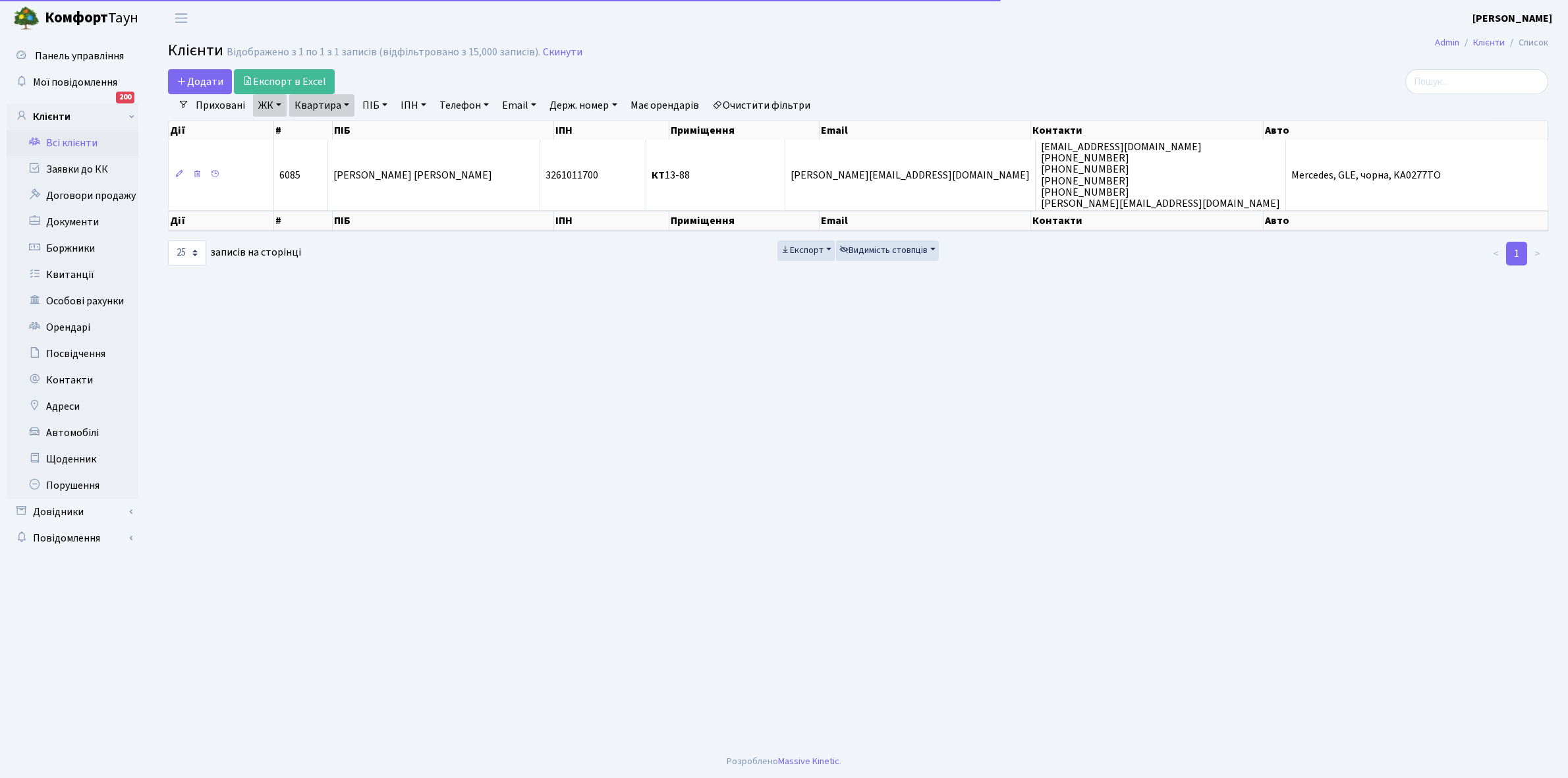
click at [346, 102] on link "Квартира" at bounding box center [322, 105] width 66 height 23
click at [334, 133] on input "13-88" at bounding box center [328, 130] width 77 height 25
type input "1"
type input "14-10"
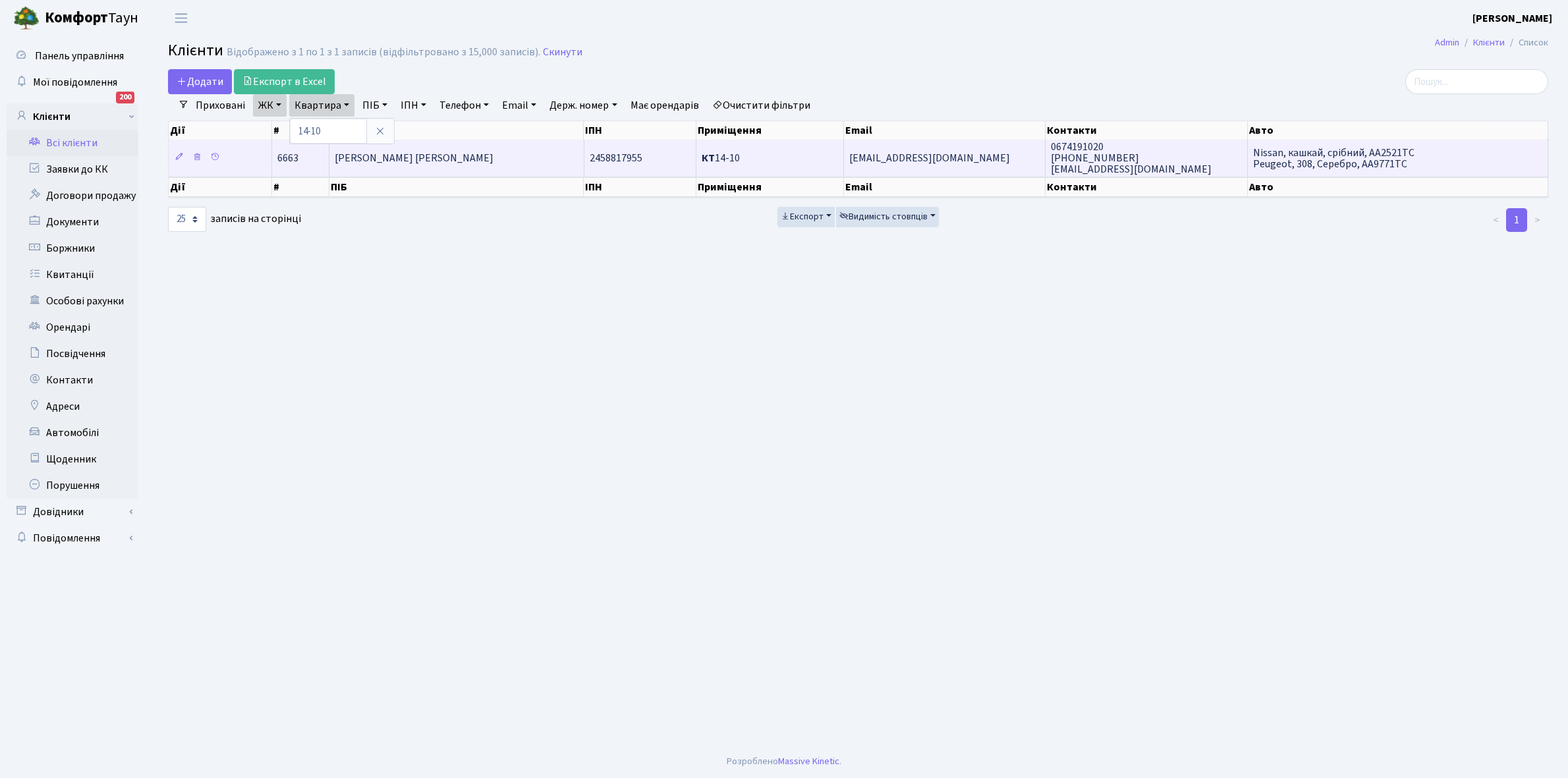
click at [444, 160] on span "[PERSON_NAME] [PERSON_NAME]" at bounding box center [413, 157] width 159 height 14
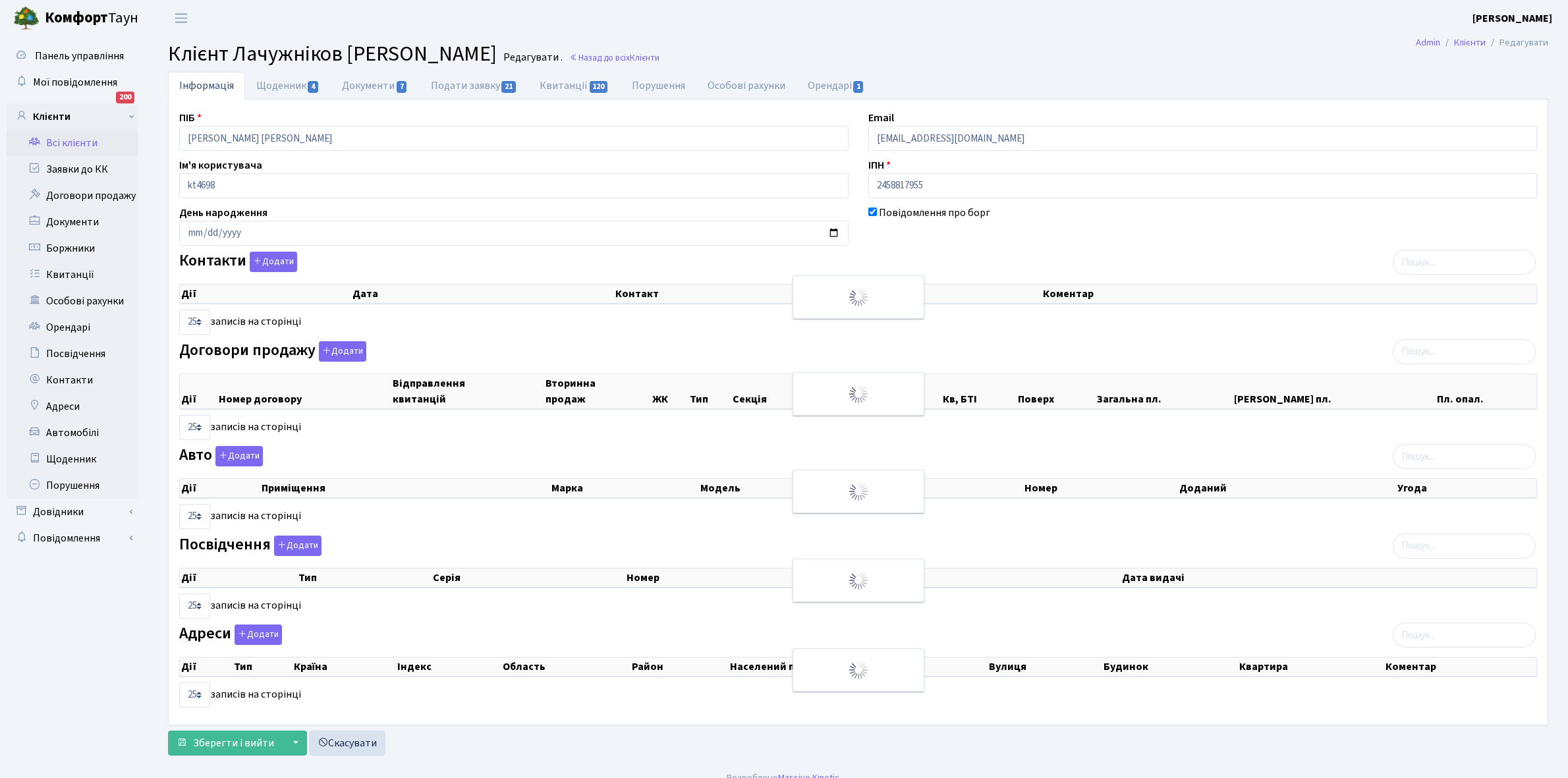
select select "25"
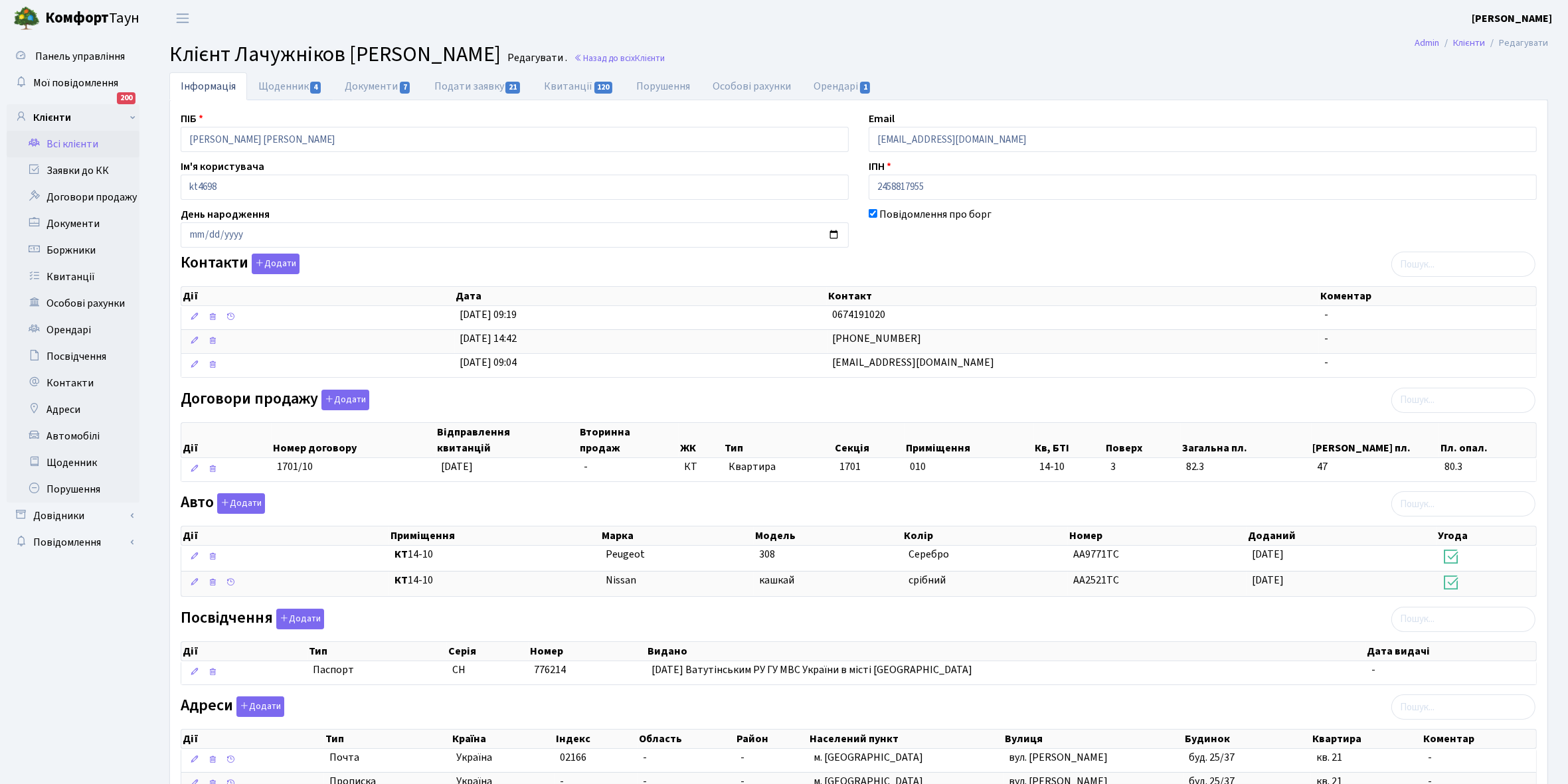
click at [269, 81] on link "Щоденник 4" at bounding box center [290, 86] width 87 height 28
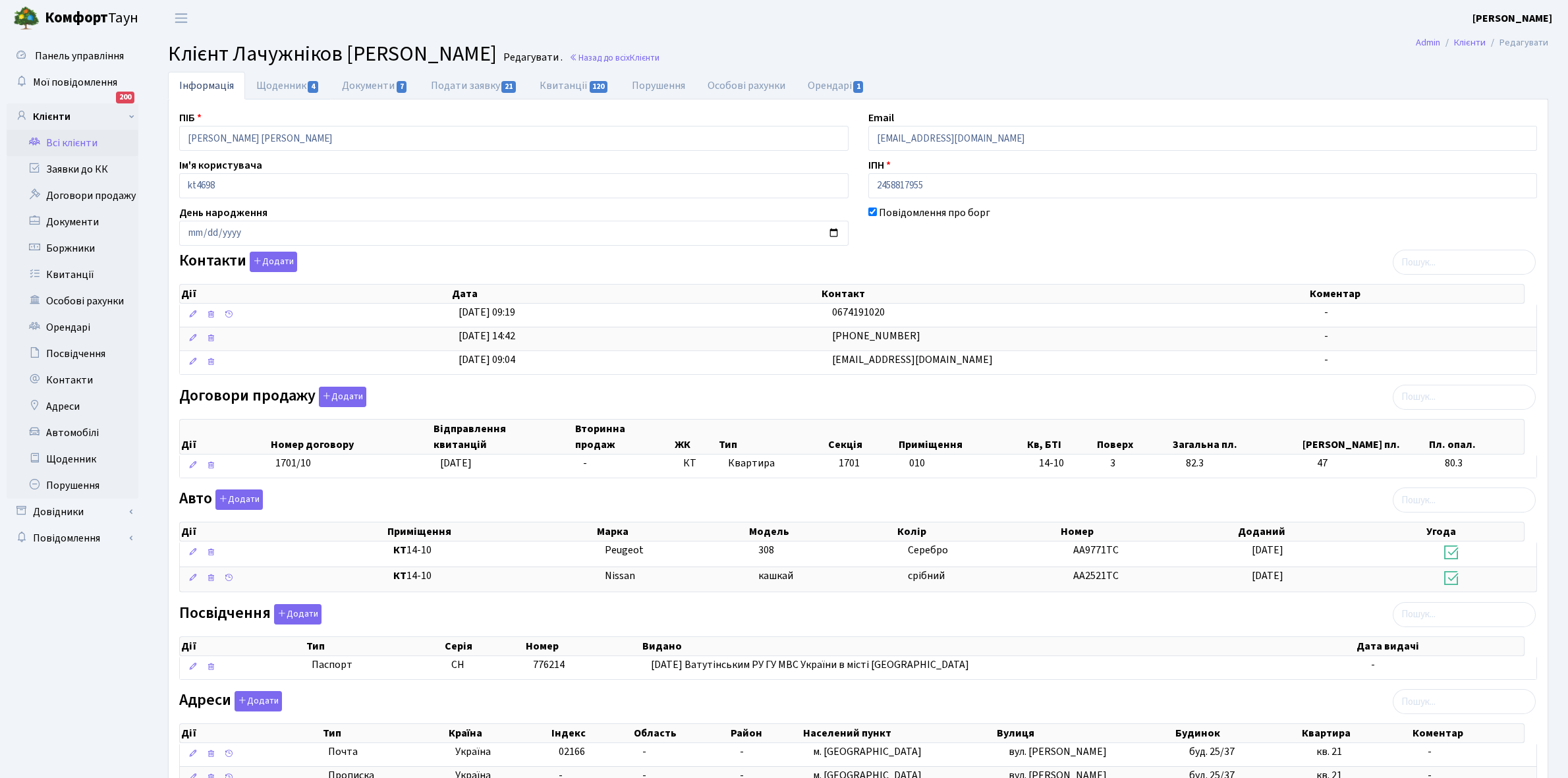
select select "25"
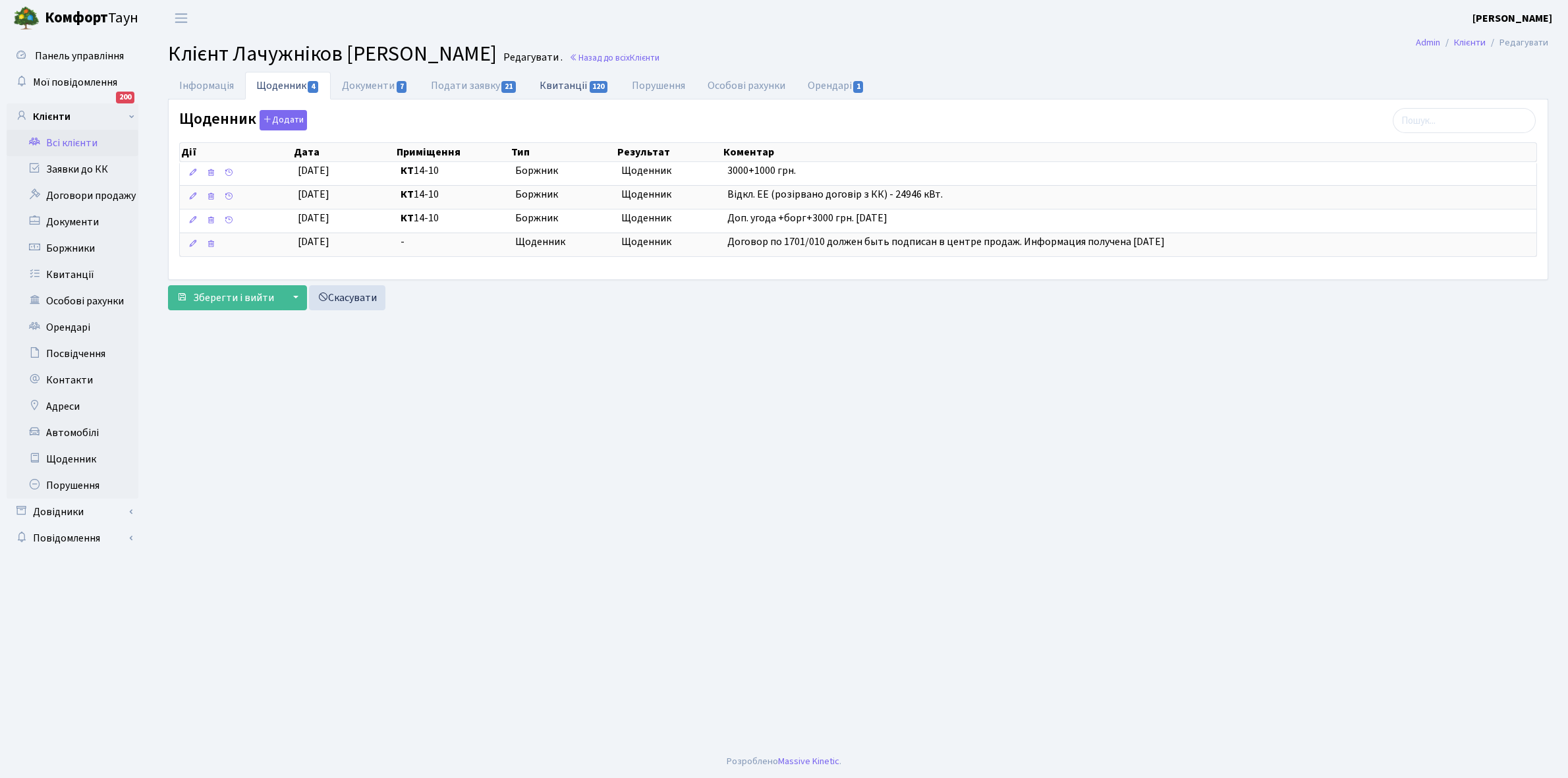
click at [573, 81] on link "Квитанції 120" at bounding box center [575, 85] width 92 height 27
select select "25"
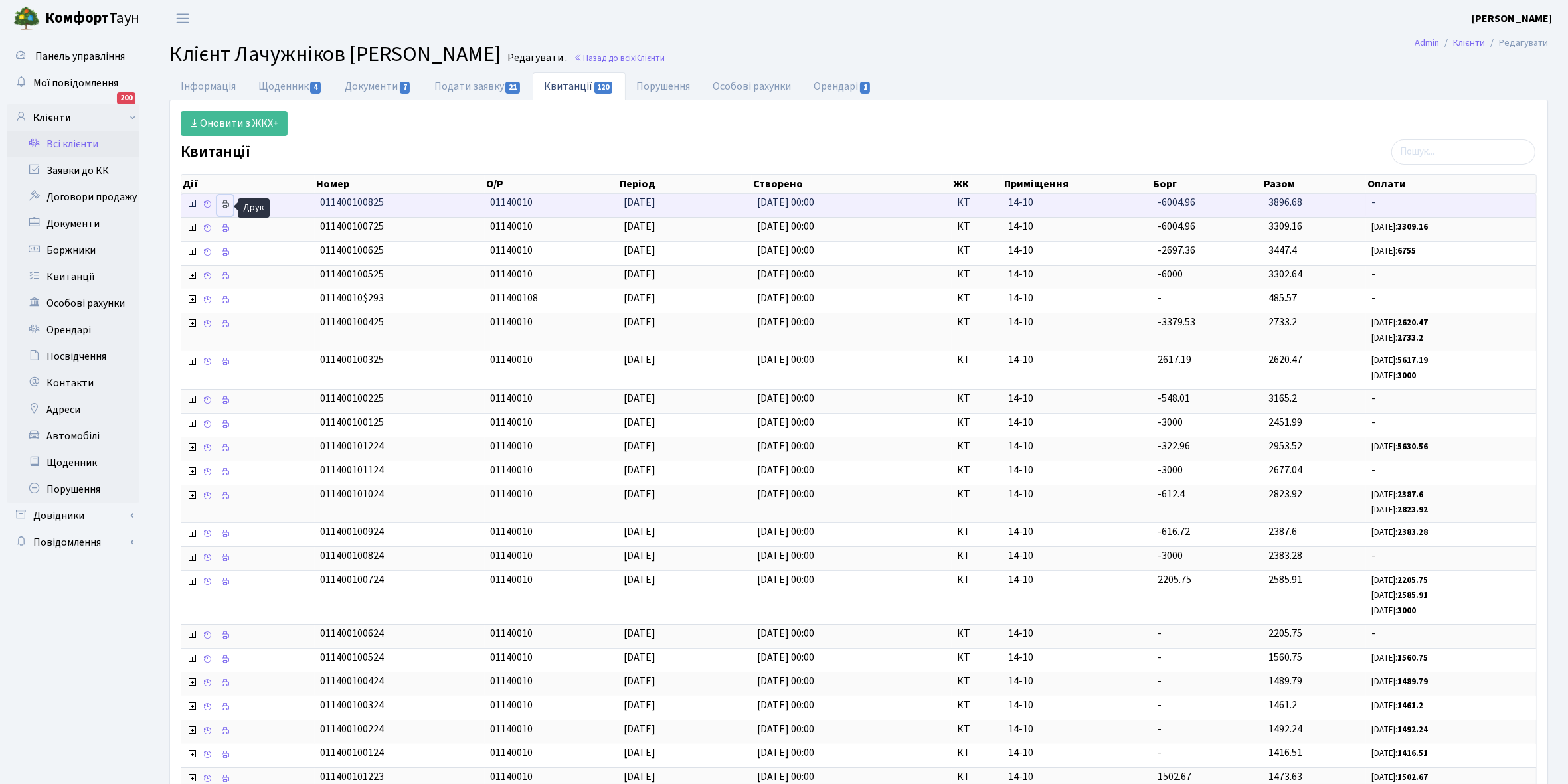
click at [229, 206] on icon at bounding box center [225, 204] width 9 height 9
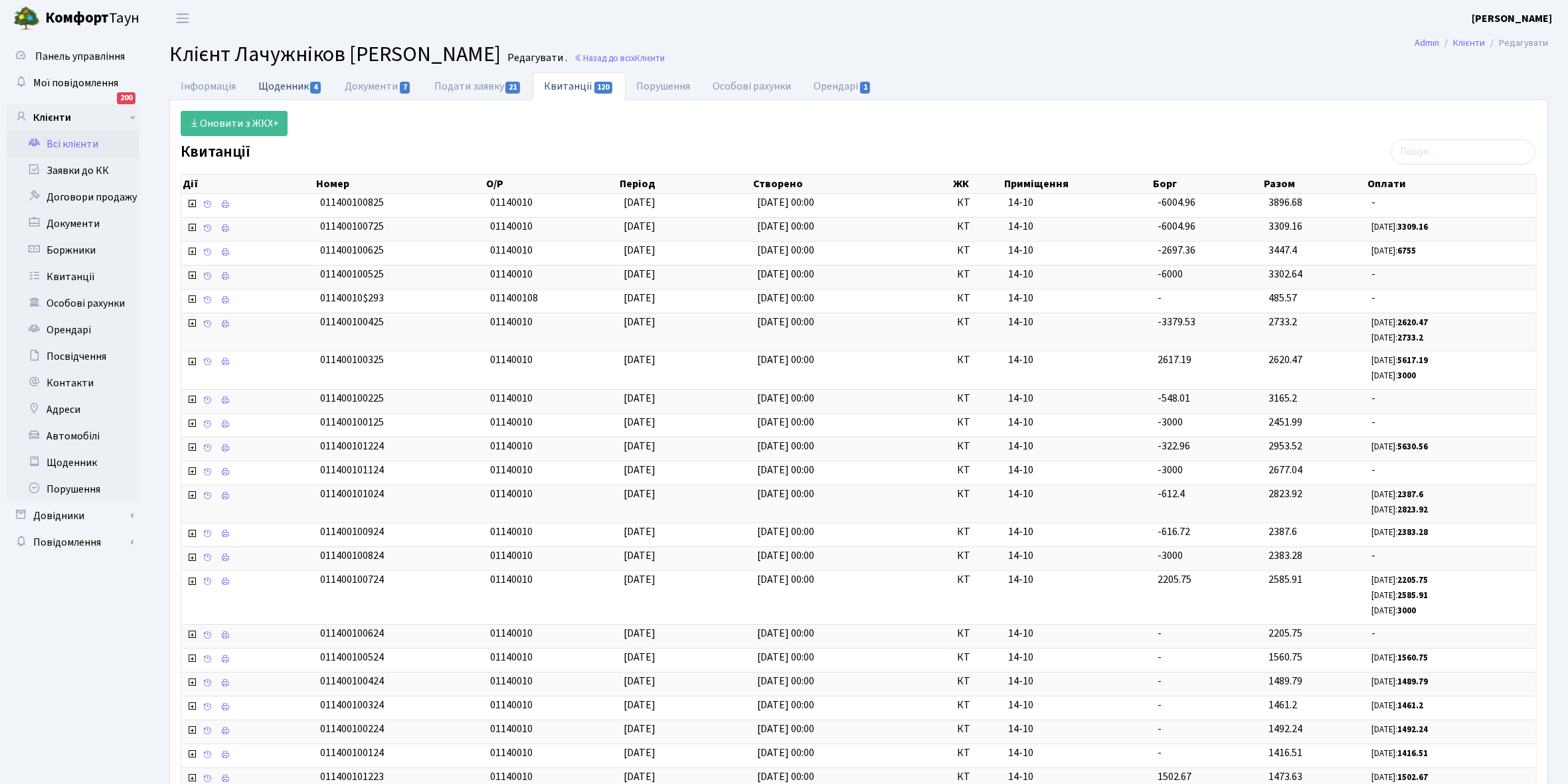
click at [278, 87] on link "Щоденник 4" at bounding box center [290, 86] width 87 height 27
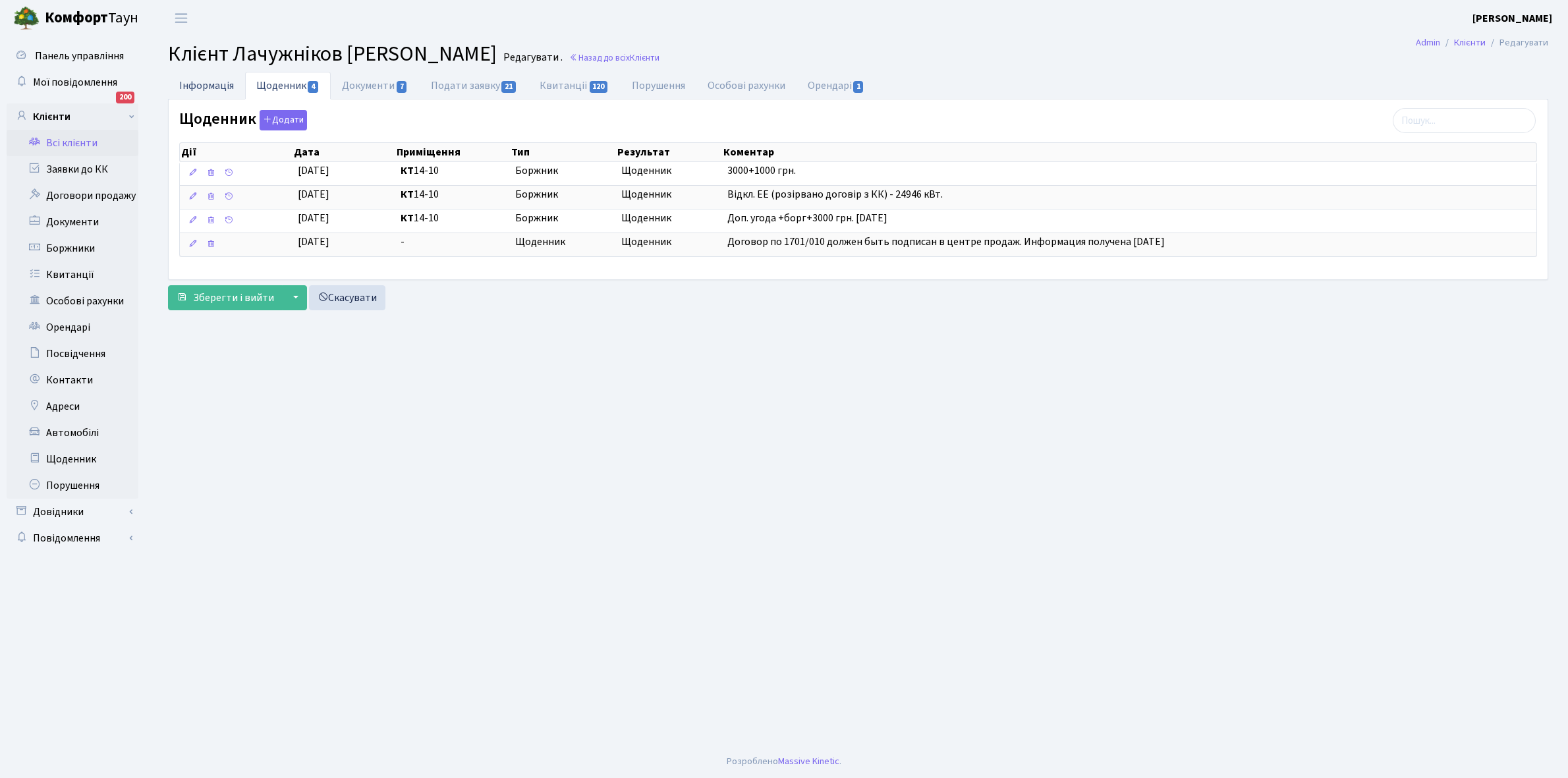
click at [197, 84] on link "Інформація" at bounding box center [206, 85] width 77 height 27
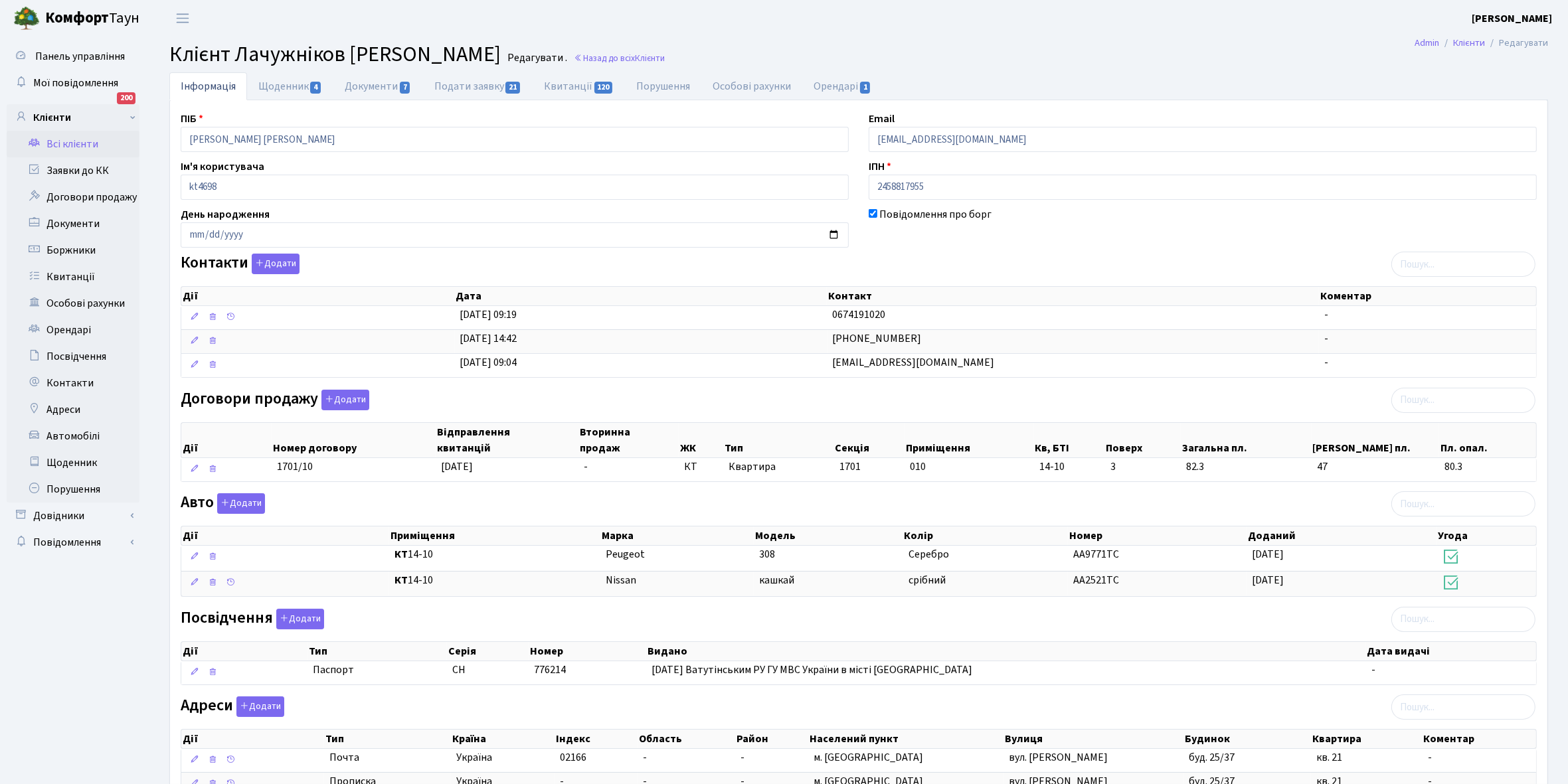
click at [84, 145] on link "Всі клієнти" at bounding box center [73, 143] width 133 height 27
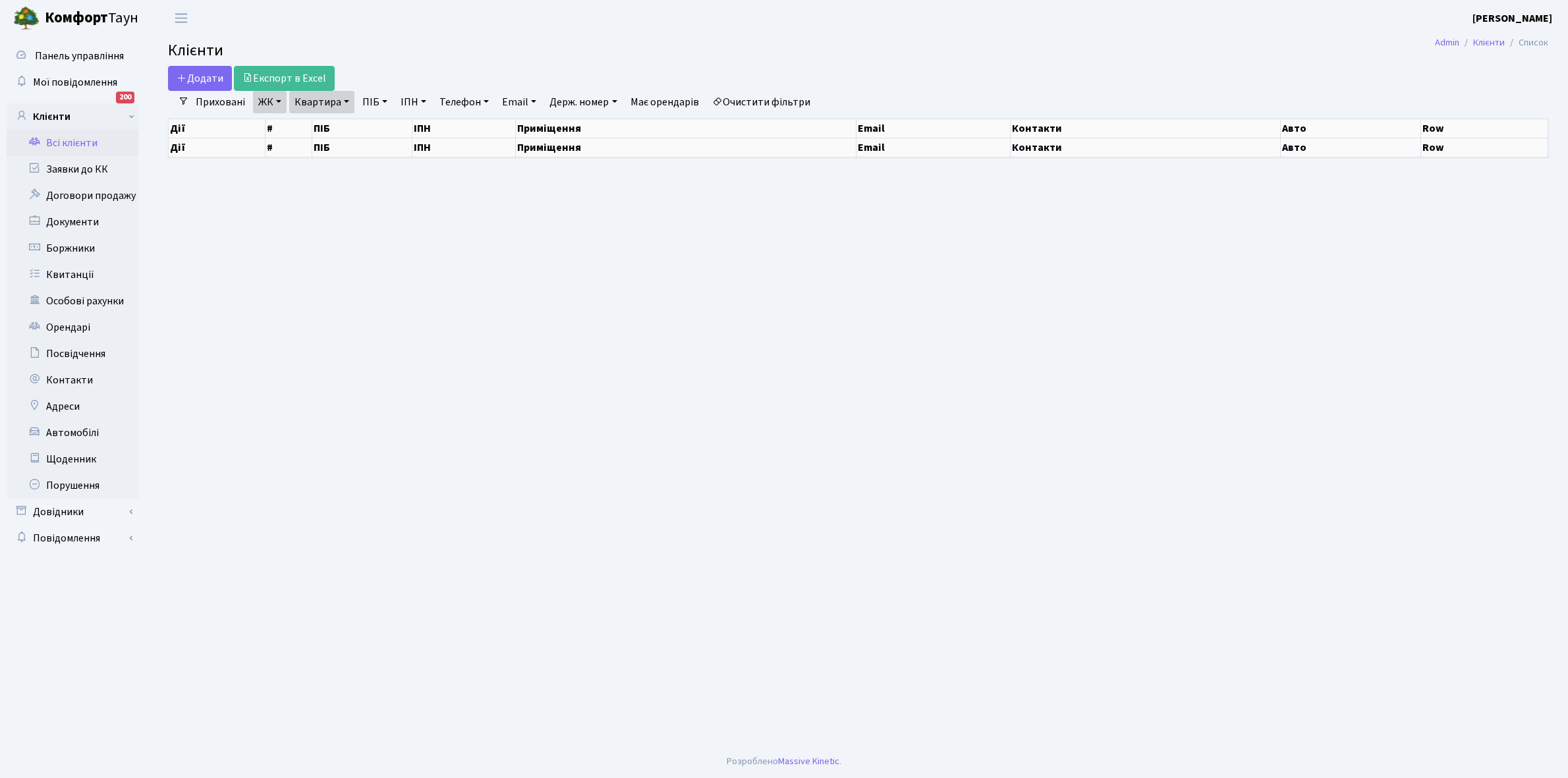
select select "25"
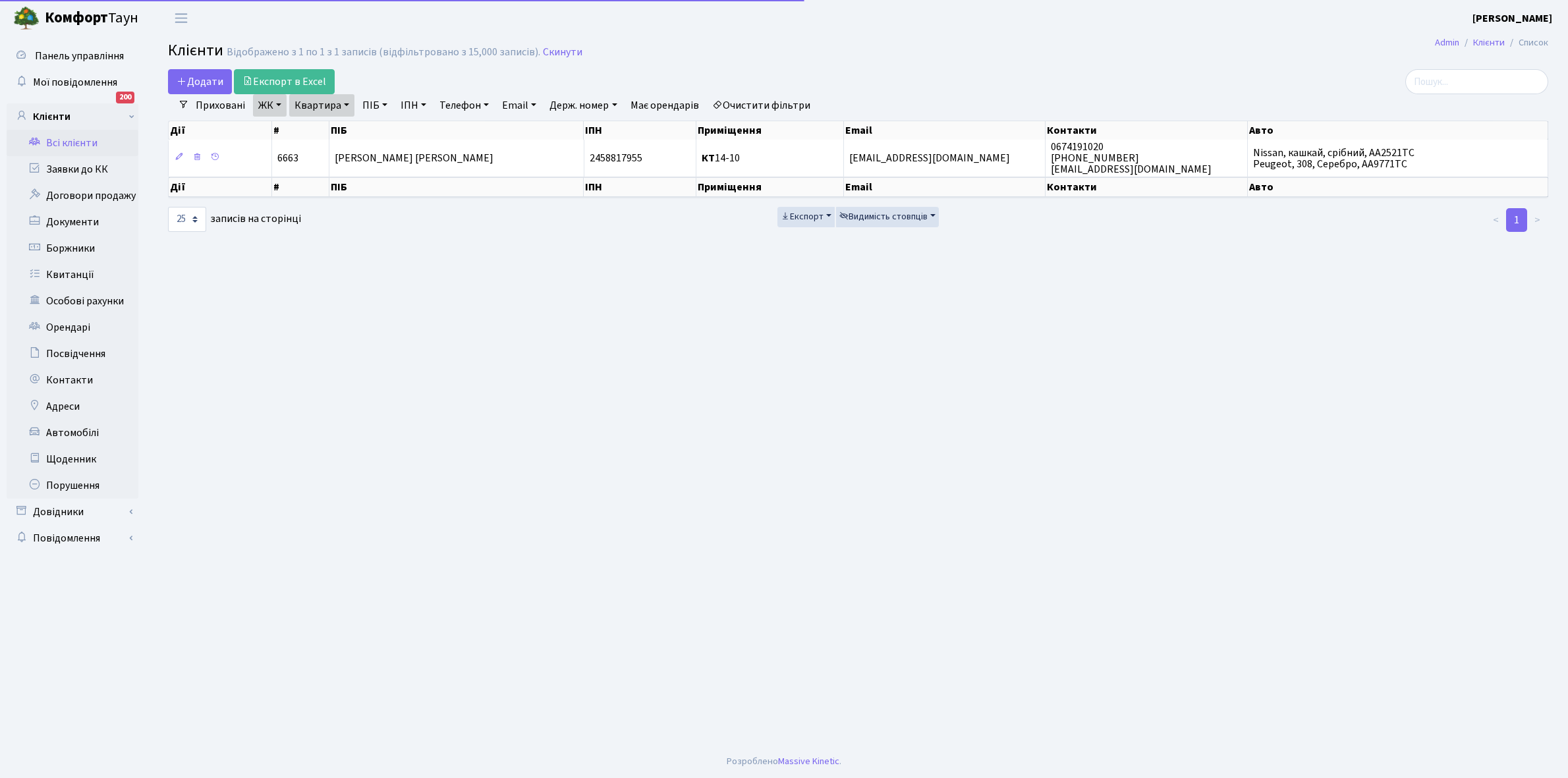
click at [346, 102] on link "Квартира" at bounding box center [322, 105] width 66 height 23
click at [343, 127] on input "14-10" at bounding box center [328, 130] width 77 height 25
type input "14-18"
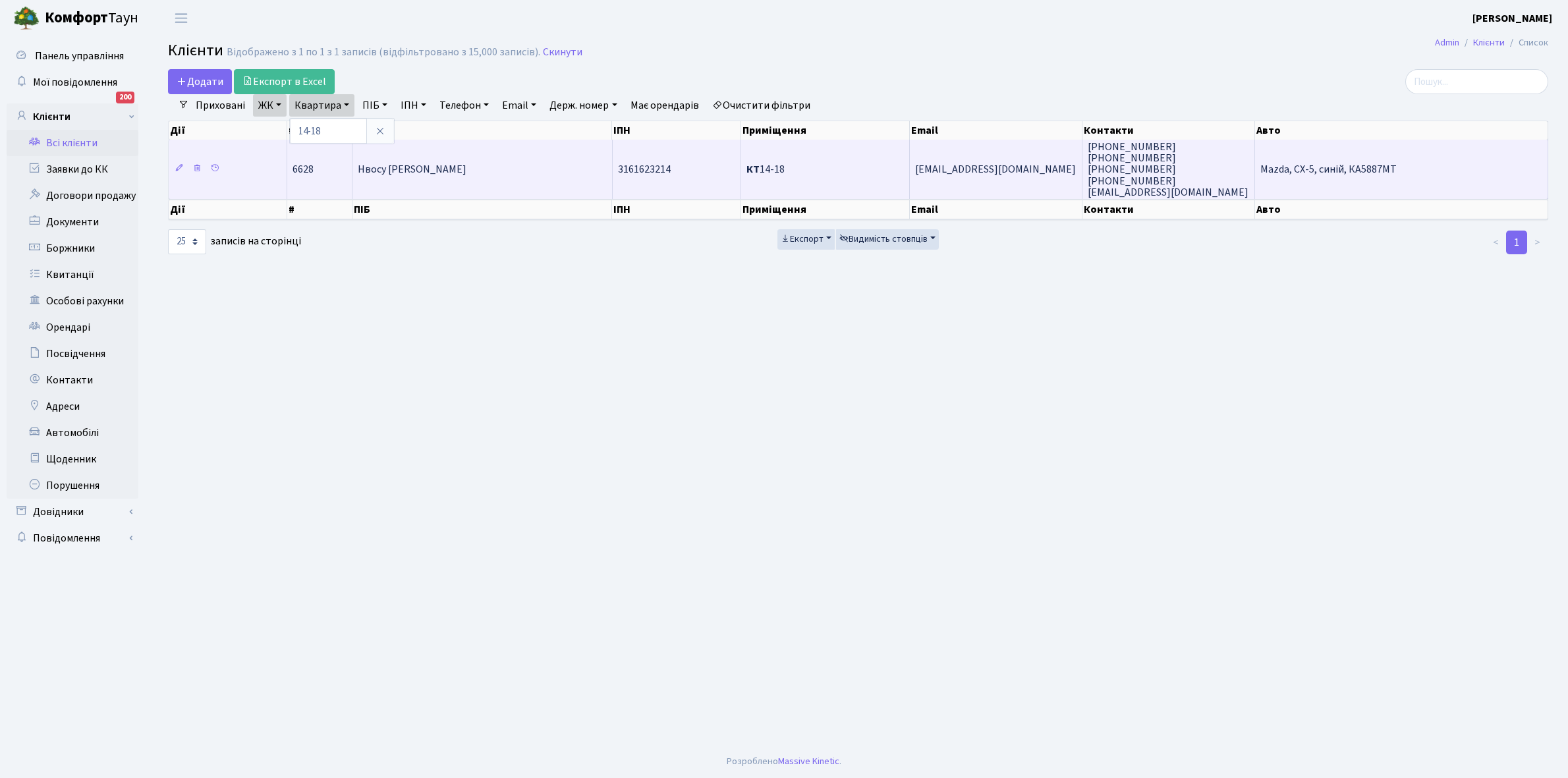
click at [508, 172] on td "Нвосу Озіома Годфрієвич" at bounding box center [482, 169] width 260 height 59
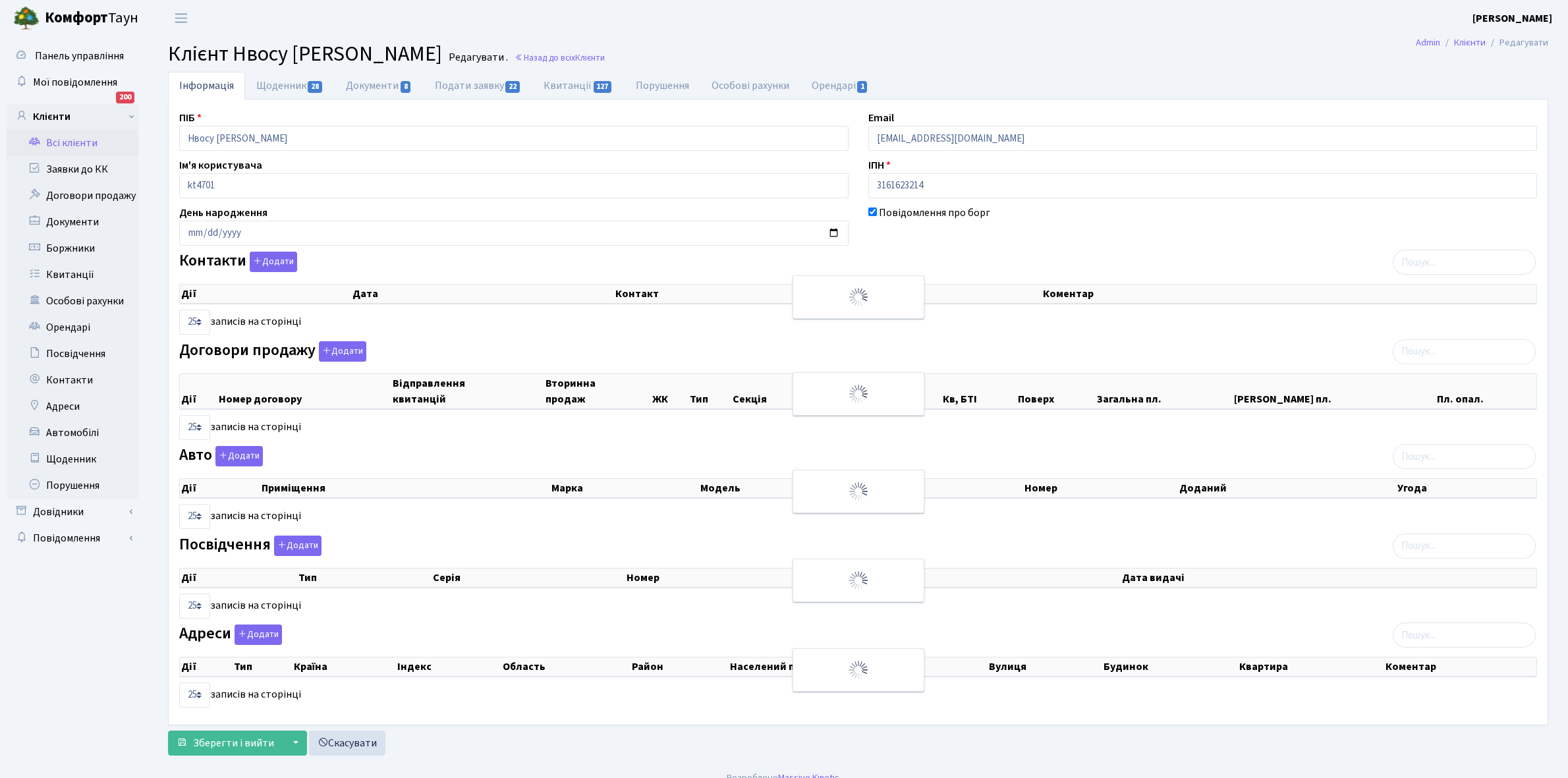
select select "25"
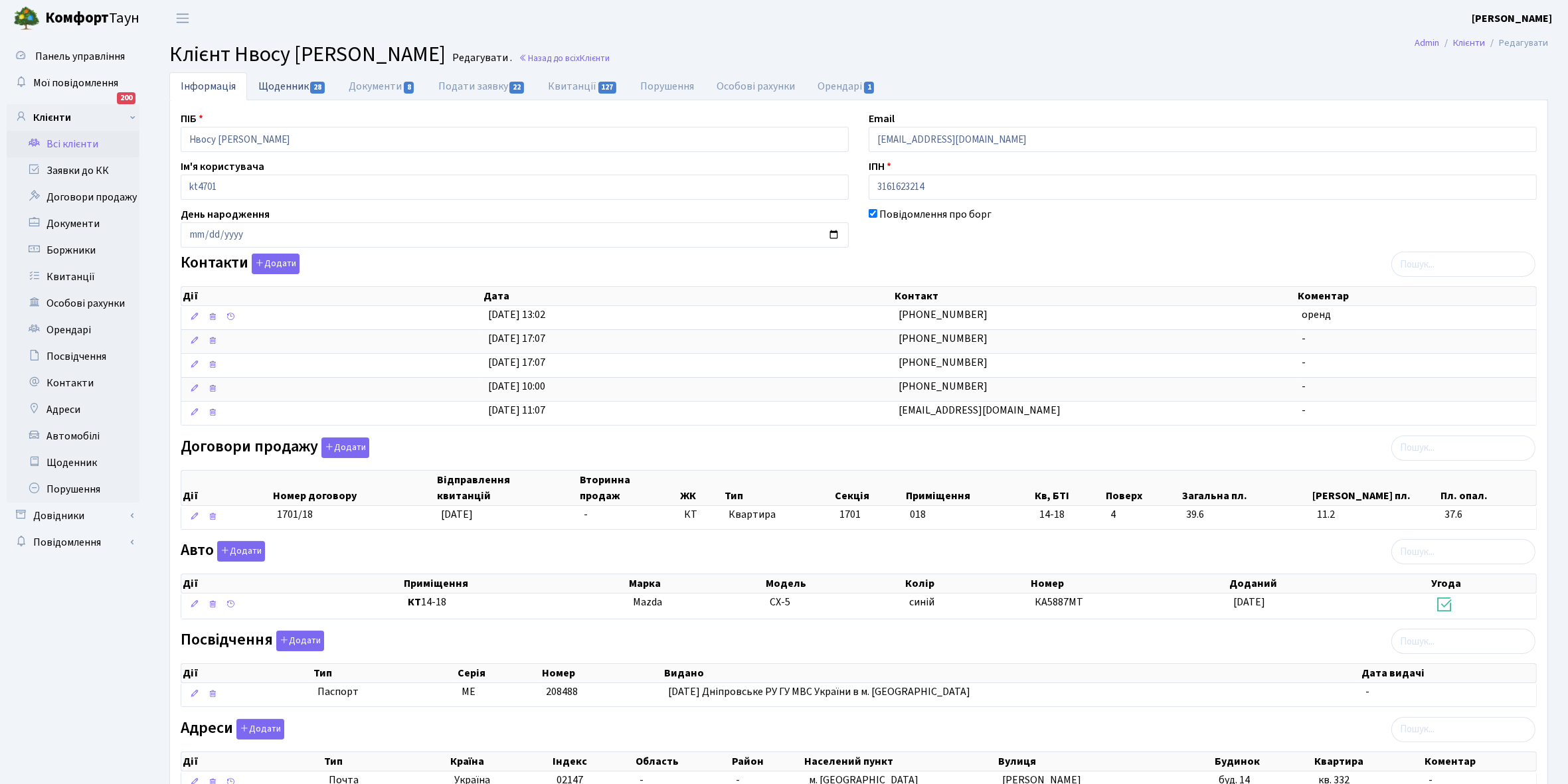
click at [279, 81] on link "Щоденник 28" at bounding box center [291, 86] width 90 height 27
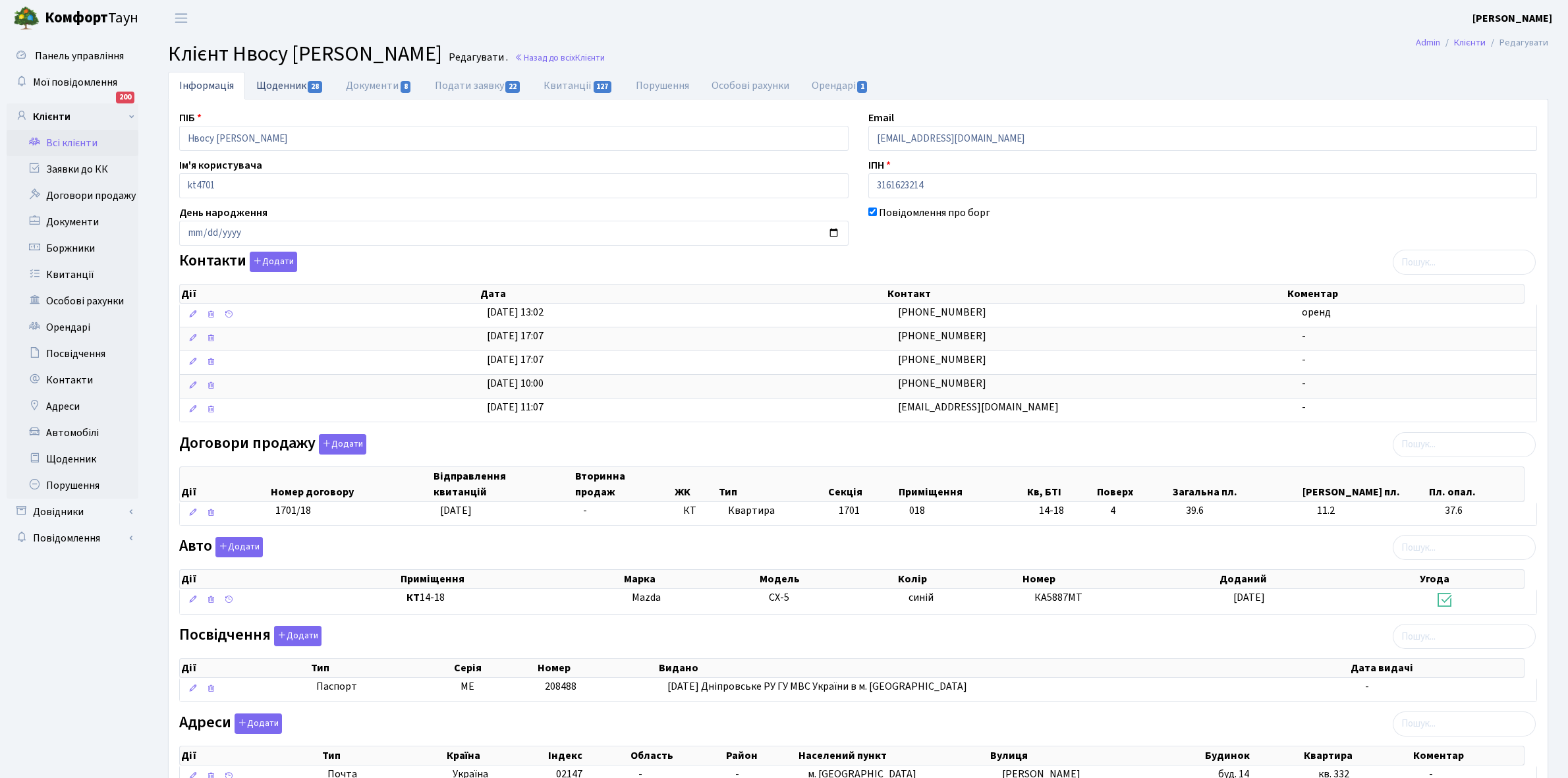
select select "25"
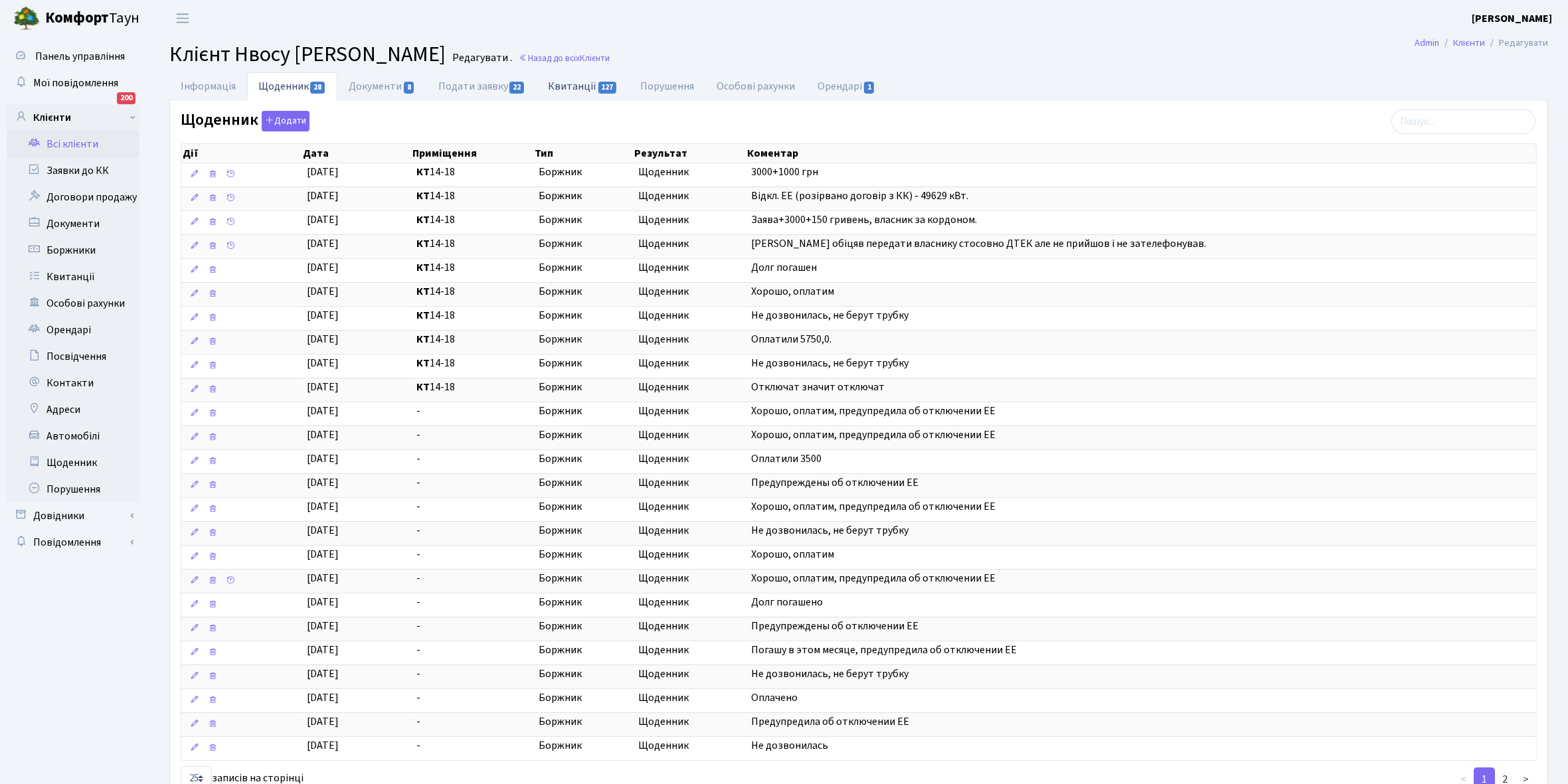
click at [572, 83] on link "Квитанції 127" at bounding box center [583, 86] width 93 height 27
select select "25"
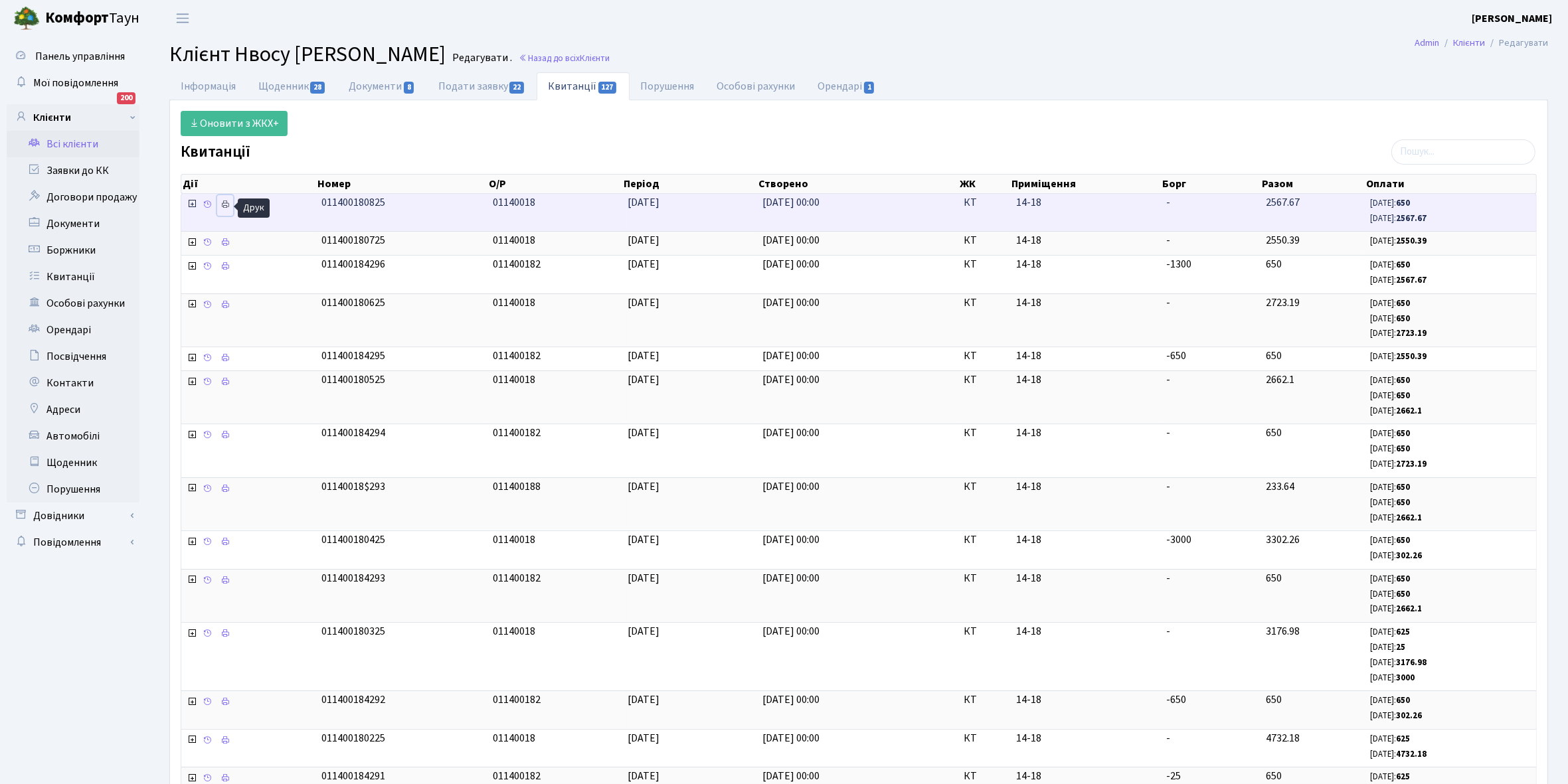
click at [226, 206] on icon at bounding box center [225, 204] width 9 height 9
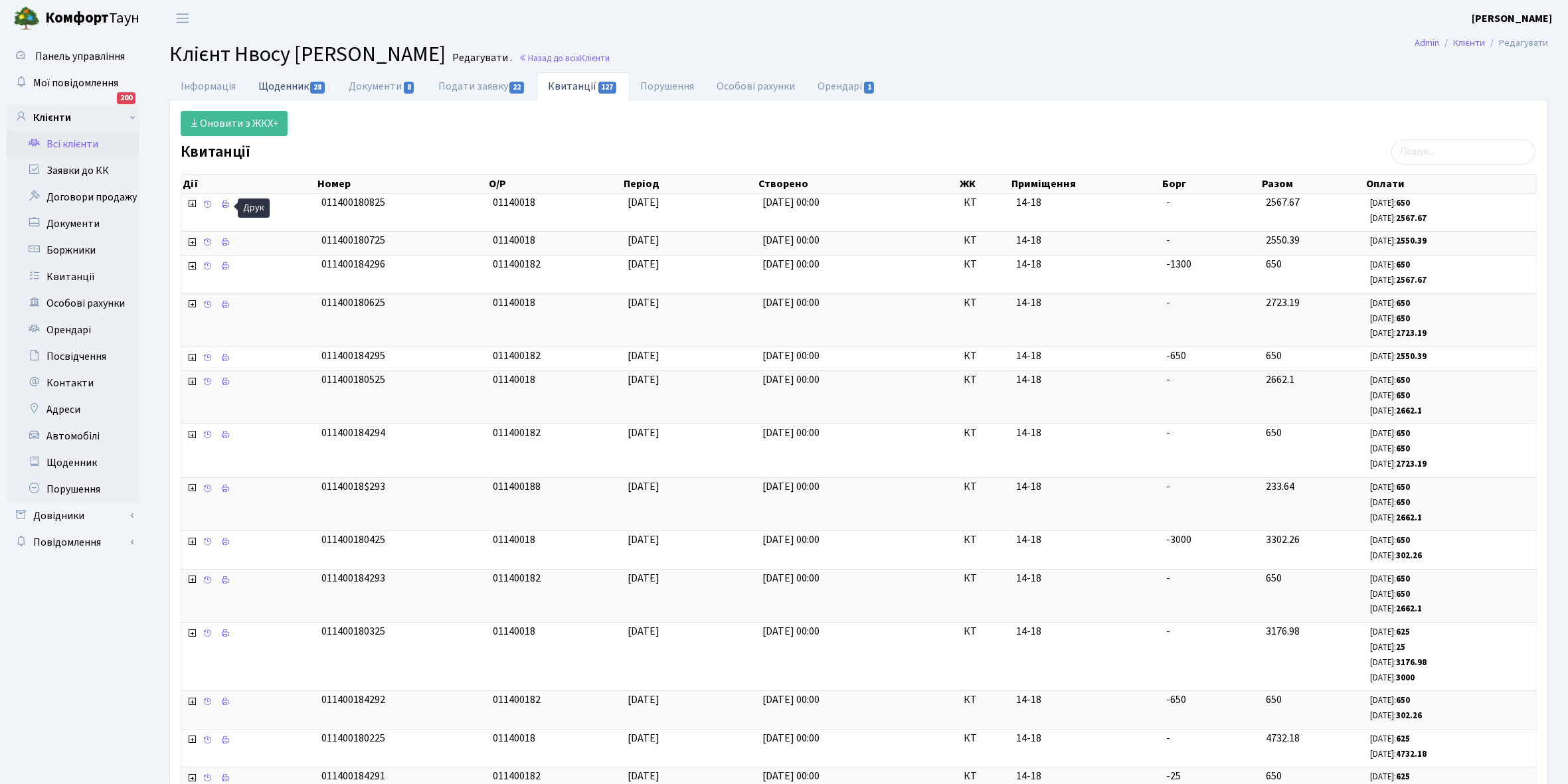
click at [294, 83] on link "Щоденник 28" at bounding box center [291, 86] width 90 height 27
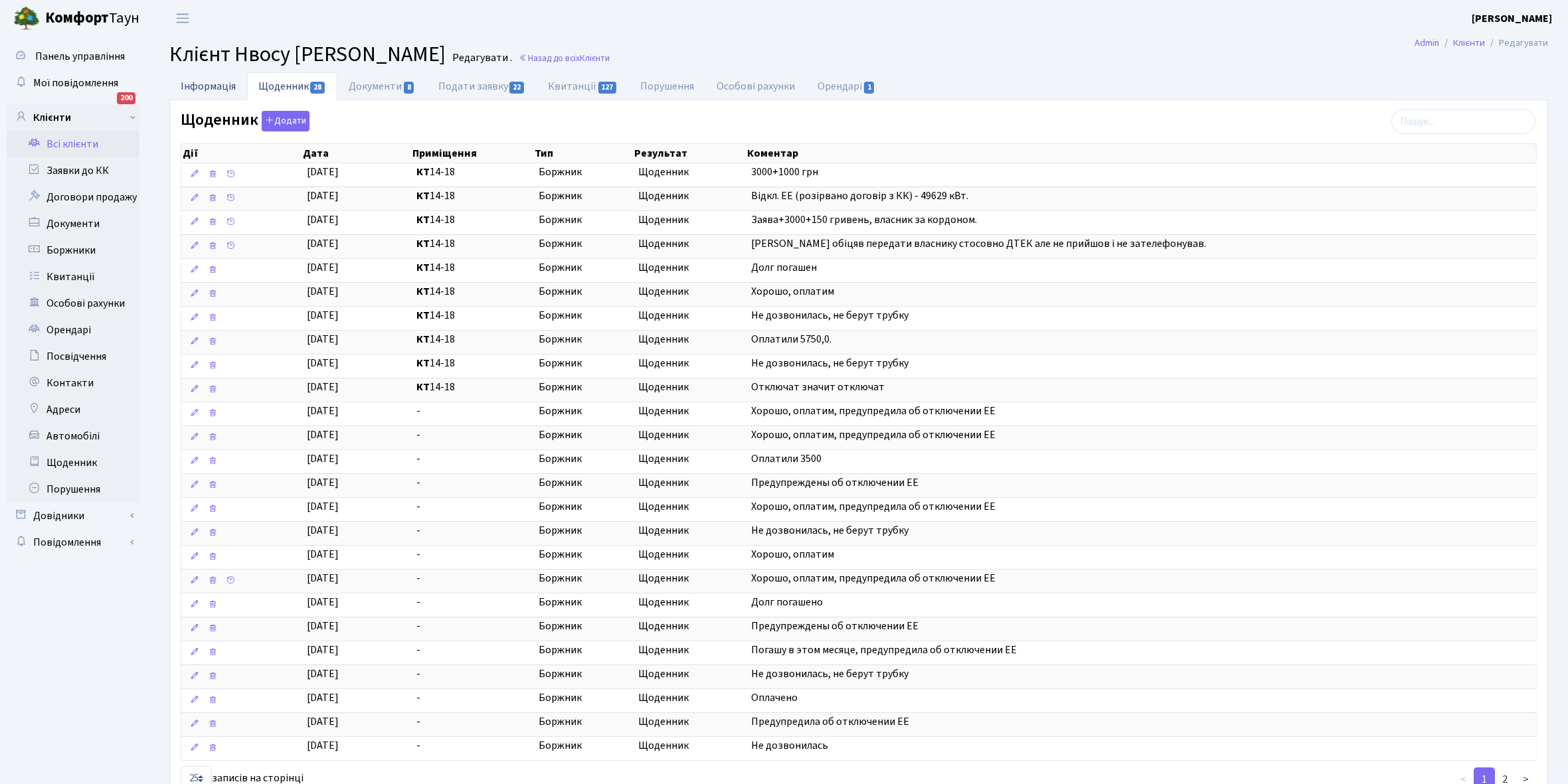
click at [197, 83] on link "Інформація" at bounding box center [208, 86] width 77 height 27
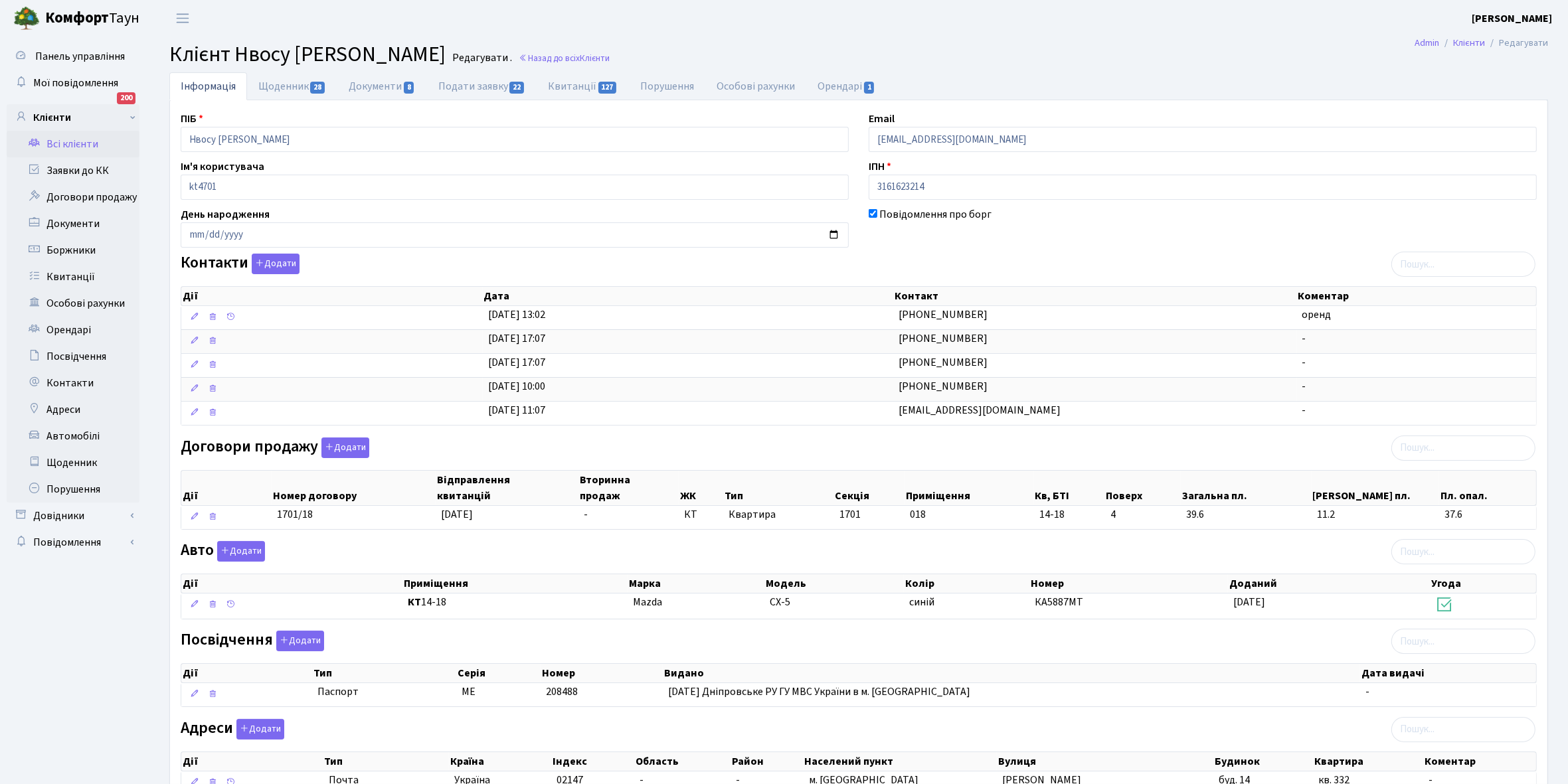
click at [54, 140] on link "Всі клієнти" at bounding box center [73, 143] width 133 height 27
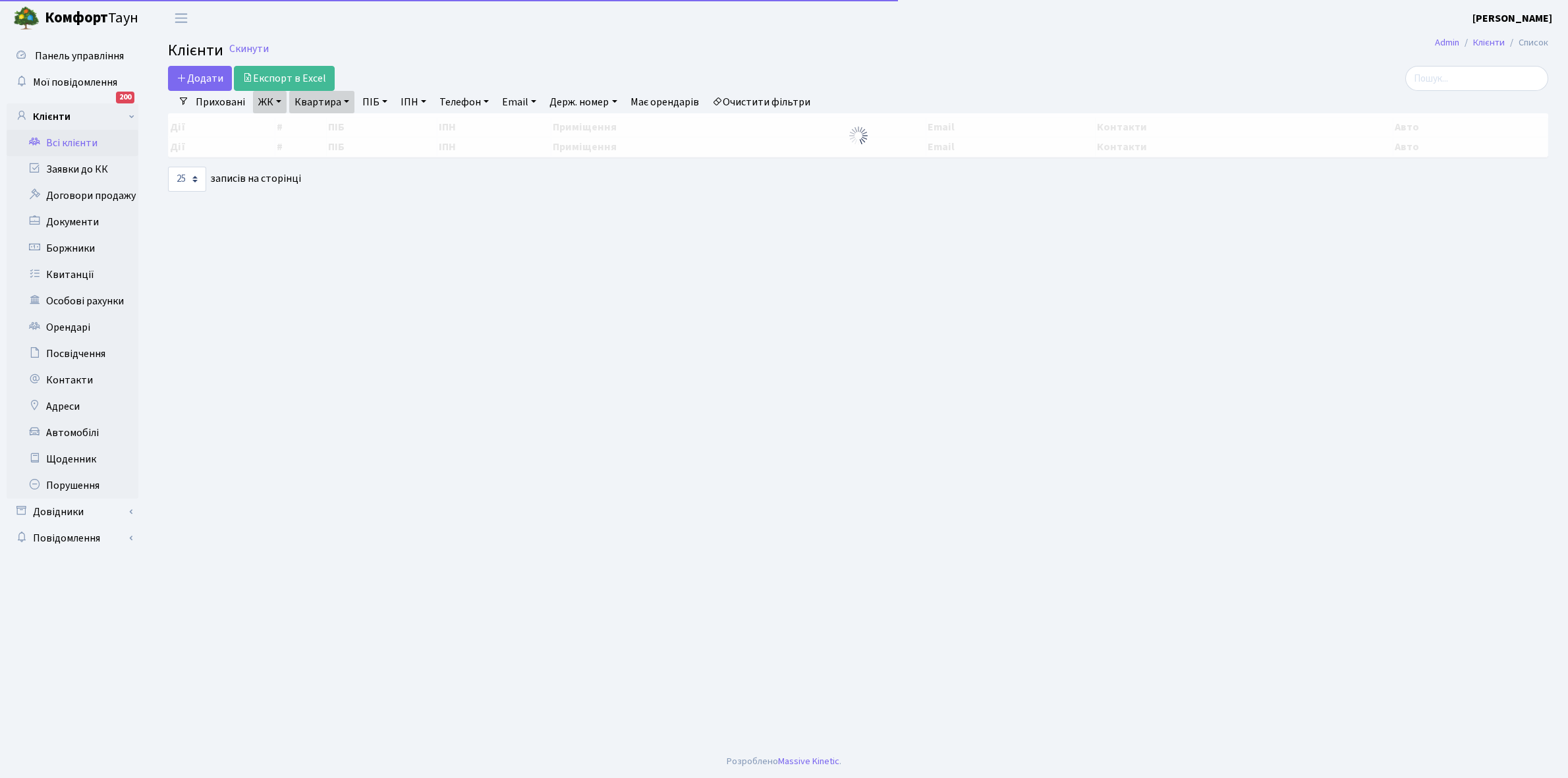
select select "25"
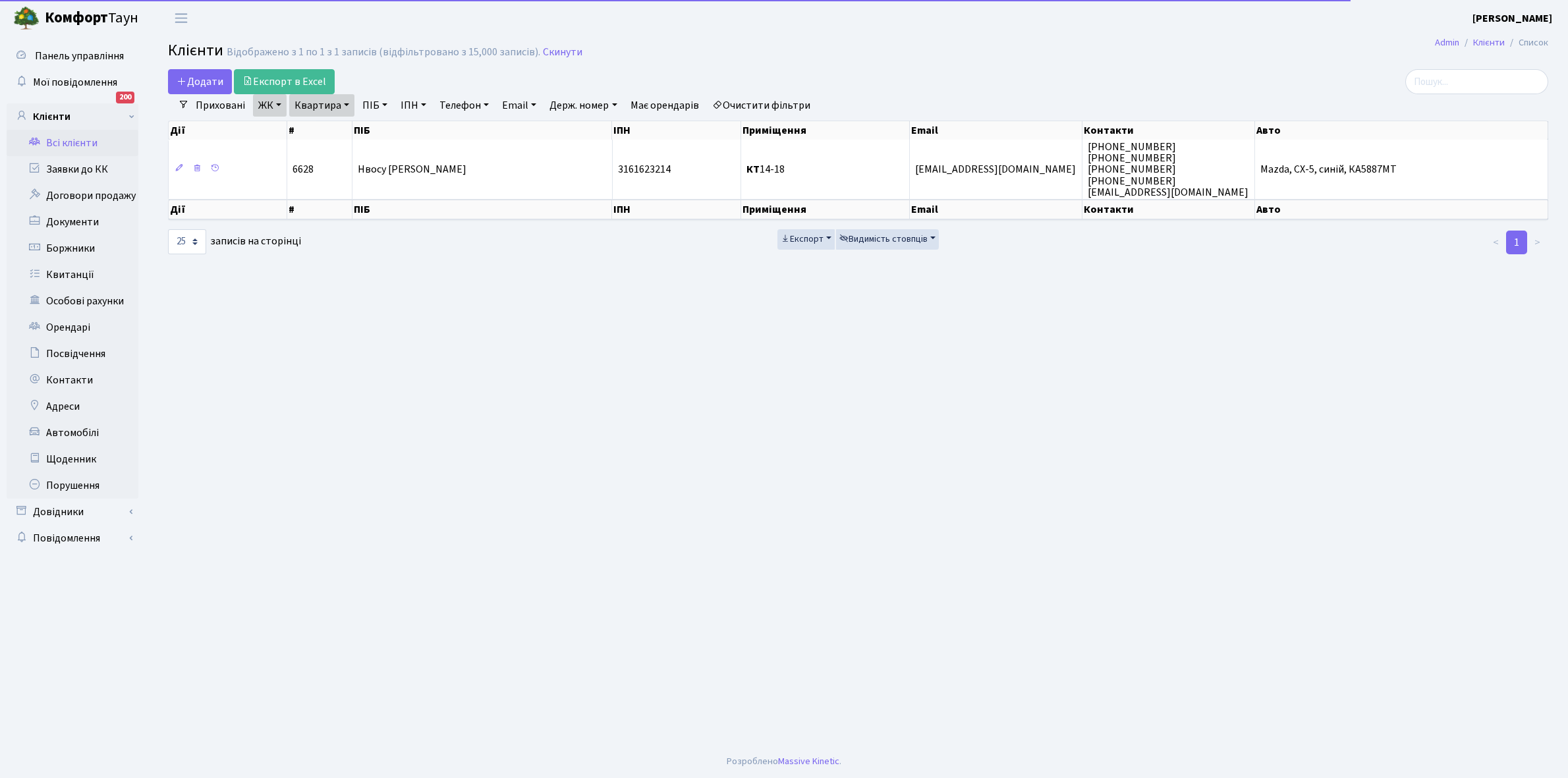
click at [347, 102] on link "Квартира" at bounding box center [322, 105] width 66 height 23
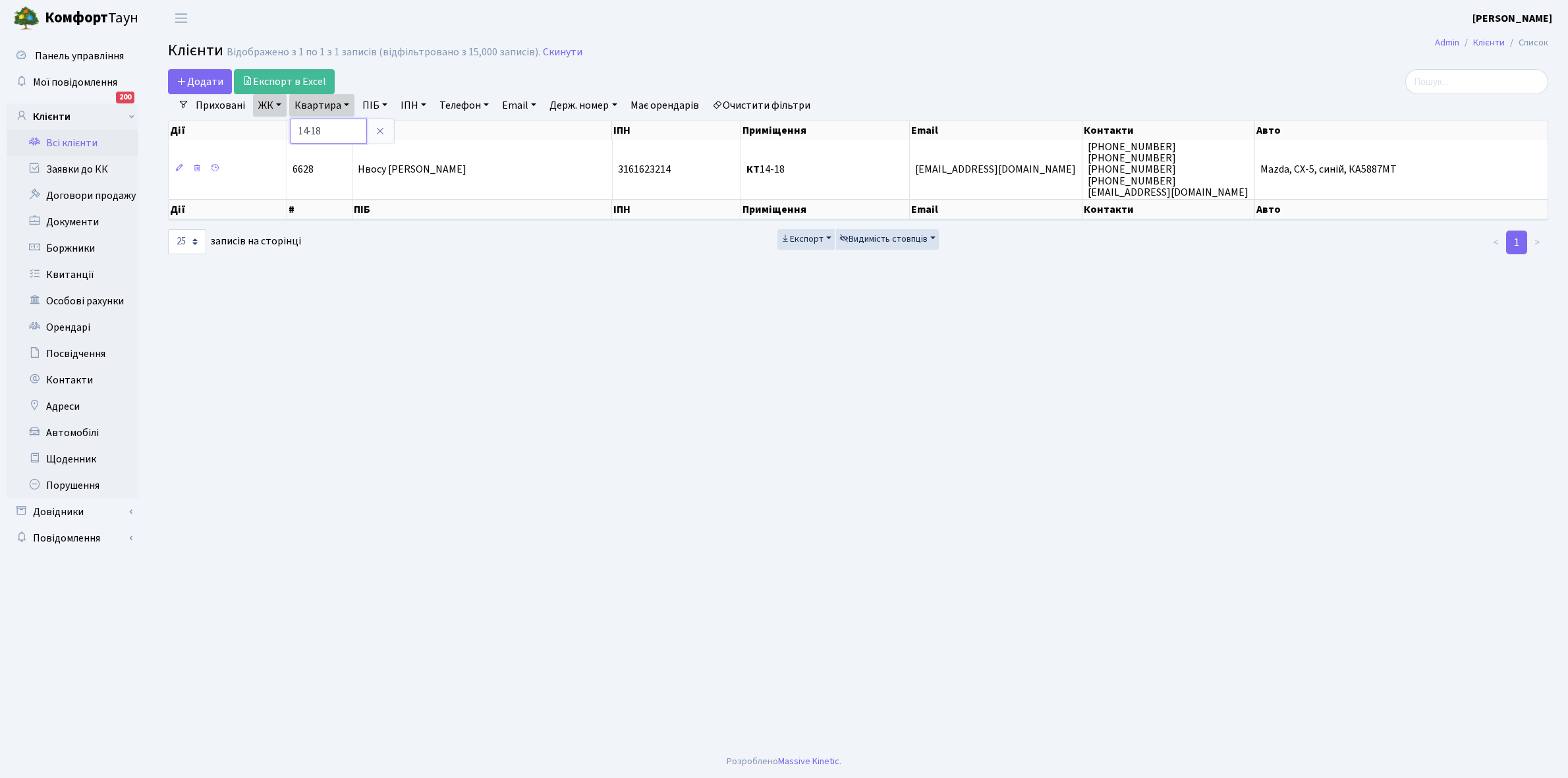
click at [338, 133] on input "14-18" at bounding box center [328, 130] width 77 height 25
type input "14-45"
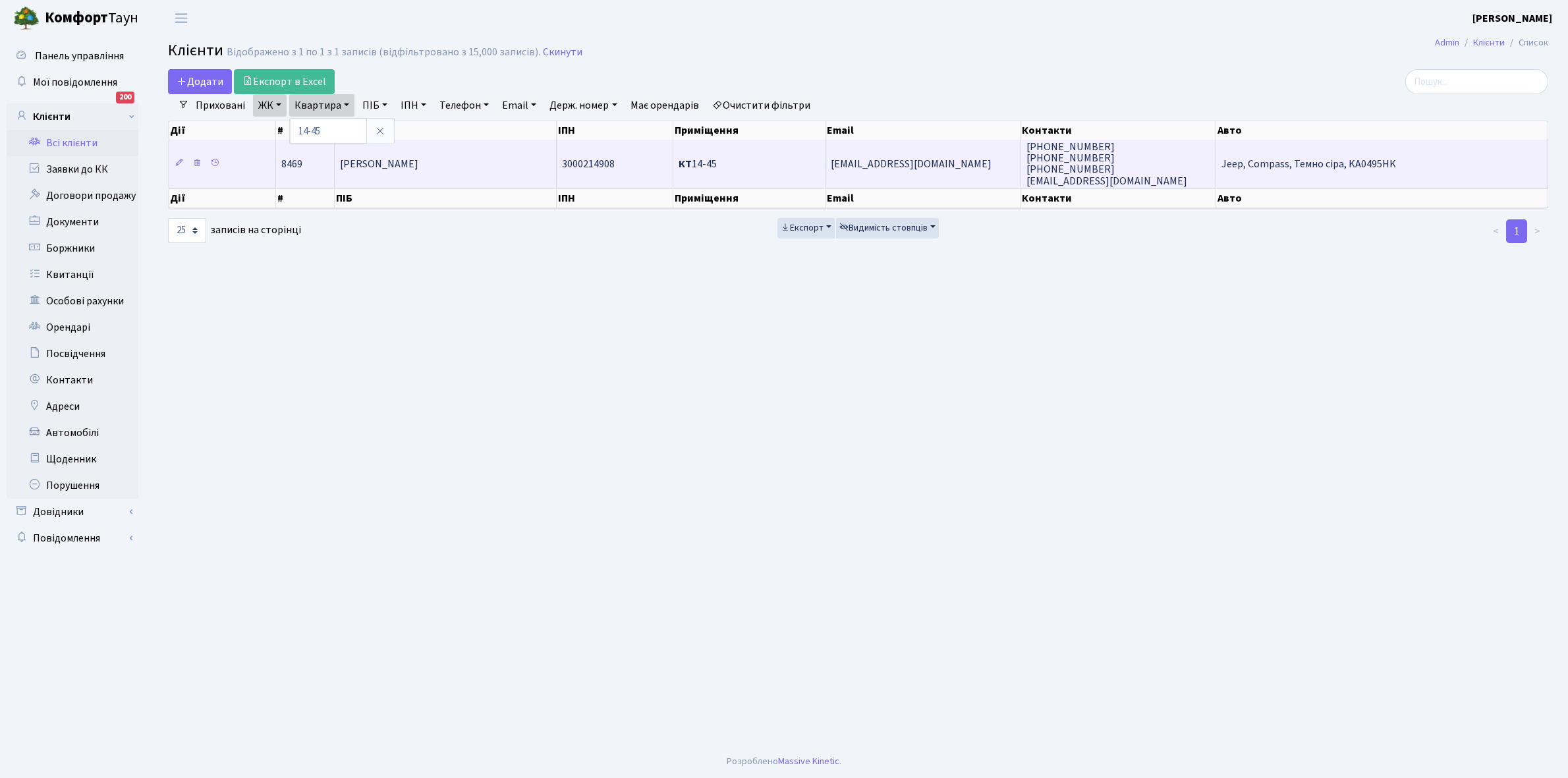
click at [453, 166] on td "[PERSON_NAME] [PERSON_NAME]" at bounding box center [445, 163] width 222 height 47
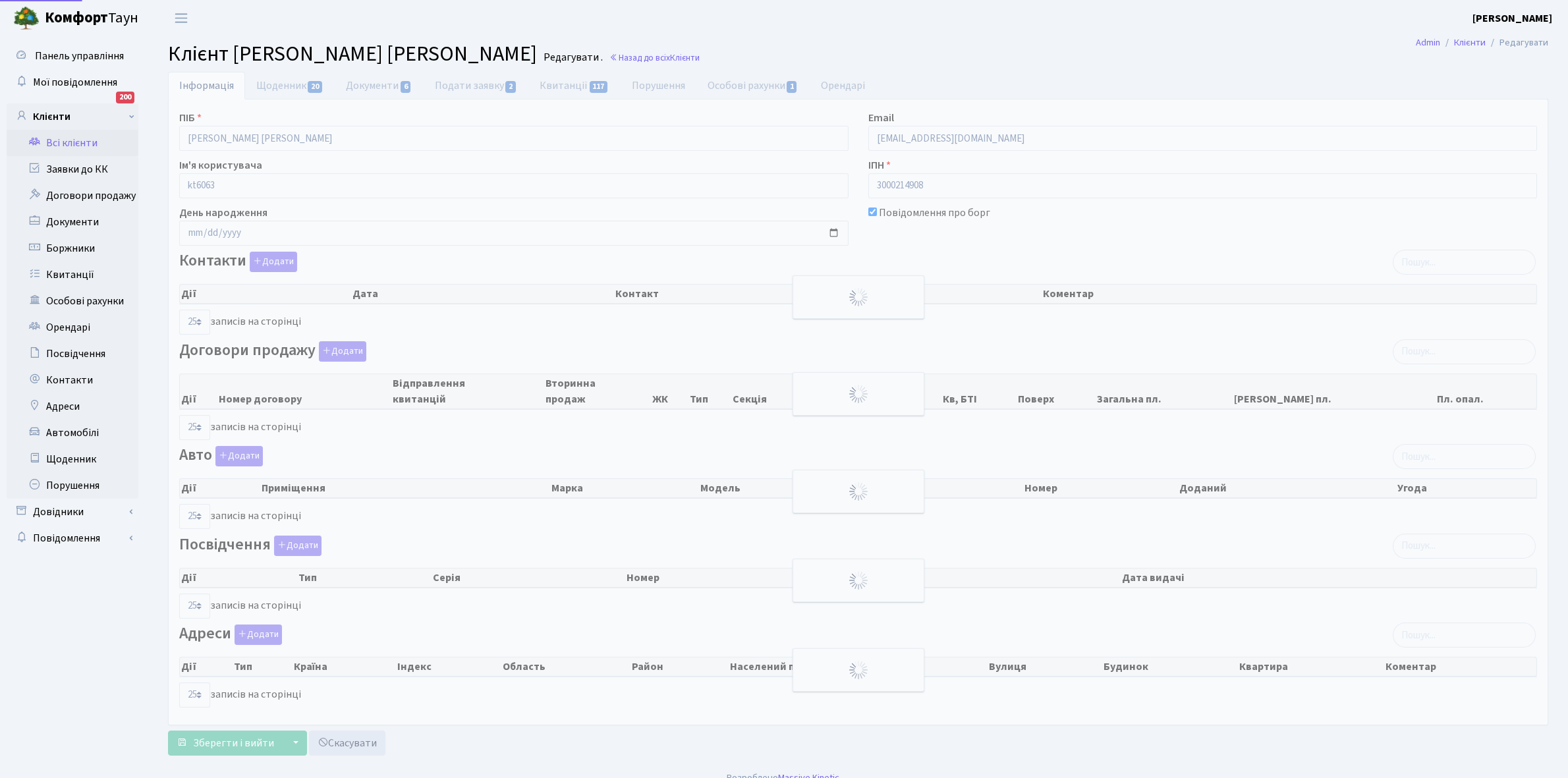
select select "25"
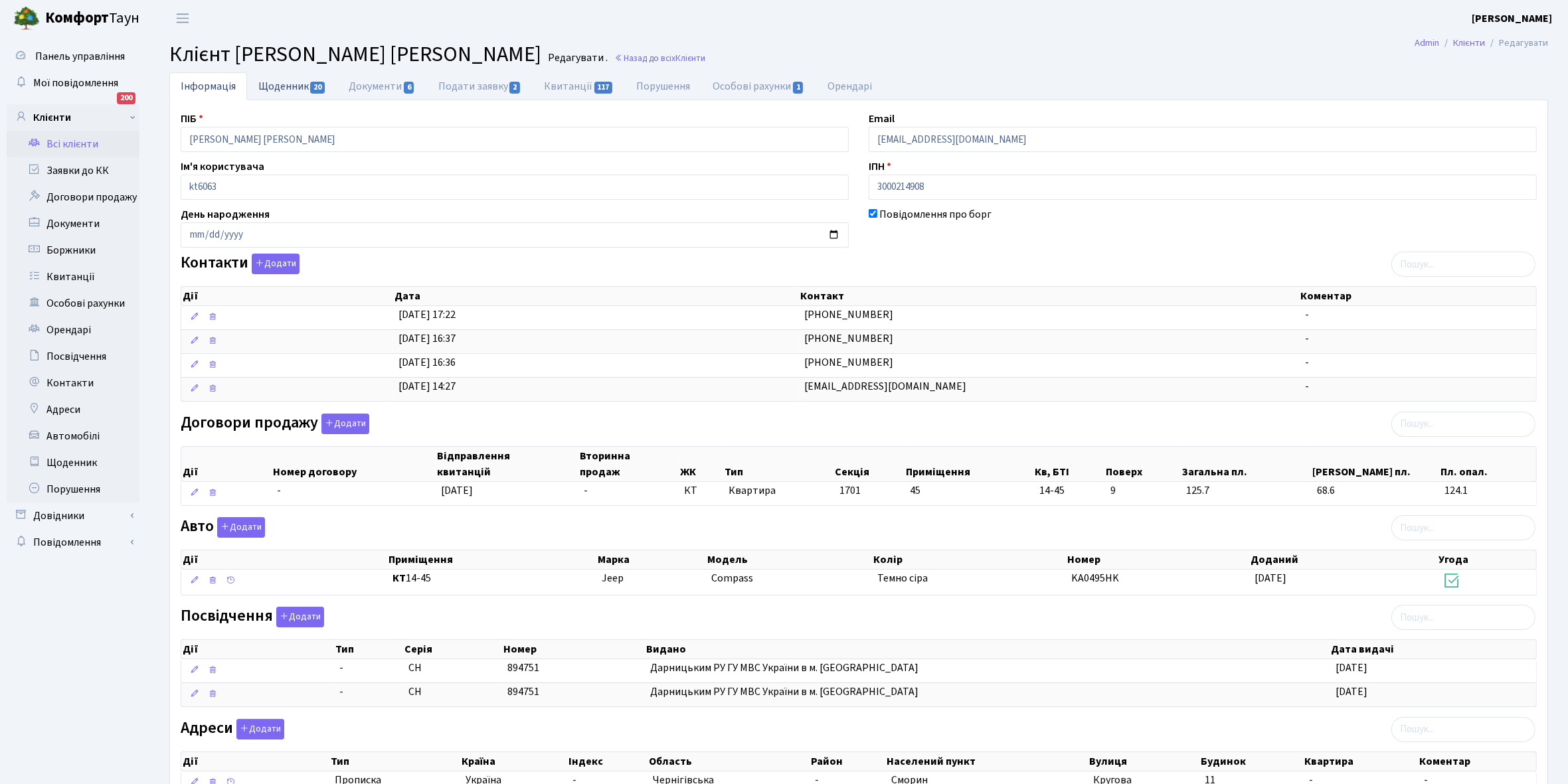
click at [281, 88] on link "Щоденник 20" at bounding box center [291, 86] width 90 height 27
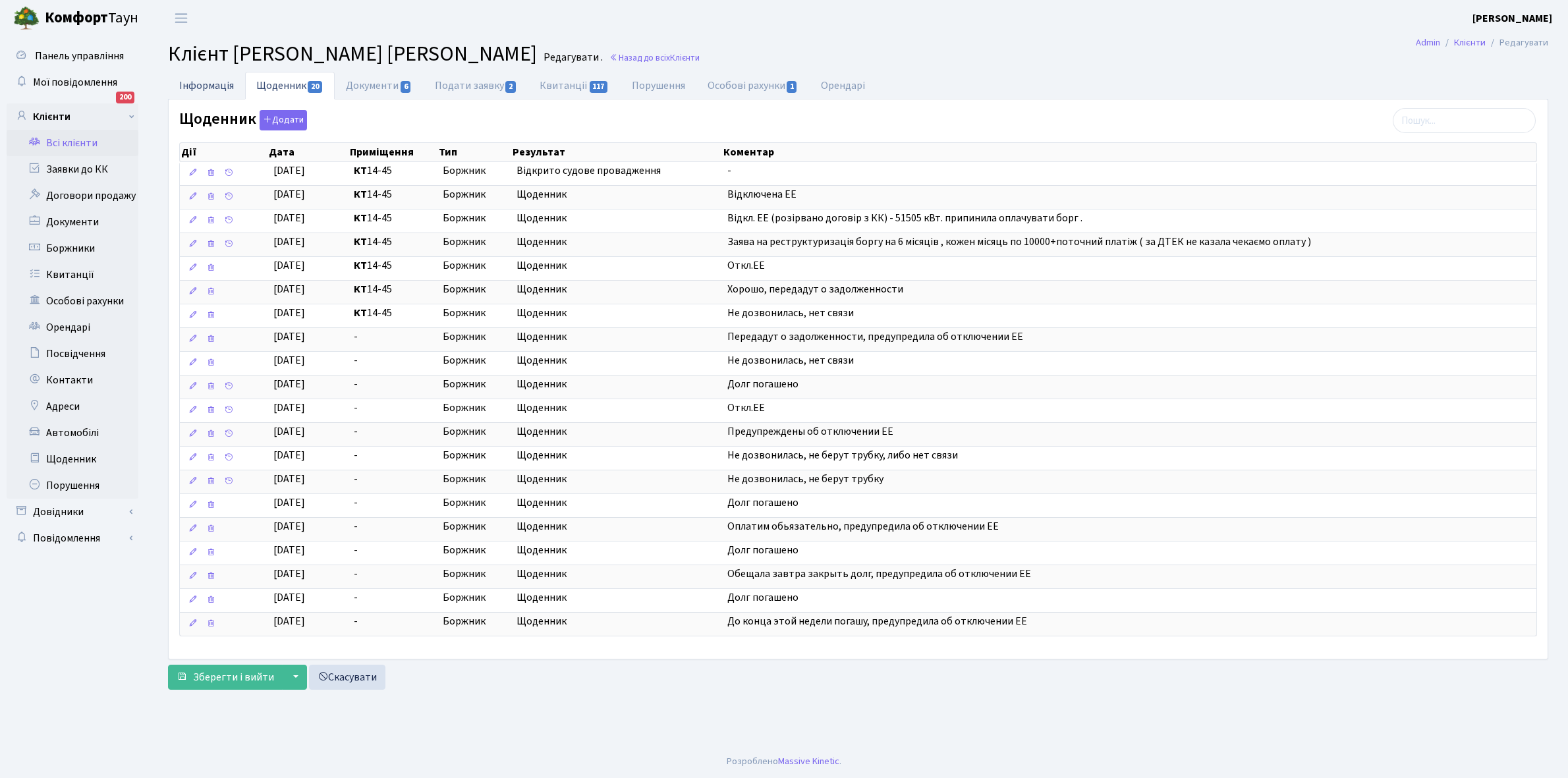
click at [206, 81] on link "Інформація" at bounding box center [206, 85] width 77 height 27
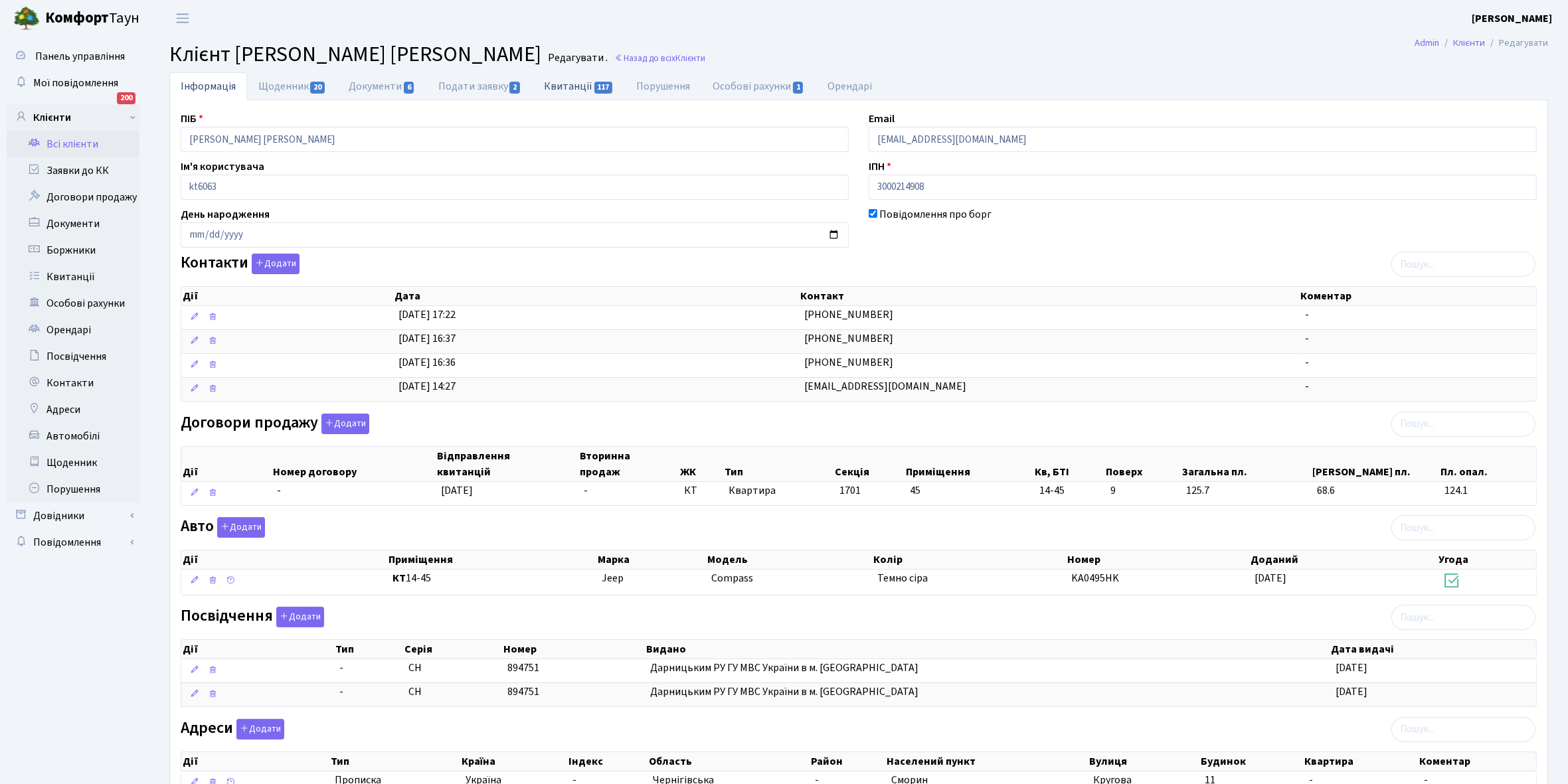
click at [562, 83] on link "Квитанції 117" at bounding box center [579, 86] width 93 height 27
select select "25"
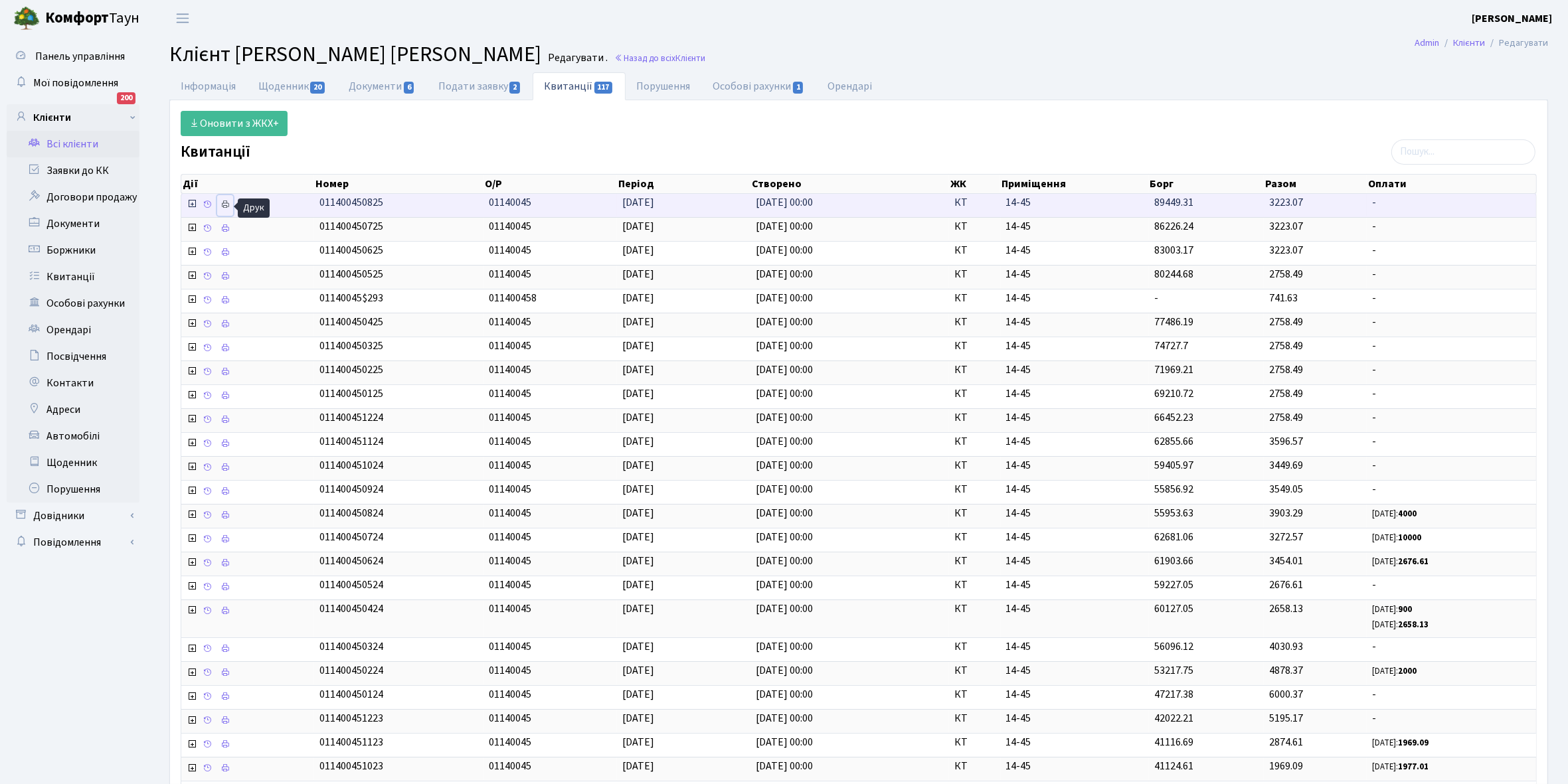
click at [225, 204] on icon at bounding box center [225, 204] width 9 height 9
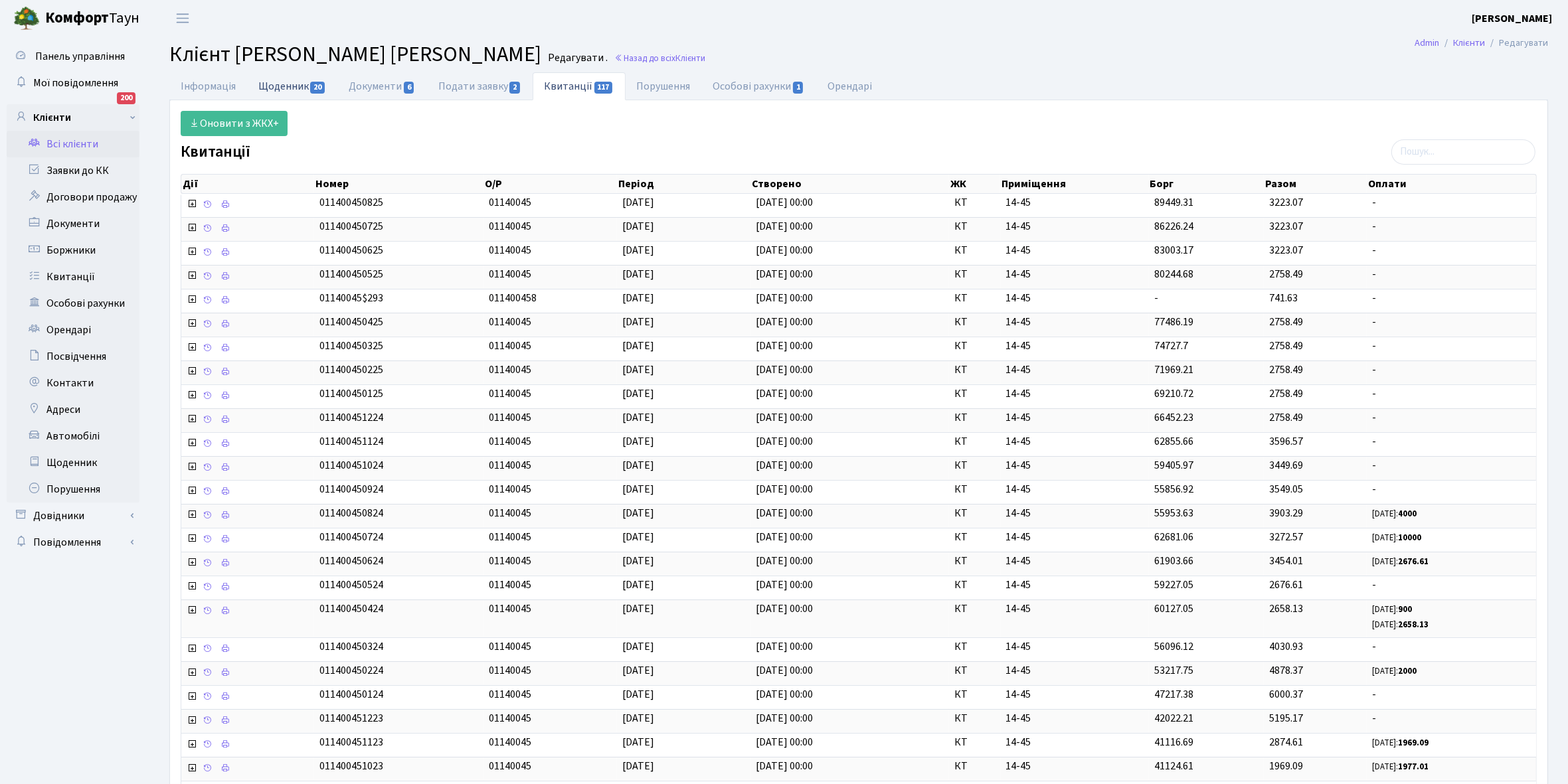
click at [282, 87] on link "Щоденник 20" at bounding box center [291, 86] width 90 height 27
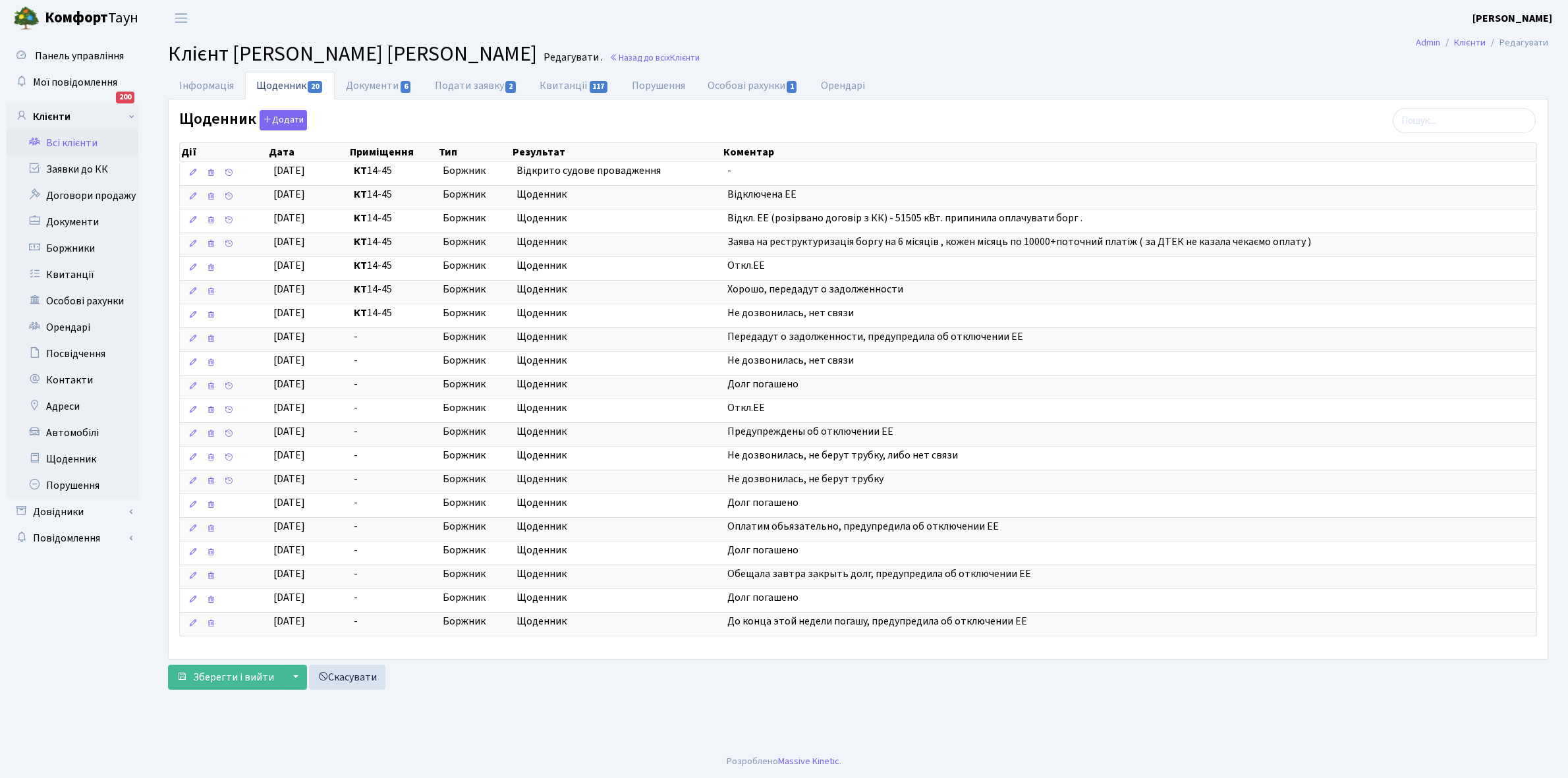
click at [77, 142] on link "Всі клієнти" at bounding box center [72, 142] width 132 height 26
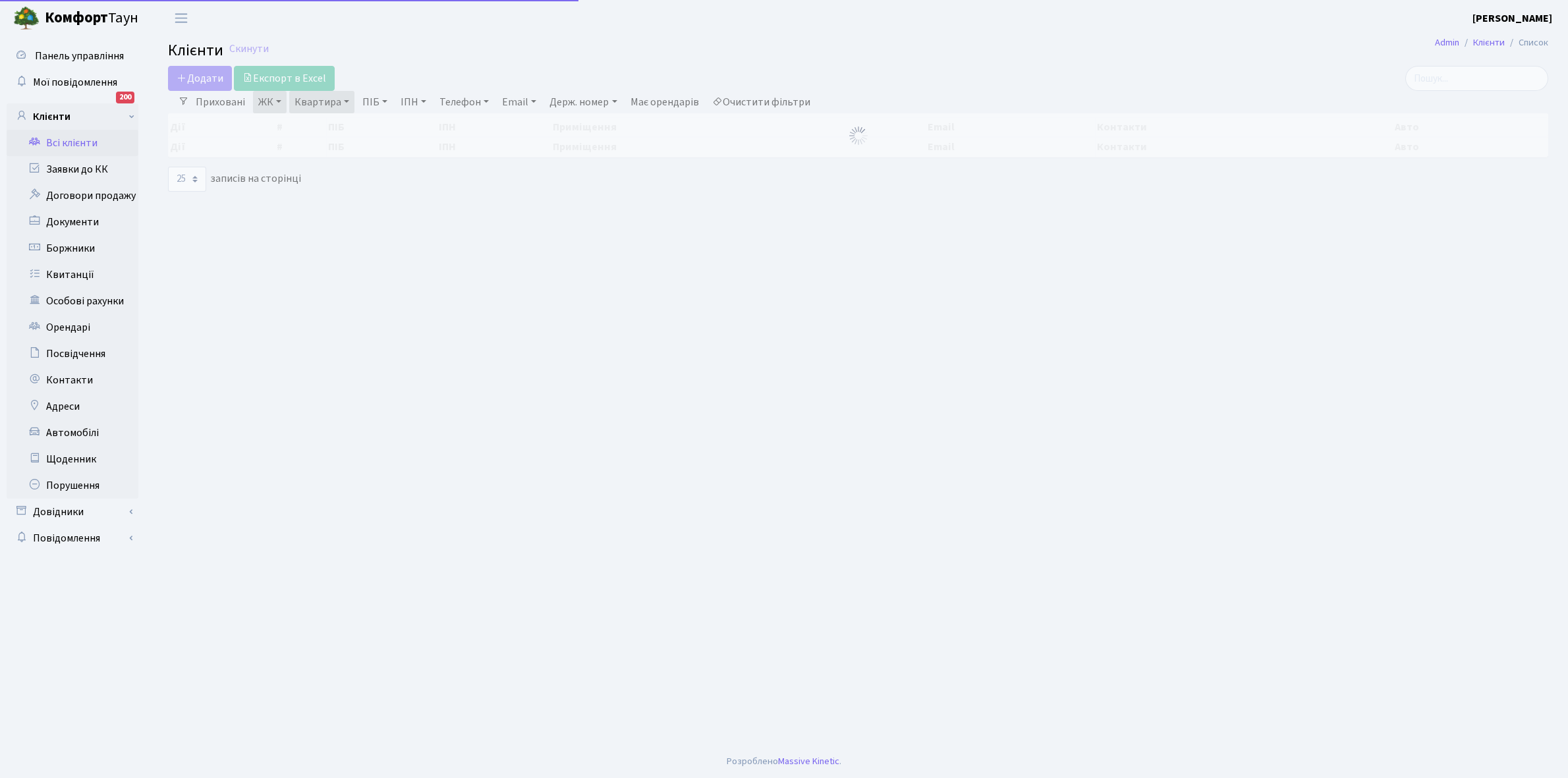
select select "25"
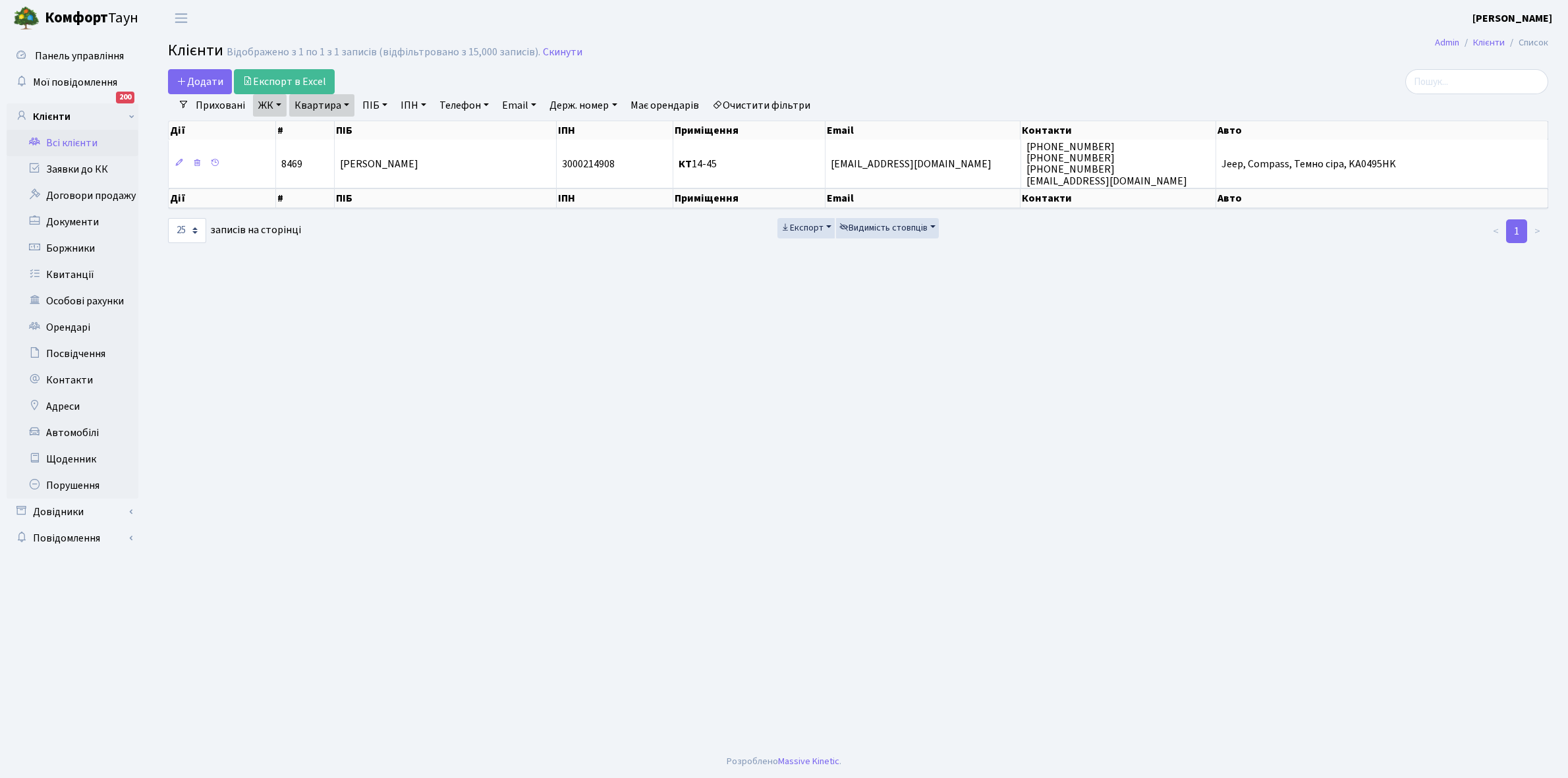
click at [756, 100] on link "Очистити фільтри" at bounding box center [761, 105] width 108 height 23
select select
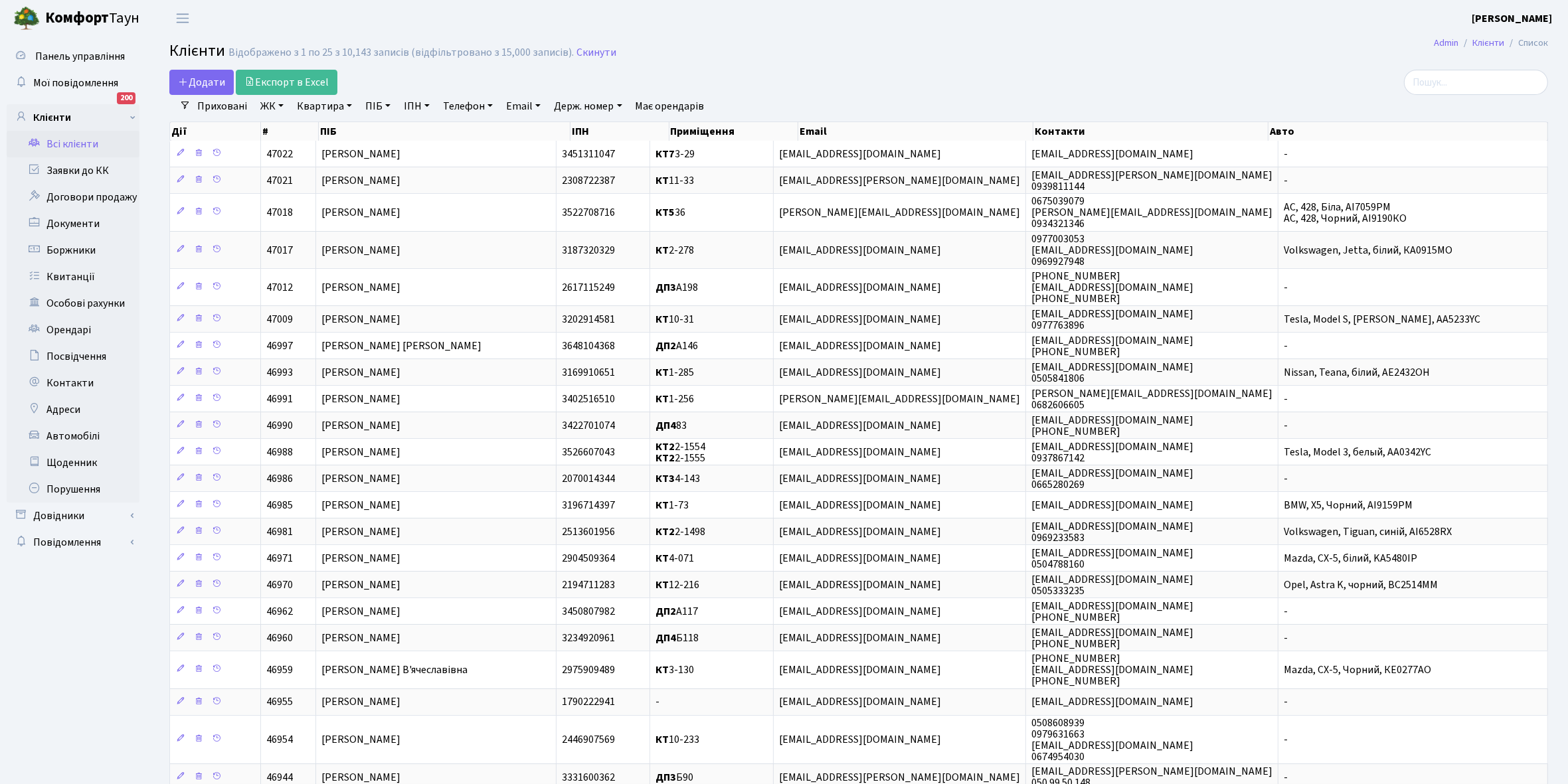
click at [281, 103] on link "ЖК" at bounding box center [272, 106] width 34 height 23
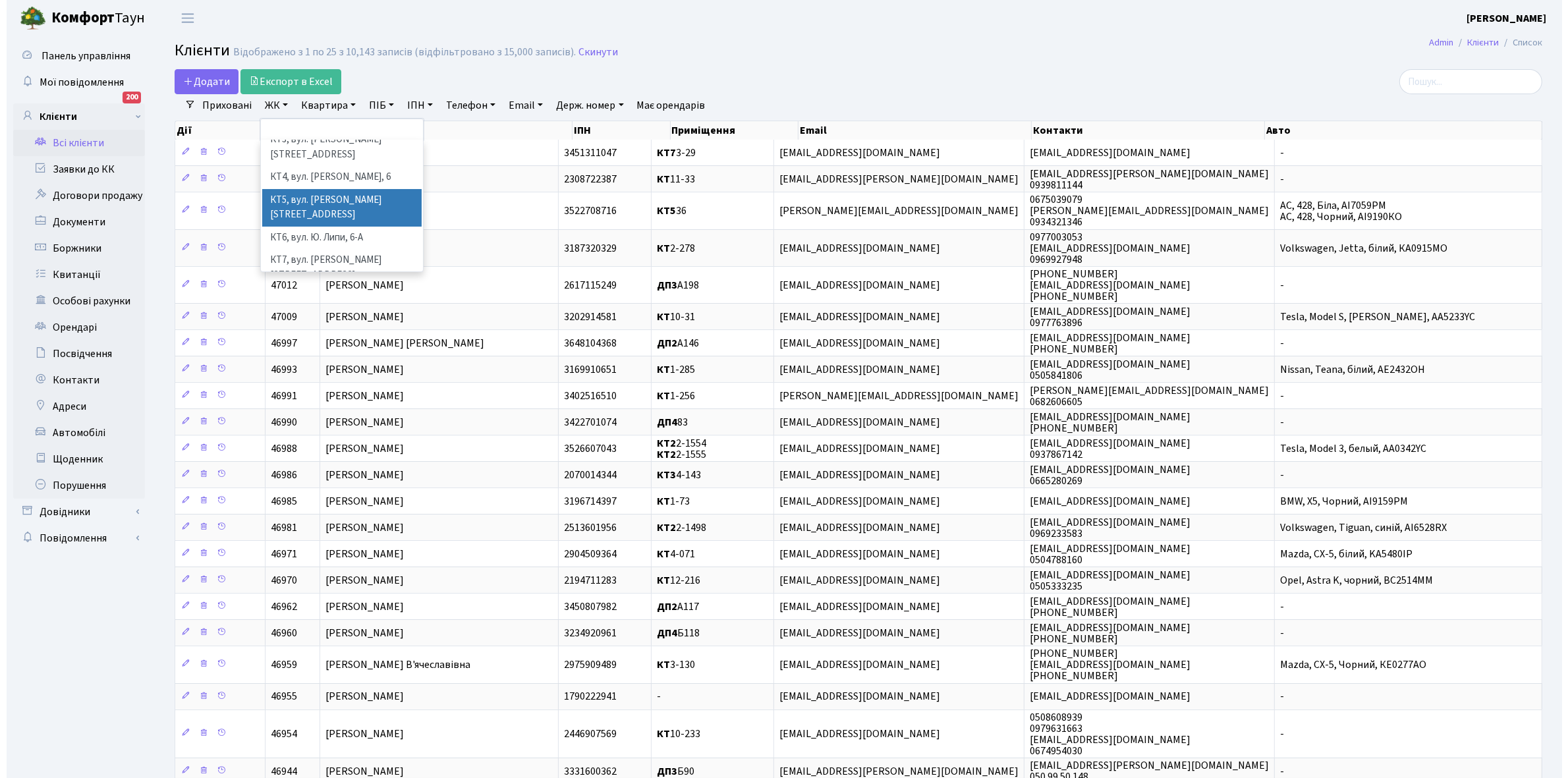
scroll to position [82, 0]
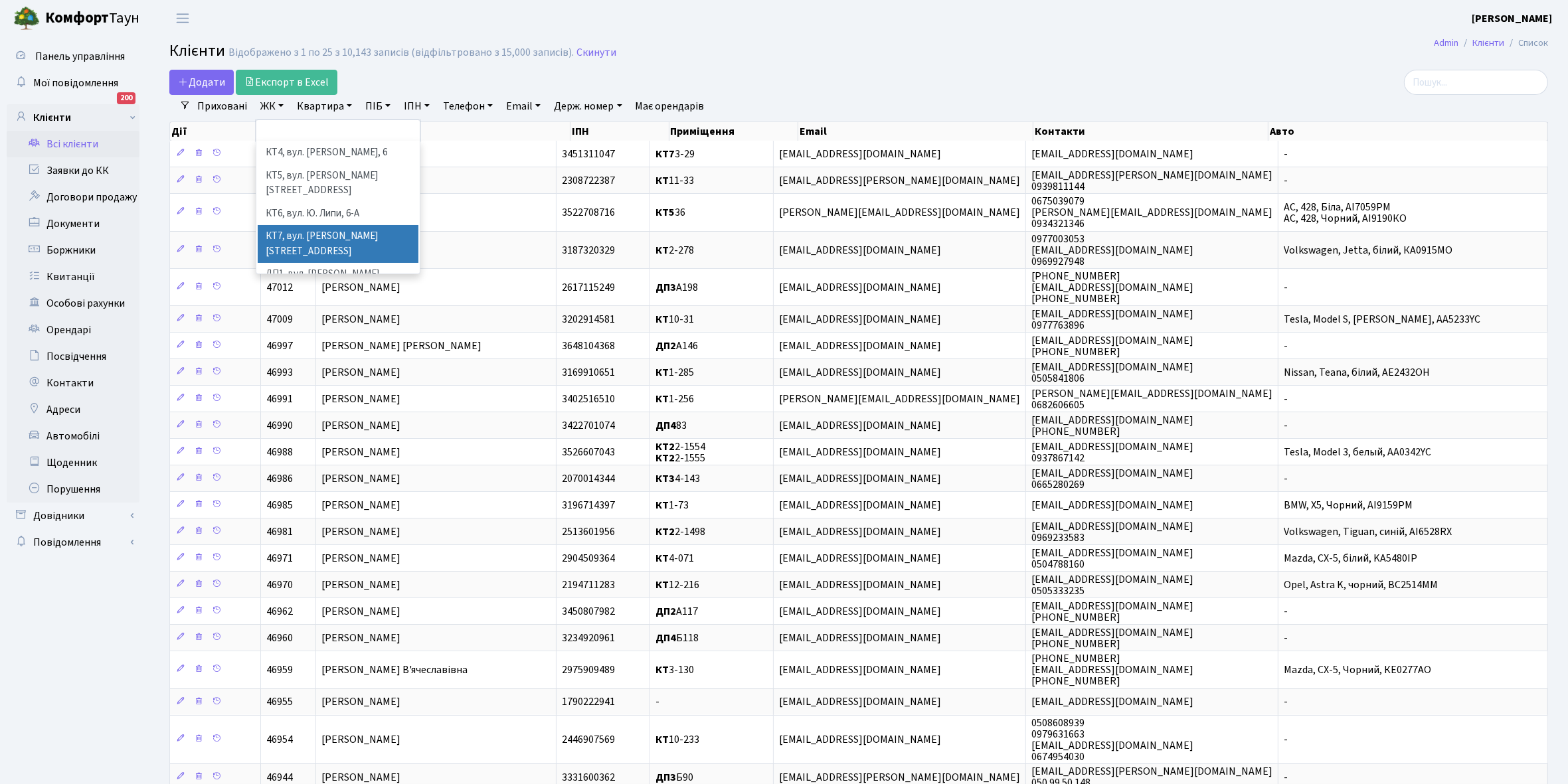
click at [335, 225] on li "КТ7, вул. Березнева, 12" at bounding box center [338, 244] width 161 height 38
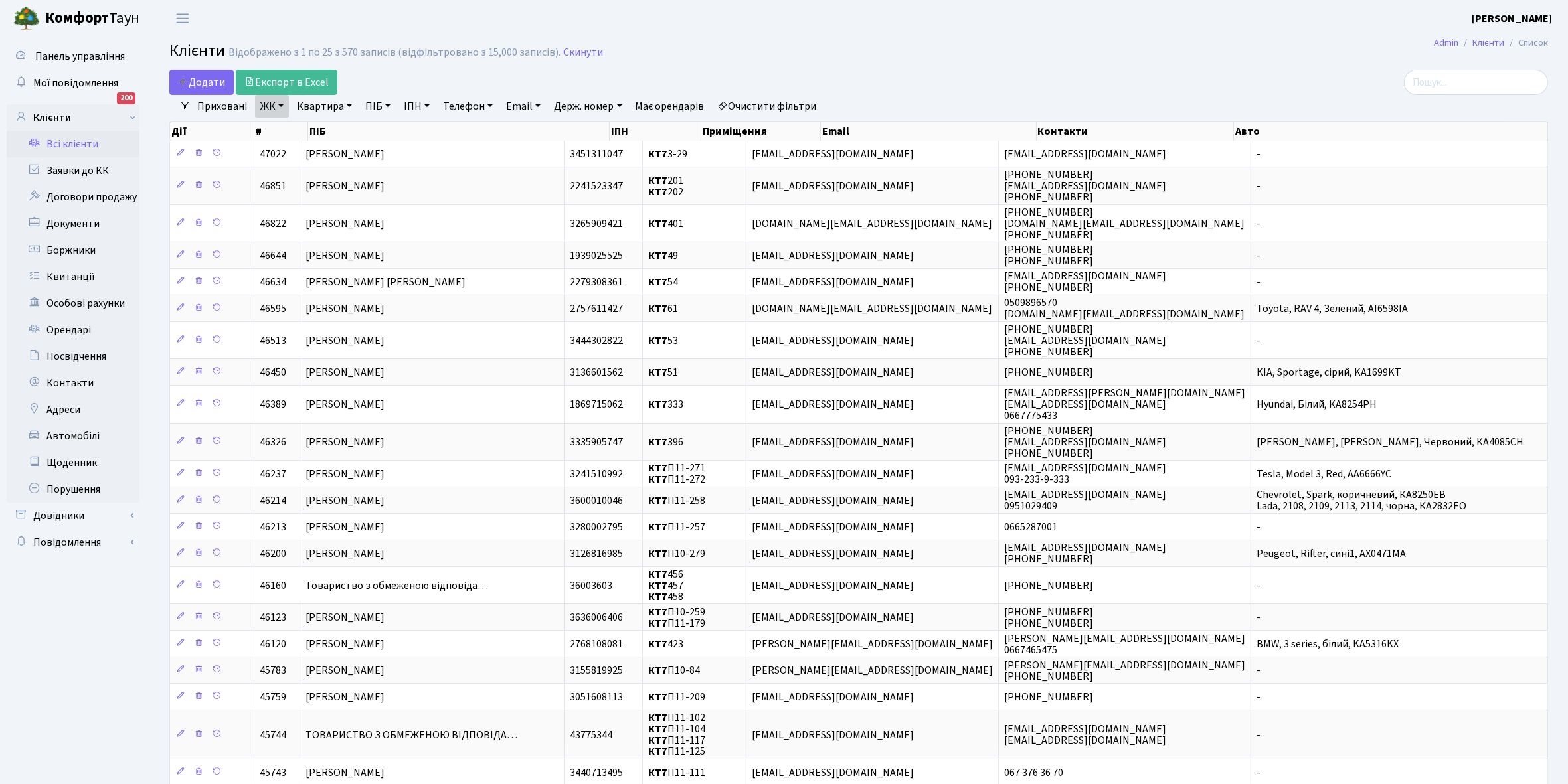
click at [348, 105] on link "Квартира" at bounding box center [324, 106] width 66 height 23
click at [343, 128] on input "text" at bounding box center [331, 131] width 77 height 25
type input "139"
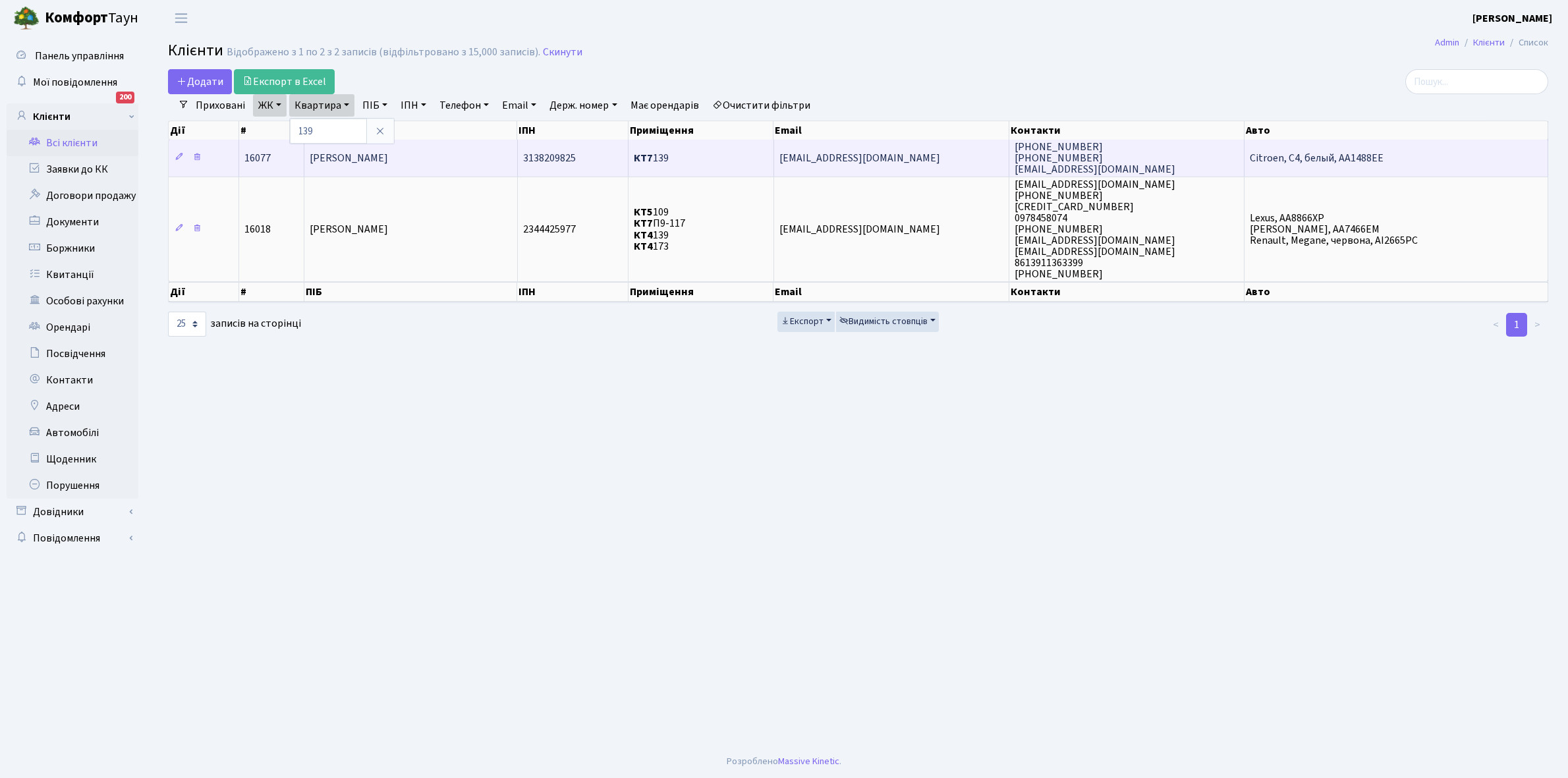
click at [425, 160] on td "[PERSON_NAME]" at bounding box center [410, 157] width 213 height 36
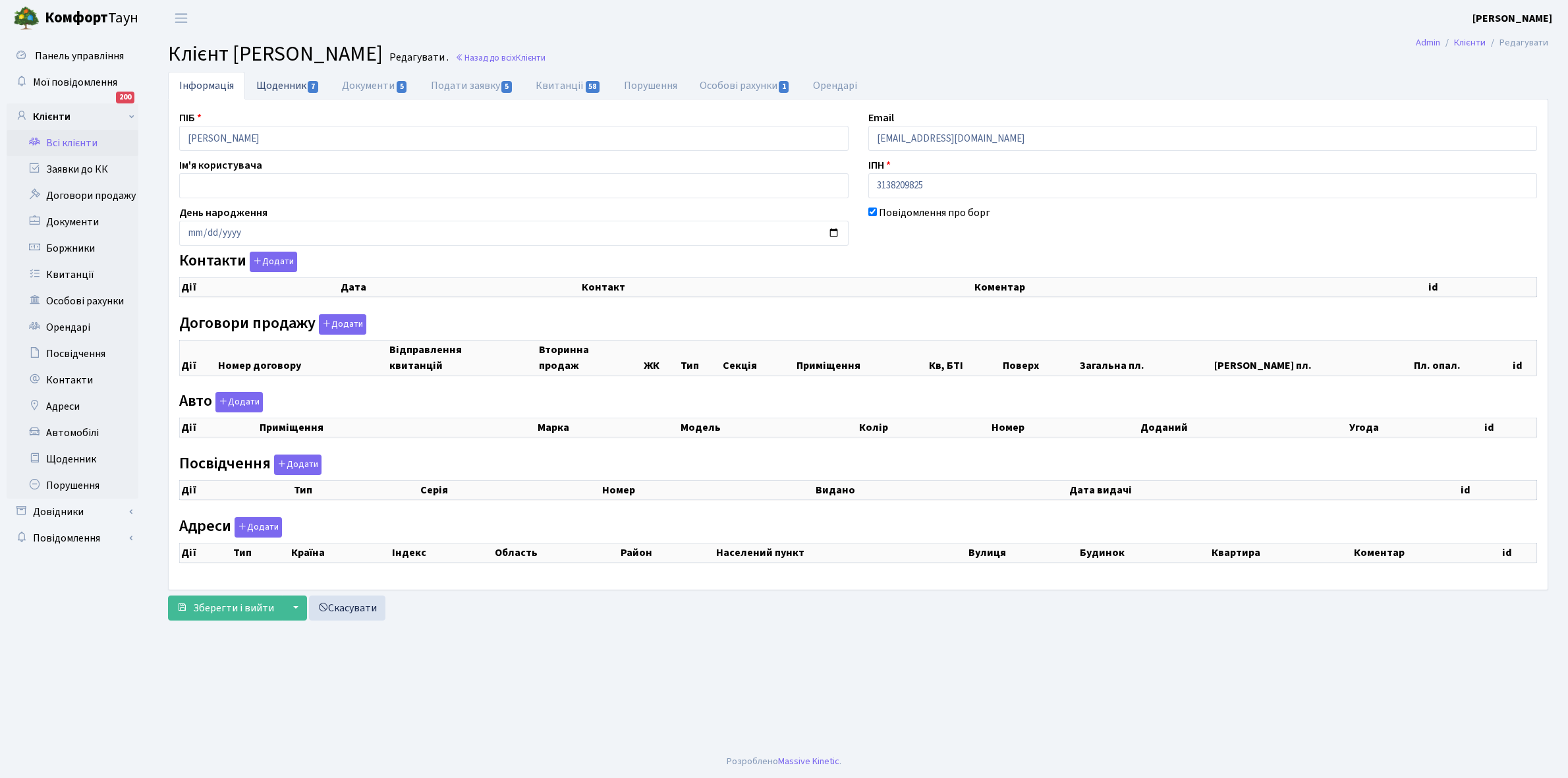
checkbox input "true"
select select "25"
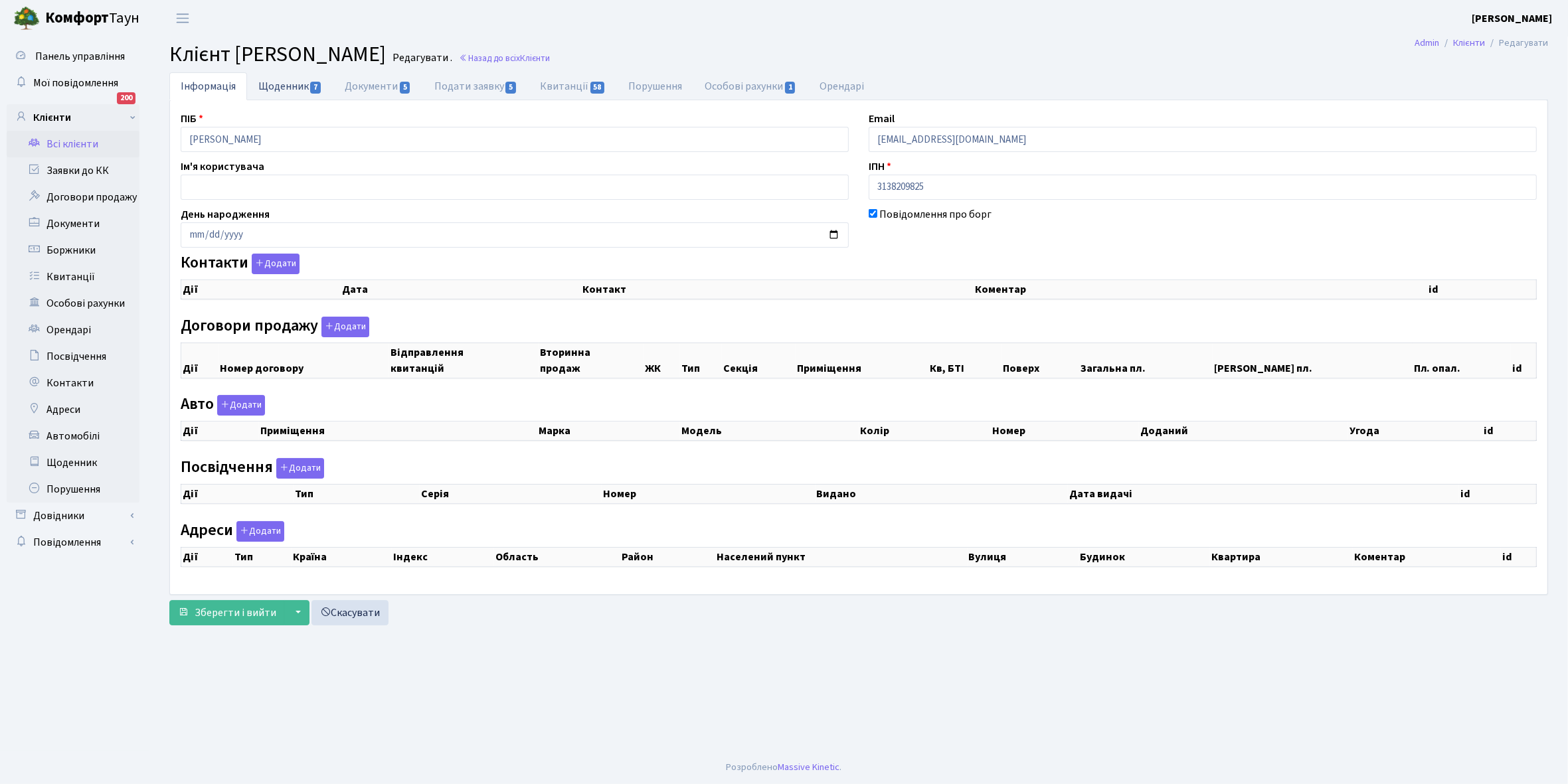
select select "25"
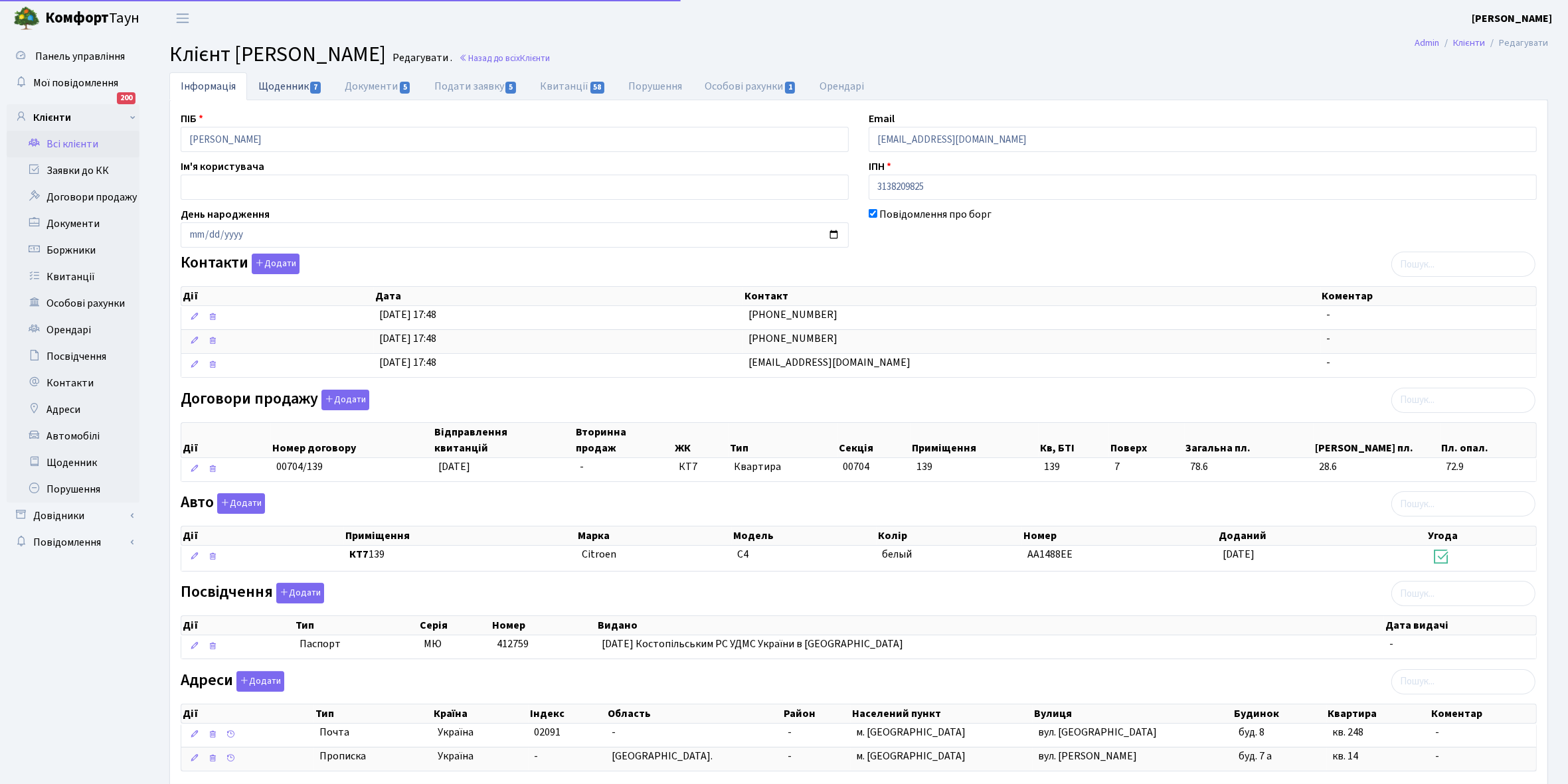
click at [271, 84] on link "Щоденник 7" at bounding box center [290, 86] width 87 height 27
select select "25"
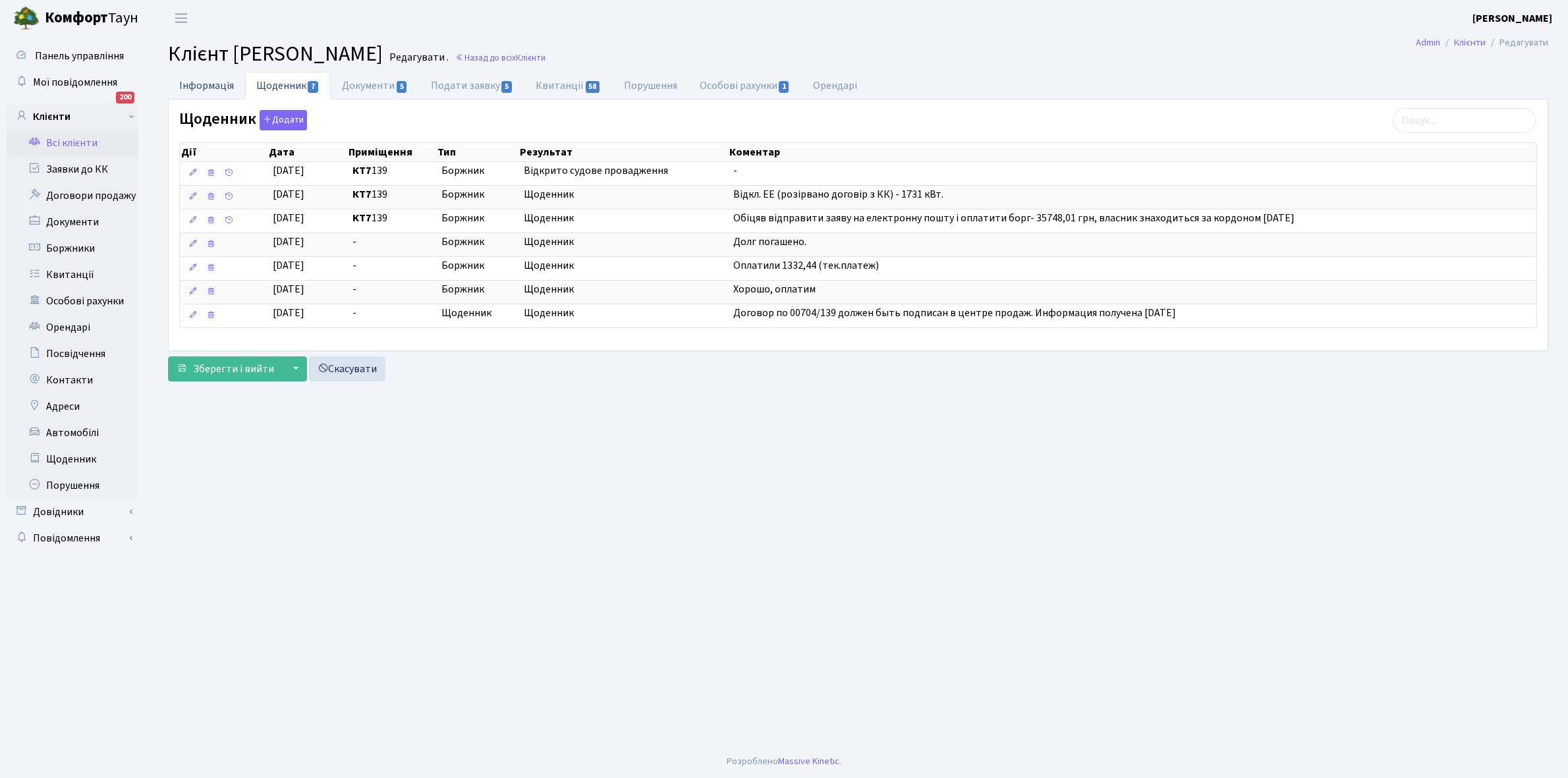
click at [202, 80] on link "Інформація" at bounding box center [206, 85] width 77 height 27
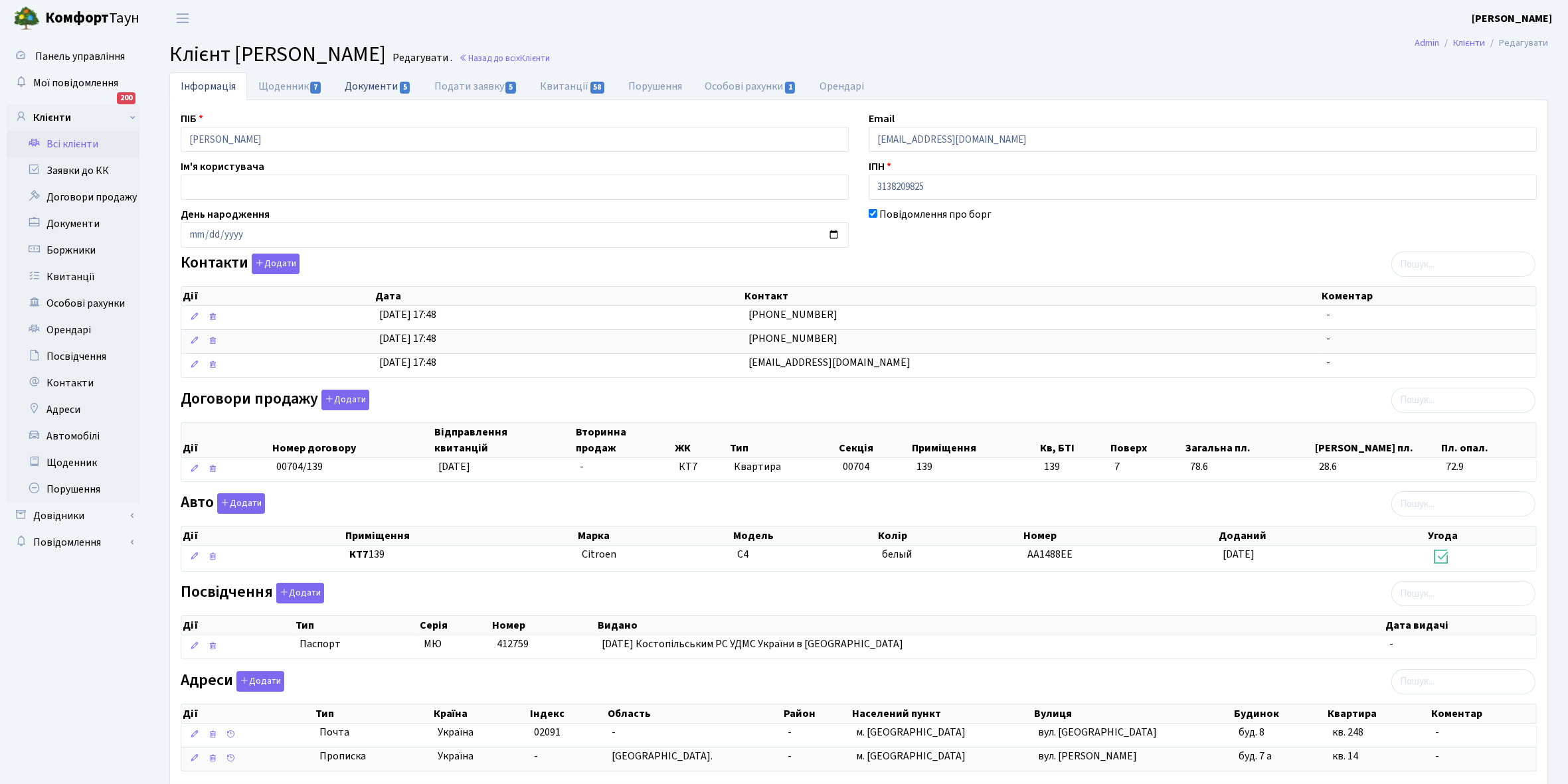
click at [367, 82] on link "Документи 5" at bounding box center [377, 86] width 89 height 27
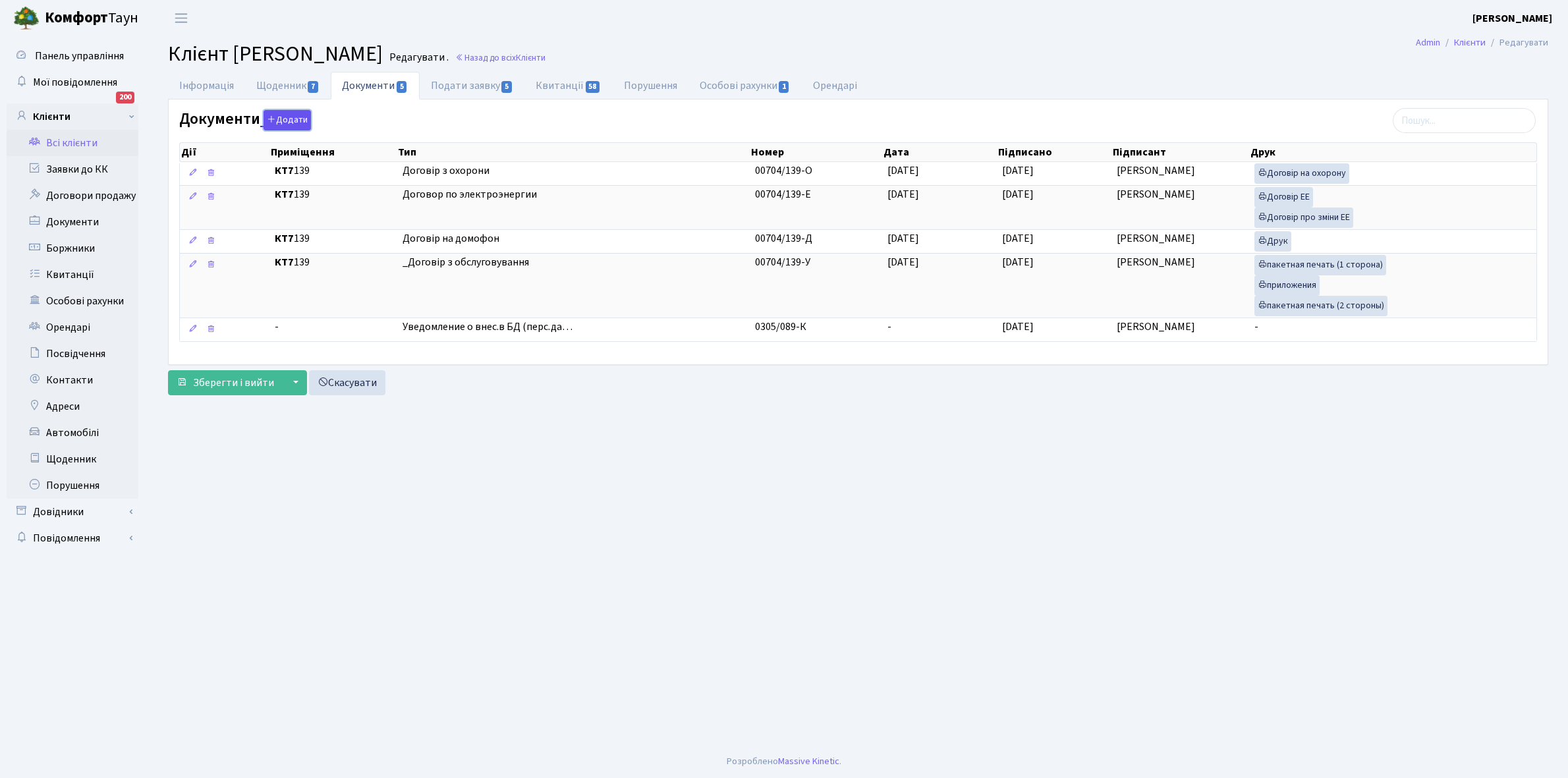
click at [283, 115] on button "Додати" at bounding box center [287, 120] width 47 height 20
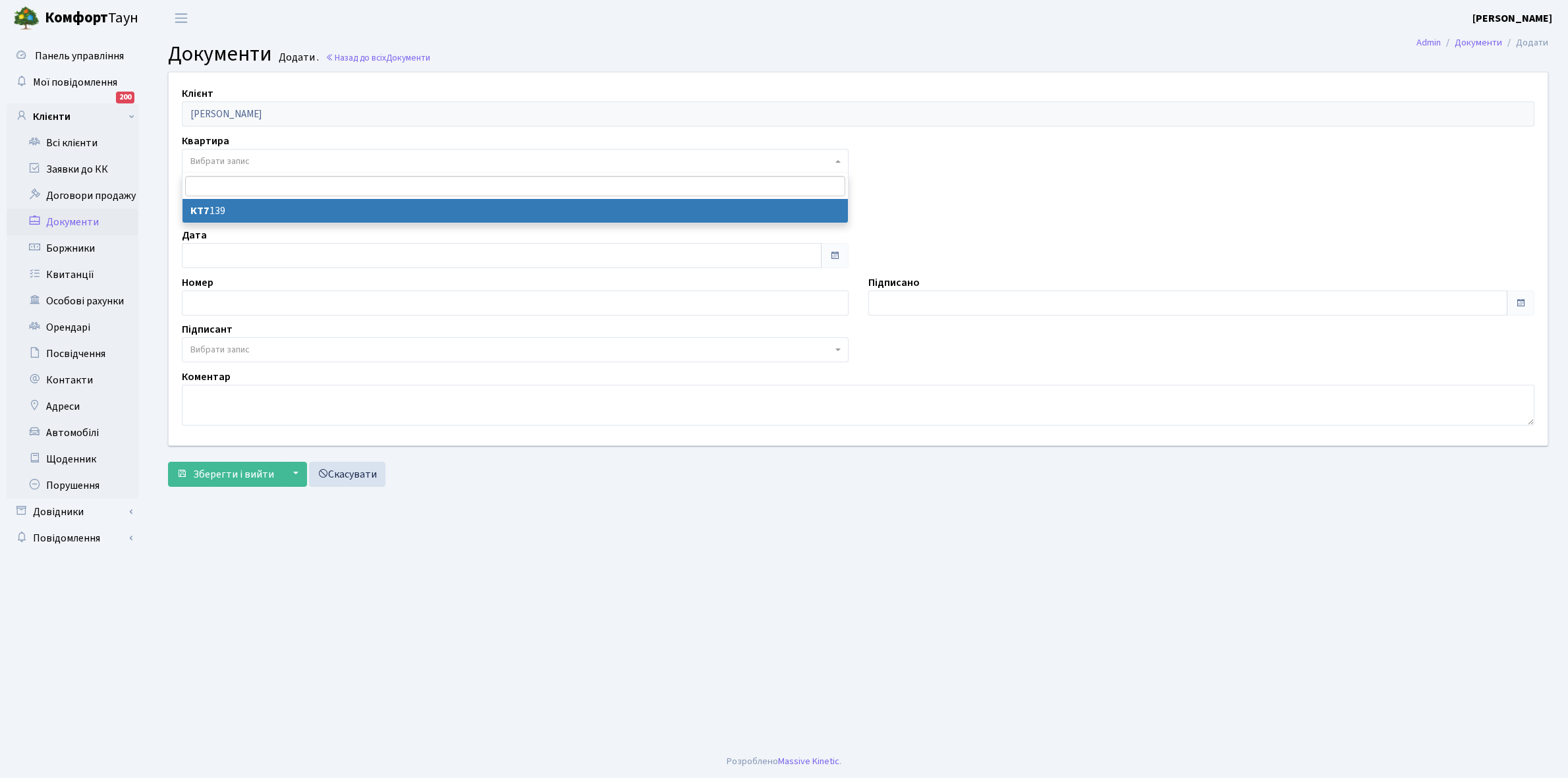
click at [251, 160] on span "Вибрати запис" at bounding box center [511, 161] width 642 height 13
select select "30243"
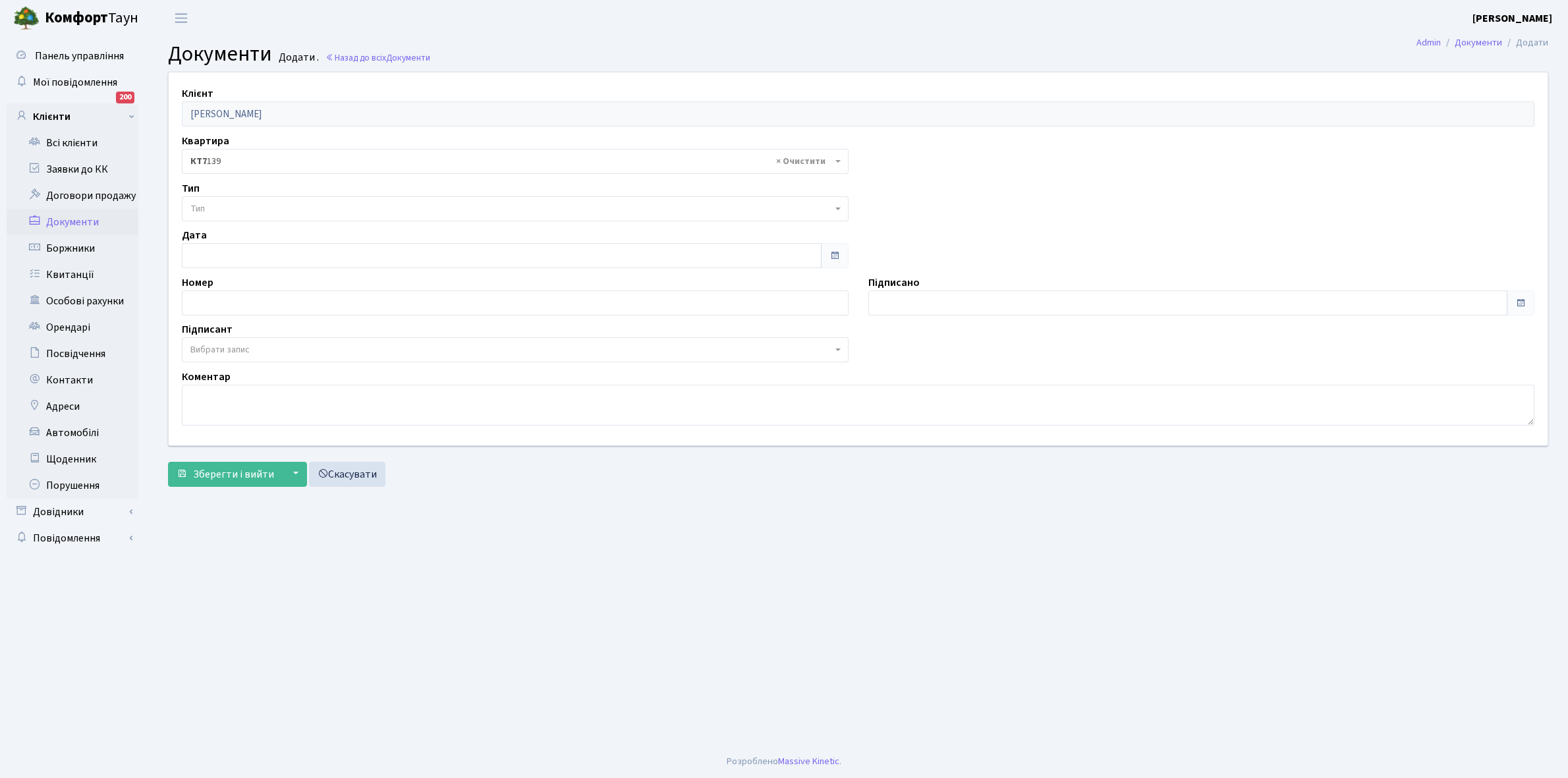
click at [245, 200] on span "Тип" at bounding box center [514, 209] width 667 height 25
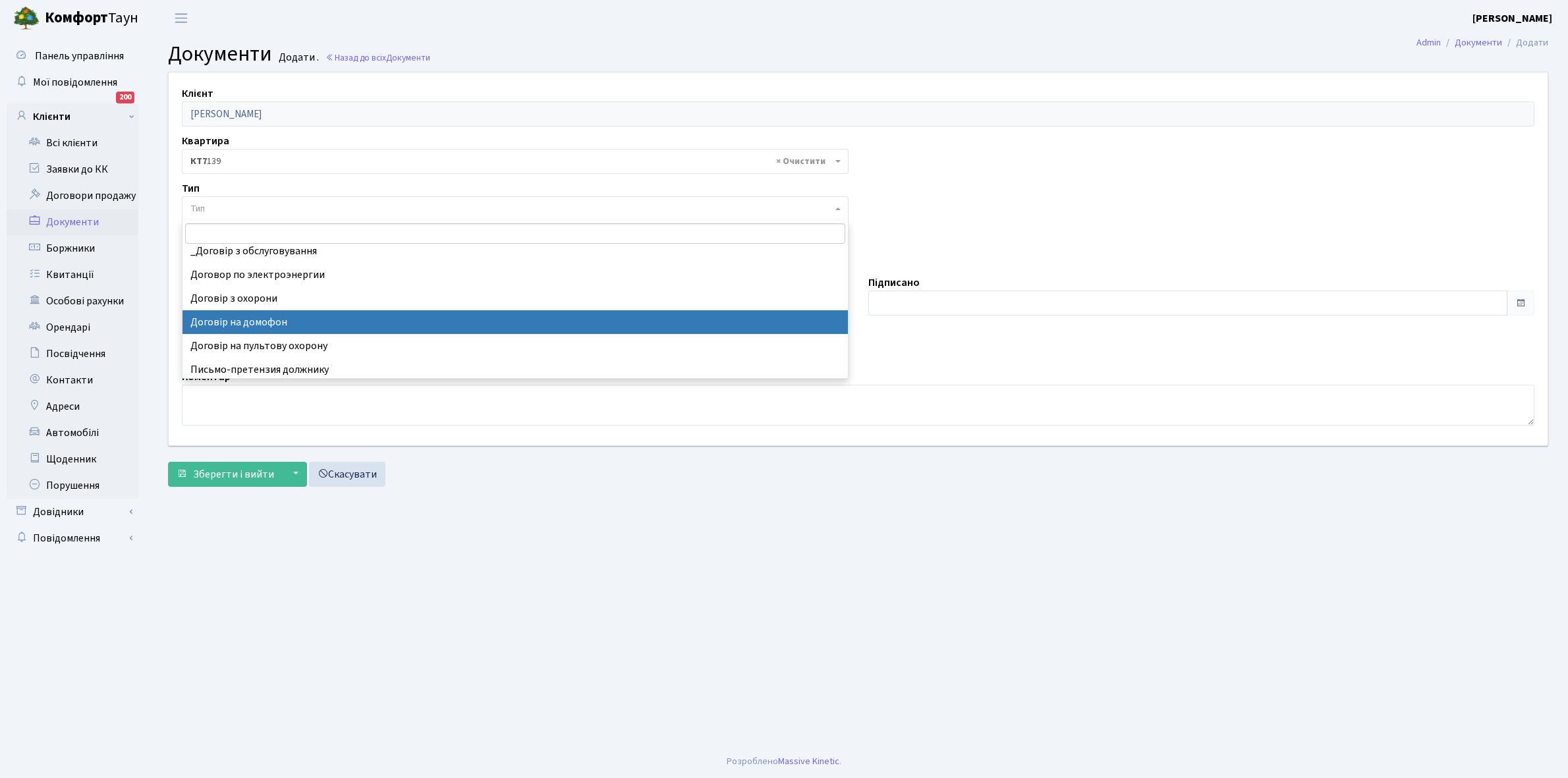
scroll to position [11, 0]
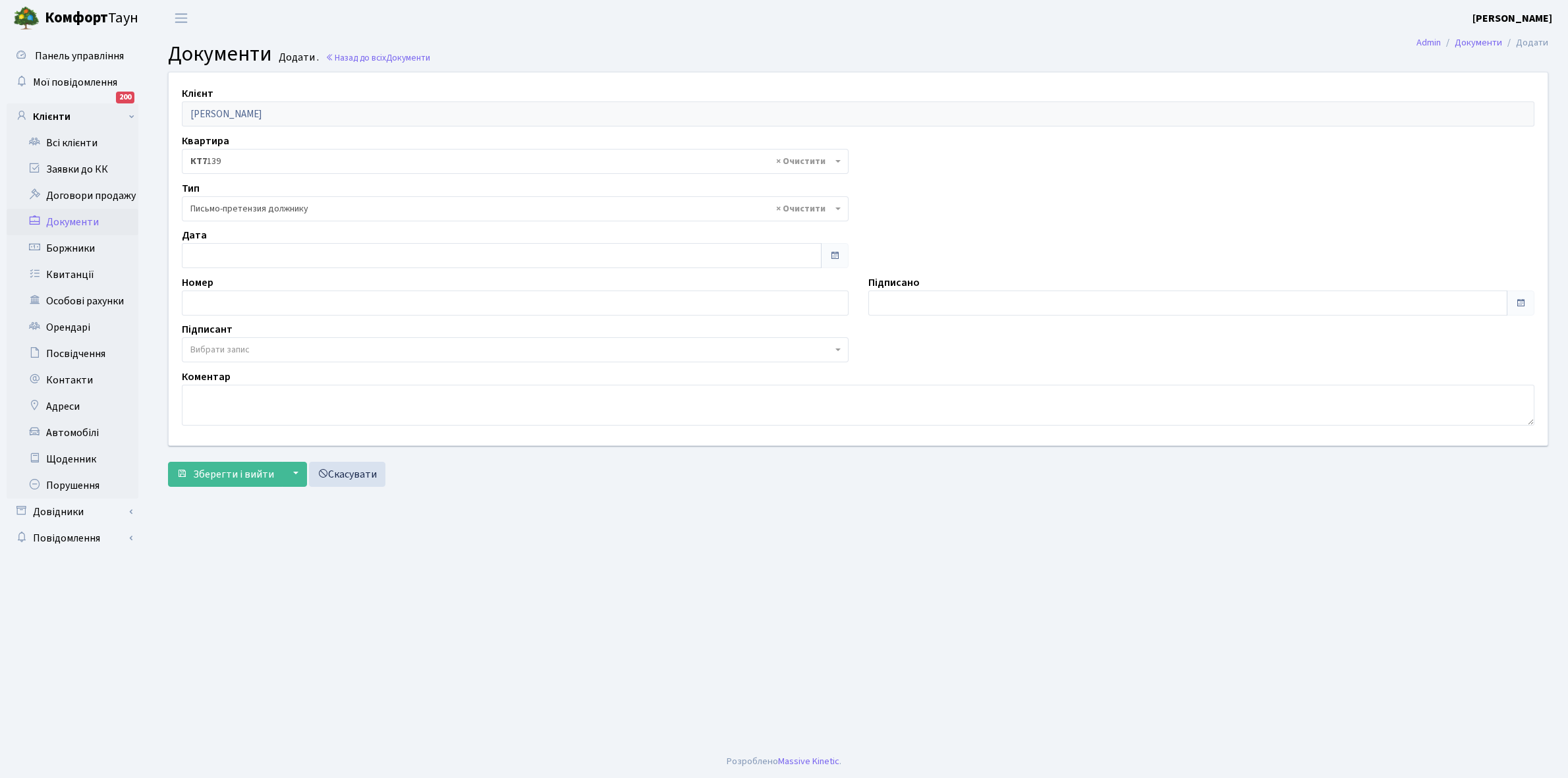
select select "275"
type input "[DATE]"
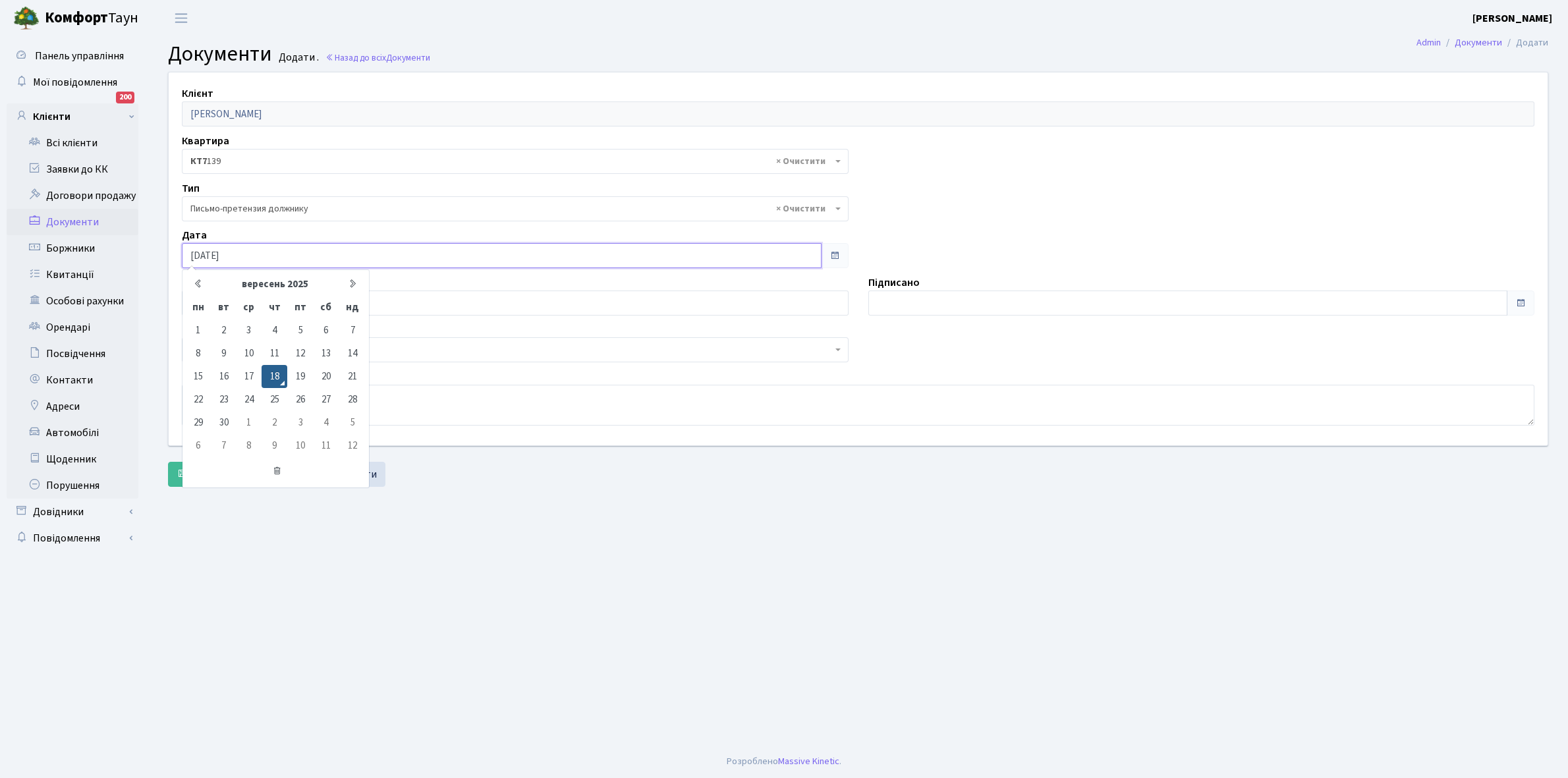
click at [245, 255] on input "[DATE]" at bounding box center [502, 255] width 640 height 25
click at [276, 377] on td "18" at bounding box center [274, 377] width 26 height 23
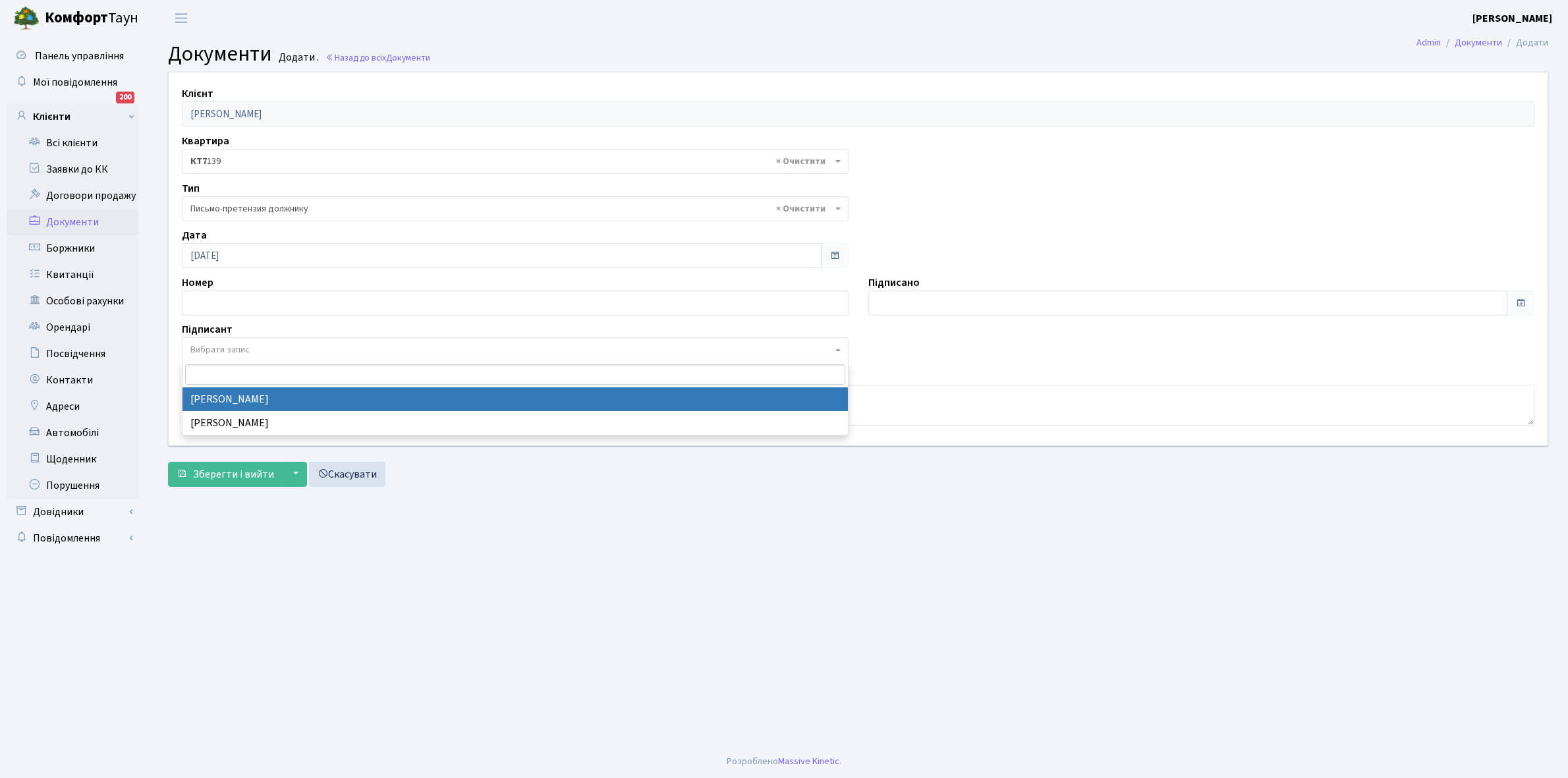
click at [271, 345] on span "Вибрати запис" at bounding box center [511, 349] width 642 height 13
select select "74"
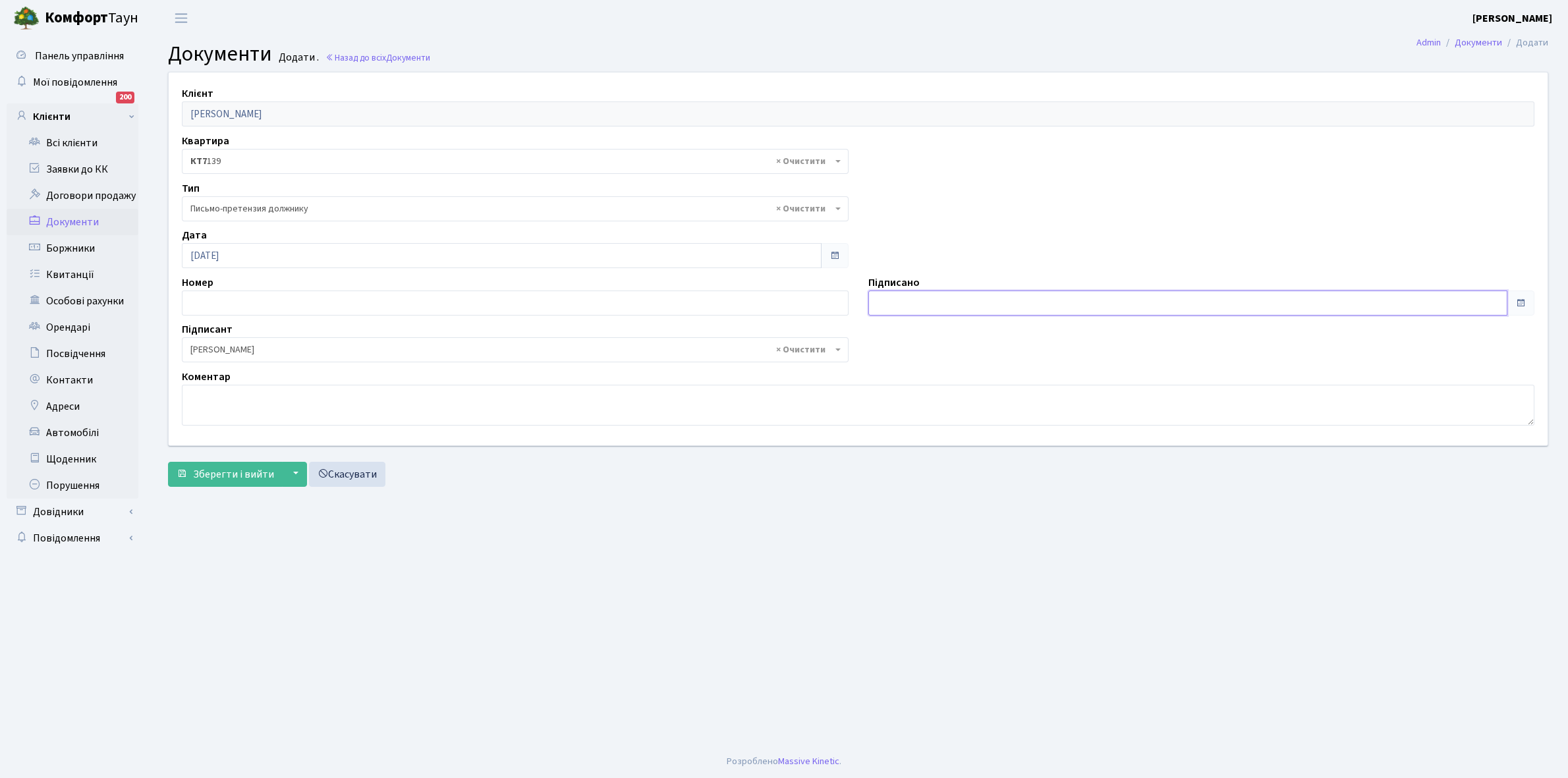
type input "[DATE]"
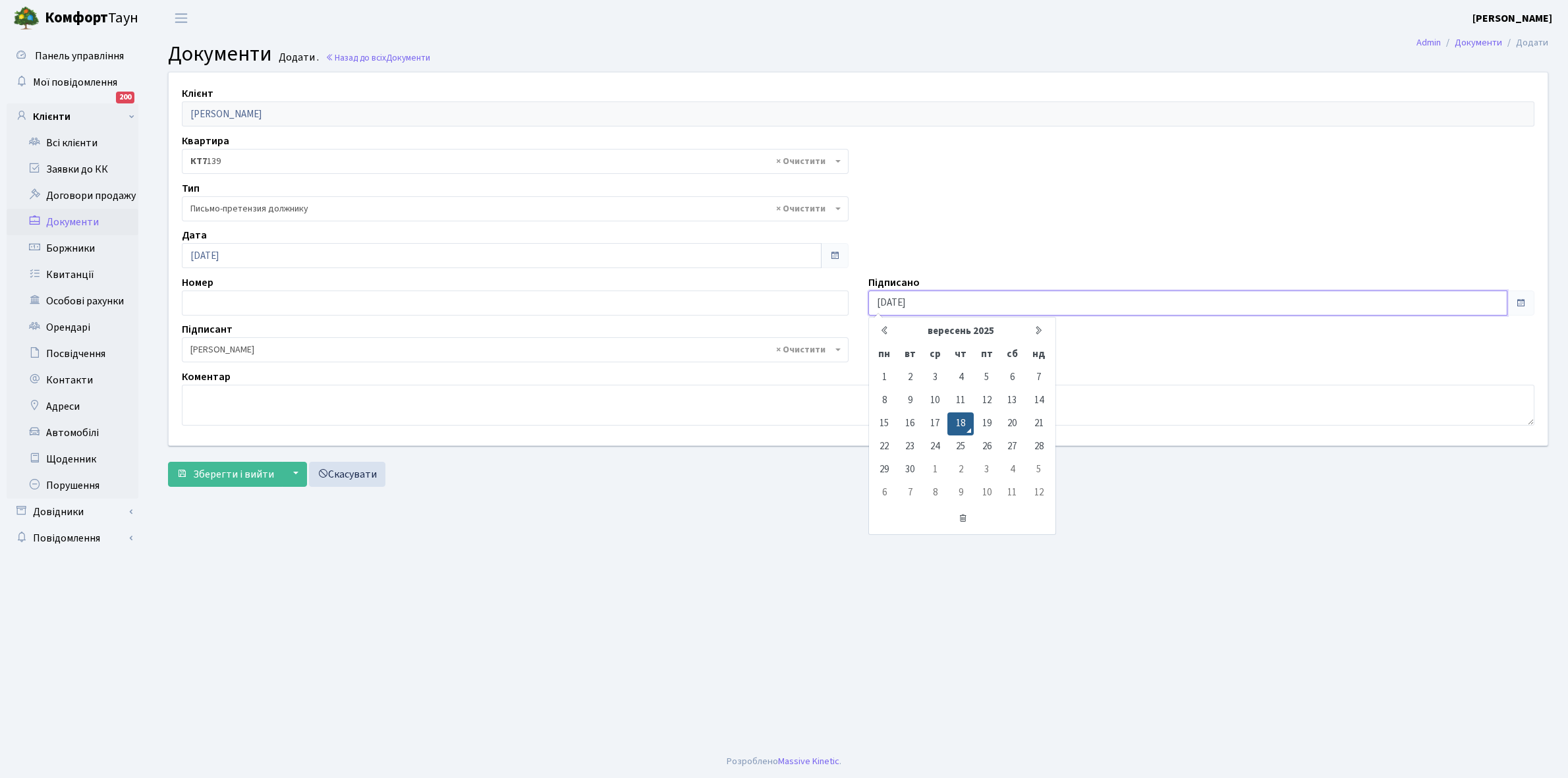
click at [900, 291] on input "[DATE]" at bounding box center [1188, 303] width 640 height 25
click at [961, 426] on td "18" at bounding box center [960, 424] width 26 height 23
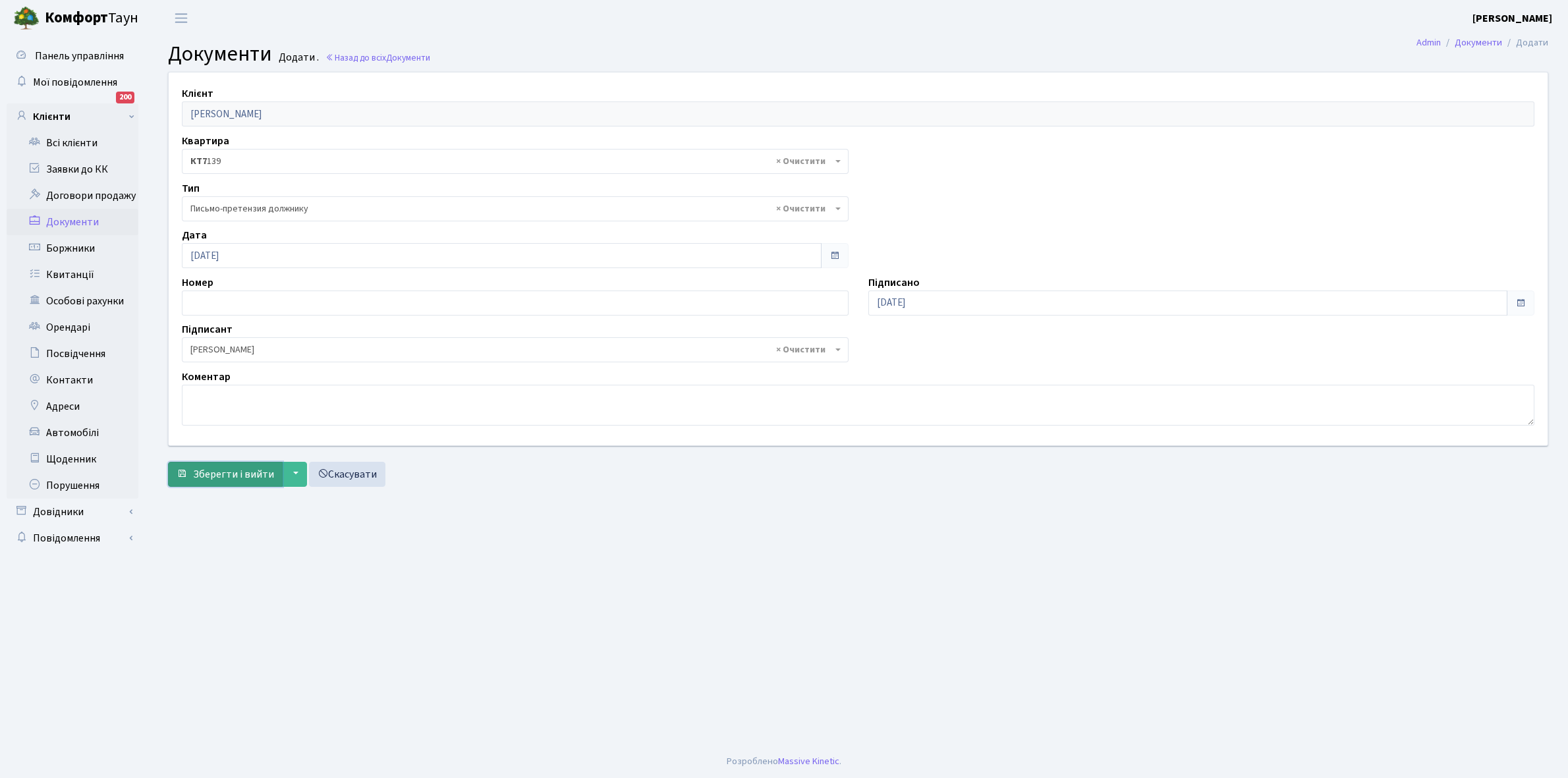
click at [216, 471] on span "Зберегти і вийти" at bounding box center [233, 474] width 81 height 14
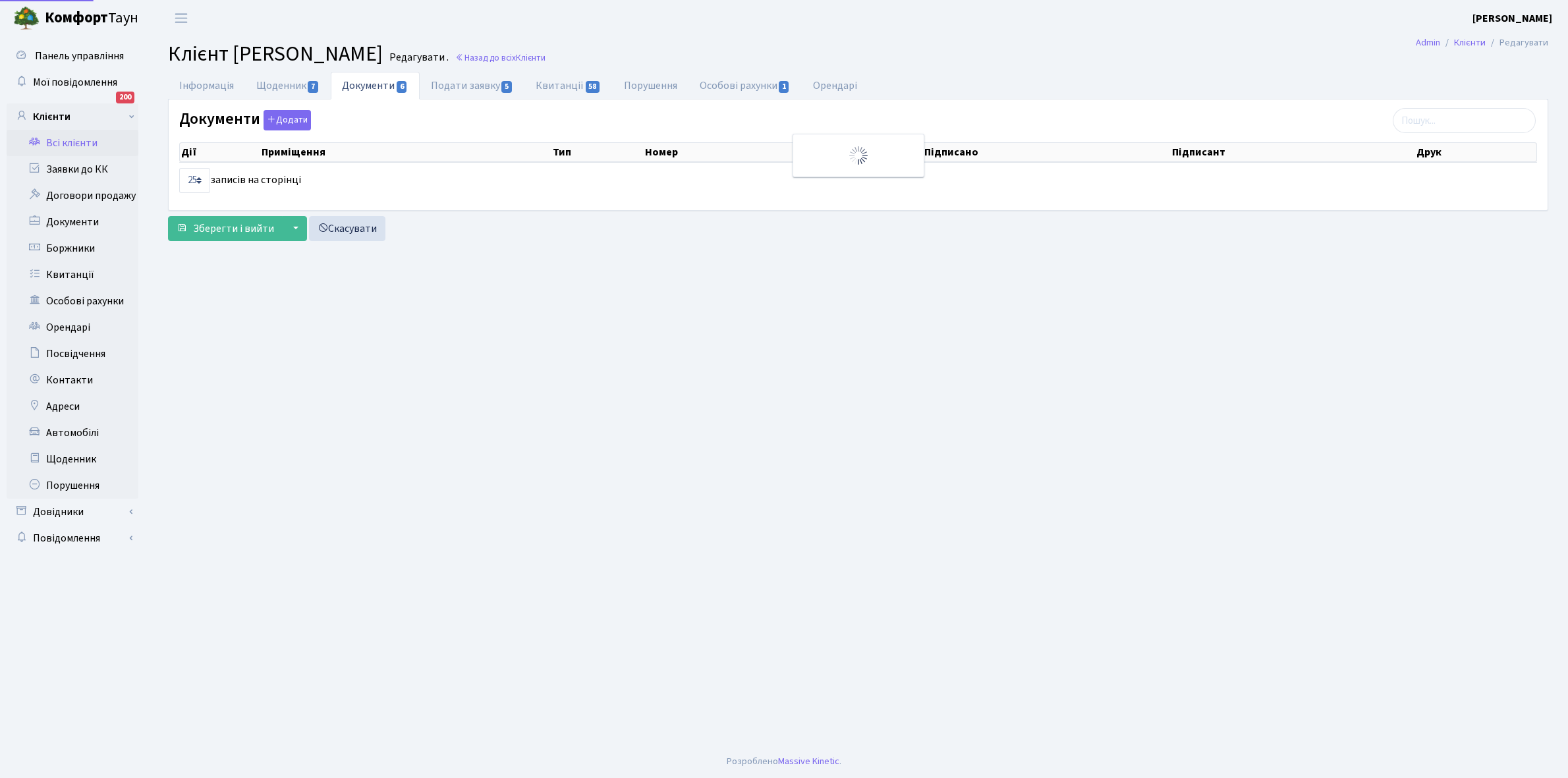
select select "25"
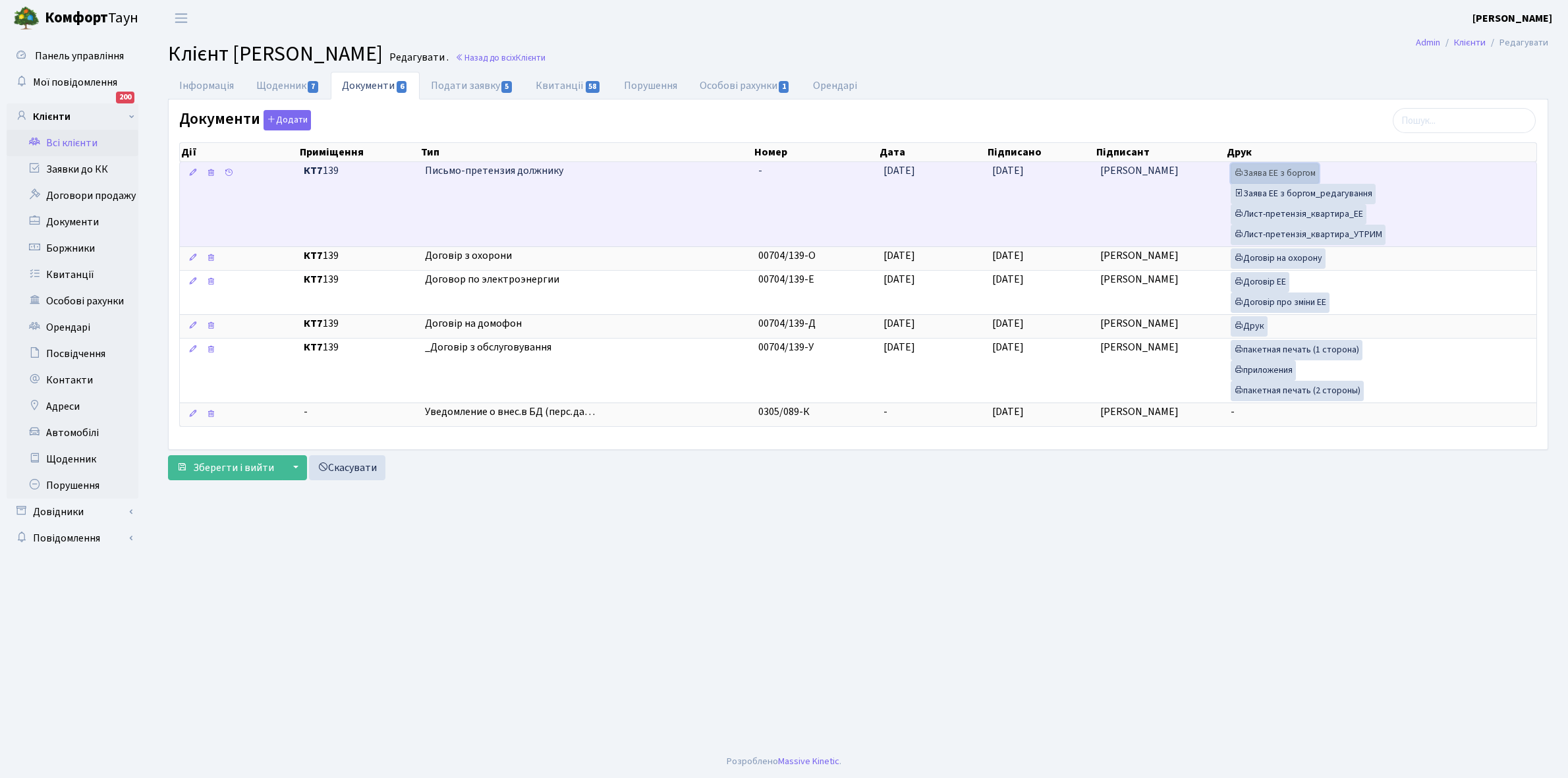
click at [1278, 175] on link "Заява ЕЕ з боргом" at bounding box center [1274, 173] width 88 height 20
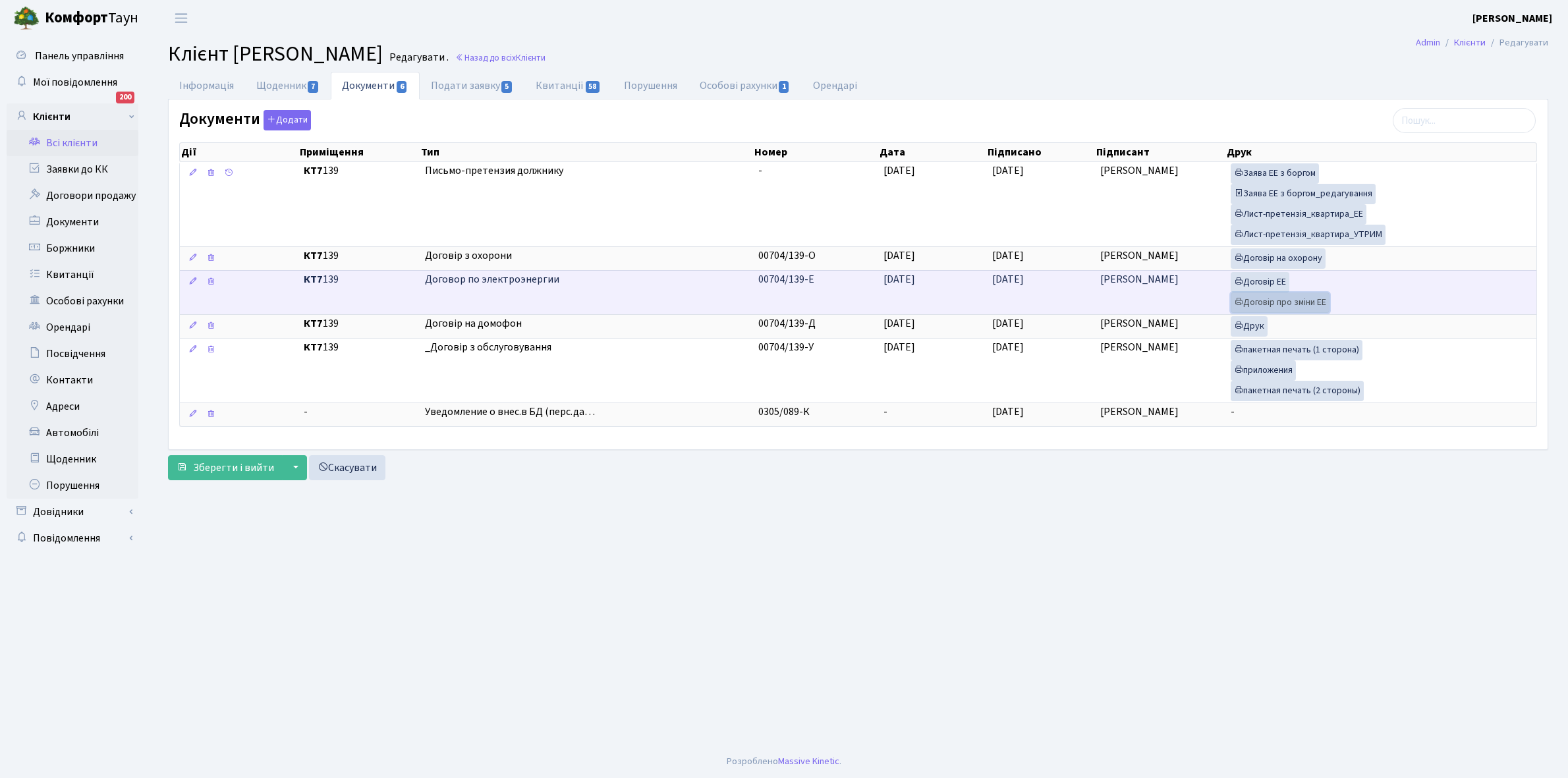
click at [1283, 307] on link "Договір про зміни ЕЕ" at bounding box center [1280, 302] width 99 height 20
